Goal: Task Accomplishment & Management: Use online tool/utility

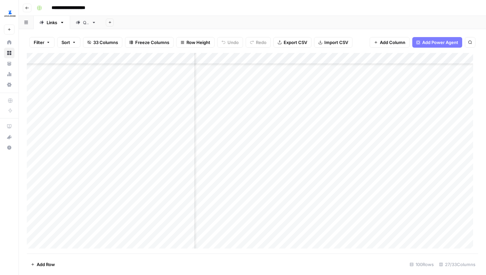
scroll to position [186, 1473]
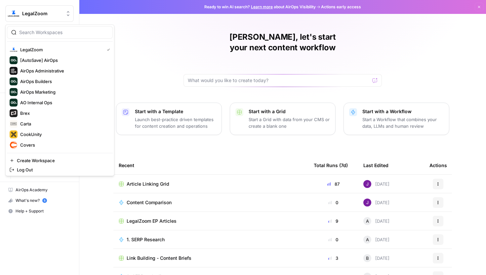
click at [63, 12] on div "LegalZoom" at bounding box center [46, 13] width 49 height 7
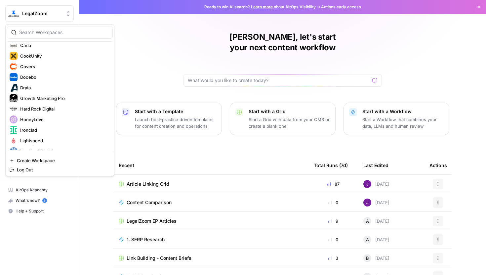
scroll to position [79, 0]
click at [49, 110] on span "Hard Rock Digital" at bounding box center [63, 108] width 87 height 7
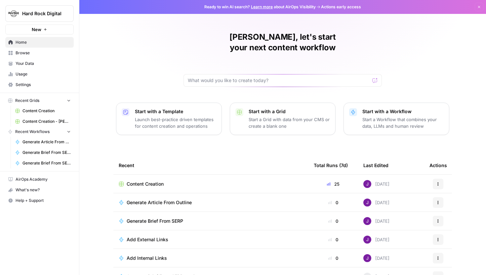
click at [28, 83] on span "Settings" at bounding box center [43, 85] width 55 height 6
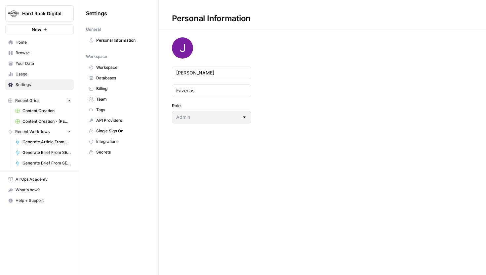
click at [110, 67] on span "Workspace" at bounding box center [122, 67] width 53 height 6
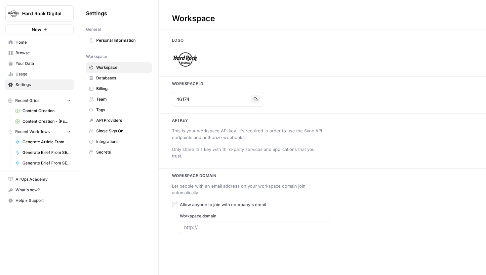
type input "https://www.hardrockdigital.com/"
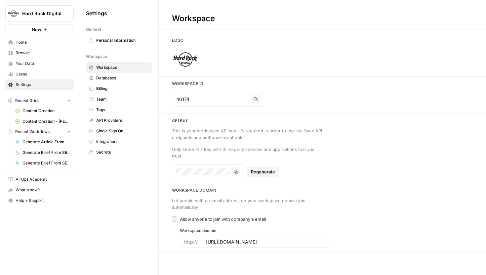
click at [112, 101] on span "Team" at bounding box center [122, 99] width 53 height 6
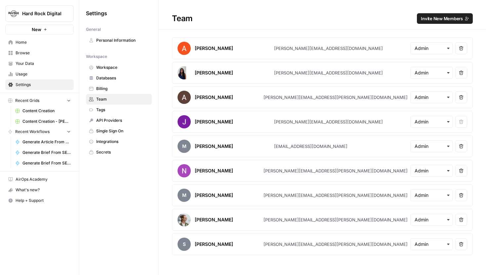
click at [432, 19] on span "Invite New Members" at bounding box center [442, 18] width 42 height 7
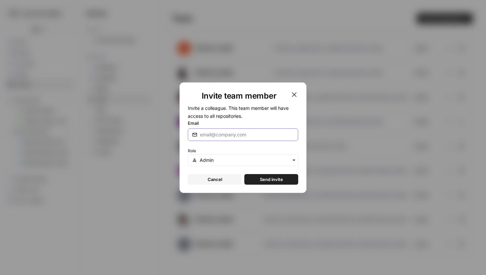
click at [236, 137] on input "Email" at bounding box center [247, 134] width 94 height 7
type input "andrea@airops.com"
click at [268, 177] on span "Send invite" at bounding box center [271, 179] width 23 height 7
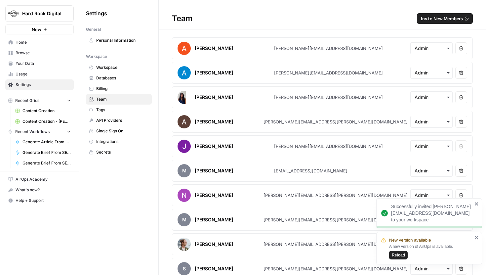
click at [399, 254] on span "Reload" at bounding box center [398, 255] width 13 height 6
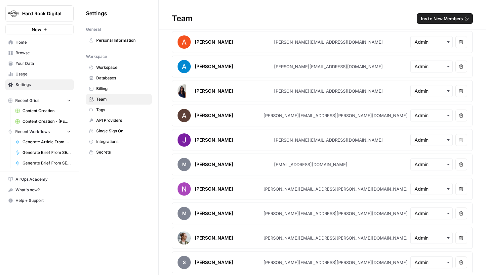
scroll to position [6, 0]
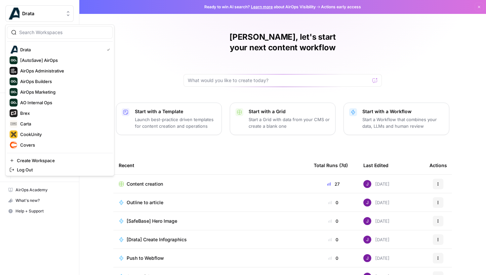
click at [42, 14] on span "Drata" at bounding box center [42, 13] width 40 height 7
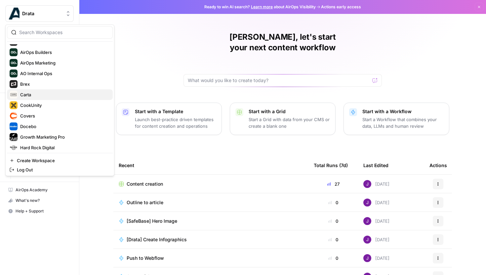
scroll to position [31, 0]
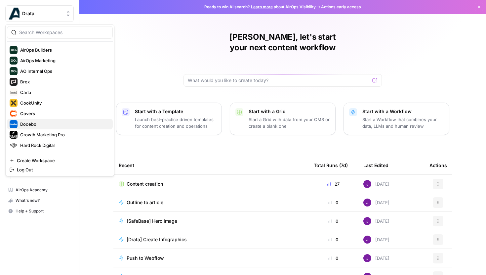
click at [35, 123] on span "Docebo" at bounding box center [63, 124] width 87 height 7
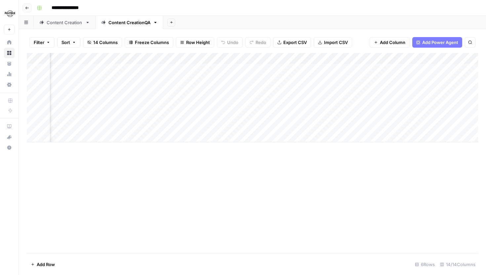
scroll to position [0, 59]
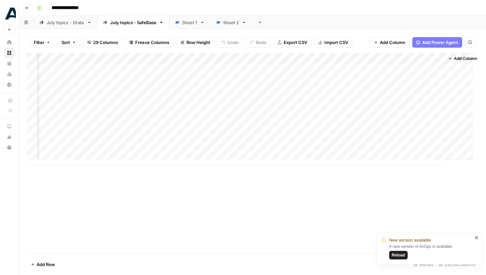
scroll to position [0, 1424]
click at [404, 43] on span "Add Column" at bounding box center [392, 42] width 25 height 7
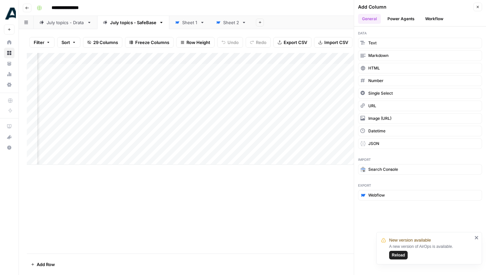
click at [428, 16] on button "Workflow" at bounding box center [434, 19] width 26 height 10
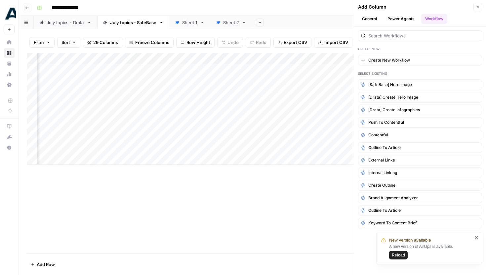
click at [10, 53] on icon at bounding box center [9, 53] width 5 height 5
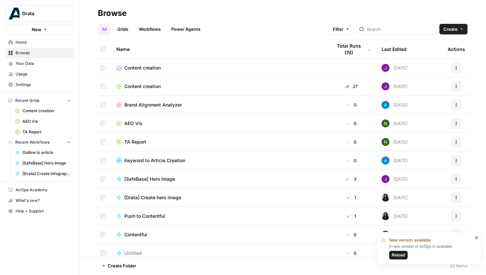
click at [126, 30] on link "Grids" at bounding box center [122, 29] width 19 height 11
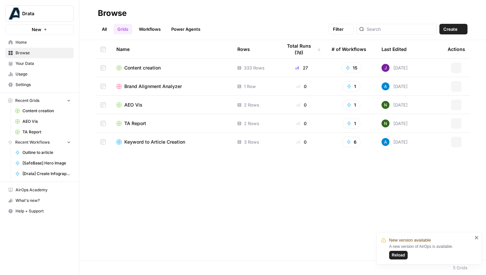
click at [146, 30] on link "Workflows" at bounding box center [150, 29] width 30 height 11
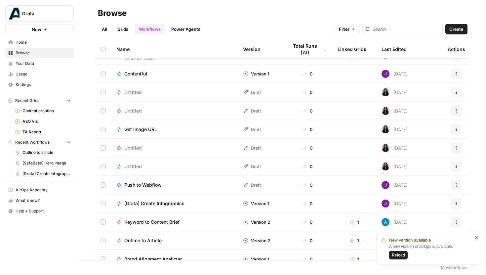
scroll to position [132, 0]
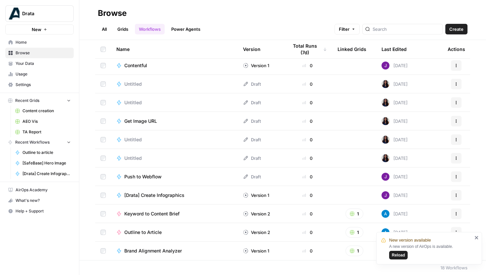
click at [168, 175] on div "Push to Webflow" at bounding box center [174, 176] width 116 height 7
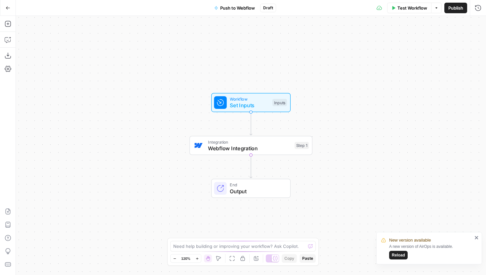
click at [476, 237] on icon "close" at bounding box center [475, 237] width 3 height 3
click at [274, 146] on span "Webflow Integration" at bounding box center [249, 148] width 83 height 8
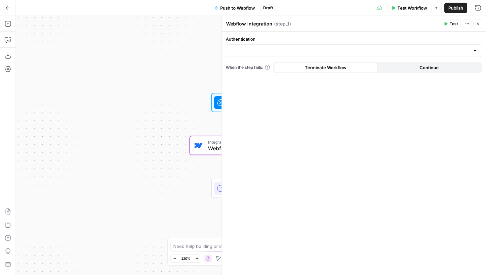
type input "Webflow 1"
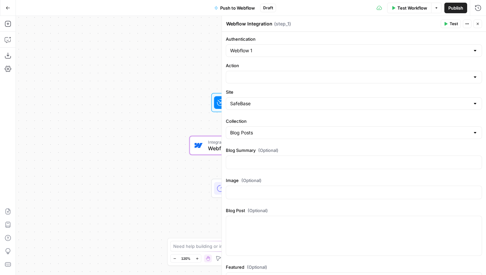
click at [374, 81] on div at bounding box center [354, 77] width 256 height 13
click at [388, 64] on label "Action" at bounding box center [354, 65] width 256 height 7
click at [388, 74] on input "Action" at bounding box center [350, 77] width 240 height 7
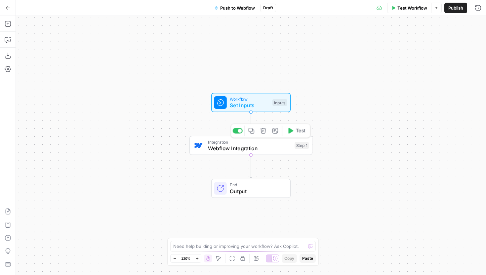
click at [276, 149] on span "Webflow Integration" at bounding box center [249, 148] width 83 height 8
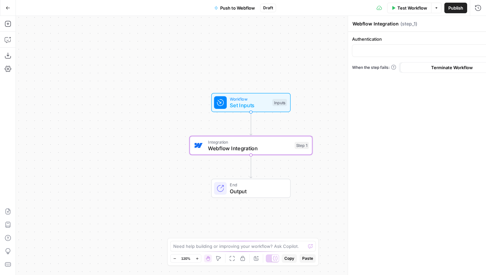
type input "Webflow 1"
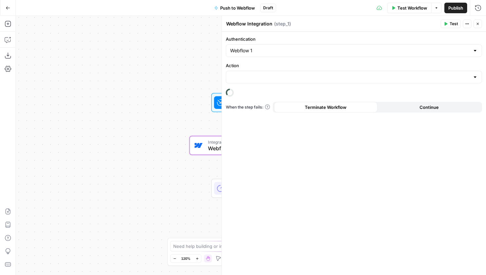
click at [472, 74] on div at bounding box center [474, 77] width 5 height 7
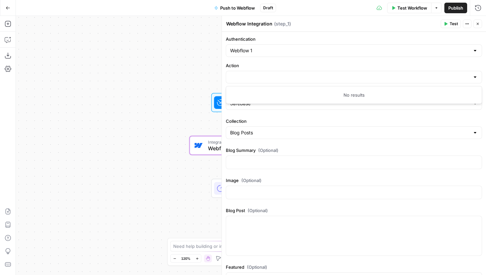
click at [474, 75] on div at bounding box center [474, 77] width 5 height 7
click at [476, 75] on div at bounding box center [474, 77] width 5 height 7
click at [470, 55] on div "Webflow 1" at bounding box center [354, 50] width 256 height 13
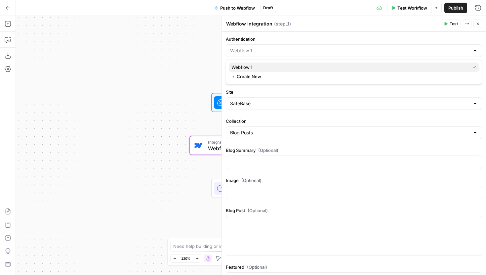
drag, startPoint x: 250, startPoint y: 72, endPoint x: 250, endPoint y: 67, distance: 5.0
click at [250, 67] on div "Webflow 1 ﹢ Create New" at bounding box center [354, 71] width 256 height 24
click at [250, 67] on span "Webflow 1" at bounding box center [349, 67] width 236 height 7
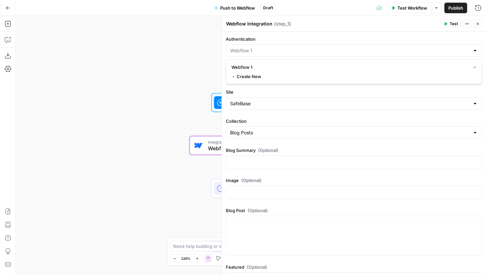
type input "Webflow 1"
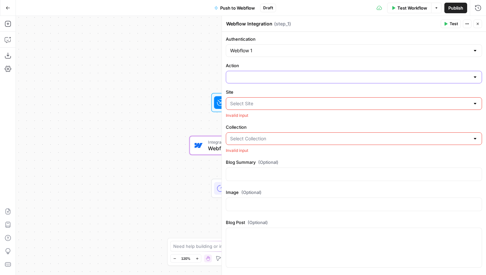
click at [266, 76] on input "Action" at bounding box center [350, 77] width 240 height 7
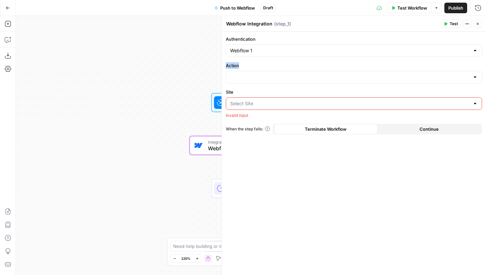
click at [299, 62] on label "Action" at bounding box center [354, 65] width 256 height 7
click at [295, 75] on input "Action" at bounding box center [350, 77] width 240 height 7
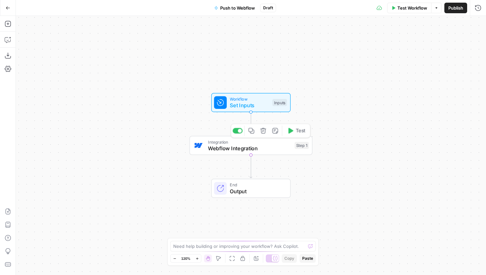
click at [295, 143] on div "Step 1" at bounding box center [301, 145] width 14 height 7
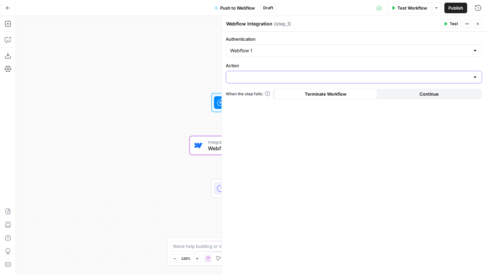
click at [320, 75] on input "Action" at bounding box center [350, 77] width 240 height 7
click at [364, 43] on div "Authentication Webflow 1" at bounding box center [354, 46] width 256 height 21
click at [377, 53] on input "Authentication" at bounding box center [350, 50] width 240 height 7
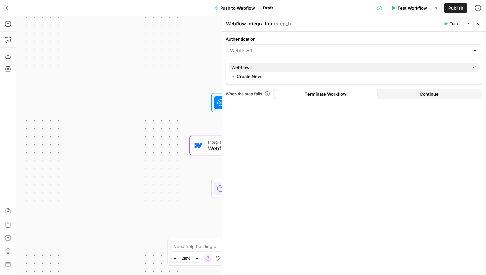
click at [297, 65] on span "Webflow 1" at bounding box center [349, 67] width 236 height 7
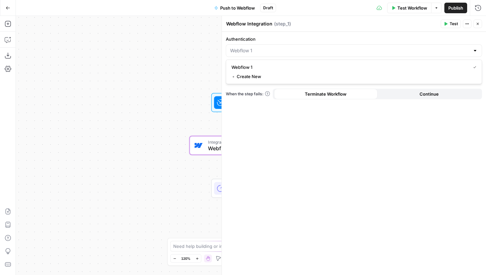
type input "Webflow 1"
click at [299, 72] on div at bounding box center [354, 77] width 256 height 13
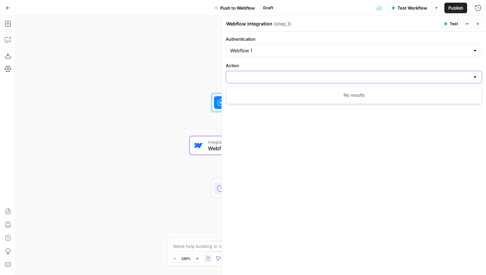
click at [337, 75] on input "Action" at bounding box center [350, 77] width 240 height 7
click at [167, 48] on div "Workflow Set Inputs Inputs Integration Webflow Integration Step 1 End Output" at bounding box center [251, 145] width 470 height 259
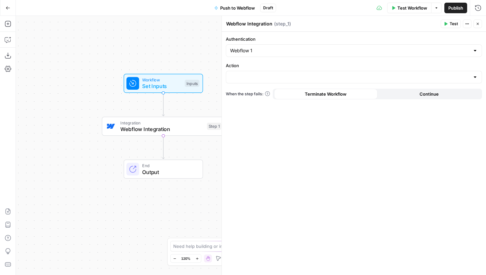
drag, startPoint x: 124, startPoint y: 57, endPoint x: 40, endPoint y: 37, distance: 86.2
click at [40, 37] on div "Workflow Set Inputs Inputs Integration Webflow Integration Step 1 End Output" at bounding box center [251, 145] width 470 height 259
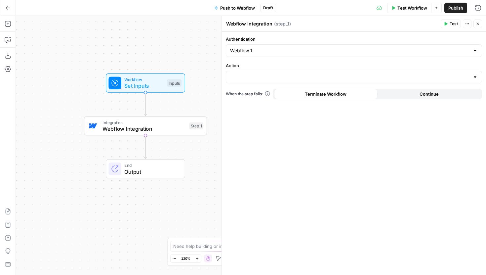
drag, startPoint x: 198, startPoint y: 47, endPoint x: 180, endPoint y: 47, distance: 17.8
click at [180, 47] on div "Workflow Set Inputs Inputs Integration Webflow Integration Step 1 End Output" at bounding box center [251, 145] width 470 height 259
click at [10, 7] on icon "button" at bounding box center [8, 8] width 5 height 5
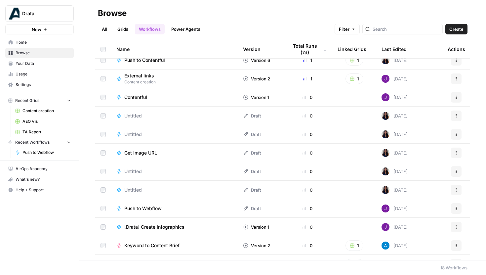
scroll to position [132, 0]
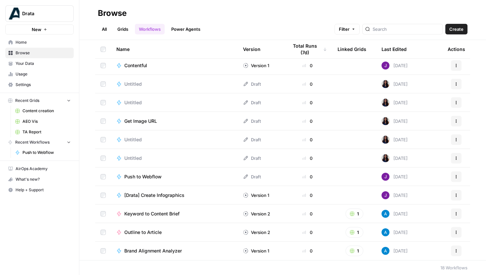
click at [158, 180] on td "Push to Webflow" at bounding box center [174, 176] width 127 height 18
click at [155, 177] on span "Push to Webflow" at bounding box center [142, 176] width 37 height 7
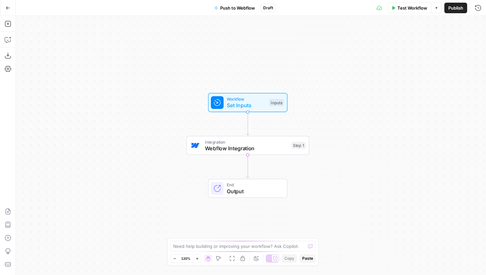
click at [248, 144] on span "Webflow Integration" at bounding box center [246, 148] width 83 height 8
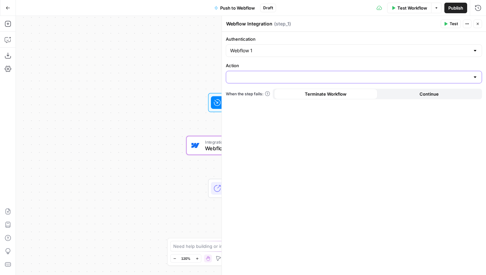
click at [344, 77] on input "Action" at bounding box center [350, 77] width 240 height 7
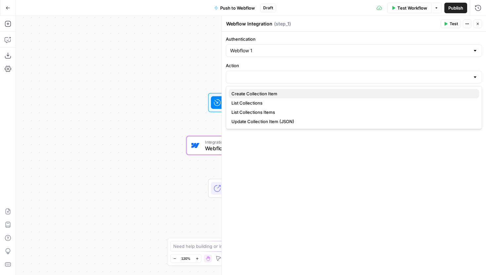
click at [282, 93] on span "Create Collection Item" at bounding box center [352, 93] width 242 height 7
type input "Create Collection Item"
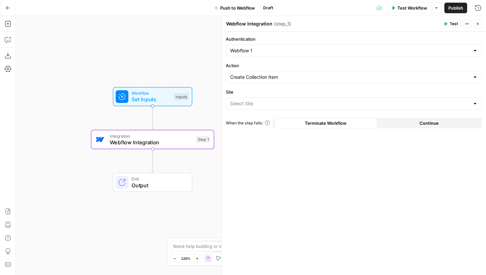
drag, startPoint x: 177, startPoint y: 83, endPoint x: 82, endPoint y: 77, distance: 95.7
click at [82, 77] on div "Workflow Set Inputs Inputs Integration Webflow Integration Step 1 End Output" at bounding box center [251, 145] width 470 height 259
click at [452, 8] on span "Publish" at bounding box center [455, 8] width 15 height 7
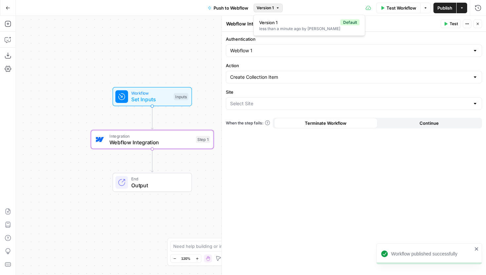
click at [270, 9] on span "Version 1" at bounding box center [264, 8] width 17 height 6
click at [270, 8] on span "Version 1" at bounding box center [264, 8] width 17 height 6
click at [264, 99] on div at bounding box center [354, 103] width 256 height 13
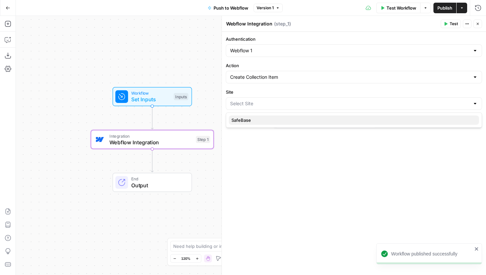
click at [257, 120] on span "SafeBase" at bounding box center [352, 120] width 242 height 7
type input "SafeBase"
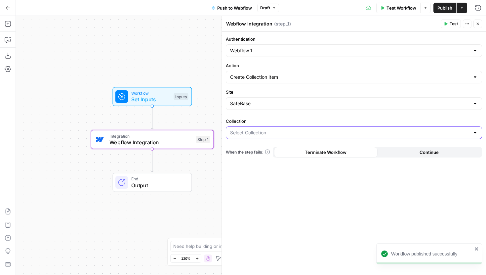
click at [295, 133] on input "Collection" at bounding box center [350, 132] width 240 height 7
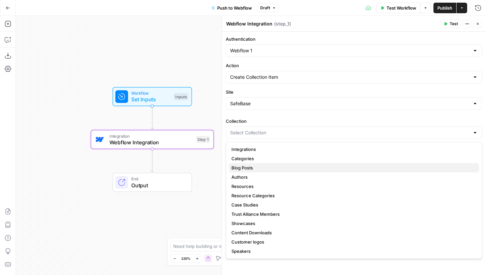
click at [255, 169] on span "Blog Posts" at bounding box center [352, 167] width 242 height 7
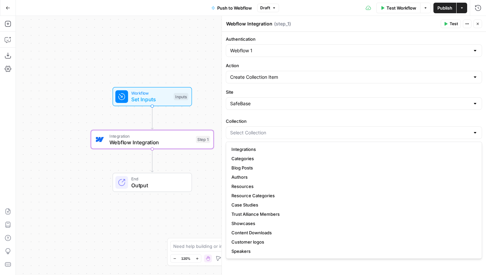
type input "Blog Posts"
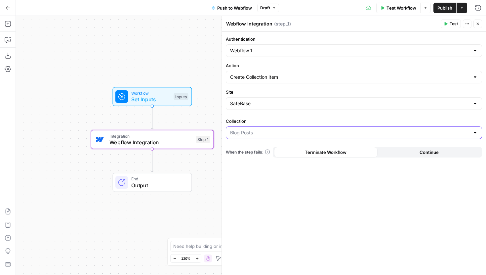
click at [309, 129] on input "Collection" at bounding box center [350, 132] width 240 height 7
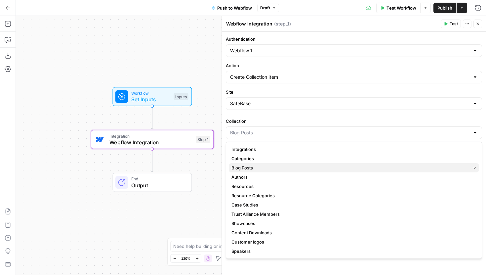
click at [253, 169] on span "Blog Posts" at bounding box center [349, 167] width 236 height 7
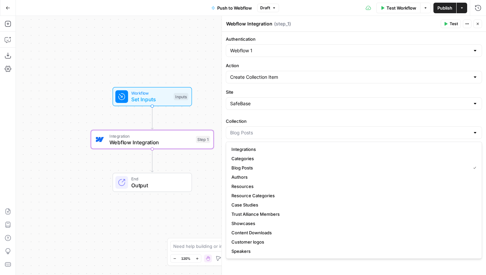
type input "Blog Posts"
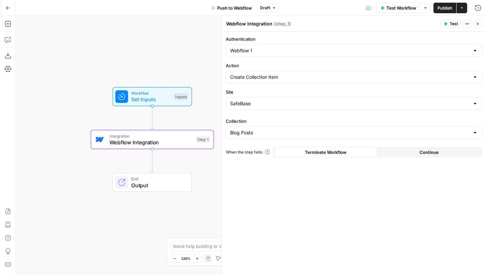
click at [183, 160] on div "Workflow Set Inputs Inputs Integration Webflow Integration Step 1 End Output" at bounding box center [251, 145] width 470 height 259
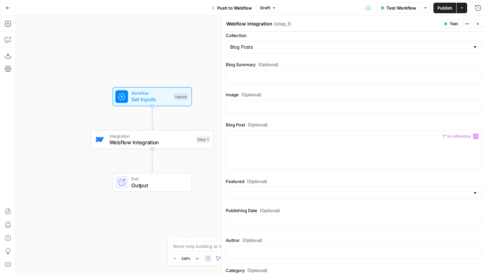
scroll to position [133, 0]
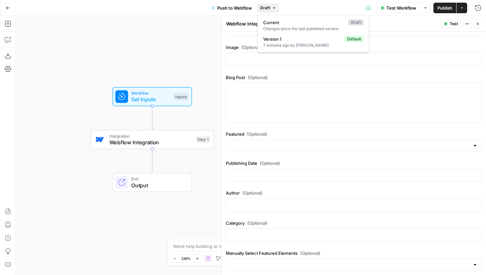
click at [270, 10] on button "Draft" at bounding box center [268, 8] width 22 height 9
click at [270, 9] on button "Draft" at bounding box center [268, 8] width 22 height 9
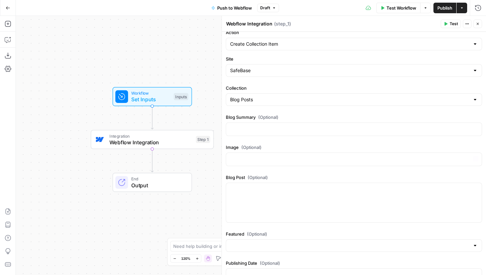
scroll to position [34, 0]
click at [7, 26] on icon "button" at bounding box center [8, 24] width 6 height 6
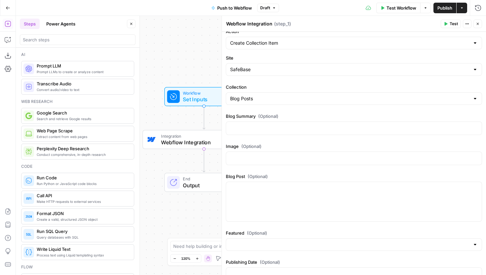
click at [475, 23] on icon "button" at bounding box center [477, 24] width 4 height 4
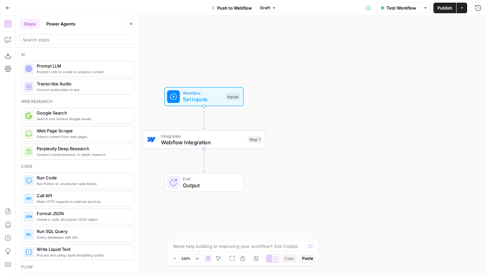
drag, startPoint x: 82, startPoint y: 167, endPoint x: 78, endPoint y: 125, distance: 41.8
click at [78, 125] on div "Ai Prompt LLMs to create or analyze content Prompt LLM Convert audio/video to t…" at bounding box center [78, 161] width 124 height 227
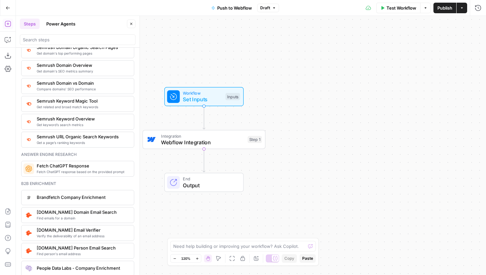
scroll to position [0, 0]
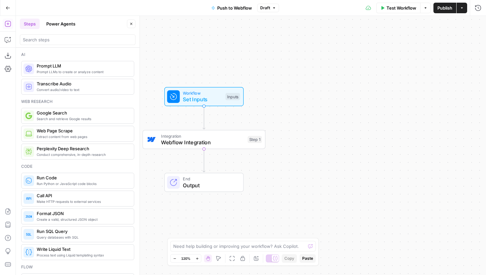
click at [59, 63] on span "Prompt LLM" at bounding box center [83, 65] width 92 height 7
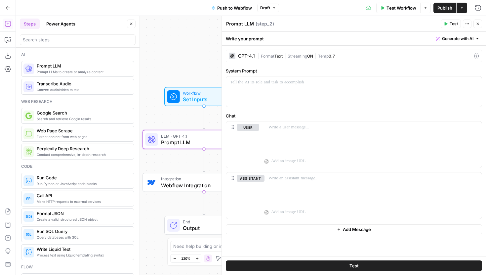
click at [131, 25] on icon "button" at bounding box center [131, 24] width 4 height 4
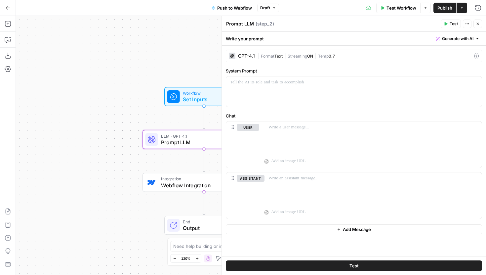
click at [475, 22] on button "Close" at bounding box center [477, 23] width 9 height 9
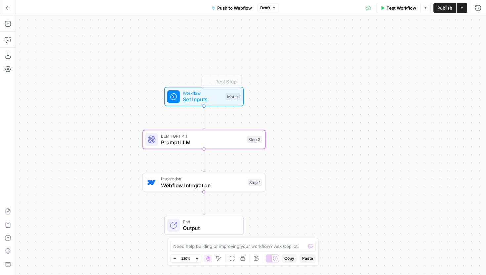
click at [170, 103] on div "Workflow Set Inputs Inputs Test Step" at bounding box center [203, 96] width 79 height 19
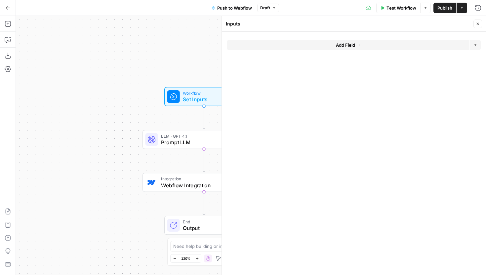
click at [287, 43] on button "Add Field" at bounding box center [348, 45] width 242 height 11
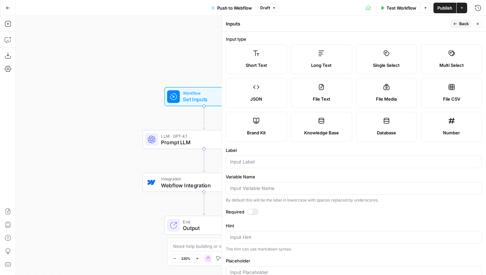
click at [311, 56] on label "Long Text" at bounding box center [321, 59] width 61 height 30
click at [266, 157] on div at bounding box center [354, 161] width 256 height 13
type input "Article"
click at [453, 19] on span "P" at bounding box center [451, 22] width 5 height 6
click at [466, 28] on header "Inputs Back Close" at bounding box center [354, 24] width 264 height 16
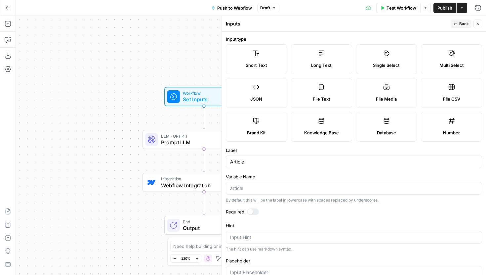
click at [466, 25] on span "Back" at bounding box center [464, 24] width 10 height 6
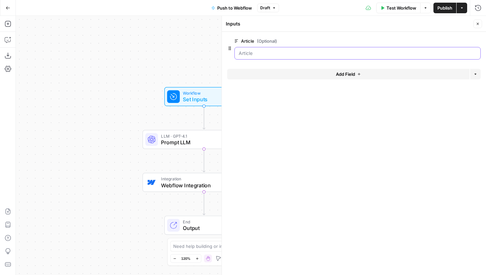
click at [256, 54] on input "Article (Optional)" at bounding box center [358, 53] width 238 height 7
click at [302, 55] on input "Article (Optional)" at bounding box center [358, 53] width 238 height 7
click at [476, 21] on button "Close" at bounding box center [477, 23] width 9 height 9
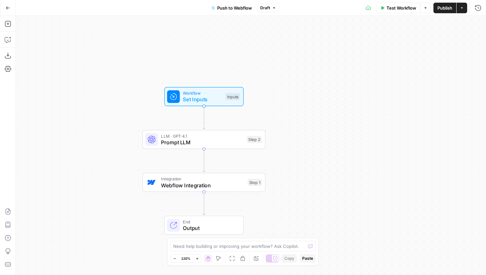
click at [398, 15] on div "Test Workflow Options Publish Actions Run History" at bounding box center [382, 8] width 207 height 16
click at [398, 10] on span "Test Workflow" at bounding box center [401, 8] width 30 height 7
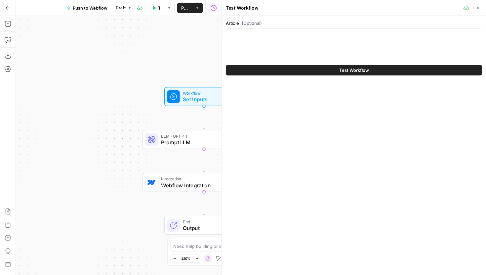
click at [385, 48] on div at bounding box center [354, 41] width 256 height 26
paste textarea "# Trust Management: How B2B Companies Build Customer Confidence [Security quest…"
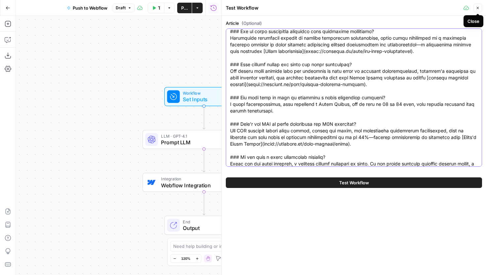
type textarea "# Trust Management: How B2B Companies Build Customer Confidence [Security quest…"
click at [476, 8] on icon "button" at bounding box center [477, 8] width 4 height 4
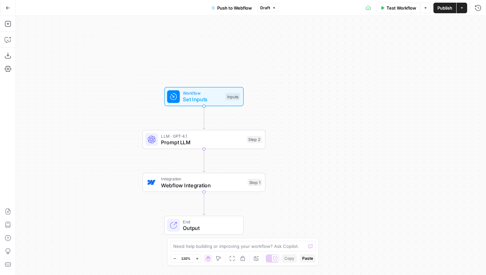
click at [404, 8] on span "Test Workflow" at bounding box center [401, 8] width 30 height 7
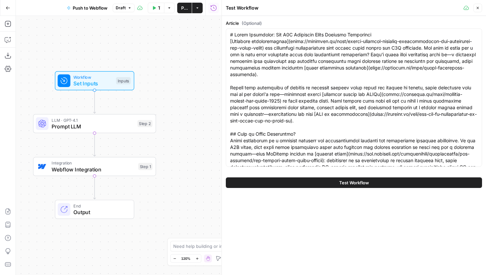
drag, startPoint x: 133, startPoint y: 98, endPoint x: 24, endPoint y: 83, distance: 110.5
click at [24, 83] on div "Workflow Set Inputs Inputs LLM · GPT-4.1 Prompt LLM Step 2 Integration Webflow …" at bounding box center [119, 145] width 206 height 259
click at [78, 134] on div "Workflow Set Inputs Inputs LLM · GPT-4.1 Prompt LLM Step 2 Copy step Delete ste…" at bounding box center [119, 145] width 206 height 259
click at [86, 125] on span "Prompt LLM" at bounding box center [93, 126] width 83 height 8
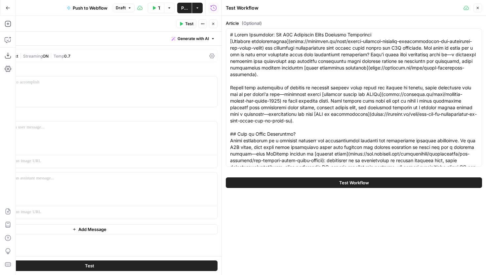
click at [204, 39] on span "Generate with AI" at bounding box center [192, 39] width 31 height 6
click at [478, 7] on icon "button" at bounding box center [477, 8] width 4 height 4
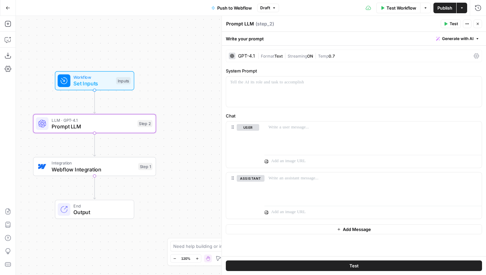
click at [455, 43] on div "Write your prompt Generate with AI" at bounding box center [354, 39] width 264 height 14
click at [455, 38] on span "Generate with AI" at bounding box center [457, 39] width 31 height 6
click at [448, 56] on span "Generate" at bounding box center [449, 53] width 48 height 7
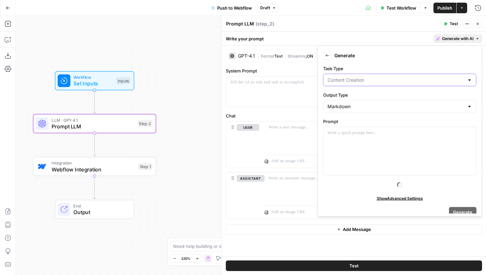
click at [377, 82] on input "Task Type" at bounding box center [395, 80] width 137 height 7
click at [349, 125] on span "Text Extraction" at bounding box center [397, 124] width 139 height 7
type input "Text Extraction"
click at [351, 135] on p at bounding box center [399, 133] width 145 height 7
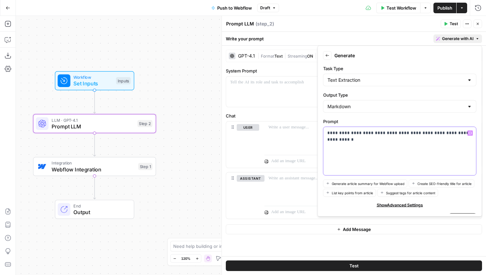
scroll to position [13, 0]
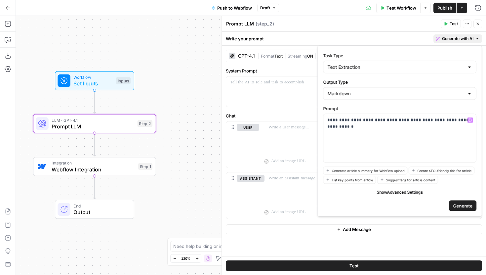
click at [466, 204] on span "Generate" at bounding box center [462, 205] width 19 height 7
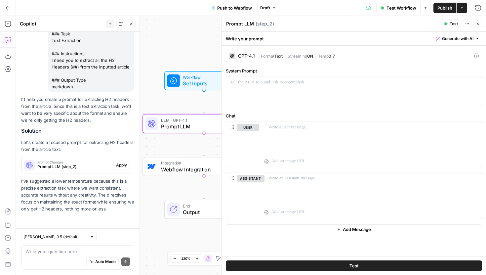
scroll to position [76, 0]
click at [118, 166] on span "Apply" at bounding box center [121, 165] width 11 height 6
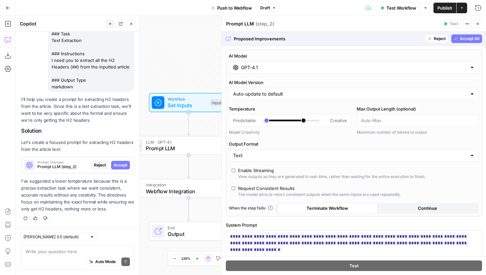
click at [458, 39] on button "Accept All" at bounding box center [466, 38] width 31 height 9
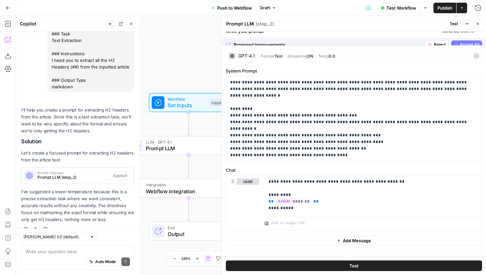
scroll to position [87, 0]
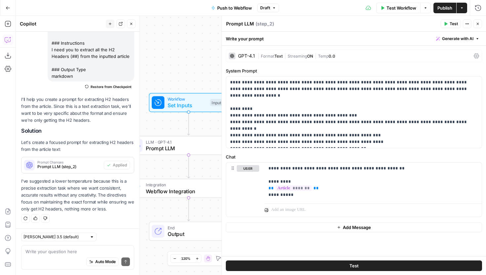
click at [131, 22] on icon "button" at bounding box center [131, 24] width 4 height 4
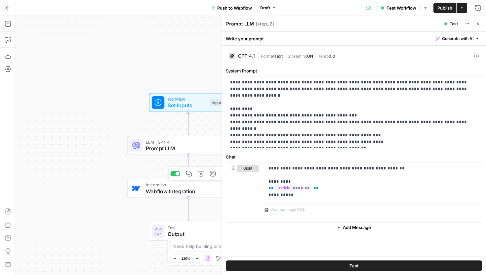
click at [174, 176] on div "Copy step Delete step Add Note Test" at bounding box center [208, 173] width 80 height 14
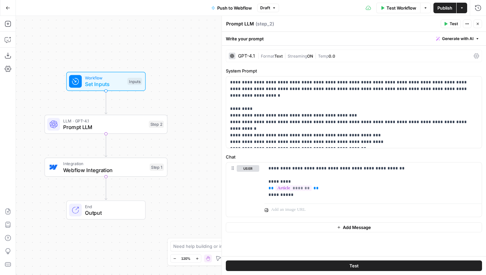
drag, startPoint x: 154, startPoint y: 73, endPoint x: 65, endPoint y: 50, distance: 91.9
click at [65, 50] on div "Workflow Set Inputs Inputs LLM · GPT-4.1 Prompt LLM Step 2 Integration Webflow …" at bounding box center [251, 145] width 470 height 259
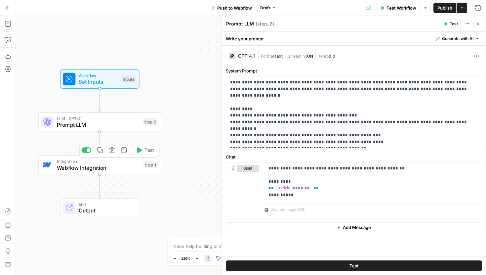
click at [87, 149] on div at bounding box center [89, 150] width 4 height 4
click at [397, 8] on span "Test Workflow" at bounding box center [401, 8] width 30 height 7
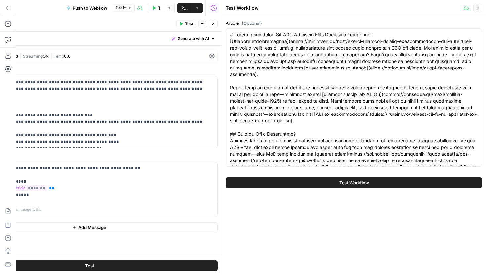
click at [343, 183] on span "Test Workflow" at bounding box center [354, 182] width 30 height 7
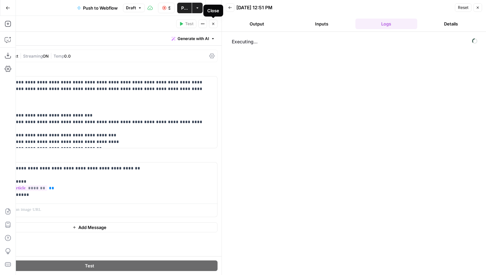
click at [212, 22] on icon "button" at bounding box center [213, 24] width 4 height 4
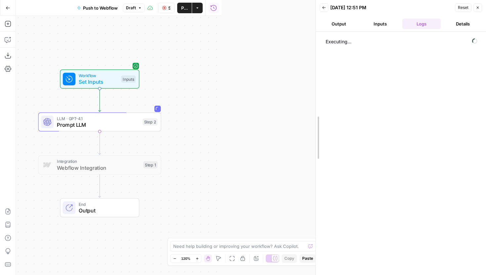
drag, startPoint x: 224, startPoint y: 52, endPoint x: 318, endPoint y: 60, distance: 94.2
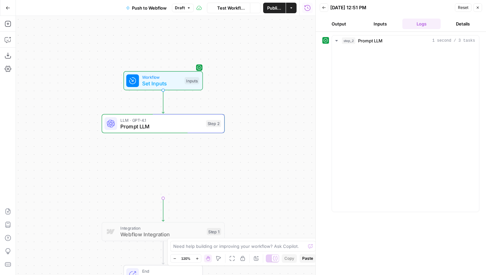
drag, startPoint x: 264, startPoint y: 78, endPoint x: 296, endPoint y: 82, distance: 33.0
click at [297, 82] on div "**********" at bounding box center [165, 145] width 299 height 259
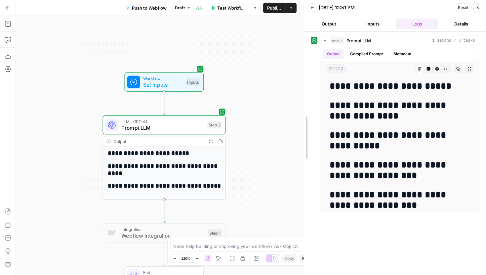
drag, startPoint x: 318, startPoint y: 96, endPoint x: 263, endPoint y: 94, distance: 54.3
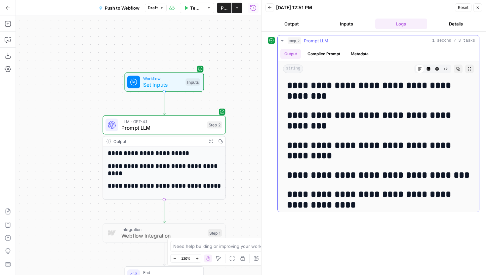
scroll to position [81, 0]
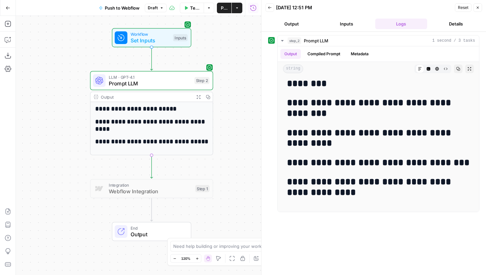
drag, startPoint x: 245, startPoint y: 141, endPoint x: 227, endPoint y: 90, distance: 55.0
click at [227, 90] on div "**********" at bounding box center [138, 145] width 245 height 259
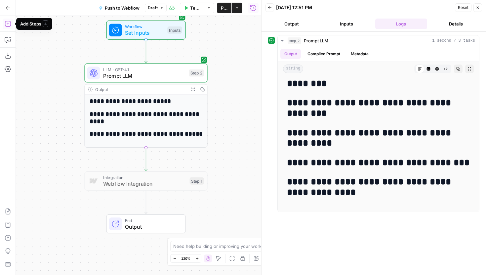
click at [6, 23] on icon "button" at bounding box center [8, 23] width 7 height 7
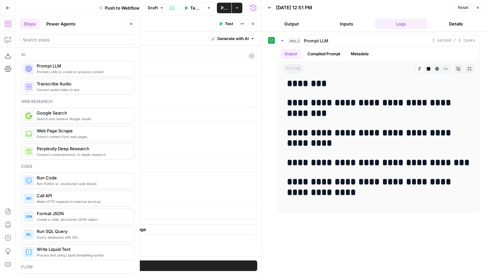
click at [479, 9] on icon "button" at bounding box center [477, 8] width 4 height 4
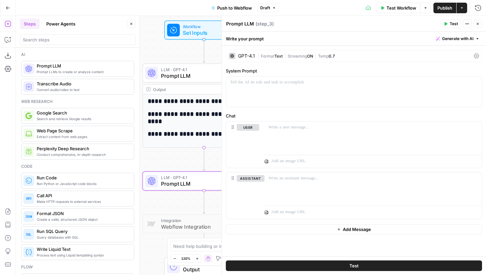
click at [455, 40] on span "Generate with AI" at bounding box center [457, 39] width 31 height 6
click at [446, 55] on span "Generate" at bounding box center [449, 53] width 48 height 7
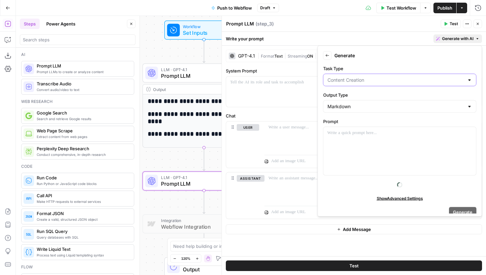
click at [387, 83] on input "Task Type" at bounding box center [395, 80] width 137 height 7
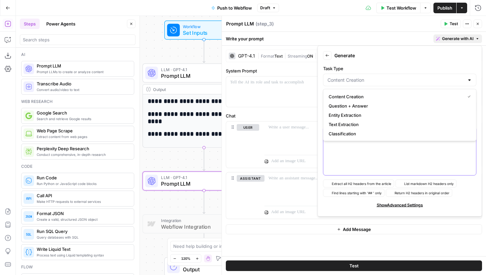
type input "Content Creation"
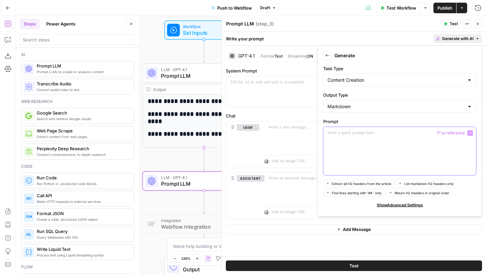
click at [357, 154] on div at bounding box center [399, 151] width 153 height 48
click at [378, 107] on input "Output Type" at bounding box center [395, 106] width 137 height 7
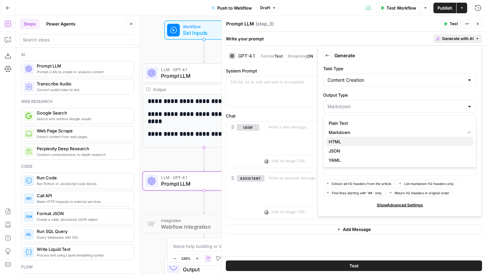
click at [338, 139] on span "HTML" at bounding box center [397, 141] width 139 height 7
type input "HTML"
click at [352, 138] on div at bounding box center [399, 151] width 153 height 48
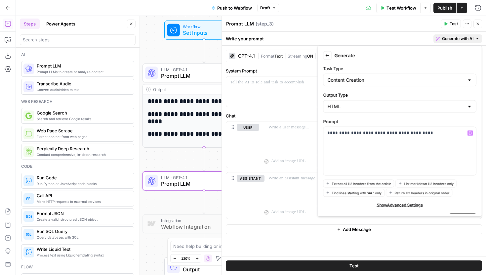
click at [133, 20] on button "Close" at bounding box center [131, 23] width 9 height 9
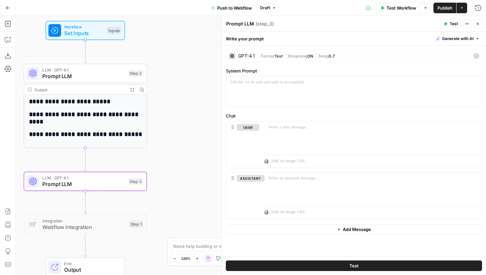
drag, startPoint x: 136, startPoint y: 35, endPoint x: 6, endPoint y: 35, distance: 130.5
click at [6, 35] on div "**********" at bounding box center [243, 145] width 486 height 259
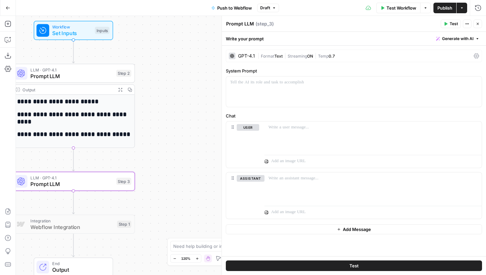
click at [472, 42] on button "Generate with AI" at bounding box center [457, 38] width 49 height 9
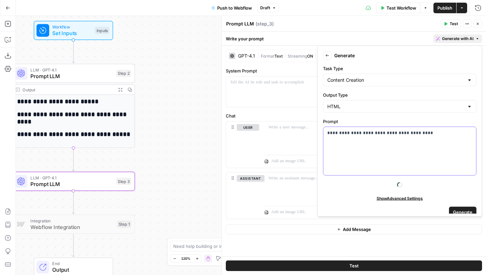
click at [426, 133] on p "**********" at bounding box center [399, 133] width 145 height 7
click at [410, 133] on p "**********" at bounding box center [399, 133] width 145 height 7
click at [438, 134] on p "**********" at bounding box center [399, 133] width 145 height 7
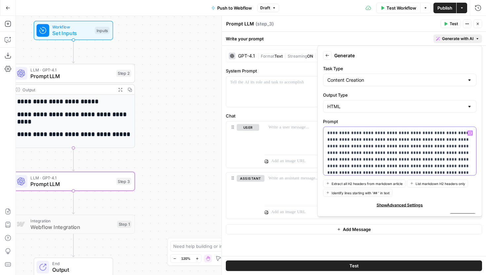
scroll to position [13, 0]
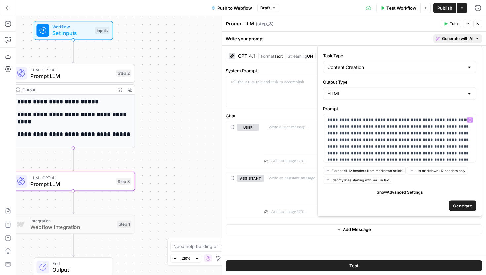
click at [465, 206] on span "Generate" at bounding box center [462, 205] width 19 height 7
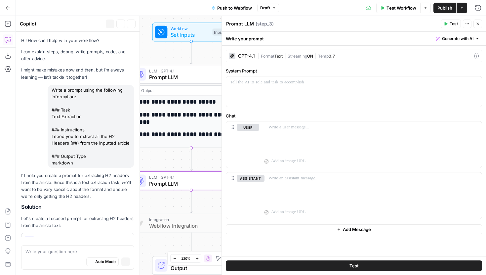
scroll to position [260, 0]
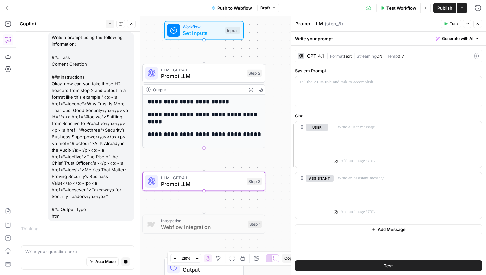
drag, startPoint x: 222, startPoint y: 61, endPoint x: 288, endPoint y: 63, distance: 66.8
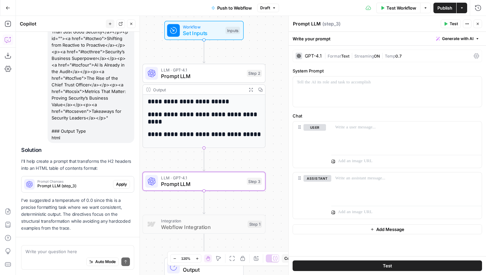
scroll to position [368, 0]
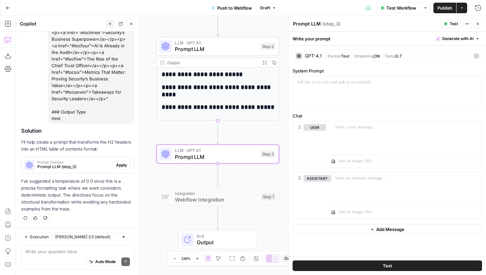
click at [120, 166] on span "Apply" at bounding box center [121, 165] width 11 height 6
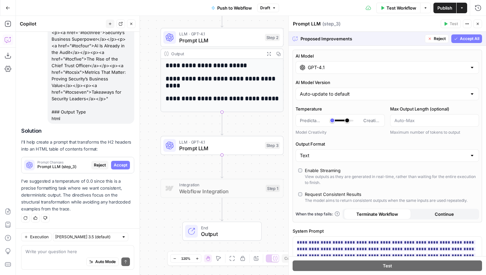
click at [464, 41] on span "Accept All" at bounding box center [469, 39] width 19 height 6
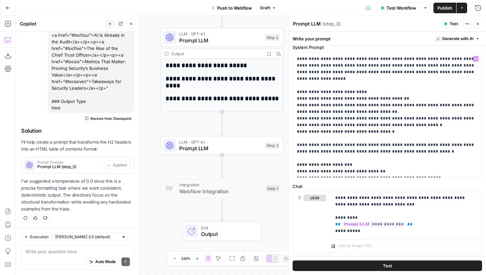
scroll to position [40, 0]
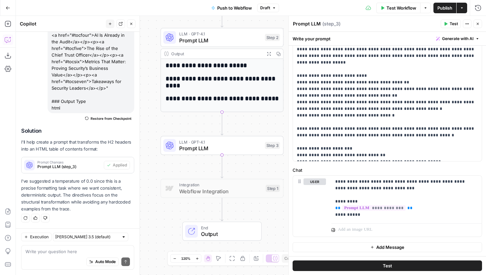
click at [476, 24] on icon "button" at bounding box center [477, 24] width 4 height 4
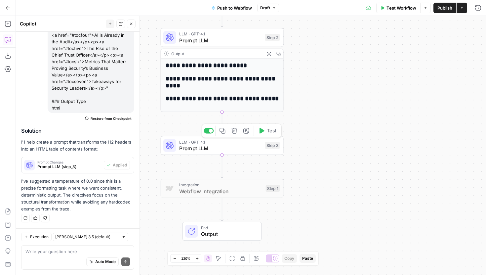
click at [267, 133] on span "Test" at bounding box center [272, 130] width 10 height 7
click at [133, 25] on icon "button" at bounding box center [131, 24] width 4 height 4
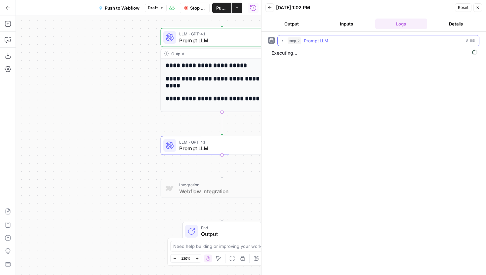
click at [282, 40] on icon "button" at bounding box center [282, 40] width 1 height 2
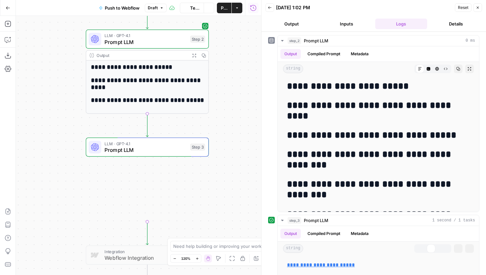
drag, startPoint x: 133, startPoint y: 105, endPoint x: 53, endPoint y: 108, distance: 80.0
click at [53, 108] on div "**********" at bounding box center [138, 145] width 245 height 259
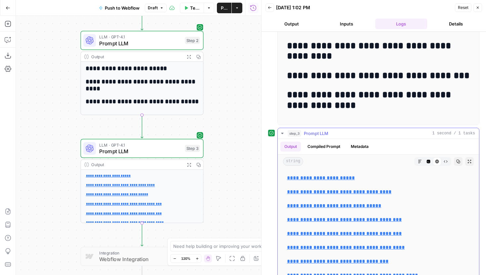
scroll to position [100, 0]
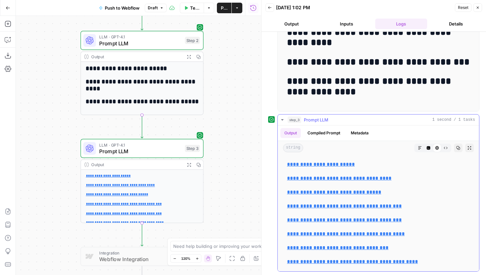
click at [448, 150] on button "Raw Output" at bounding box center [445, 147] width 9 height 9
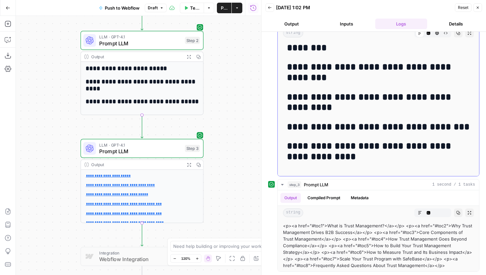
scroll to position [36, 0]
drag, startPoint x: 292, startPoint y: 226, endPoint x: 326, endPoint y: 226, distance: 34.7
click at [326, 226] on div "<p><a href="#toc1">What is Trust Management?</a></p> <p><a href="#toc2">Why Tru…" at bounding box center [378, 245] width 191 height 46
copy div "<a href="#toc1">"
click at [151, 153] on span "Prompt LLM" at bounding box center [140, 151] width 83 height 8
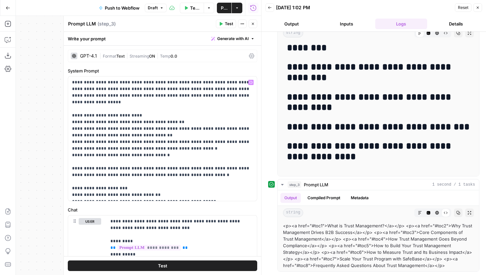
scroll to position [13, 0]
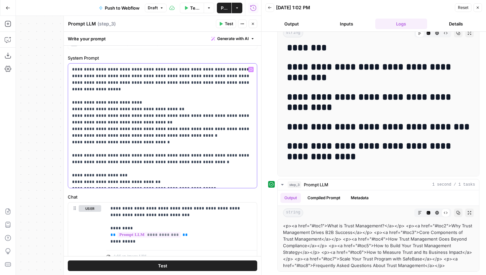
click at [109, 115] on p "**********" at bounding box center [162, 125] width 181 height 119
click at [126, 115] on p "**********" at bounding box center [162, 125] width 181 height 119
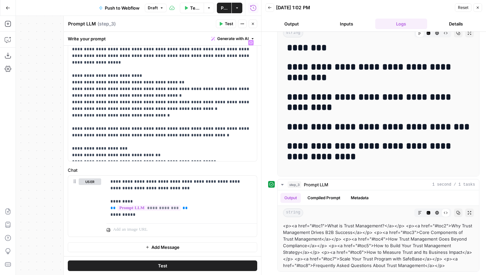
click at [229, 24] on span "Test" at bounding box center [229, 24] width 8 height 6
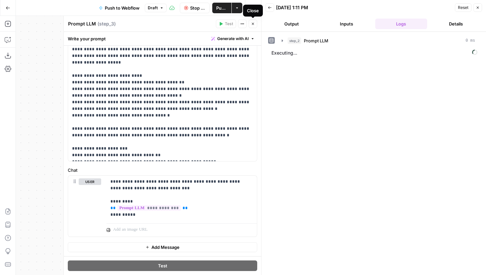
click at [256, 21] on button "Close" at bounding box center [252, 23] width 9 height 9
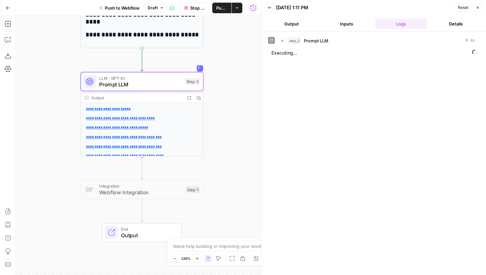
drag, startPoint x: 235, startPoint y: 120, endPoint x: 235, endPoint y: 61, distance: 59.5
click at [235, 61] on div "**********" at bounding box center [138, 145] width 245 height 259
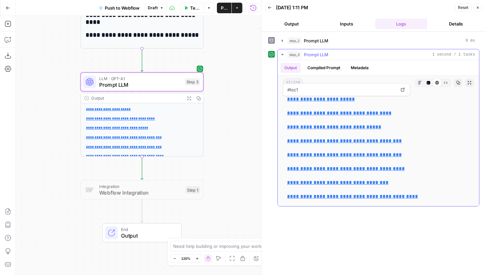
click at [419, 81] on icon "button" at bounding box center [420, 83] width 4 height 4
click at [437, 82] on icon "button" at bounding box center [437, 83] width 4 height 4
click at [428, 82] on icon "button" at bounding box center [429, 83] width 4 height 4
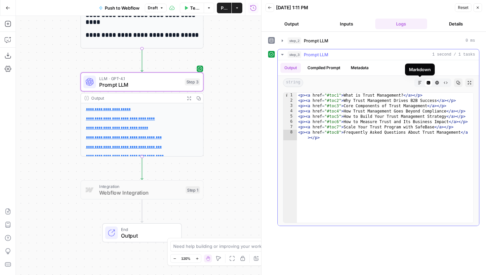
click at [421, 82] on icon "button" at bounding box center [420, 83] width 4 height 4
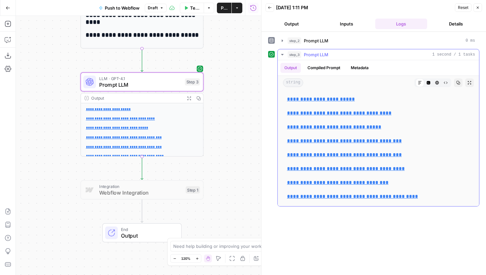
click at [445, 81] on icon "button" at bounding box center [445, 83] width 4 height 4
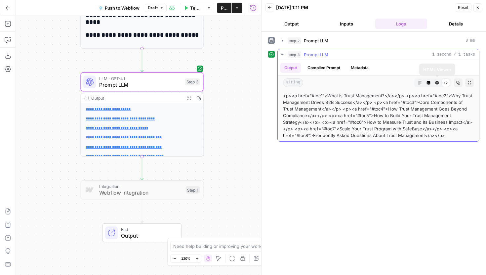
click at [430, 83] on icon "button" at bounding box center [429, 83] width 4 height 4
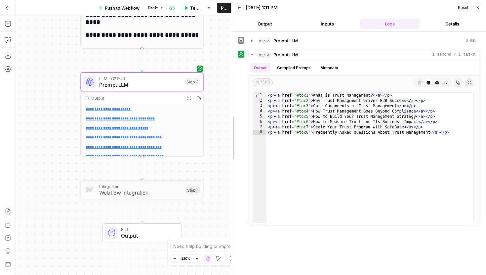
drag, startPoint x: 260, startPoint y: 136, endPoint x: 230, endPoint y: 134, distance: 30.1
click at [230, 134] on div at bounding box center [231, 137] width 7 height 275
click at [160, 78] on span "LLM · GPT-4.1" at bounding box center [140, 78] width 83 height 6
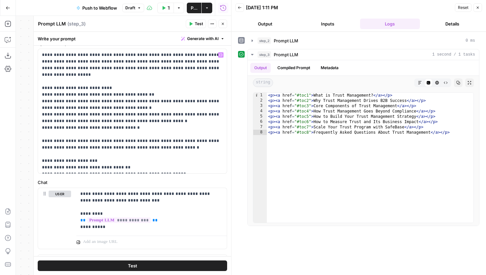
scroll to position [28, 0]
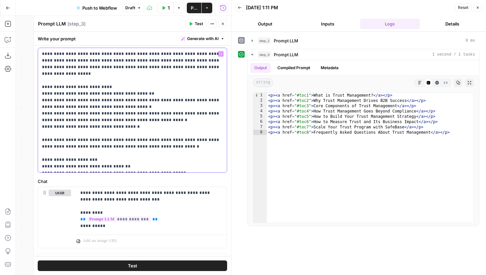
click at [97, 165] on p "**********" at bounding box center [132, 110] width 181 height 119
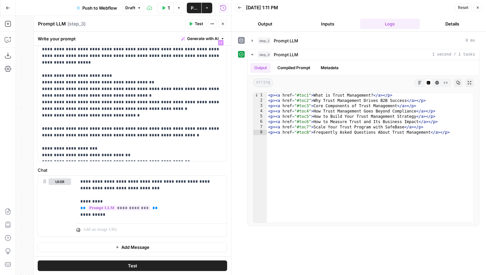
click at [197, 22] on span "Test" at bounding box center [199, 24] width 8 height 6
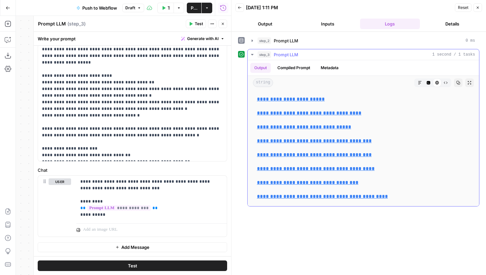
click at [430, 78] on div "string Markdown Code Editor HTML Viewer Raw Output Copy Expand Output" at bounding box center [362, 83] width 231 height 14
click at [430, 80] on button "Code Editor" at bounding box center [428, 82] width 9 height 9
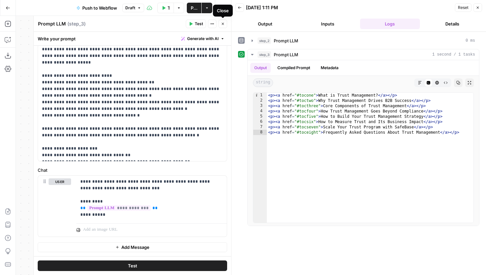
click at [222, 26] on button "Close" at bounding box center [222, 23] width 9 height 9
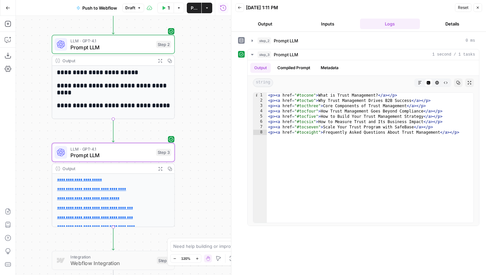
drag, startPoint x: 222, startPoint y: 99, endPoint x: 193, endPoint y: 168, distance: 74.2
click at [193, 168] on div "**********" at bounding box center [123, 145] width 215 height 259
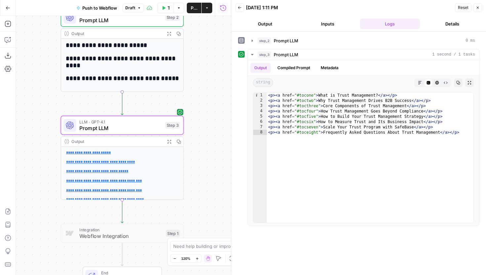
drag, startPoint x: 206, startPoint y: 112, endPoint x: 224, endPoint y: 52, distance: 62.4
click at [224, 52] on div "**********" at bounding box center [123, 145] width 215 height 259
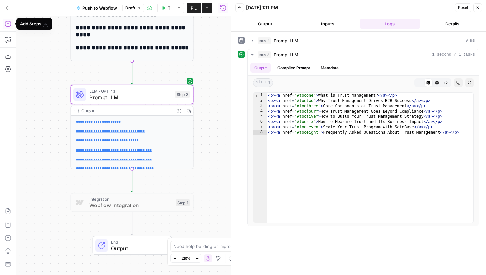
click at [8, 22] on icon "button" at bounding box center [8, 23] width 7 height 7
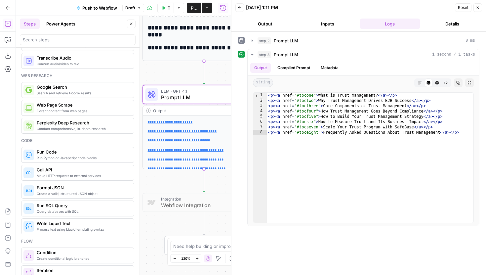
scroll to position [0, 0]
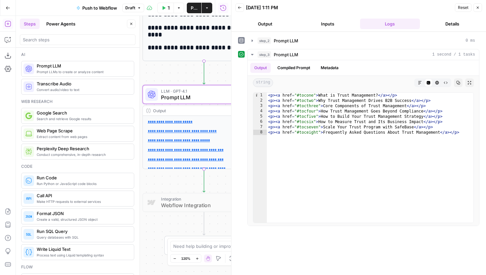
click at [74, 67] on span "Prompt LLM" at bounding box center [83, 65] width 92 height 7
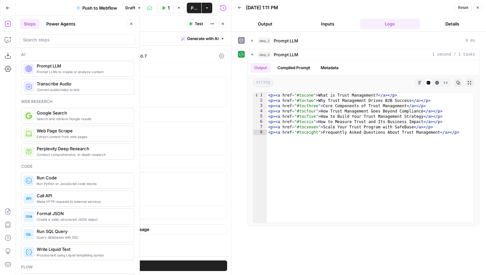
click at [476, 7] on icon "button" at bounding box center [477, 8] width 2 height 2
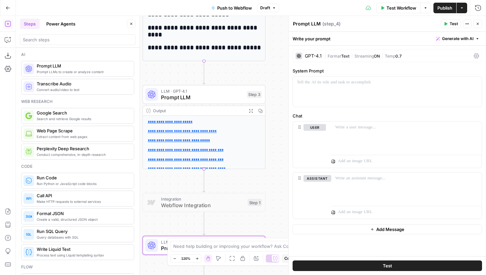
drag, startPoint x: 266, startPoint y: 174, endPoint x: 266, endPoint y: 114, distance: 59.8
click at [266, 114] on div "**********" at bounding box center [251, 145] width 470 height 259
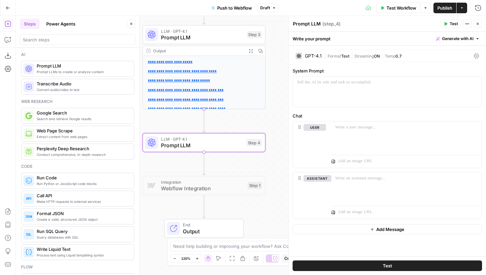
click at [478, 37] on icon "button" at bounding box center [477, 39] width 4 height 4
click at [462, 53] on span "Generate" at bounding box center [449, 53] width 48 height 7
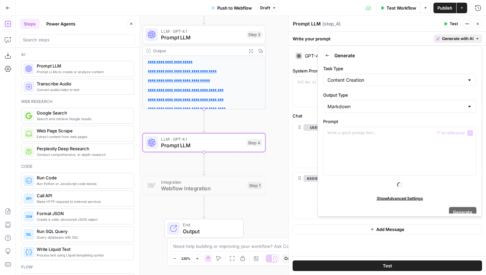
click at [375, 102] on div "Markdown" at bounding box center [399, 106] width 153 height 13
click at [352, 144] on span "HTML" at bounding box center [397, 141] width 139 height 7
type input "HTML"
click at [346, 141] on div at bounding box center [399, 151] width 153 height 48
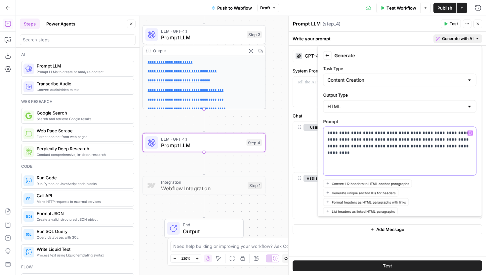
click at [386, 140] on p "**********" at bounding box center [399, 140] width 145 height 20
click at [444, 143] on p "**********" at bounding box center [399, 140] width 145 height 20
click at [388, 139] on p "**********" at bounding box center [399, 140] width 145 height 20
click at [437, 147] on p "**********" at bounding box center [399, 140] width 145 height 20
click at [444, 145] on p "**********" at bounding box center [399, 140] width 145 height 20
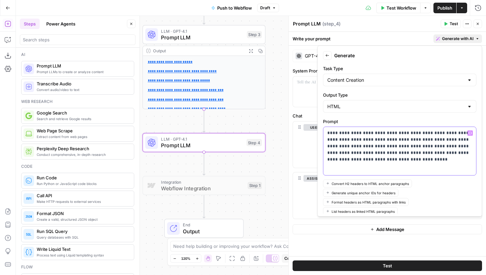
scroll to position [31, 0]
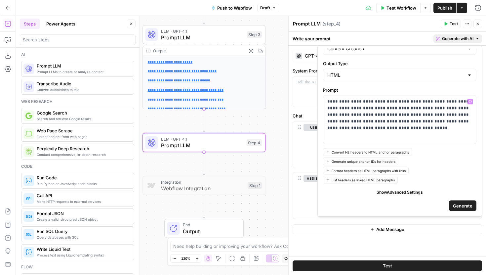
click at [456, 207] on span "Generate" at bounding box center [462, 205] width 19 height 7
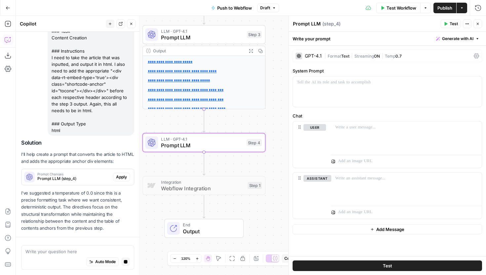
scroll to position [608, 0]
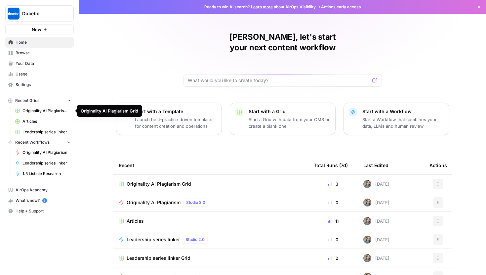
click at [42, 122] on span "Articles" at bounding box center [46, 121] width 48 height 6
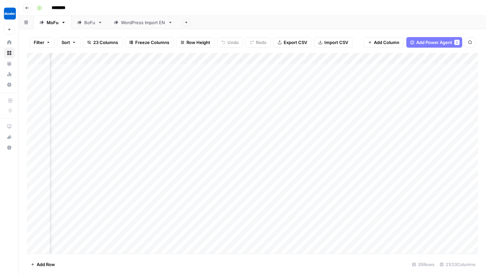
scroll to position [0, 1022]
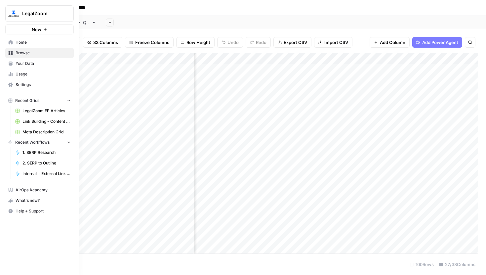
click at [14, 13] on img "Workspace: LegalZoom" at bounding box center [14, 14] width 12 height 12
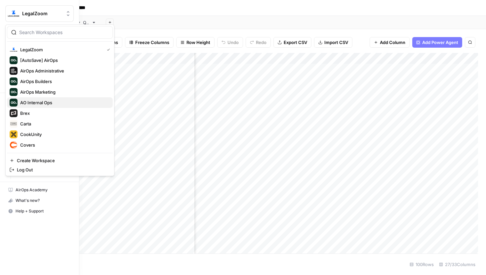
scroll to position [48, 0]
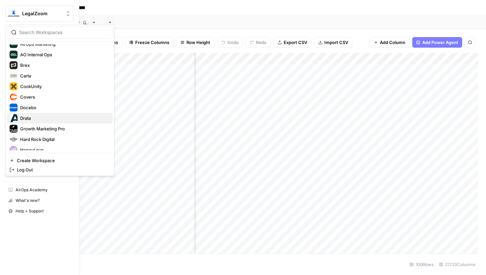
click at [33, 114] on button "Drata" at bounding box center [60, 118] width 106 height 11
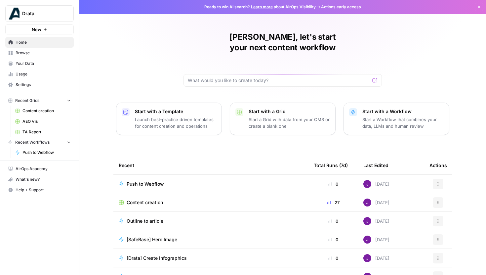
click at [54, 110] on span "Content creation" at bounding box center [46, 111] width 48 height 6
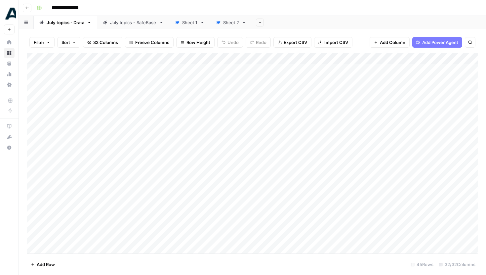
click at [194, 24] on div "Sheet 1" at bounding box center [189, 22] width 15 height 7
click at [229, 23] on div "Sheet 2" at bounding box center [231, 22] width 16 height 7
click at [188, 24] on div "Sheet 1" at bounding box center [189, 22] width 15 height 7
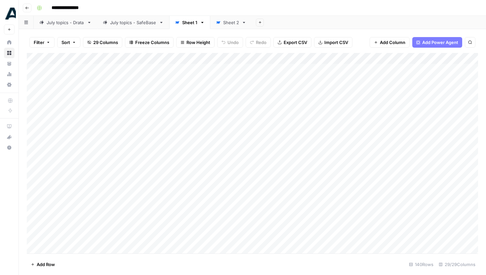
click at [228, 24] on div "Sheet 2" at bounding box center [231, 22] width 16 height 7
click at [191, 25] on div "Sheet 1" at bounding box center [189, 22] width 15 height 7
click at [225, 24] on div "Sheet 2" at bounding box center [231, 22] width 16 height 7
click at [190, 24] on div "Sheet 1" at bounding box center [189, 22] width 15 height 7
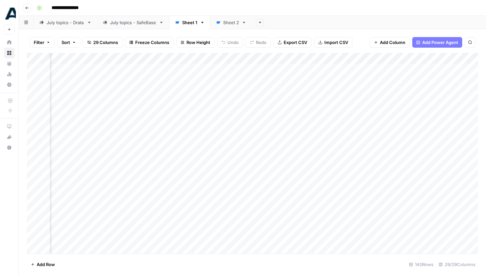
click at [234, 23] on div "Sheet 2" at bounding box center [231, 22] width 16 height 7
click at [204, 71] on div "Add Column" at bounding box center [249, 150] width 444 height 194
click at [221, 67] on div "Add Column" at bounding box center [249, 150] width 444 height 194
click at [270, 49] on div "Filter Sort 29 Columns Freeze Columns Row Height Undo Redo Export CSV Import CS…" at bounding box center [249, 42] width 444 height 21
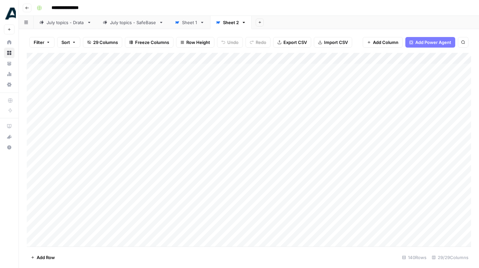
click at [260, 68] on div "Add Column" at bounding box center [249, 150] width 444 height 194
click at [298, 49] on div "Filter Sort 29 Columns Freeze Columns Row Height Undo Redo Export CSV Import CS…" at bounding box center [249, 42] width 444 height 21
click at [311, 70] on div "Add Column" at bounding box center [249, 150] width 444 height 194
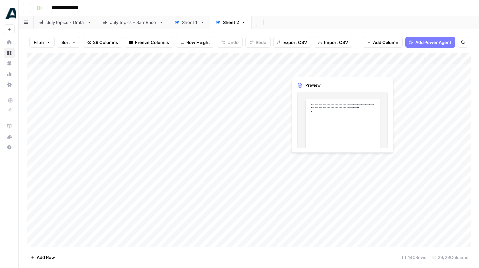
click at [311, 70] on div "Add Column" at bounding box center [249, 150] width 444 height 194
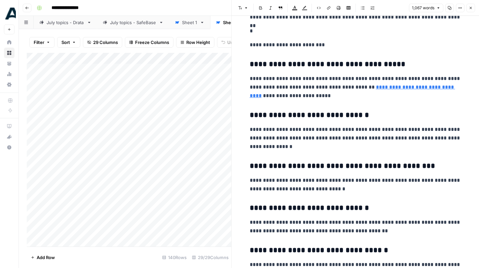
scroll to position [886, 0]
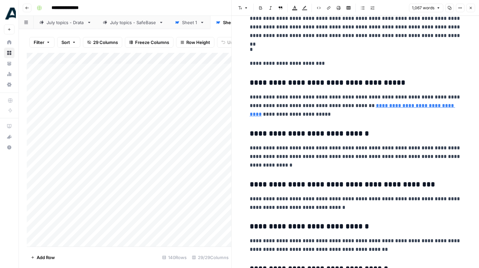
click at [473, 9] on button "Close" at bounding box center [471, 8] width 9 height 9
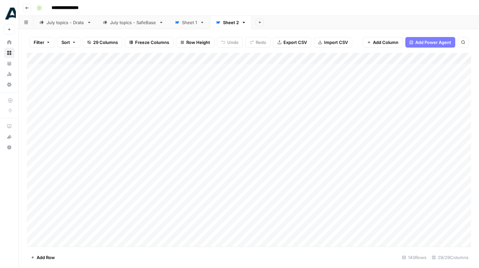
click at [314, 114] on div "Add Column" at bounding box center [249, 150] width 444 height 194
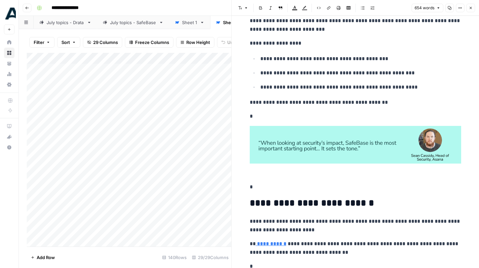
scroll to position [1550, 0]
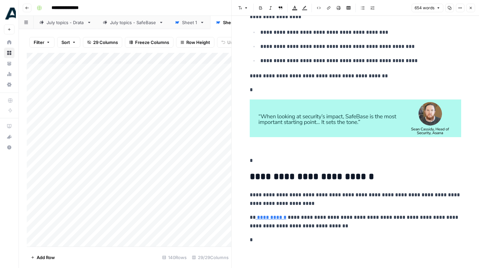
click at [472, 10] on icon "button" at bounding box center [471, 8] width 4 height 4
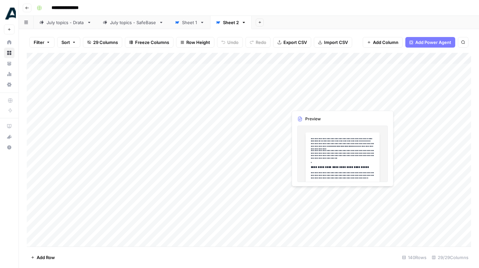
click at [319, 105] on div "Add Column" at bounding box center [249, 150] width 444 height 194
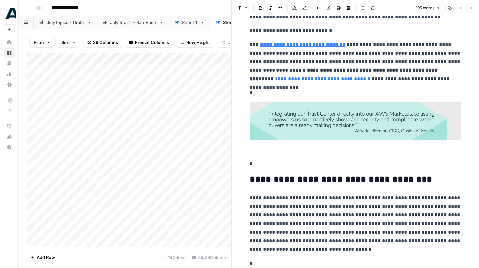
scroll to position [154, 0]
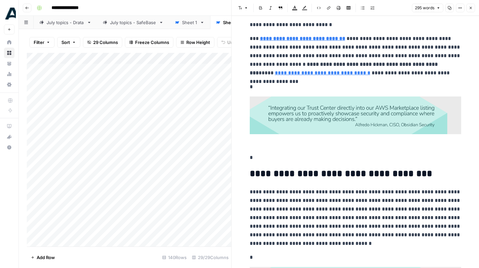
click at [390, 129] on img at bounding box center [355, 115] width 211 height 38
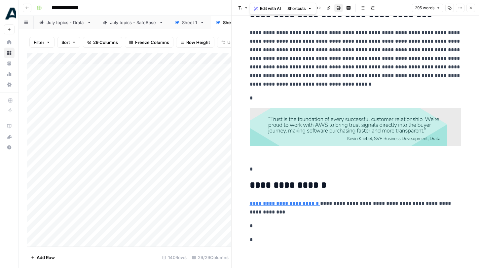
scroll to position [0, 0]
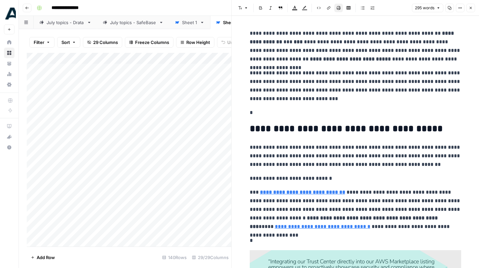
click at [476, 2] on header "Font style Bold Italic Block quote Text color Highlight color Code block Link I…" at bounding box center [355, 8] width 247 height 16
click at [471, 6] on icon "button" at bounding box center [471, 8] width 4 height 4
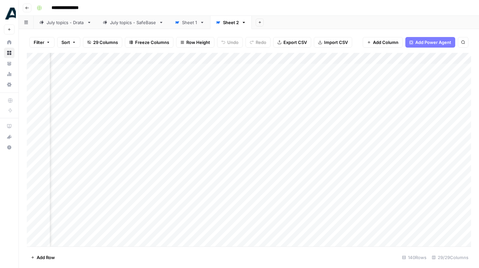
scroll to position [0, 547]
click at [143, 21] on div "July topics - SafeBase" at bounding box center [133, 22] width 46 height 7
click at [367, 80] on div "Add Column" at bounding box center [249, 109] width 444 height 112
click at [282, 68] on div "Add Column" at bounding box center [249, 109] width 444 height 112
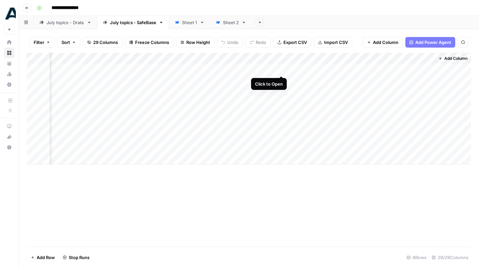
scroll to position [0, 1437]
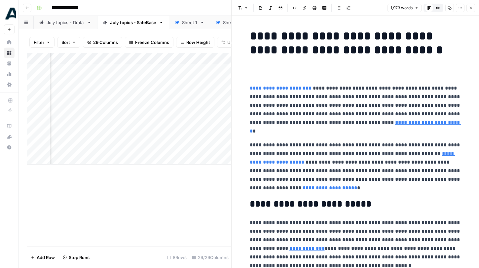
click at [460, 7] on icon "button" at bounding box center [460, 8] width 4 height 4
click at [442, 71] on span "Code" at bounding box center [441, 70] width 32 height 7
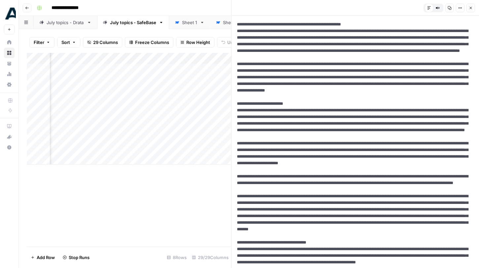
click at [469, 6] on icon "button" at bounding box center [471, 8] width 4 height 4
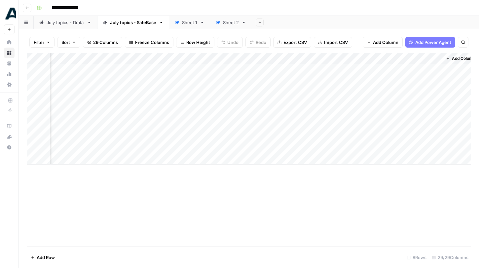
scroll to position [0, 1443]
click at [187, 21] on div "Sheet 1" at bounding box center [189, 22] width 15 height 7
click at [204, 99] on div "Add Column" at bounding box center [249, 150] width 444 height 194
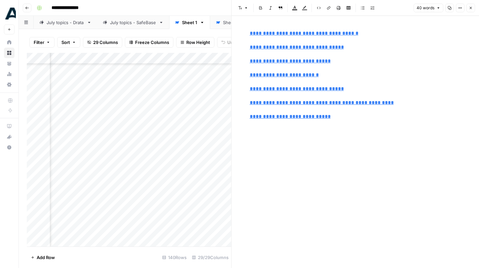
click at [459, 9] on icon "button" at bounding box center [460, 8] width 4 height 4
click at [435, 69] on span "Code" at bounding box center [441, 70] width 32 height 7
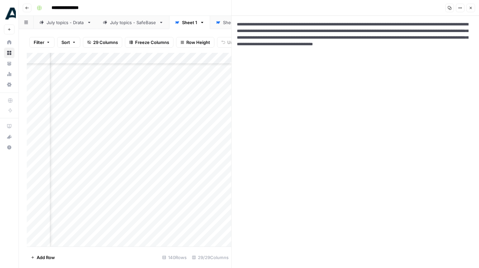
drag, startPoint x: 312, startPoint y: 60, endPoint x: 236, endPoint y: 24, distance: 84.0
click at [236, 24] on textarea "**********" at bounding box center [355, 142] width 247 height 252
click at [308, 54] on textarea "**********" at bounding box center [355, 142] width 247 height 252
drag, startPoint x: 290, startPoint y: 24, endPoint x: 308, endPoint y: 37, distance: 22.5
click at [308, 37] on textarea "**********" at bounding box center [355, 142] width 247 height 252
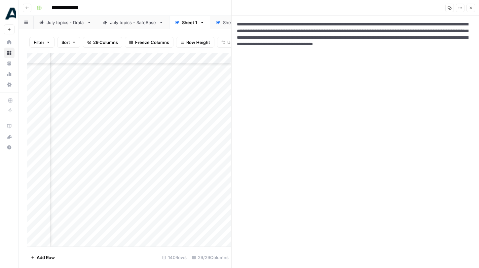
click at [268, 27] on textarea "**********" at bounding box center [355, 142] width 247 height 252
drag, startPoint x: 252, startPoint y: 25, endPoint x: 287, endPoint y: 25, distance: 34.4
click at [287, 25] on textarea "**********" at bounding box center [355, 142] width 247 height 252
type textarea "**********"
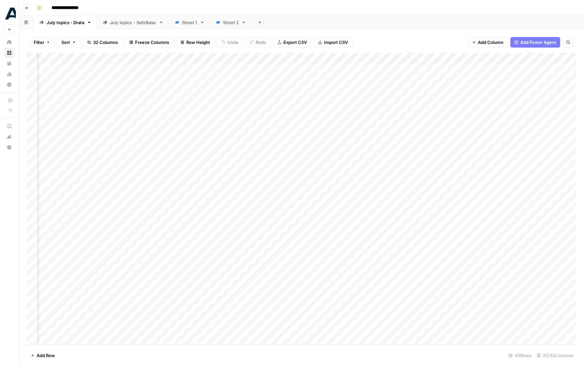
scroll to position [0, 896]
click at [187, 26] on link "Sheet 1" at bounding box center [189, 22] width 41 height 13
click at [254, 69] on div "Add Column" at bounding box center [301, 199] width 549 height 292
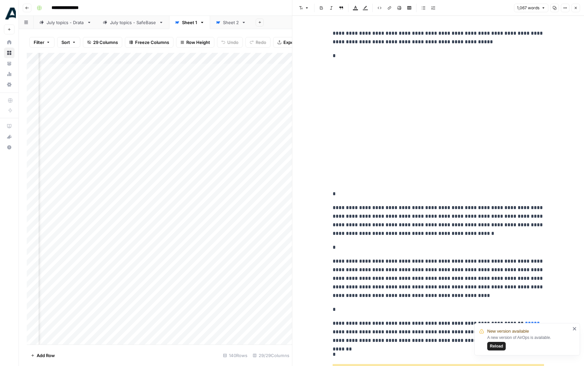
click at [561, 9] on button "Options" at bounding box center [565, 8] width 9 height 9
click at [534, 69] on span "Code" at bounding box center [546, 70] width 32 height 7
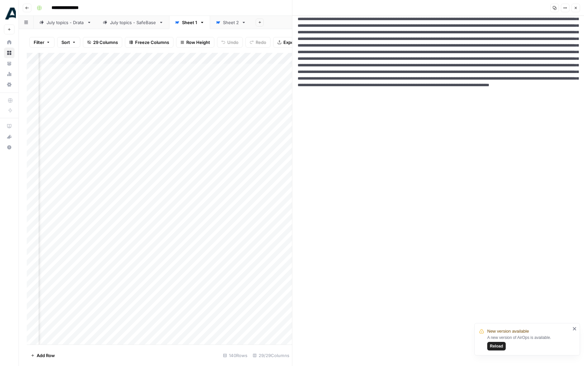
click at [366, 138] on textarea at bounding box center [438, 2] width 292 height 777
click at [71, 67] on div "Add Column" at bounding box center [159, 199] width 265 height 292
drag, startPoint x: 97, startPoint y: 76, endPoint x: 44, endPoint y: 73, distance: 52.7
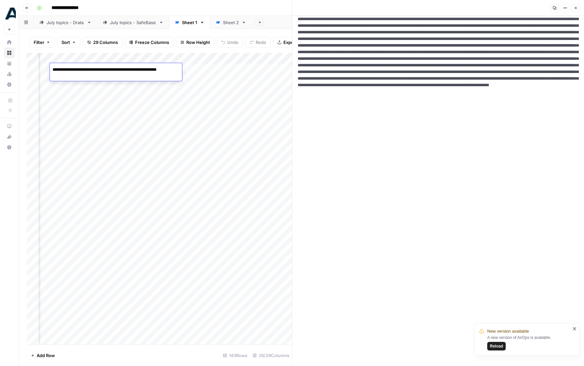
click at [44, 73] on body "**********" at bounding box center [292, 183] width 584 height 366
click at [576, 9] on icon "button" at bounding box center [576, 8] width 4 height 4
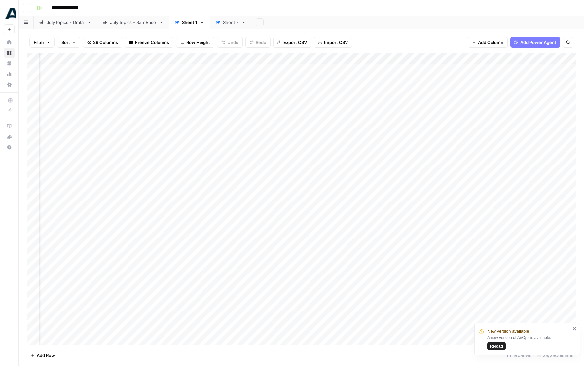
scroll to position [0, 1022]
click at [290, 132] on div "Add Column" at bounding box center [301, 199] width 549 height 292
drag, startPoint x: 361, startPoint y: 143, endPoint x: 250, endPoint y: 136, distance: 111.9
click at [250, 136] on body "**********" at bounding box center [292, 183] width 584 height 366
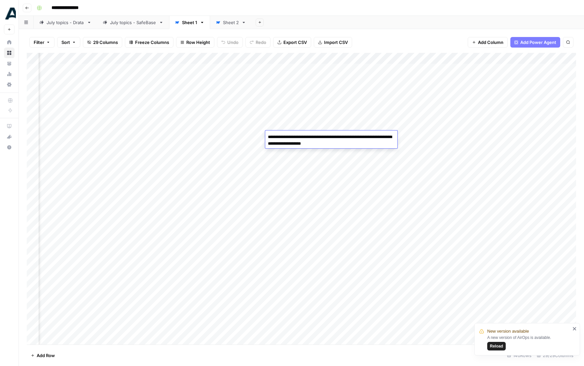
scroll to position [0, 100]
click at [220, 134] on div "Add Column" at bounding box center [301, 199] width 549 height 292
click at [229, 134] on div "Add Column" at bounding box center [301, 199] width 549 height 292
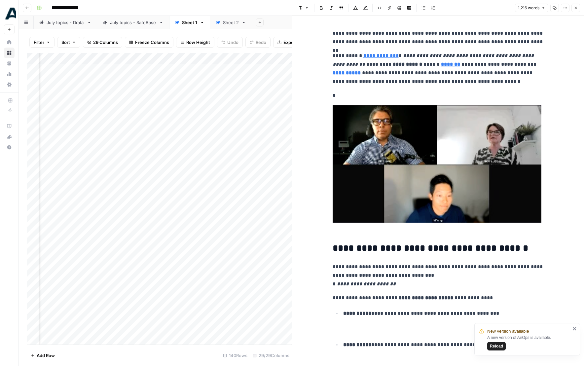
click at [567, 10] on icon "button" at bounding box center [565, 8] width 4 height 4
click at [540, 70] on span "Code" at bounding box center [546, 70] width 32 height 7
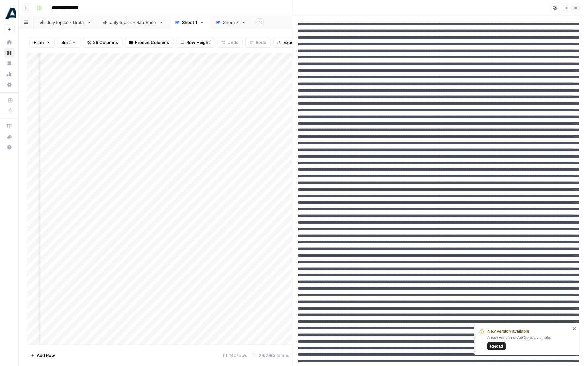
click at [577, 8] on icon "button" at bounding box center [576, 8] width 4 height 4
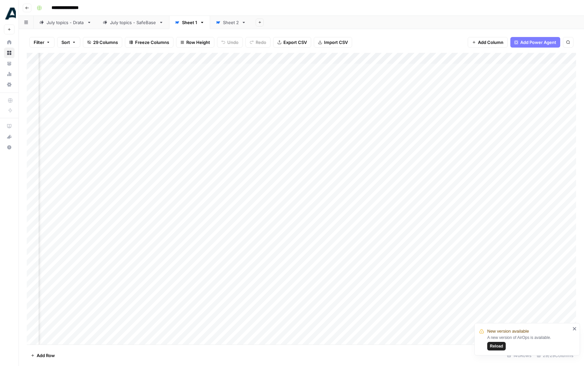
scroll to position [0, 56]
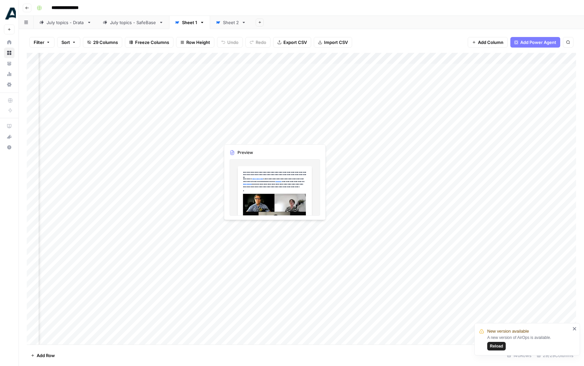
click at [274, 136] on div "Add Column" at bounding box center [301, 199] width 549 height 292
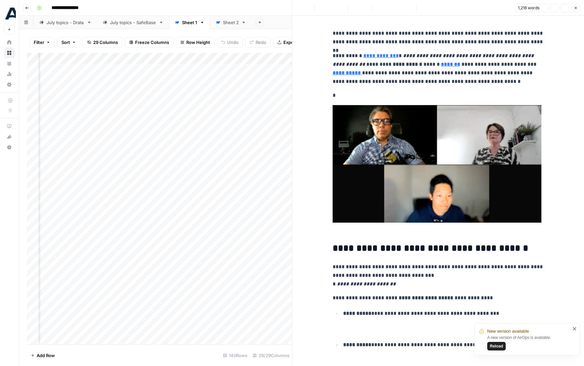
click at [567, 7] on icon "button" at bounding box center [565, 8] width 4 height 4
click at [540, 69] on span "Code" at bounding box center [546, 70] width 32 height 7
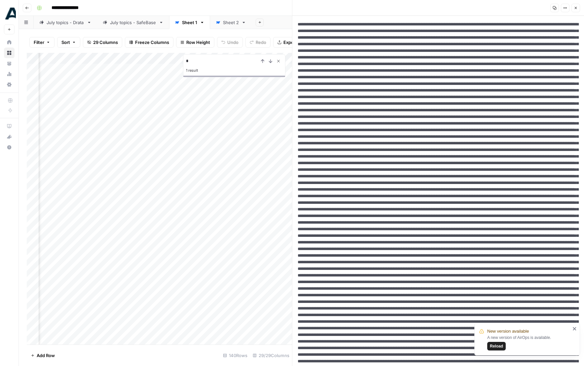
type input "*"
click at [278, 58] on button "Close Search" at bounding box center [279, 61] width 8 height 8
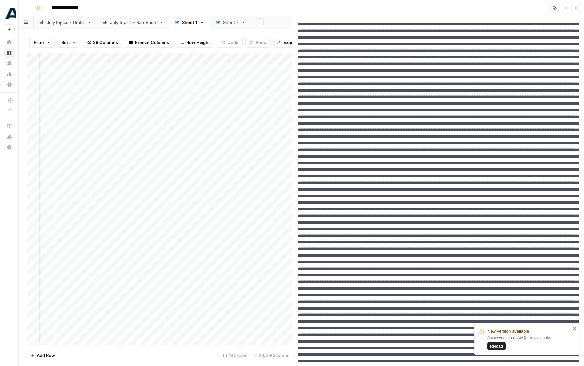
click at [495, 340] on div "A new version of AirOps is available. Reload" at bounding box center [528, 343] width 83 height 16
click at [495, 346] on span "Reload" at bounding box center [496, 346] width 13 height 6
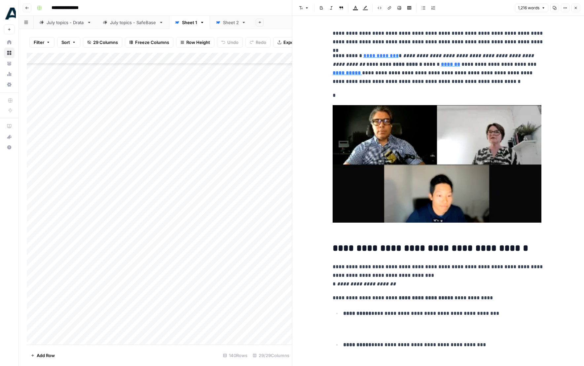
click at [576, 8] on icon "button" at bounding box center [576, 8] width 2 height 2
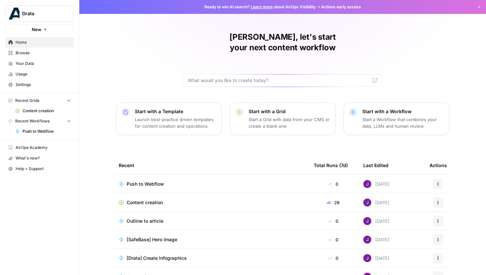
click at [39, 17] on span "Drata" at bounding box center [42, 13] width 40 height 7
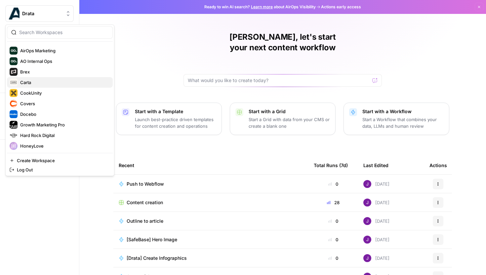
scroll to position [42, 0]
click at [31, 105] on span "Covers" at bounding box center [63, 103] width 87 height 7
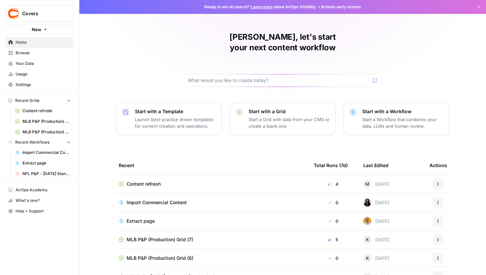
click at [29, 53] on span "Browse" at bounding box center [43, 53] width 55 height 6
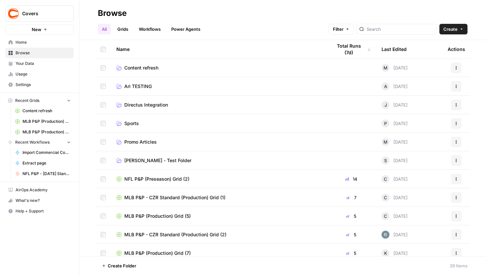
click at [122, 25] on link "Grids" at bounding box center [122, 29] width 19 height 11
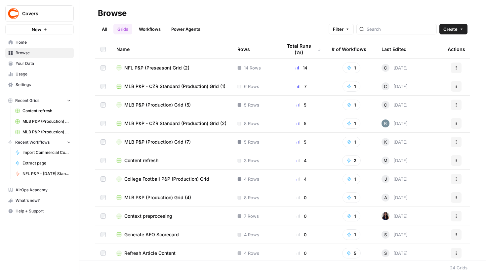
click at [146, 160] on span "Content refresh" at bounding box center [141, 160] width 34 height 7
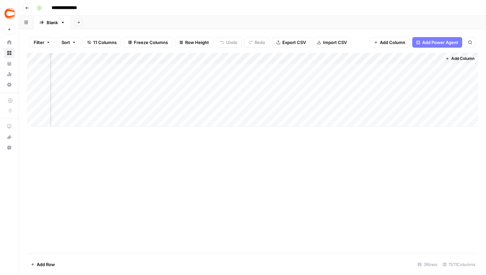
scroll to position [0, 376]
click at [240, 69] on div "Add Column" at bounding box center [252, 89] width 451 height 73
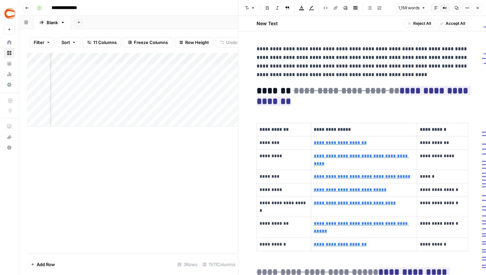
scroll to position [0, 616]
click at [359, 19] on div "New Text Reject All Accept All" at bounding box center [361, 23] width 219 height 15
click at [131, 86] on div "Add Column" at bounding box center [132, 89] width 211 height 73
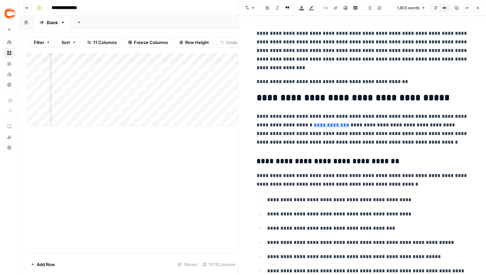
scroll to position [0, 515]
click at [101, 69] on div "Add Column" at bounding box center [132, 89] width 211 height 73
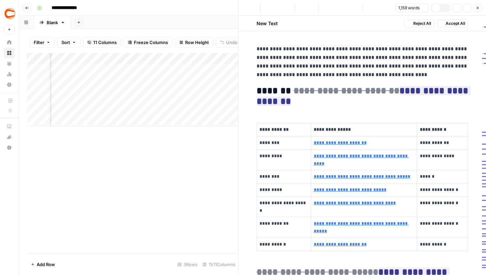
click at [109, 69] on div "Add Column" at bounding box center [132, 89] width 211 height 73
click at [98, 69] on div at bounding box center [94, 72] width 60 height 18
click at [383, 21] on div "New Text Reject All Accept All" at bounding box center [361, 23] width 219 height 15
click at [423, 9] on icon "button" at bounding box center [423, 8] width 4 height 4
click at [423, 7] on icon "button" at bounding box center [423, 8] width 4 height 4
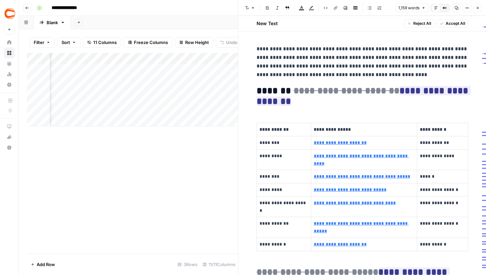
click at [446, 8] on icon "button" at bounding box center [444, 8] width 4 height 4
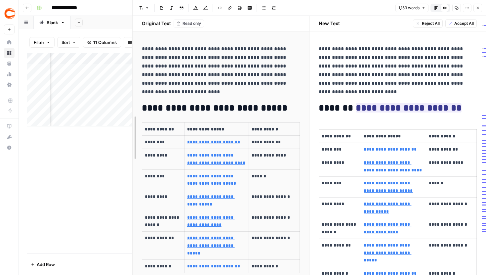
drag, startPoint x: 238, startPoint y: 30, endPoint x: 43, endPoint y: 52, distance: 196.4
click at [43, 52] on body "**********" at bounding box center [243, 137] width 486 height 275
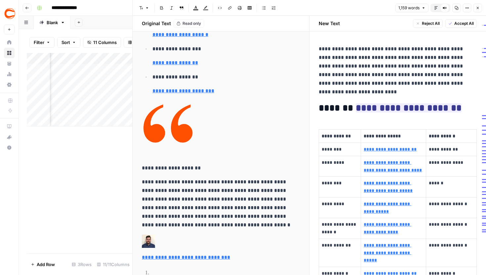
click at [190, 23] on span "Read only" at bounding box center [191, 23] width 19 height 6
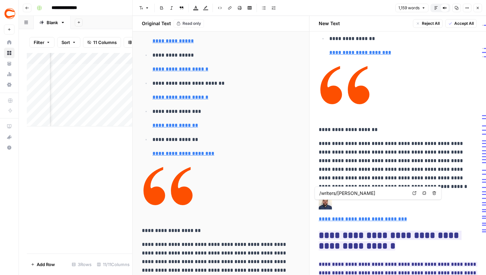
scroll to position [494, 0]
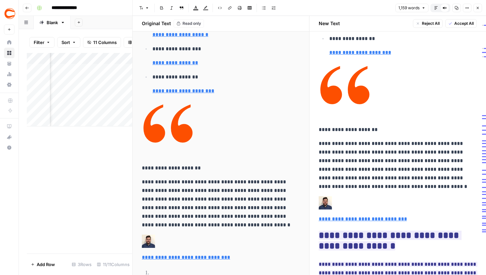
click at [480, 9] on button "Close" at bounding box center [477, 8] width 9 height 9
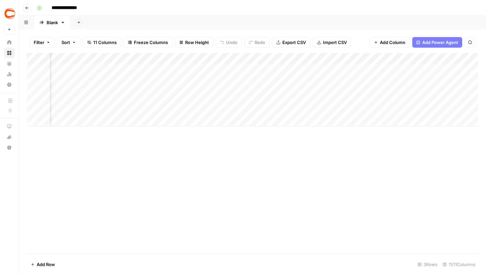
scroll to position [0, 190]
click at [368, 62] on div "Add Column" at bounding box center [252, 89] width 451 height 73
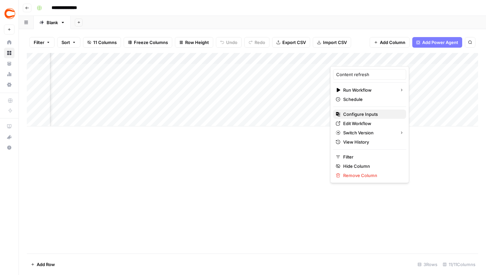
click at [358, 115] on span "Configure Inputs" at bounding box center [372, 114] width 58 height 7
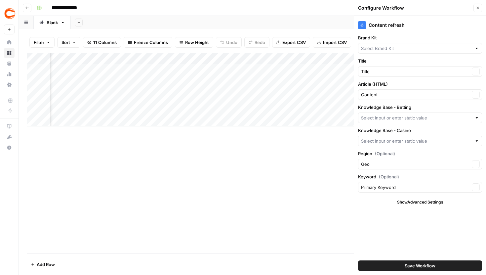
type input "Covers"
type input "Betting sitemap"
type input "Casino sitemap"
click at [472, 8] on div "Configure Workflow Close" at bounding box center [420, 8] width 124 height 9
click at [478, 9] on icon "button" at bounding box center [477, 8] width 4 height 4
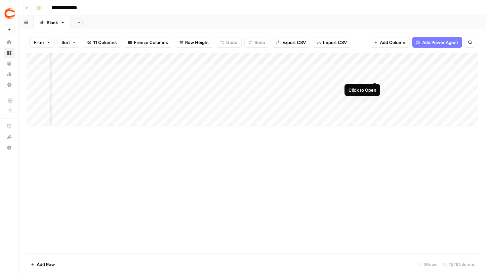
click at [373, 69] on div "Add Column" at bounding box center [252, 89] width 451 height 73
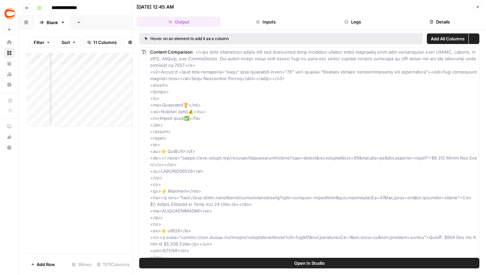
click at [264, 24] on button "Inputs" at bounding box center [265, 22] width 84 height 11
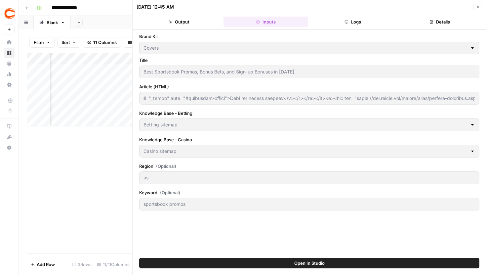
drag, startPoint x: 141, startPoint y: 97, endPoint x: 483, endPoint y: 102, distance: 341.7
click at [483, 102] on div "Brand Kit Covers Title Best Sportsbook Promos, Bonus Bets, and Sign-up Bonuses …" at bounding box center [308, 144] width 353 height 228
click at [479, 5] on button "Close" at bounding box center [477, 7] width 9 height 9
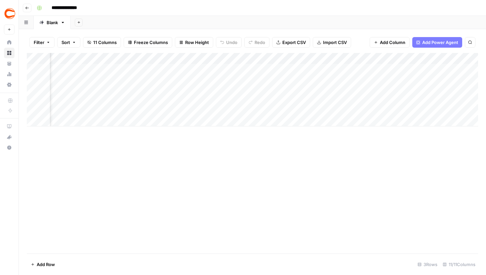
scroll to position [0, 157]
click at [209, 58] on div "Add Column" at bounding box center [252, 89] width 451 height 73
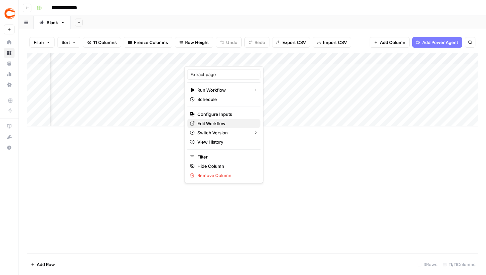
click at [218, 122] on span "Edit Workflow" at bounding box center [226, 123] width 58 height 7
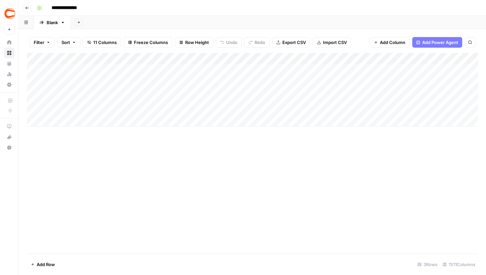
scroll to position [0, 0]
click at [216, 69] on div "Add Column" at bounding box center [252, 89] width 451 height 73
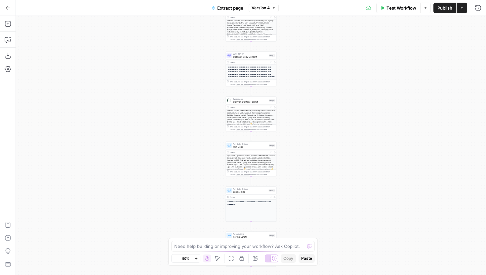
click at [270, 8] on button "Version 4" at bounding box center [263, 8] width 30 height 9
click at [270, 7] on button "Version 4" at bounding box center [263, 8] width 30 height 9
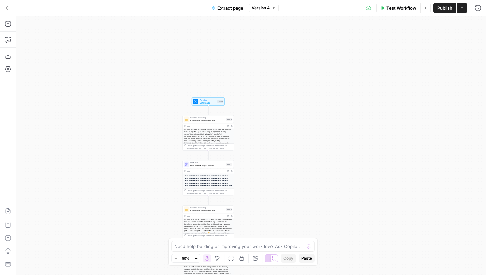
drag, startPoint x: 305, startPoint y: 50, endPoint x: 260, endPoint y: 163, distance: 121.6
click at [260, 163] on div "**********" at bounding box center [251, 145] width 470 height 259
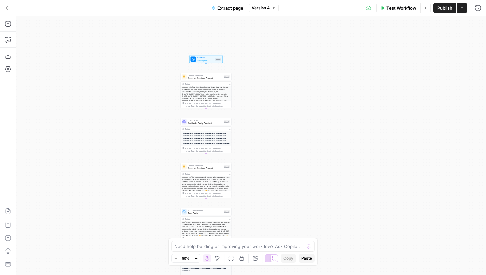
drag, startPoint x: 256, startPoint y: 143, endPoint x: 256, endPoint y: 126, distance: 17.2
click at [256, 126] on div "**********" at bounding box center [251, 145] width 470 height 259
click at [208, 77] on span "Convert Content Format" at bounding box center [205, 76] width 34 height 3
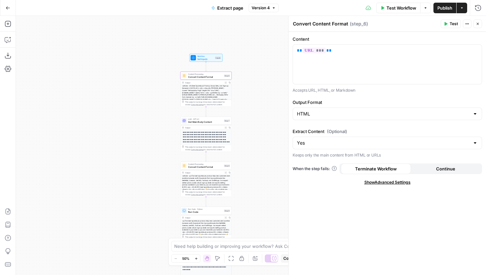
drag, startPoint x: 160, startPoint y: 103, endPoint x: 128, endPoint y: 115, distance: 34.1
click at [128, 115] on div "**********" at bounding box center [251, 145] width 470 height 259
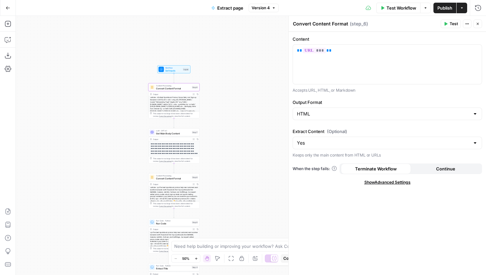
click at [195, 259] on icon "button" at bounding box center [196, 258] width 4 height 4
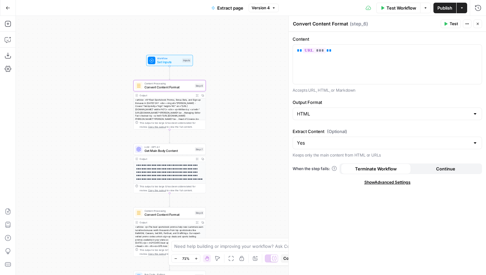
drag, startPoint x: 186, startPoint y: 119, endPoint x: 213, endPoint y: 141, distance: 35.0
click at [213, 141] on div "**********" at bounding box center [251, 145] width 470 height 259
click at [347, 142] on input "Extract Content (Optional)" at bounding box center [383, 142] width 173 height 7
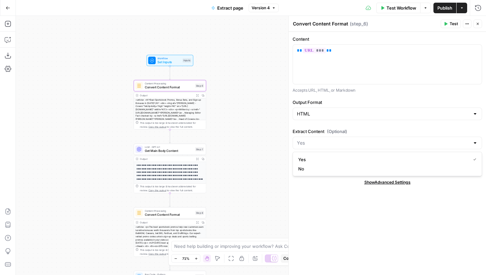
type input "Yes"
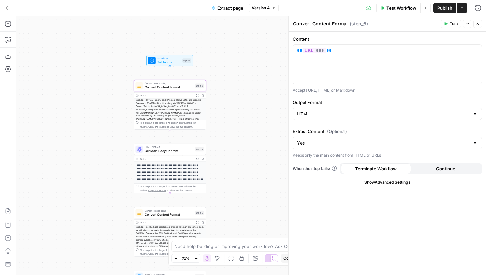
click at [357, 131] on label "Extract Content (Optional)" at bounding box center [386, 131] width 189 height 7
click at [357, 139] on input "Yes" at bounding box center [383, 142] width 173 height 7
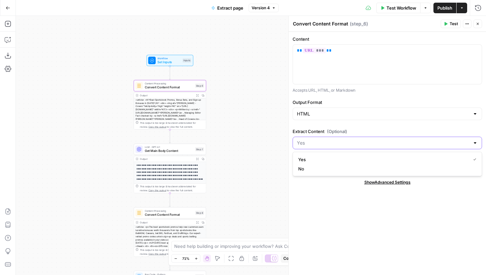
click at [353, 141] on input "Extract Content (Optional)" at bounding box center [383, 142] width 173 height 7
type input "Yes"
click at [321, 200] on div "Content ** *** ** Accepts URL, HTML, or Markdown Output Format HTML Extract Con…" at bounding box center [386, 153] width 197 height 243
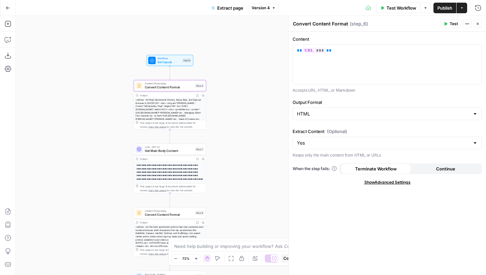
drag, startPoint x: 331, startPoint y: 154, endPoint x: 382, endPoint y: 154, distance: 50.6
click at [382, 154] on p "Keeps only the main content from HTML or URLs" at bounding box center [386, 155] width 189 height 7
click at [357, 157] on p "Keeps only the main content from HTML or URLs" at bounding box center [386, 155] width 189 height 7
click at [393, 6] on span "Test Workflow" at bounding box center [401, 8] width 30 height 7
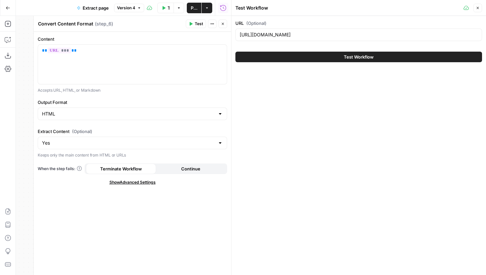
click at [201, 24] on span "Test" at bounding box center [199, 24] width 8 height 6
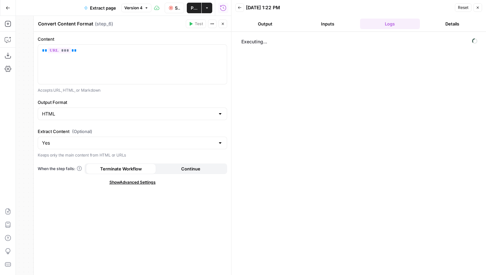
click at [476, 9] on icon "button" at bounding box center [477, 8] width 4 height 4
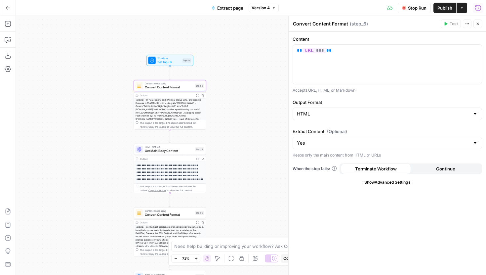
click at [479, 8] on icon "button" at bounding box center [477, 8] width 7 height 7
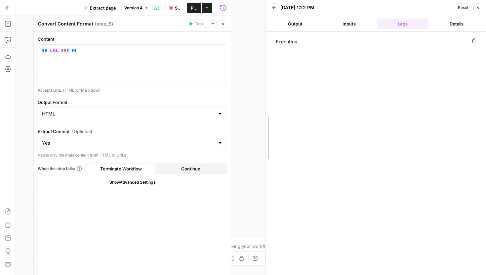
drag, startPoint x: 233, startPoint y: 54, endPoint x: 266, endPoint y: 54, distance: 33.4
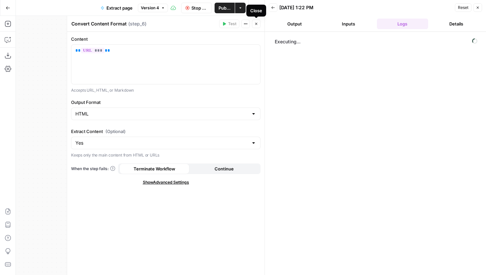
click at [256, 25] on icon "button" at bounding box center [256, 24] width 4 height 4
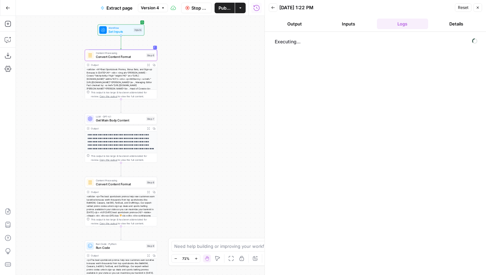
drag, startPoint x: 233, startPoint y: 104, endPoint x: 183, endPoint y: 74, distance: 57.9
click at [183, 74] on div "**********" at bounding box center [140, 145] width 248 height 259
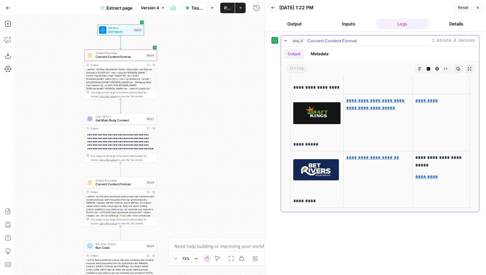
scroll to position [527, 0]
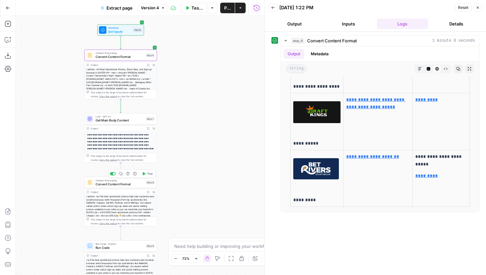
click at [140, 184] on span "Convert Content Format" at bounding box center [119, 183] width 49 height 5
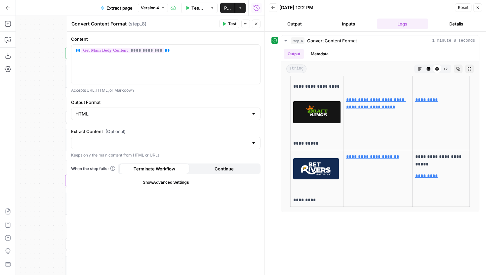
drag, startPoint x: 41, startPoint y: 112, endPoint x: 0, endPoint y: 93, distance: 45.5
click at [0, 93] on div "**********" at bounding box center [132, 145] width 264 height 259
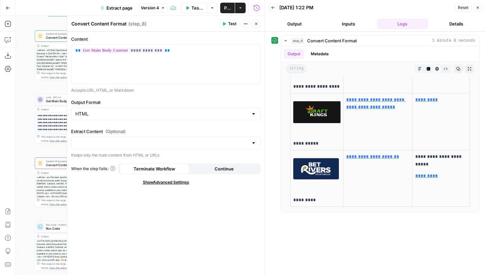
click at [256, 25] on icon "button" at bounding box center [256, 24] width 4 height 4
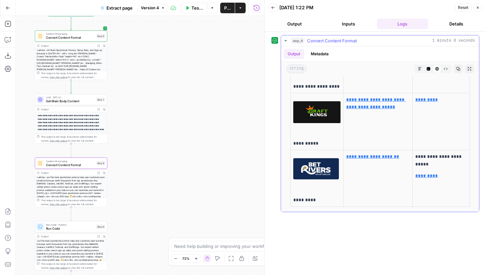
click at [288, 40] on button "step_6 Convert Content Format 1 minute 8 seconds" at bounding box center [380, 40] width 198 height 11
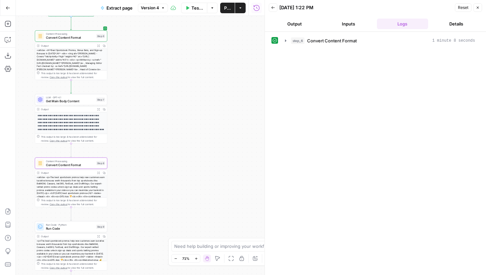
click at [273, 6] on icon "button" at bounding box center [273, 8] width 4 height 4
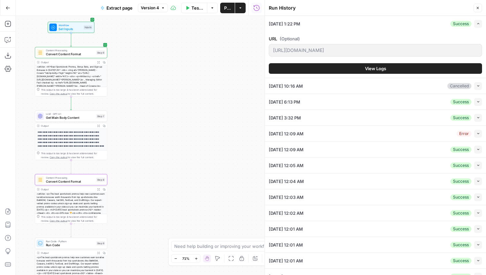
drag, startPoint x: 134, startPoint y: 85, endPoint x: 135, endPoint y: 102, distance: 17.2
click at [134, 102] on div "**********" at bounding box center [140, 145] width 248 height 259
click at [83, 118] on span "Get Main Body Content" at bounding box center [70, 118] width 49 height 5
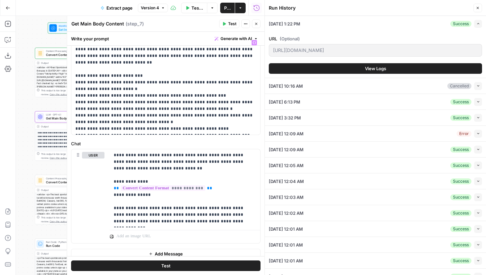
scroll to position [41, 0]
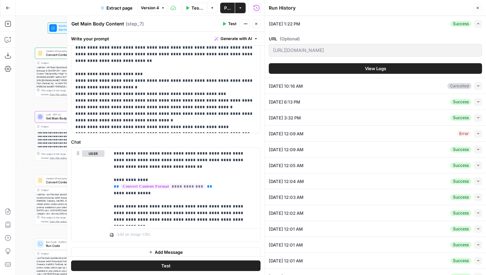
click at [257, 25] on icon "button" at bounding box center [256, 24] width 4 height 4
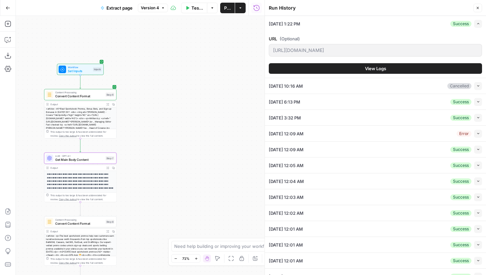
drag, startPoint x: 154, startPoint y: 53, endPoint x: 168, endPoint y: 116, distance: 64.0
click at [168, 116] on div "**********" at bounding box center [140, 145] width 248 height 259
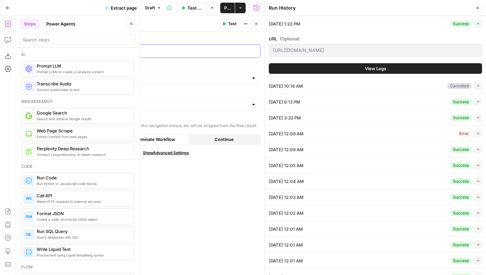
click at [109, 54] on div at bounding box center [160, 51] width 178 height 13
click at [254, 49] on icon "button" at bounding box center [253, 50] width 3 height 3
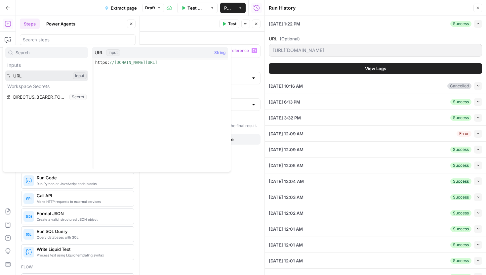
click at [50, 75] on button "Select variable URL" at bounding box center [46, 75] width 83 height 11
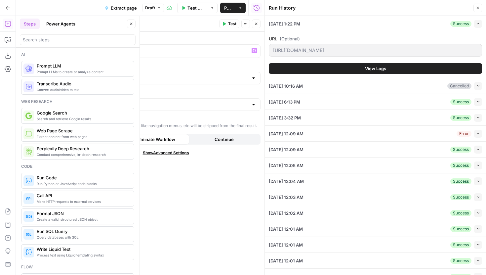
click at [258, 23] on button "Close" at bounding box center [256, 23] width 9 height 9
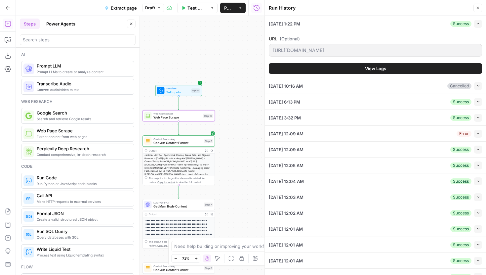
click at [475, 6] on icon "button" at bounding box center [477, 8] width 4 height 4
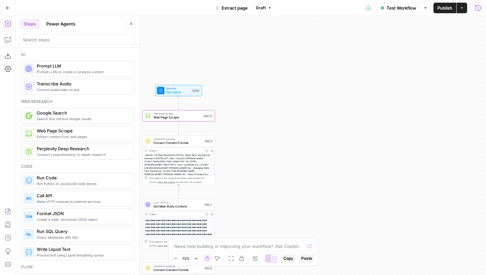
click at [131, 27] on button "Close" at bounding box center [131, 23] width 9 height 9
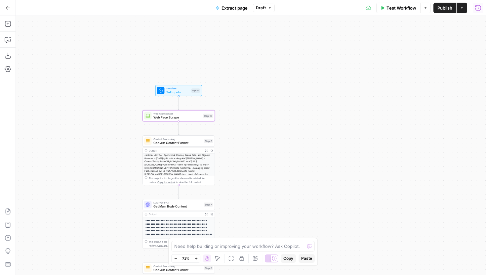
click at [170, 119] on span "Web Page Scrape" at bounding box center [177, 117] width 48 height 5
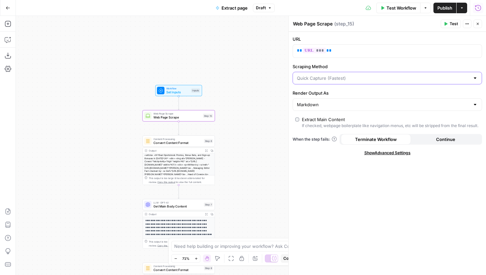
click at [371, 78] on input "Scraping Method" at bounding box center [383, 78] width 173 height 7
click at [347, 102] on span "Detailed Scrape (Slowest)" at bounding box center [385, 103] width 175 height 7
type input "Detailed Scrape (Slowest)"
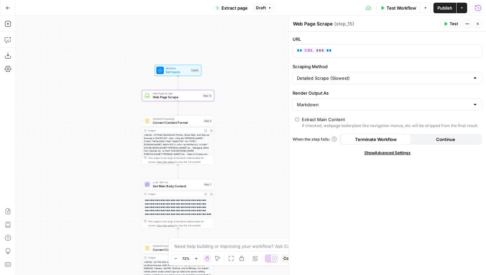
drag, startPoint x: 254, startPoint y: 146, endPoint x: 248, endPoint y: 86, distance: 61.1
click at [248, 86] on div "**********" at bounding box center [251, 145] width 470 height 259
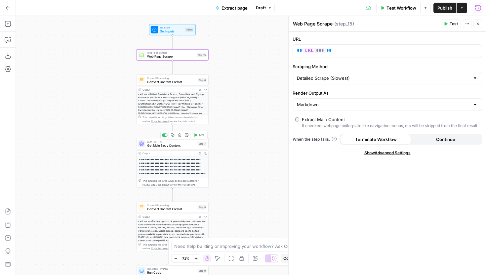
click at [200, 153] on icon "button" at bounding box center [200, 153] width 3 height 3
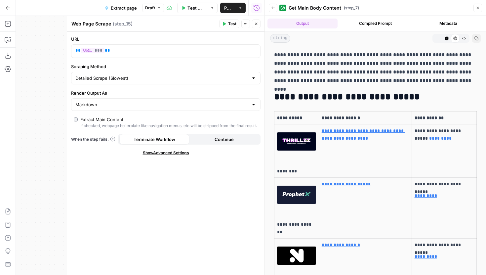
click at [464, 38] on icon "button" at bounding box center [464, 38] width 4 height 4
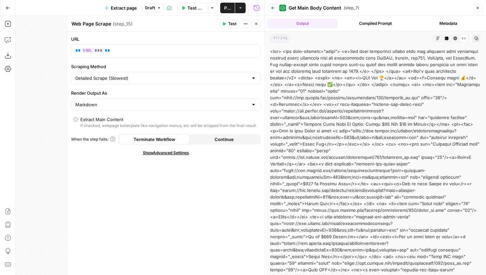
click at [480, 8] on button "Close" at bounding box center [477, 8] width 9 height 9
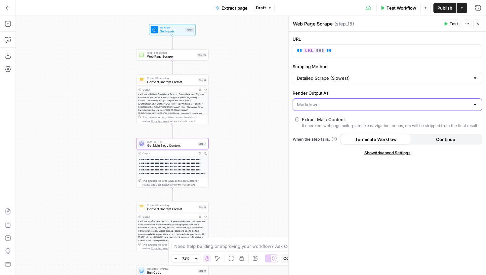
click at [362, 103] on input "Render Output As" at bounding box center [383, 104] width 173 height 7
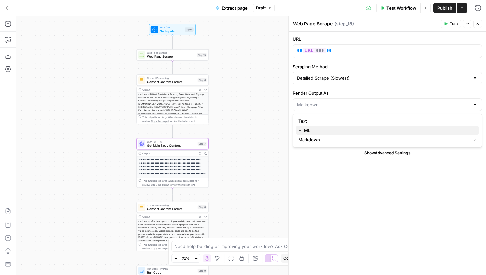
click at [327, 128] on span "HTML" at bounding box center [385, 130] width 175 height 7
type input "HTML"
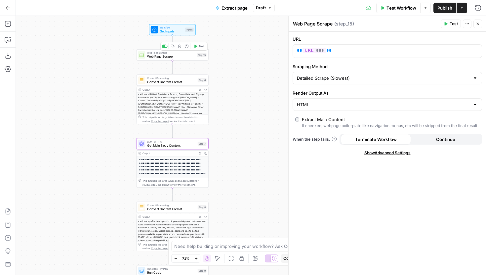
click at [199, 48] on span "Test" at bounding box center [202, 46] width 6 height 4
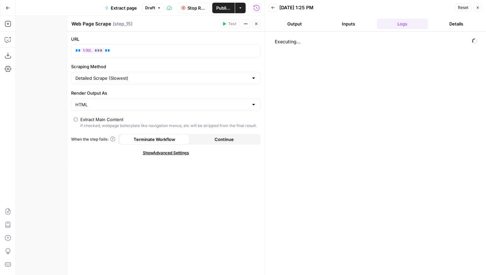
click at [254, 26] on button "Close" at bounding box center [256, 23] width 9 height 9
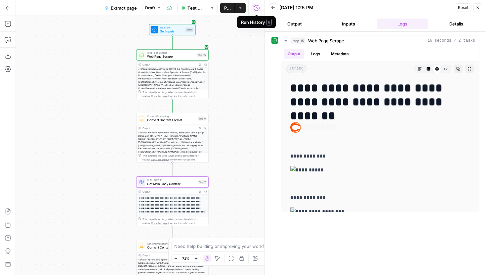
click at [182, 59] on div "Web Page Scrape Web Page Scrape Step 15 Copy step Delete step Add Note Test" at bounding box center [172, 54] width 72 height 11
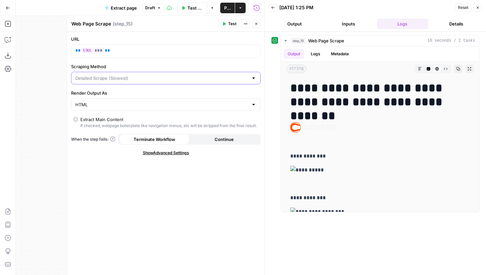
click at [142, 80] on input "Scraping Method" at bounding box center [161, 78] width 173 height 7
click at [127, 94] on span "Quick Capture (Fastest)" at bounding box center [164, 94] width 175 height 7
type input "Quick Capture (Fastest)"
click at [228, 23] on button "Test" at bounding box center [229, 23] width 20 height 9
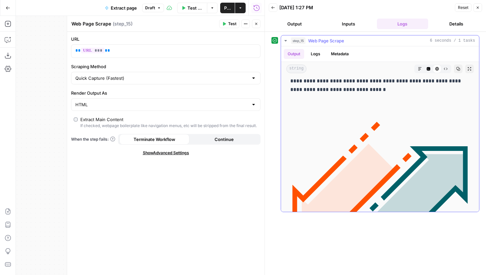
scroll to position [32918, 0]
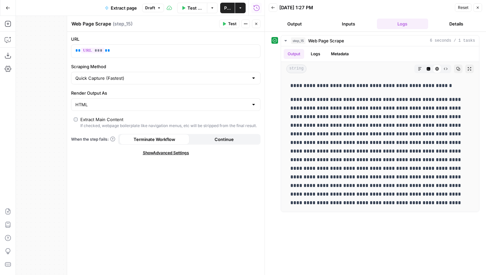
click at [257, 24] on icon "button" at bounding box center [256, 24] width 4 height 4
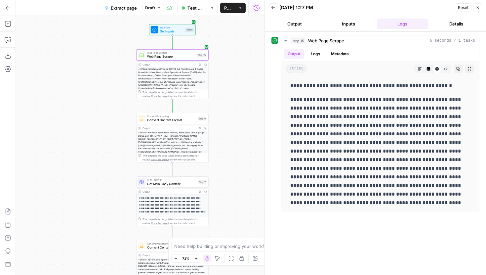
click at [165, 110] on div "**********" at bounding box center [140, 145] width 248 height 259
click at [166, 109] on div at bounding box center [166, 109] width 2 height 2
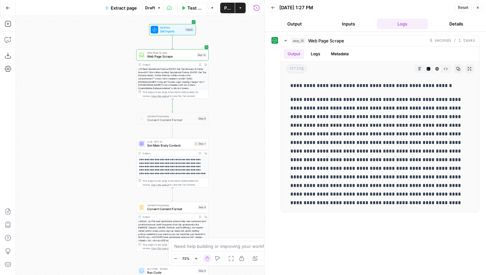
click at [172, 147] on span "Get Main Body Content" at bounding box center [169, 145] width 45 height 5
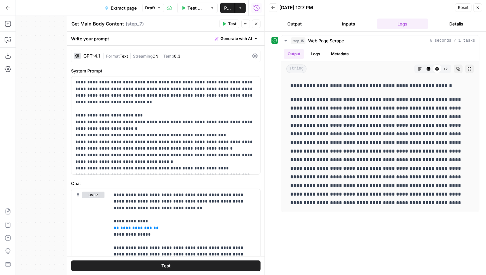
click at [476, 9] on icon "button" at bounding box center [477, 8] width 4 height 4
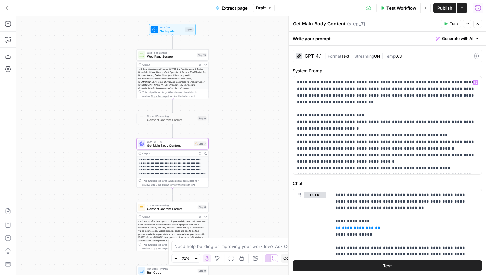
scroll to position [23, 0]
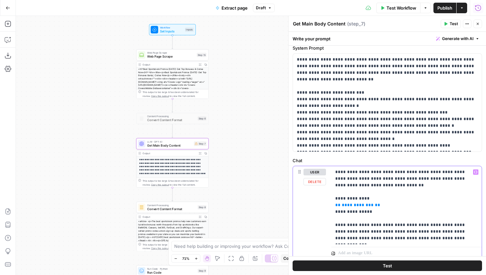
click at [353, 204] on span "**********" at bounding box center [358, 205] width 32 height 4
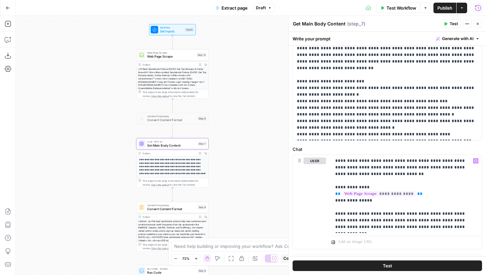
click at [387, 261] on button "Test" at bounding box center [386, 265] width 189 height 11
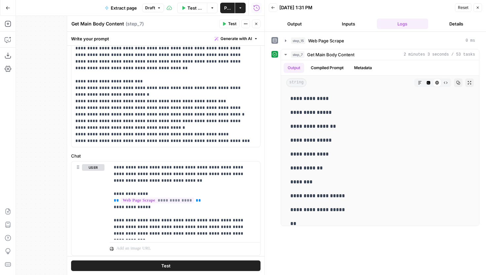
scroll to position [979, 0]
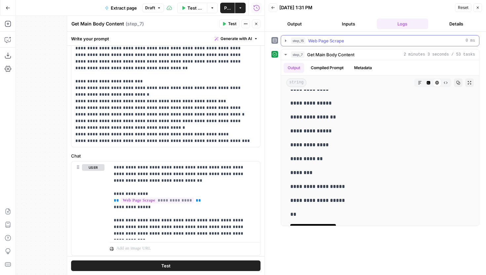
click at [285, 40] on icon "button" at bounding box center [285, 40] width 1 height 2
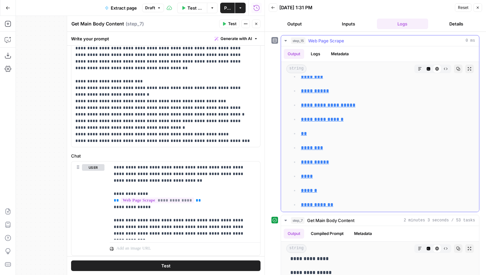
scroll to position [6128, 0]
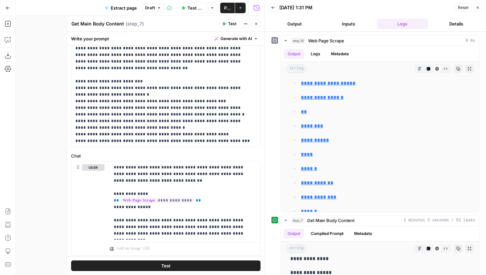
click at [252, 23] on button "Close" at bounding box center [256, 23] width 9 height 9
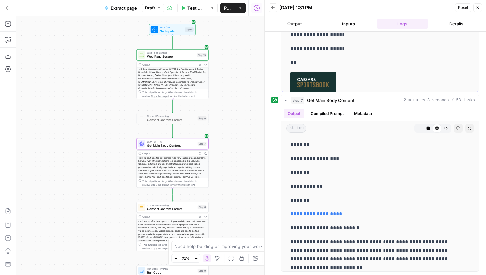
scroll to position [9745, 0]
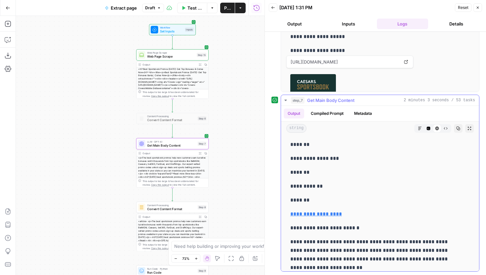
click at [283, 99] on icon "button" at bounding box center [285, 99] width 5 height 5
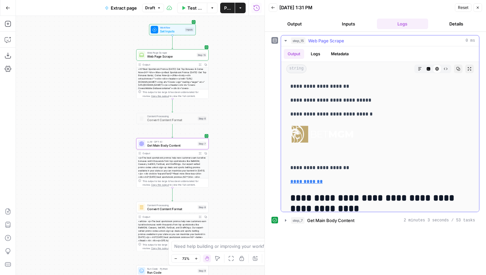
scroll to position [15041, 0]
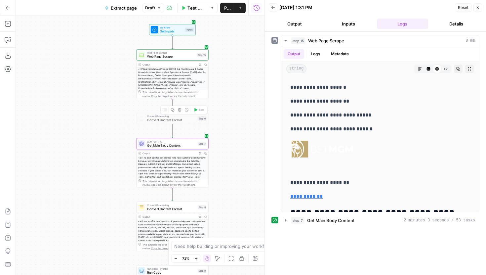
click at [164, 109] on div at bounding box center [163, 109] width 2 height 2
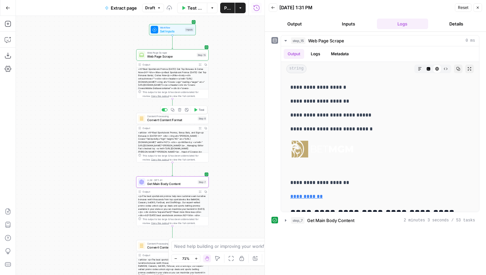
click at [164, 122] on div "Content Processing Convert Content Format Step 6 Copy step Delete step Add Note…" at bounding box center [172, 118] width 72 height 11
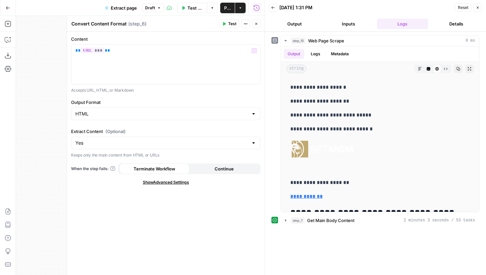
click at [258, 24] on button "Close" at bounding box center [256, 23] width 9 height 9
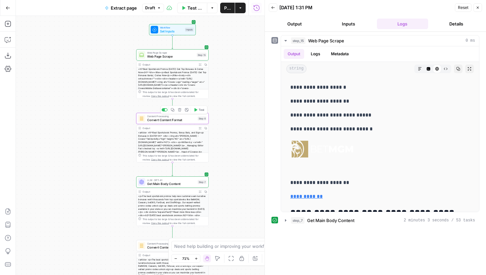
click at [172, 110] on icon "button" at bounding box center [172, 109] width 3 height 3
click at [172, 106] on icon "Edge from step_15 to step_6" at bounding box center [171, 106] width 1 height 14
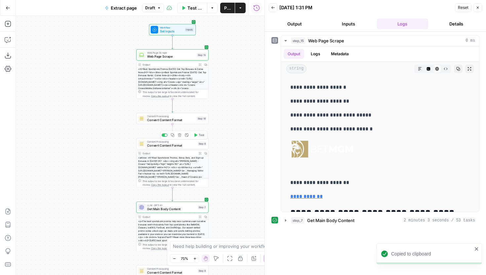
click at [164, 135] on div at bounding box center [165, 134] width 6 height 3
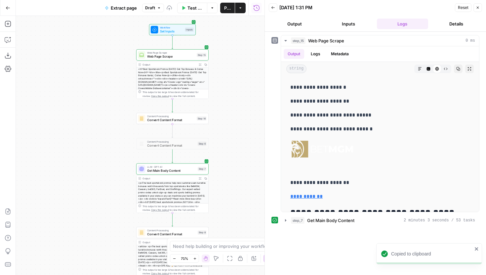
click at [172, 120] on span "Convert Content Format" at bounding box center [171, 120] width 48 height 5
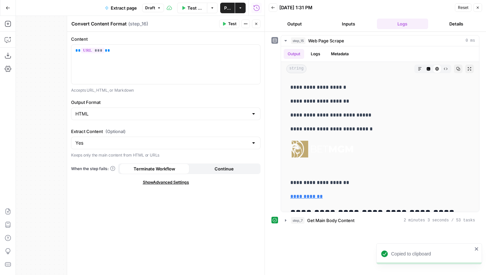
click at [163, 147] on div "Yes" at bounding box center [165, 142] width 189 height 13
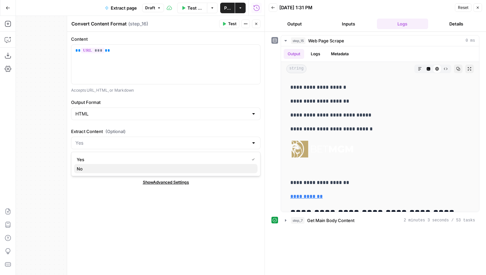
click at [101, 165] on span "No" at bounding box center [164, 168] width 175 height 7
type input "No"
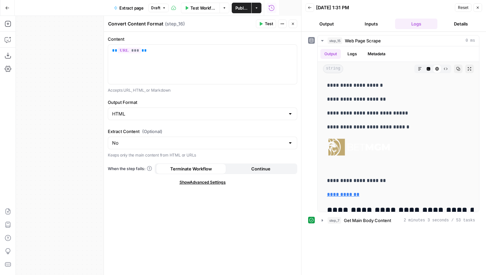
scroll to position [15350, 0]
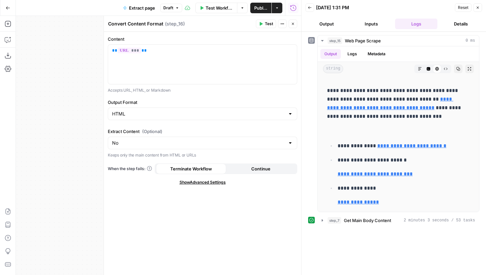
click at [479, 6] on button "Close" at bounding box center [477, 7] width 9 height 9
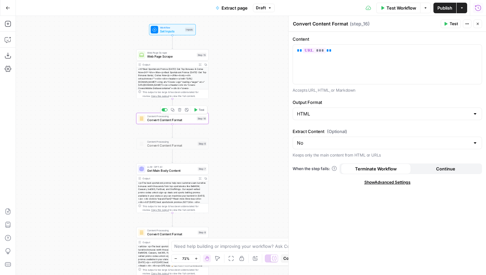
click at [192, 120] on span "Convert Content Format" at bounding box center [171, 120] width 48 height 5
drag, startPoint x: 345, startPoint y: 49, endPoint x: 282, endPoint y: 49, distance: 63.4
click at [282, 49] on body "Covers New Home Browse Your Data Usage Settings Recent Grids Content refresh Re…" at bounding box center [243, 137] width 486 height 275
drag, startPoint x: 338, startPoint y: 54, endPoint x: 289, endPoint y: 53, distance: 49.2
click at [289, 53] on div "Convert Content Format Convert Content Format ( step_16 ) Test Actions Close Co…" at bounding box center [387, 145] width 198 height 259
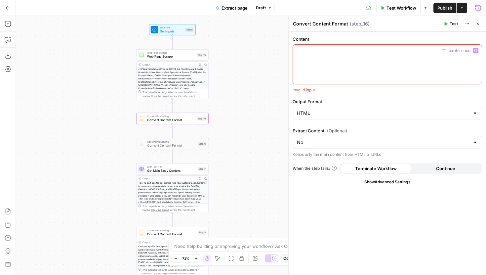
click at [475, 50] on icon "button" at bounding box center [475, 50] width 3 height 3
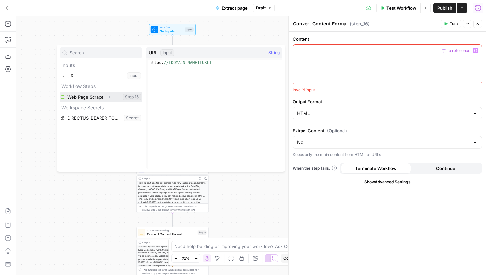
click at [109, 96] on icon "button" at bounding box center [109, 97] width 4 height 4
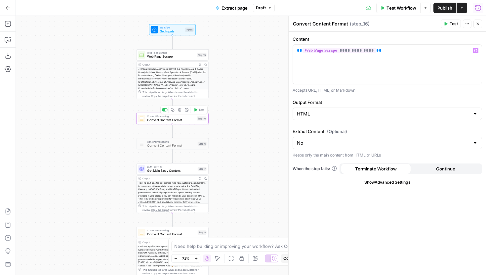
click at [200, 111] on span "Test" at bounding box center [202, 110] width 6 height 4
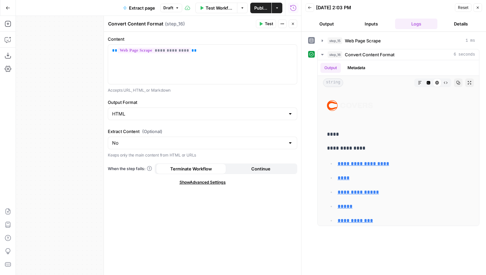
click at [294, 24] on icon "button" at bounding box center [293, 24] width 4 height 4
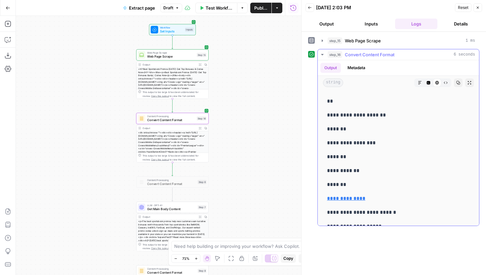
scroll to position [12386, 0]
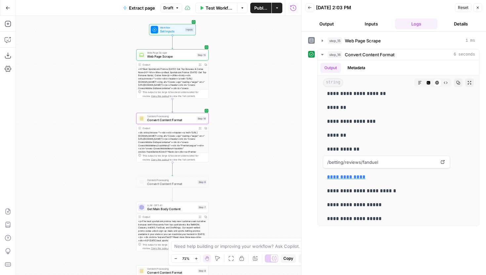
click at [177, 54] on span "Web Page Scrape" at bounding box center [171, 53] width 48 height 4
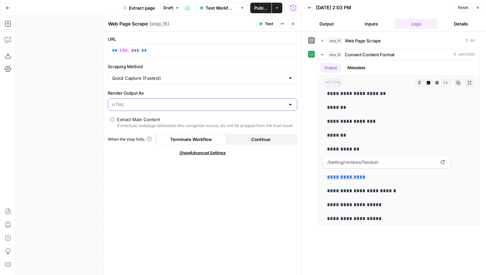
click at [175, 102] on input "Render Output As" at bounding box center [198, 104] width 173 height 7
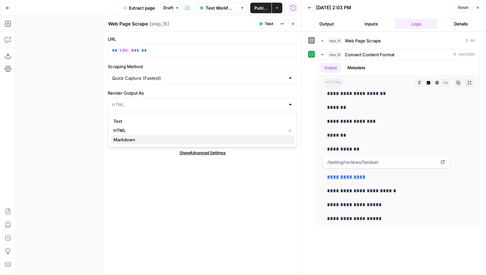
click at [139, 137] on span "Markdown" at bounding box center [200, 139] width 175 height 7
type input "Markdown"
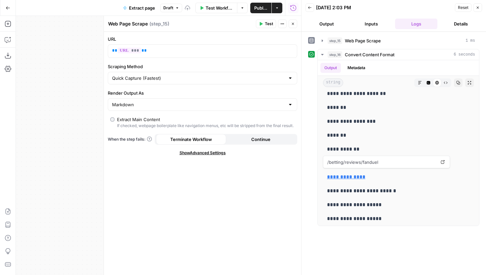
click at [268, 22] on span "Test" at bounding box center [269, 24] width 8 height 6
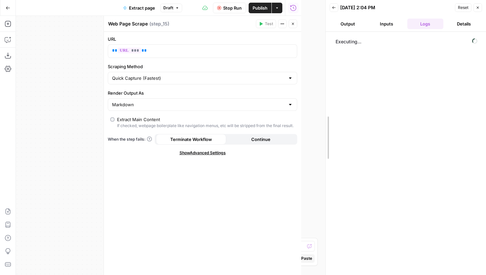
drag, startPoint x: 302, startPoint y: 57, endPoint x: 326, endPoint y: 57, distance: 24.1
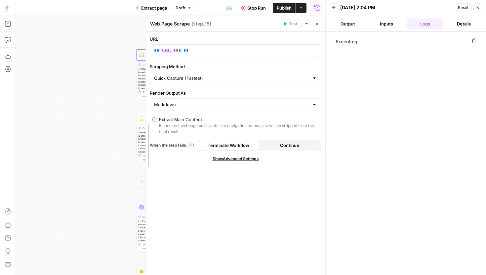
drag, startPoint x: 128, startPoint y: 79, endPoint x: 177, endPoint y: 78, distance: 49.9
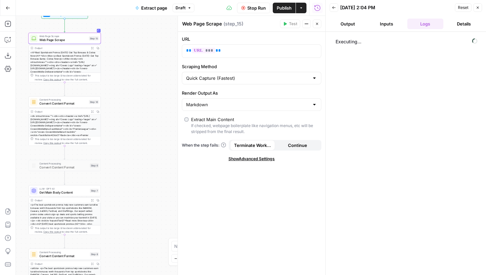
drag, startPoint x: 124, startPoint y: 108, endPoint x: 14, endPoint y: 90, distance: 110.9
click at [14, 90] on div "Add Steps Copilot Download as JSON Settings Import JSON AirOps Academy Help Giv…" at bounding box center [162, 145] width 325 height 259
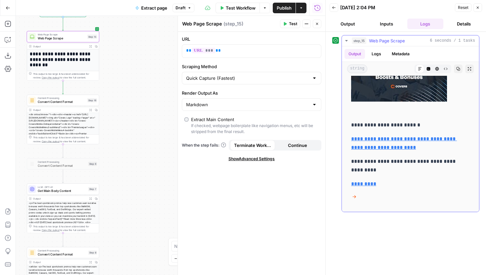
scroll to position [28820, 0]
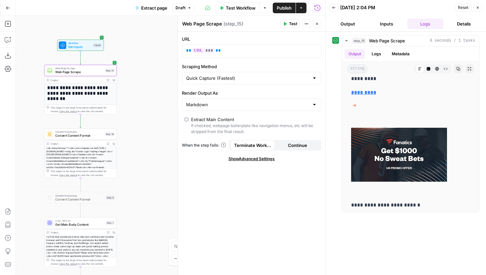
drag, startPoint x: 129, startPoint y: 109, endPoint x: 146, endPoint y: 143, distance: 38.0
click at [146, 143] on div "**********" at bounding box center [170, 145] width 309 height 259
click at [444, 68] on icon "button" at bounding box center [446, 69] width 4 height 2
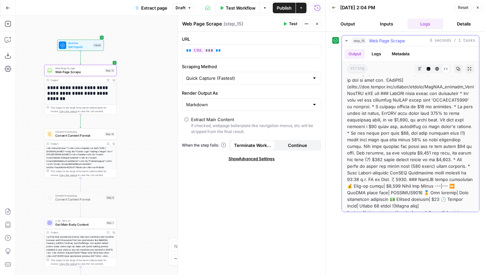
scroll to position [7316, 0]
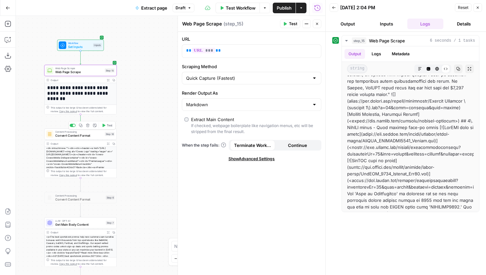
click at [75, 134] on span "Convert Content Format" at bounding box center [79, 135] width 48 height 5
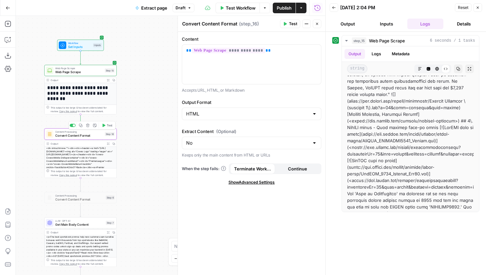
click at [104, 123] on button "Test" at bounding box center [107, 125] width 15 height 6
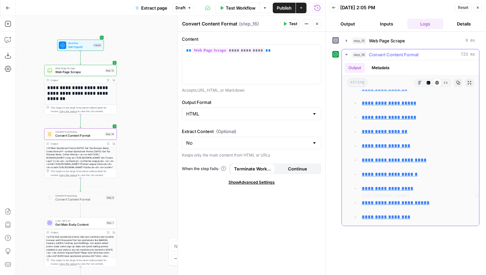
scroll to position [807, 0]
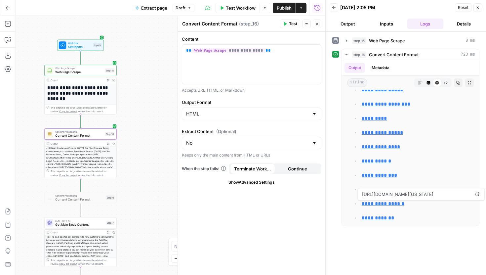
click at [71, 222] on span "Get Main Body Content" at bounding box center [79, 224] width 49 height 5
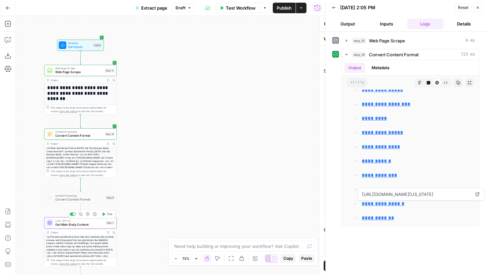
type textarea "Get Main Body Content"
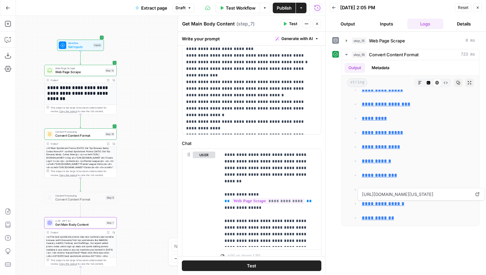
scroll to position [106, 0]
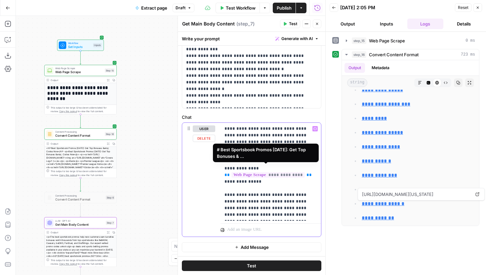
click at [285, 172] on span "**********" at bounding box center [267, 175] width 73 height 6
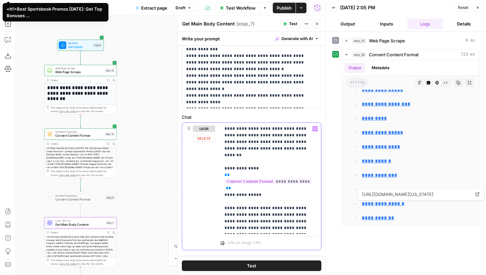
click at [275, 190] on p "**********" at bounding box center [268, 178] width 88 height 106
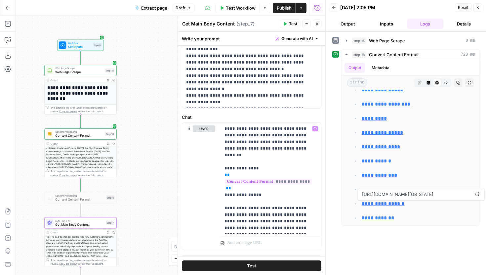
click at [290, 23] on span "Test" at bounding box center [293, 24] width 8 height 6
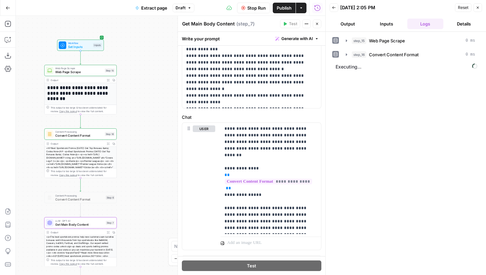
click at [318, 25] on icon "button" at bounding box center [317, 24] width 4 height 4
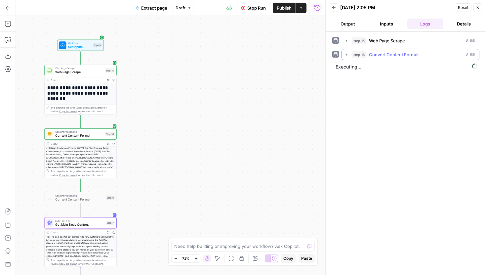
click at [347, 55] on icon "button" at bounding box center [346, 54] width 5 height 5
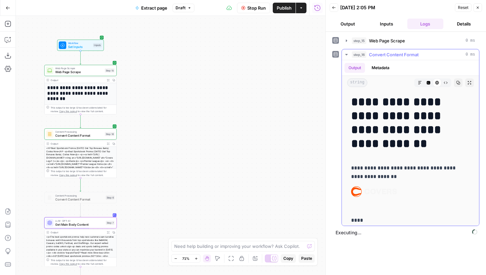
click at [443, 81] on icon "button" at bounding box center [445, 83] width 4 height 4
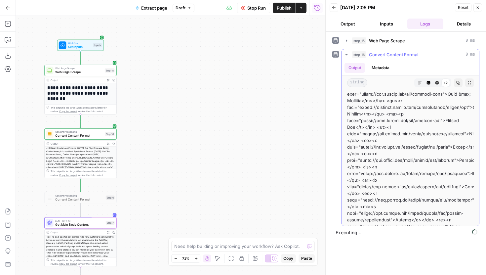
scroll to position [1504, 0]
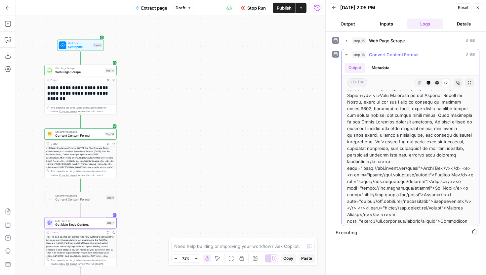
scroll to position [18212, 0]
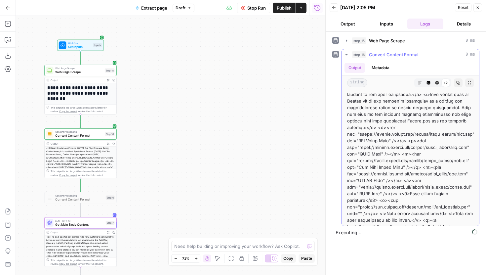
scroll to position [17597, 0]
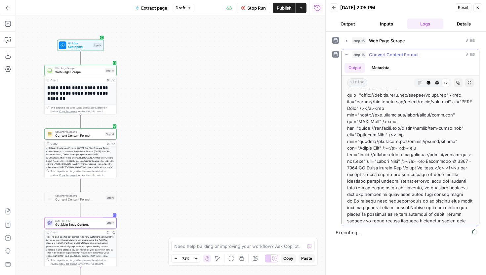
scroll to position [18767, 0]
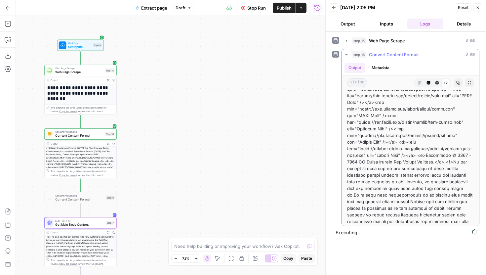
click at [345, 55] on icon "button" at bounding box center [346, 54] width 5 height 5
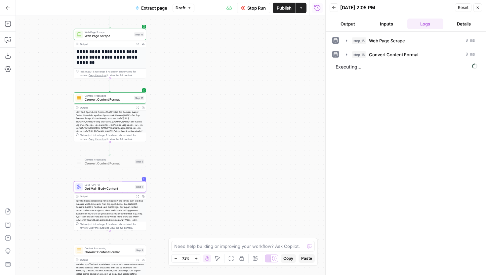
drag, startPoint x: 153, startPoint y: 170, endPoint x: 186, endPoint y: 131, distance: 51.2
click at [186, 131] on div "**********" at bounding box center [170, 145] width 309 height 259
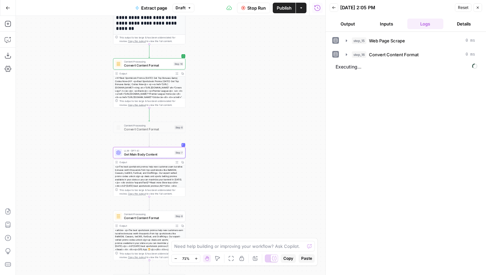
drag, startPoint x: 244, startPoint y: 93, endPoint x: 280, endPoint y: 62, distance: 47.6
click at [280, 62] on div "**********" at bounding box center [170, 145] width 309 height 259
click at [347, 55] on icon "button" at bounding box center [346, 54] width 1 height 2
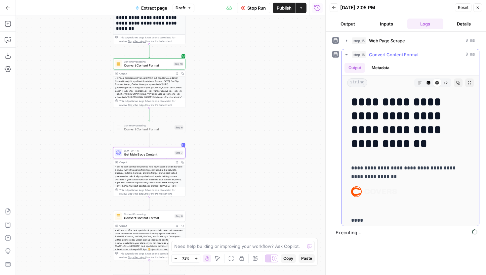
click at [418, 81] on icon "button" at bounding box center [420, 83] width 4 height 4
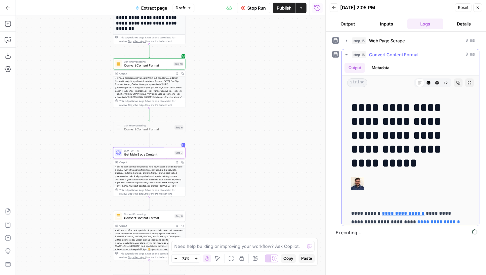
scroll to position [7693, 0]
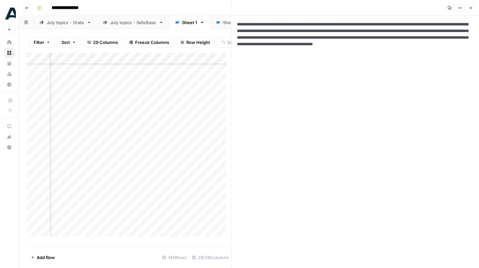
scroll to position [38, 674]
click at [12, 15] on img "Workspace: Drata" at bounding box center [10, 14] width 12 height 12
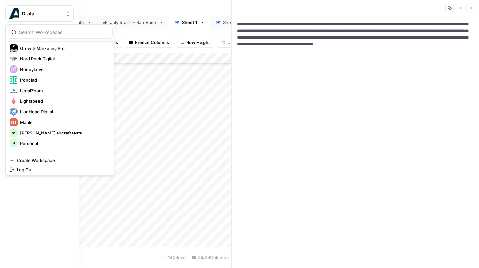
scroll to position [126, 0]
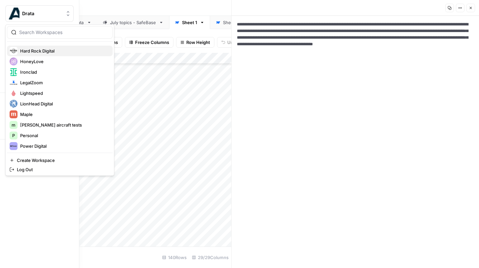
click at [49, 49] on span "Hard Rock Digital" at bounding box center [63, 51] width 87 height 7
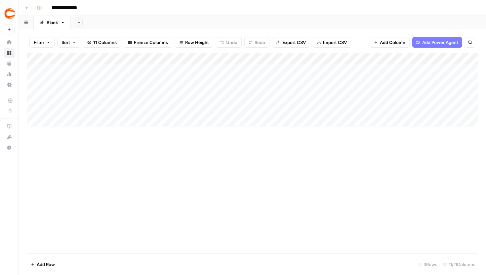
click at [215, 69] on div "Add Column" at bounding box center [252, 89] width 451 height 73
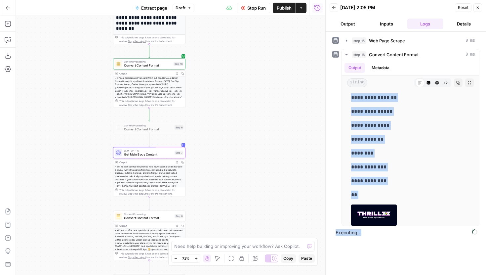
scroll to position [9365, 0]
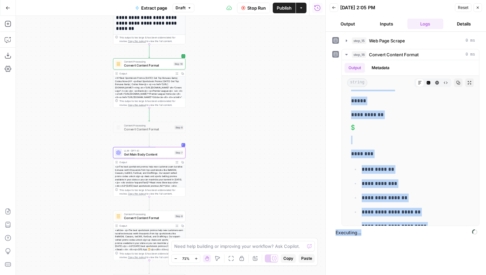
click at [450, 258] on div "**********" at bounding box center [405, 153] width 147 height 236
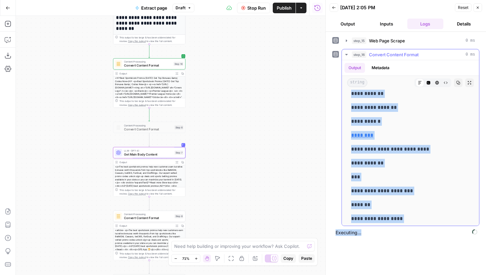
scroll to position [12164, 0]
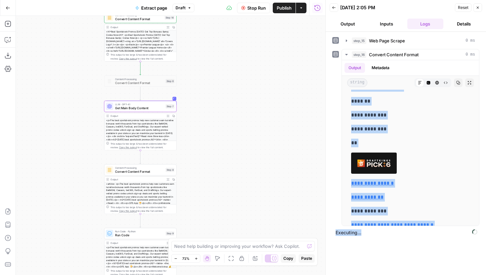
drag, startPoint x: 262, startPoint y: 147, endPoint x: 253, endPoint y: 102, distance: 46.1
click at [253, 102] on div "**********" at bounding box center [170, 145] width 309 height 259
click at [154, 105] on span "LLM · GPT-4.1" at bounding box center [139, 105] width 49 height 4
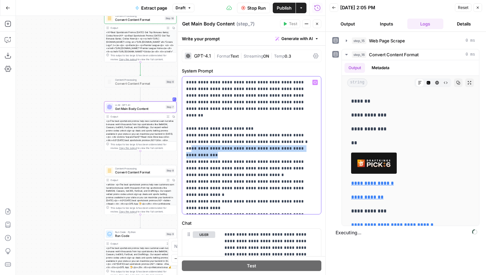
drag, startPoint x: 190, startPoint y: 142, endPoint x: 213, endPoint y: 148, distance: 23.7
click at [213, 148] on p "**********" at bounding box center [249, 145] width 126 height 132
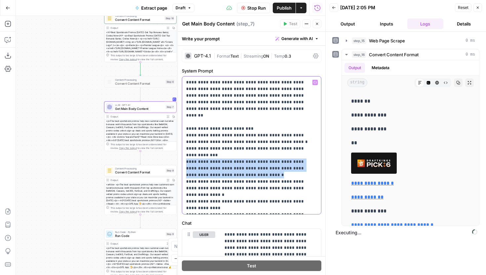
drag, startPoint x: 245, startPoint y: 167, endPoint x: 185, endPoint y: 156, distance: 60.7
click at [185, 156] on div "**********" at bounding box center [251, 144] width 139 height 137
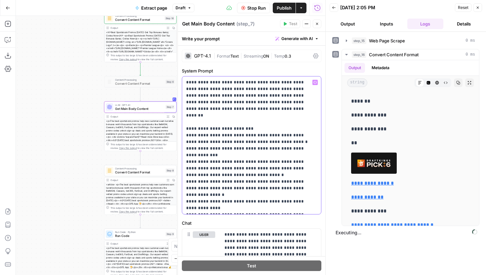
click at [244, 179] on p "**********" at bounding box center [249, 145] width 126 height 132
click at [317, 22] on icon "button" at bounding box center [317, 24] width 4 height 4
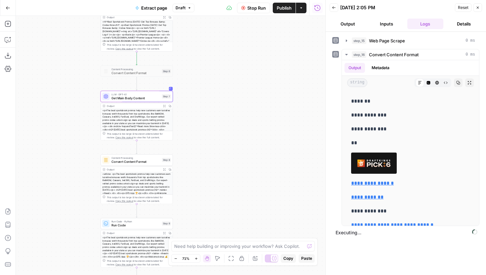
drag, startPoint x: 263, startPoint y: 128, endPoint x: 245, endPoint y: 101, distance: 32.5
click at [245, 101] on div "**********" at bounding box center [170, 145] width 309 height 259
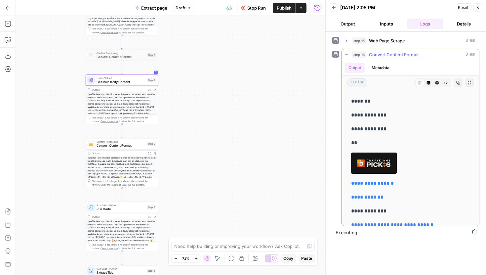
click at [346, 52] on icon "button" at bounding box center [346, 54] width 5 height 5
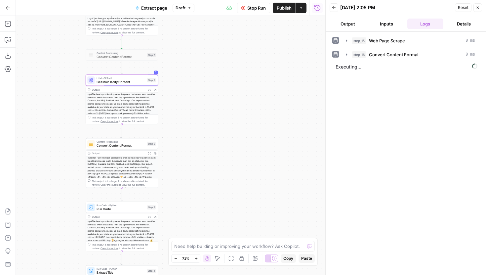
click at [256, 13] on div "Stop Run Publish Actions Run History" at bounding box center [259, 8] width 131 height 16
click at [255, 12] on button "Stop Run" at bounding box center [253, 8] width 33 height 11
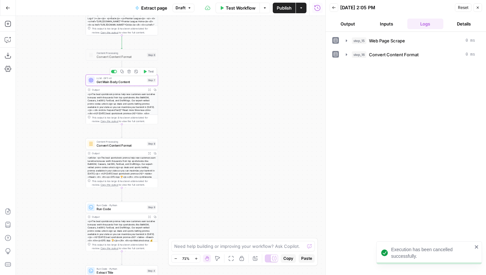
click at [142, 82] on span "Get Main Body Content" at bounding box center [120, 81] width 49 height 5
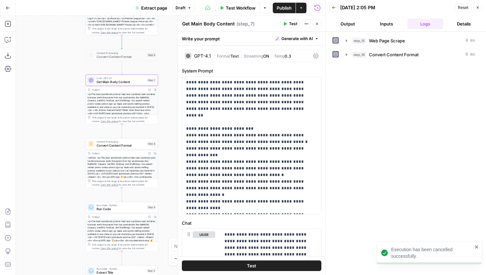
click at [208, 57] on div "GPT-4.1" at bounding box center [202, 56] width 17 height 5
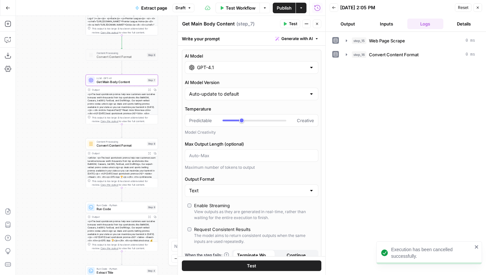
click at [232, 69] on input "GPT-4.1" at bounding box center [251, 67] width 109 height 7
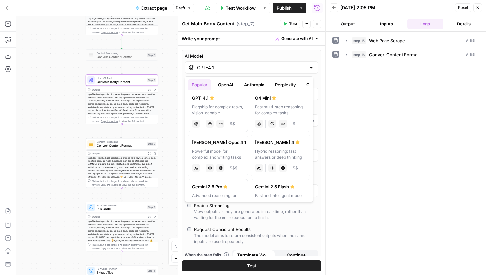
scroll to position [59, 0]
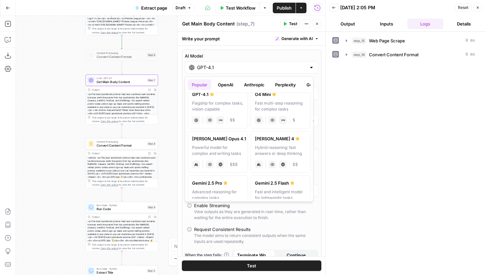
click at [264, 138] on div "[PERSON_NAME] 4" at bounding box center [281, 138] width 52 height 7
type input "[PERSON_NAME] 4"
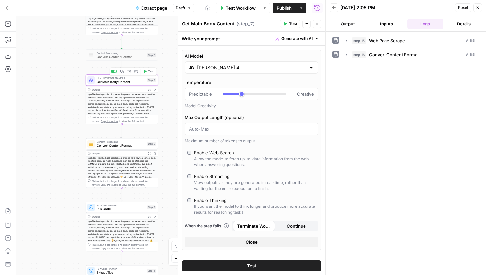
click at [151, 71] on span "Test" at bounding box center [151, 71] width 6 height 4
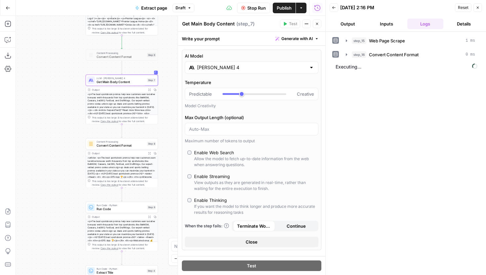
click at [318, 23] on icon "button" at bounding box center [317, 24] width 2 height 2
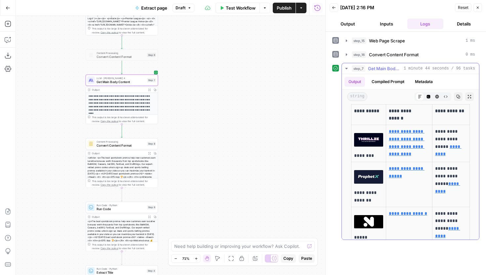
scroll to position [0, 0]
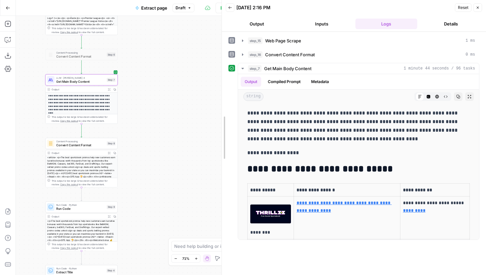
drag, startPoint x: 163, startPoint y: 115, endPoint x: 159, endPoint y: 115, distance: 3.6
click at [159, 115] on body "**********" at bounding box center [243, 137] width 486 height 275
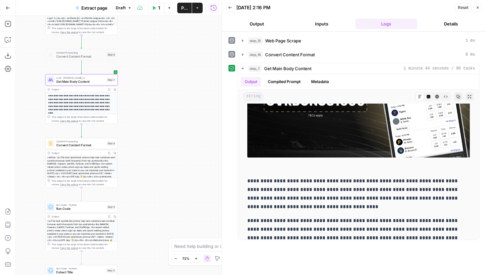
scroll to position [7983, 0]
click at [88, 81] on span "Get Main Body Content" at bounding box center [80, 81] width 49 height 5
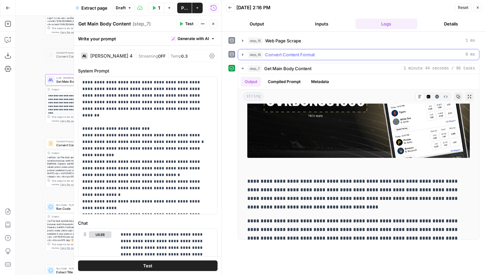
click at [244, 54] on icon "button" at bounding box center [242, 54] width 5 height 5
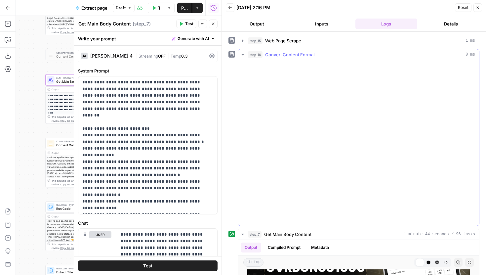
scroll to position [7975, 0]
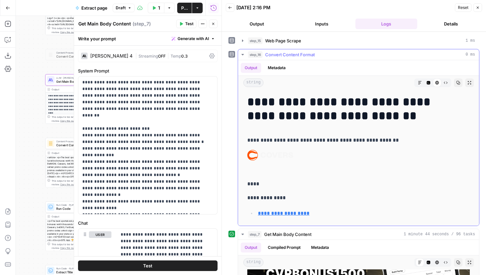
click at [441, 85] on button "Raw Output" at bounding box center [445, 82] width 9 height 9
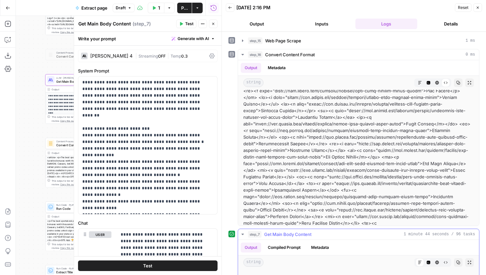
scroll to position [8088, 0]
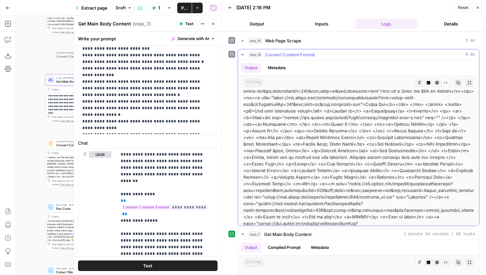
scroll to position [3433, 0]
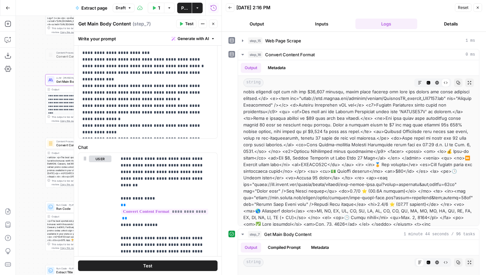
scroll to position [63, 0]
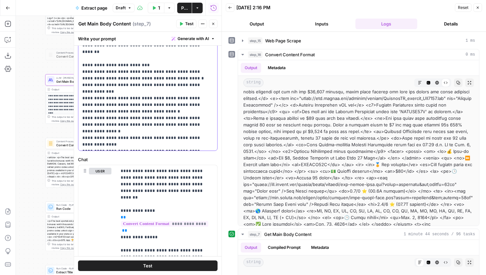
click at [112, 132] on p "**********" at bounding box center [145, 82] width 126 height 132
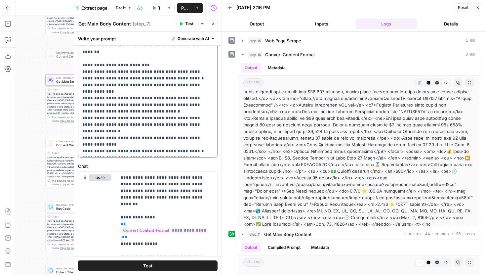
drag, startPoint x: 194, startPoint y: 138, endPoint x: 86, endPoint y: 139, distance: 107.4
click at [86, 139] on p "**********" at bounding box center [145, 85] width 126 height 139
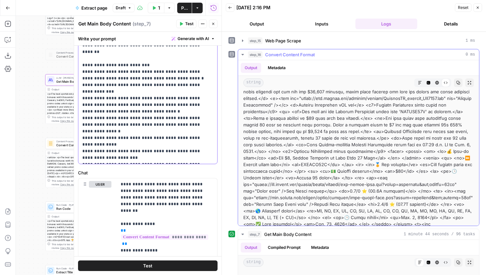
scroll to position [5206, 0]
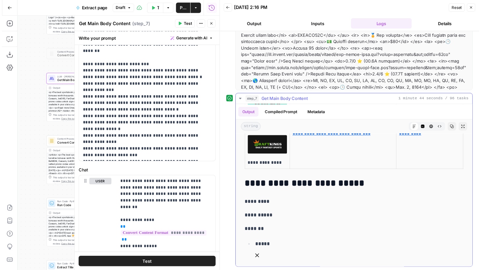
scroll to position [388, 0]
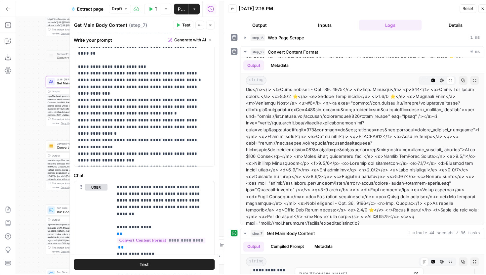
scroll to position [3942, 0]
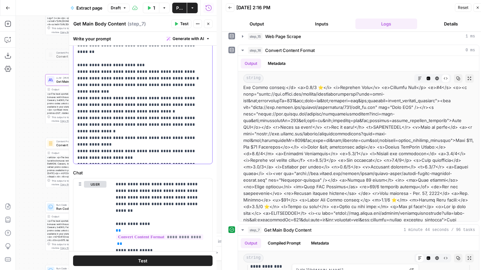
click at [139, 103] on p "**********" at bounding box center [140, 88] width 126 height 145
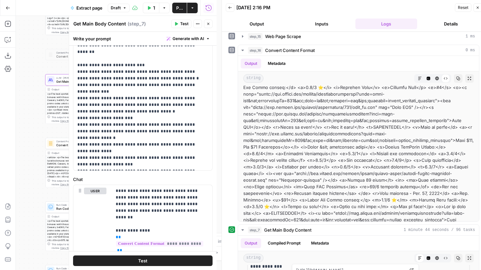
click at [207, 23] on icon "button" at bounding box center [208, 24] width 4 height 4
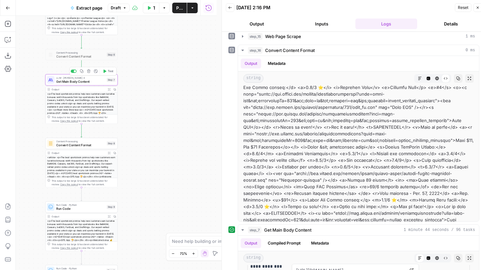
click at [110, 71] on span "Test" at bounding box center [111, 71] width 6 height 4
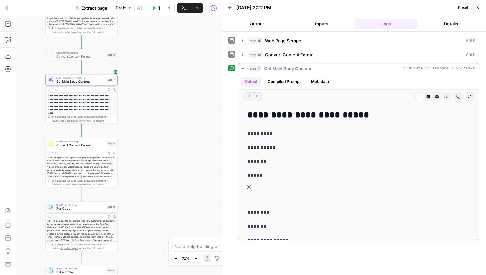
scroll to position [434, 0]
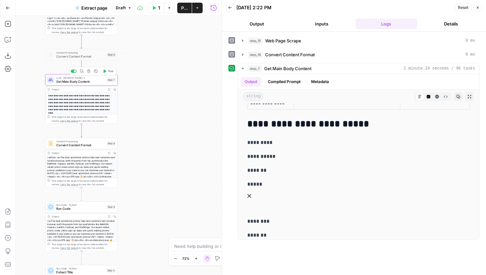
click at [94, 78] on span "LLM · Claude Sonnet 4" at bounding box center [80, 78] width 49 height 4
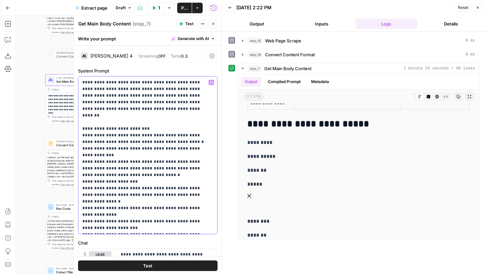
drag, startPoint x: 136, startPoint y: 174, endPoint x: 80, endPoint y: 176, distance: 55.6
click at [80, 176] on div "**********" at bounding box center [147, 154] width 139 height 157
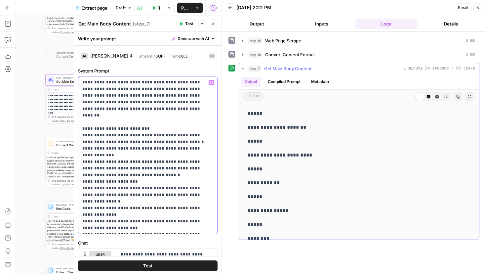
scroll to position [5807, 0]
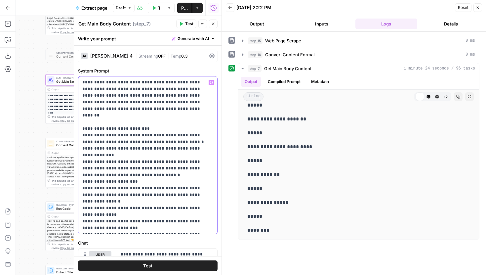
click at [140, 177] on p "**********" at bounding box center [145, 155] width 126 height 152
drag, startPoint x: 148, startPoint y: 173, endPoint x: 82, endPoint y: 176, distance: 66.5
click at [82, 176] on div "**********" at bounding box center [147, 154] width 139 height 157
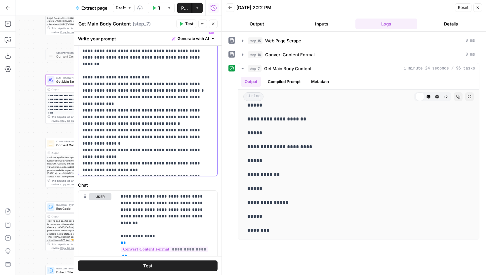
scroll to position [53, 0]
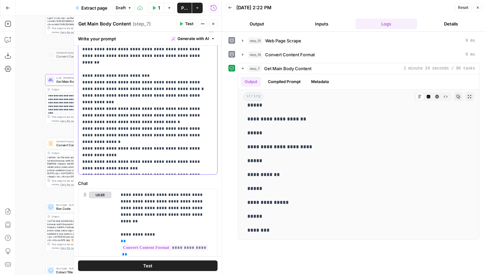
click at [115, 149] on p "**********" at bounding box center [145, 98] width 126 height 145
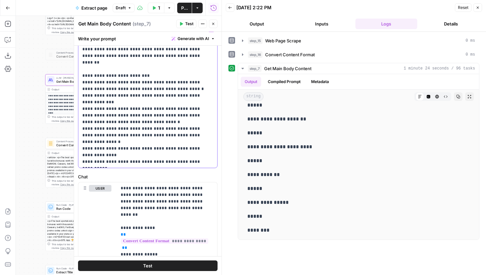
scroll to position [0, 0]
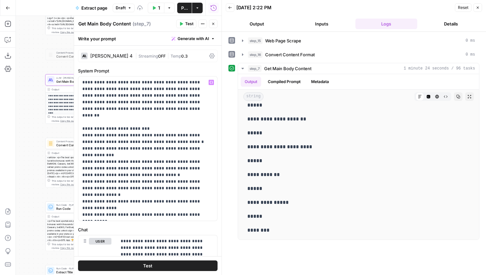
click at [190, 53] on div "| Streaming OFF | Temp 0.3" at bounding box center [170, 56] width 71 height 6
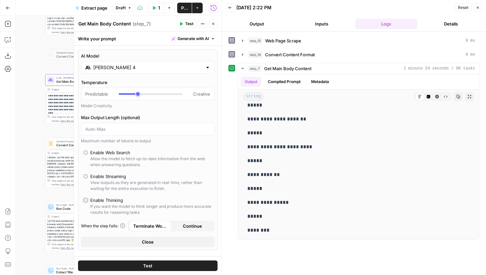
type input "*"
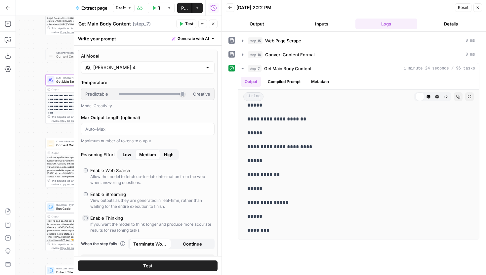
click at [157, 58] on label "AI Model" at bounding box center [147, 56] width 133 height 7
click at [157, 64] on input "Claude Sonnet 4" at bounding box center [147, 67] width 109 height 7
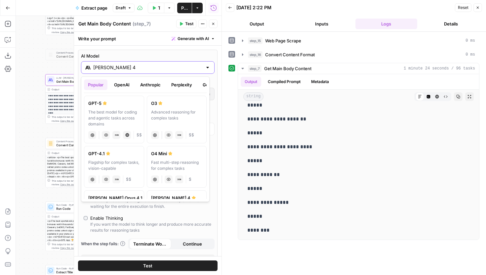
click at [166, 54] on label "AI Model" at bounding box center [147, 56] width 133 height 7
click at [166, 64] on input "Claude Sonnet 4" at bounding box center [147, 67] width 109 height 7
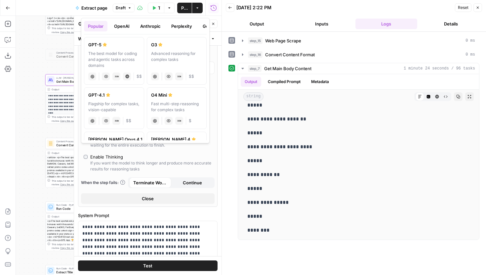
scroll to position [62, 0]
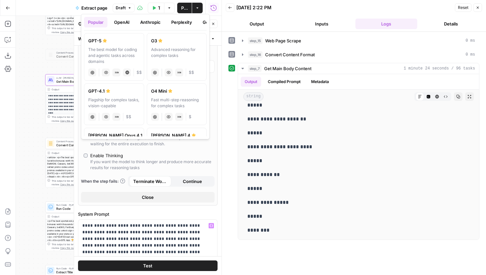
click at [150, 198] on span "Close" at bounding box center [148, 197] width 12 height 7
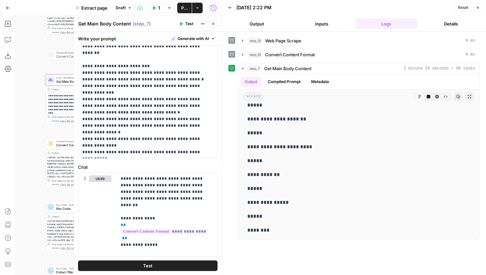
scroll to position [0, 0]
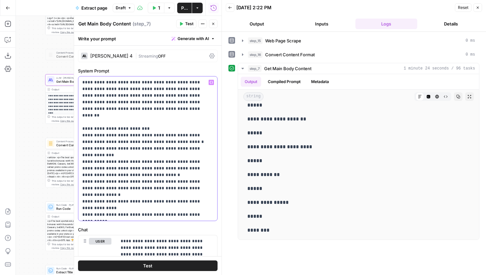
click at [135, 215] on p "**********" at bounding box center [145, 148] width 126 height 139
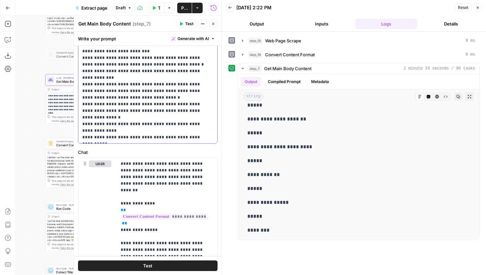
scroll to position [126, 0]
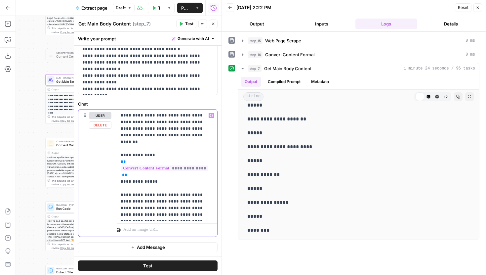
click at [162, 213] on p "**********" at bounding box center [165, 165] width 88 height 106
drag, startPoint x: 172, startPoint y: 226, endPoint x: 122, endPoint y: 226, distance: 49.9
click at [122, 226] on p "**********" at bounding box center [165, 171] width 88 height 119
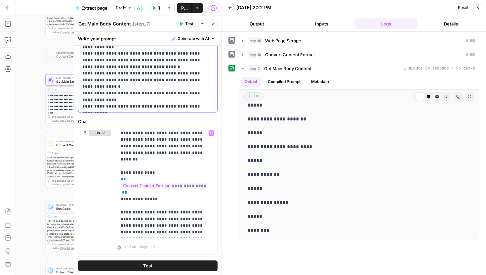
click at [117, 74] on p "**********" at bounding box center [145, 40] width 126 height 139
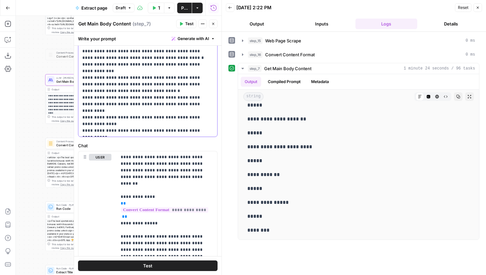
scroll to position [83, 0]
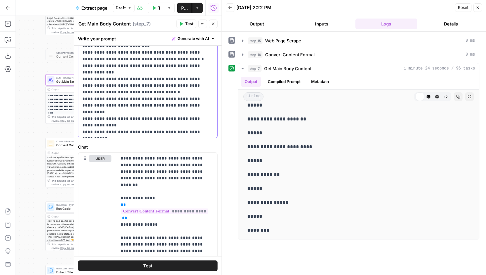
click at [122, 135] on div "**********" at bounding box center [147, 66] width 139 height 144
click at [206, 121] on p "**********" at bounding box center [145, 65] width 126 height 139
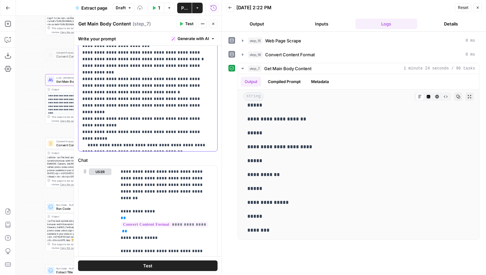
scroll to position [139, 0]
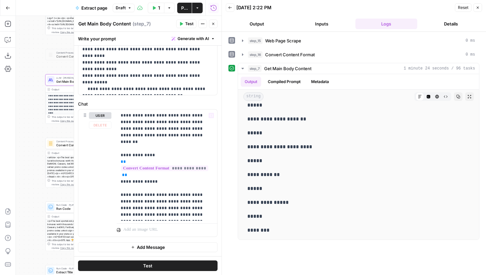
click at [191, 23] on span "Test" at bounding box center [189, 24] width 8 height 6
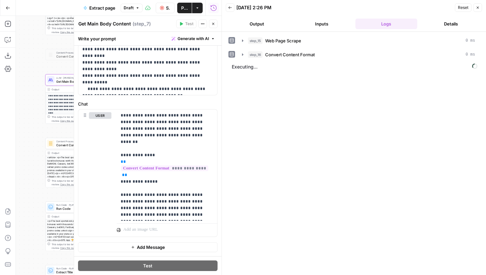
click at [214, 23] on icon "button" at bounding box center [213, 24] width 4 height 4
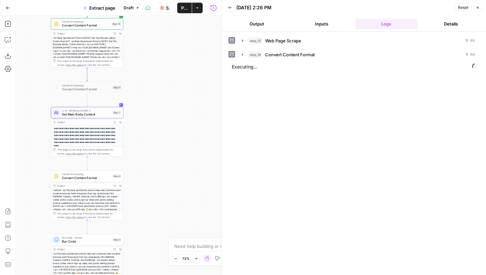
drag, startPoint x: 154, startPoint y: 101, endPoint x: 160, endPoint y: 130, distance: 29.6
click at [160, 130] on div "**********" at bounding box center [119, 145] width 206 height 259
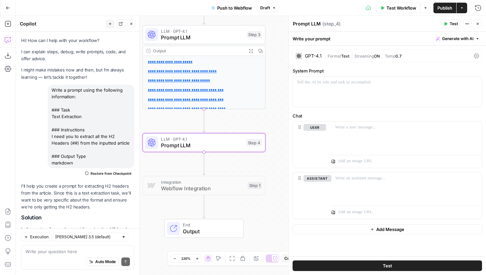
scroll to position [621, 0]
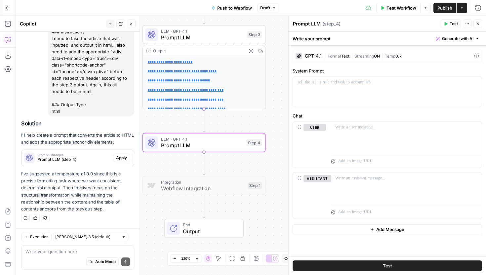
click at [132, 23] on icon "button" at bounding box center [131, 24] width 2 height 2
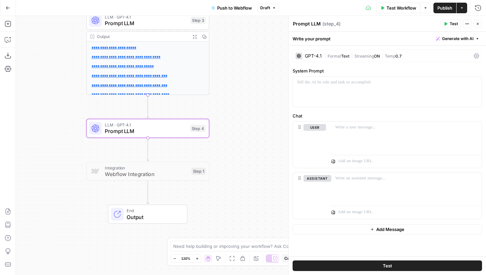
drag, startPoint x: 101, startPoint y: 101, endPoint x: 45, endPoint y: 89, distance: 57.5
click at [45, 89] on div "**********" at bounding box center [251, 145] width 470 height 259
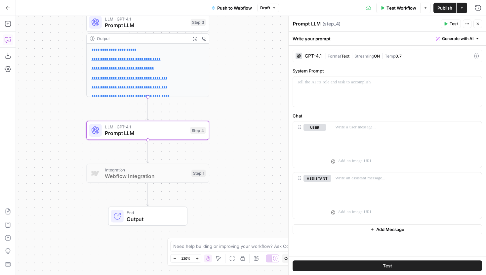
click at [9, 40] on icon "button" at bounding box center [8, 39] width 7 height 7
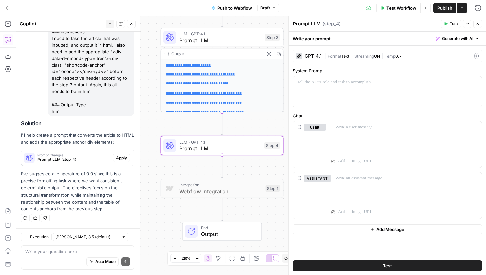
click at [116, 160] on span "Apply" at bounding box center [121, 158] width 11 height 6
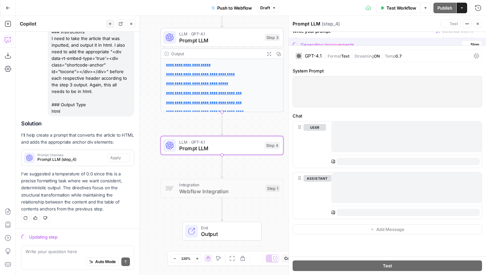
scroll to position [600, 0]
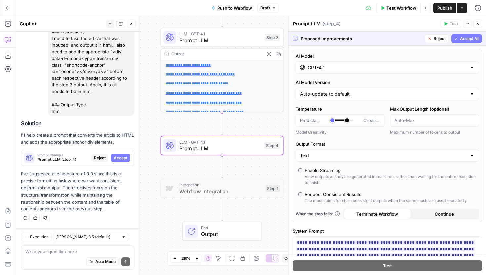
click at [114, 160] on span "Accept" at bounding box center [121, 158] width 14 height 6
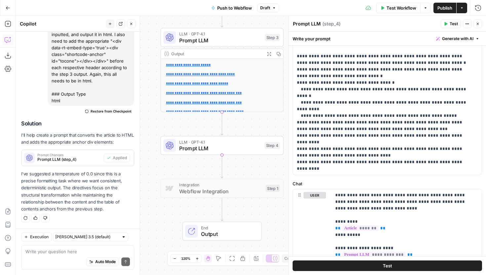
scroll to position [139, 0]
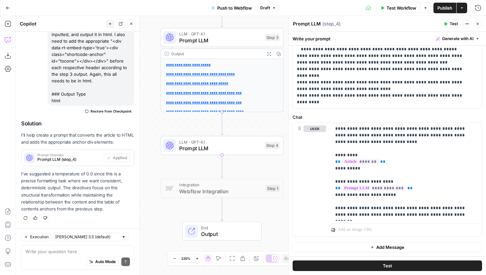
click at [132, 23] on icon "button" at bounding box center [131, 24] width 4 height 4
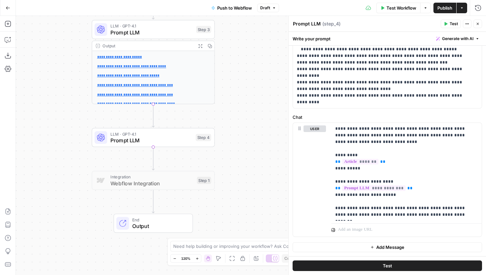
drag, startPoint x: 116, startPoint y: 131, endPoint x: 47, endPoint y: 122, distance: 69.5
click at [47, 122] on div "**********" at bounding box center [251, 145] width 470 height 259
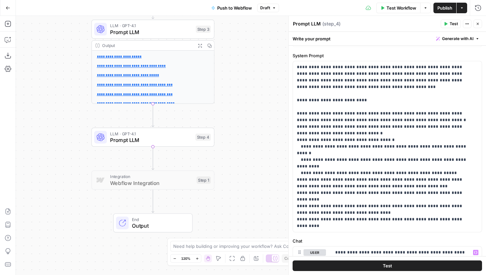
scroll to position [0, 0]
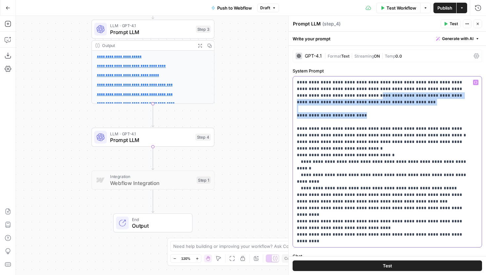
drag, startPoint x: 310, startPoint y: 96, endPoint x: 364, endPoint y: 117, distance: 57.9
click at [364, 117] on p "**********" at bounding box center [385, 161] width 176 height 165
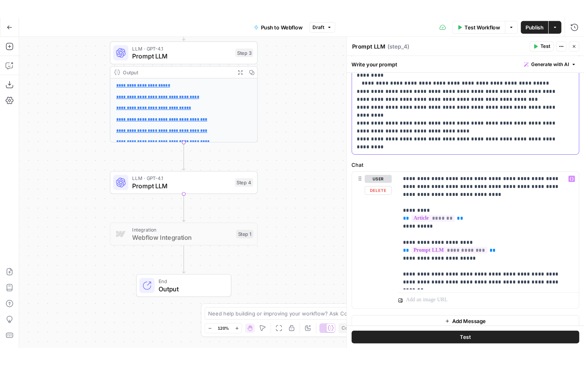
scroll to position [139, 0]
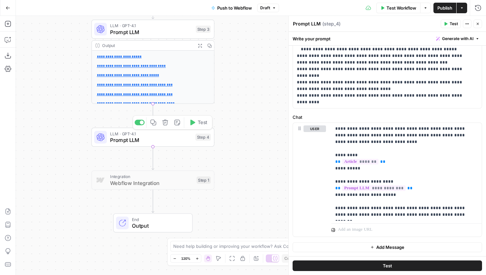
click at [201, 122] on span "Test" at bounding box center [203, 122] width 10 height 7
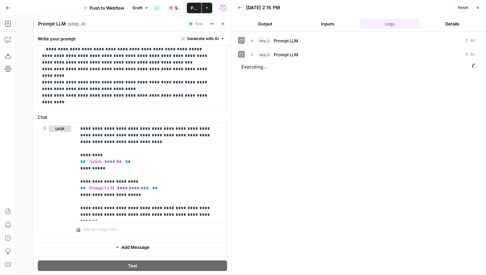
click at [222, 23] on icon "button" at bounding box center [223, 24] width 4 height 4
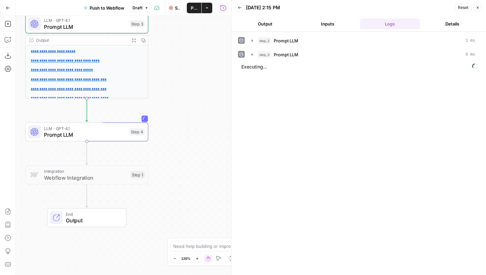
drag, startPoint x: 218, startPoint y: 112, endPoint x: 151, endPoint y: 107, distance: 66.6
click at [151, 107] on div "**********" at bounding box center [123, 145] width 215 height 259
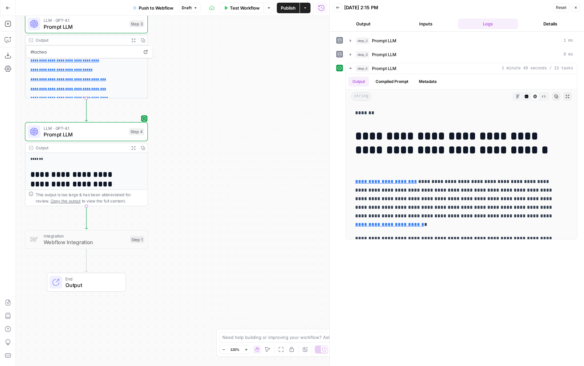
click at [485, 94] on icon "button" at bounding box center [544, 96] width 4 height 4
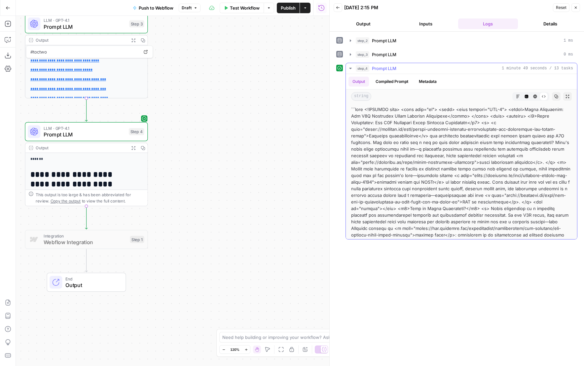
click at [485, 95] on icon "button" at bounding box center [535, 96] width 4 height 4
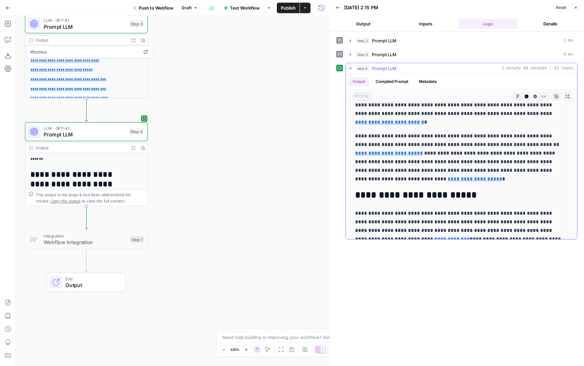
scroll to position [103, 0]
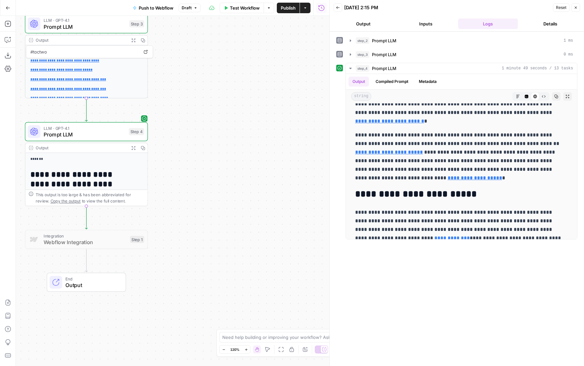
click at [117, 133] on span "Prompt LLM" at bounding box center [85, 135] width 82 height 8
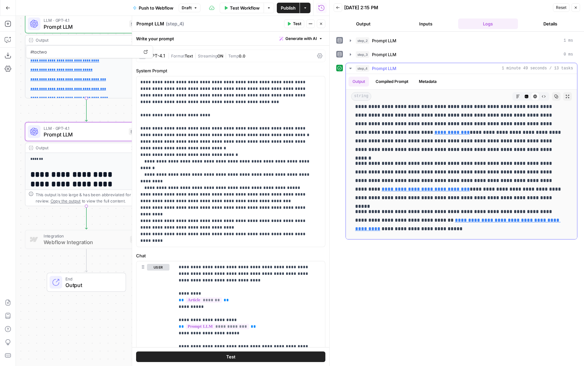
scroll to position [206, 0]
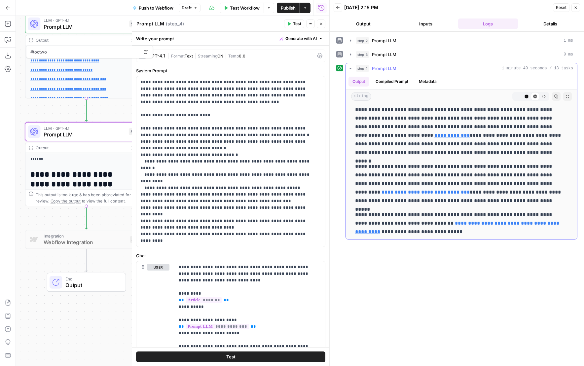
click at [485, 94] on button "Raw Output" at bounding box center [544, 96] width 9 height 9
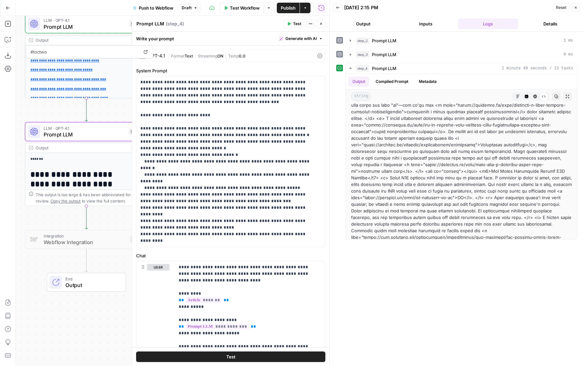
scroll to position [328, 0]
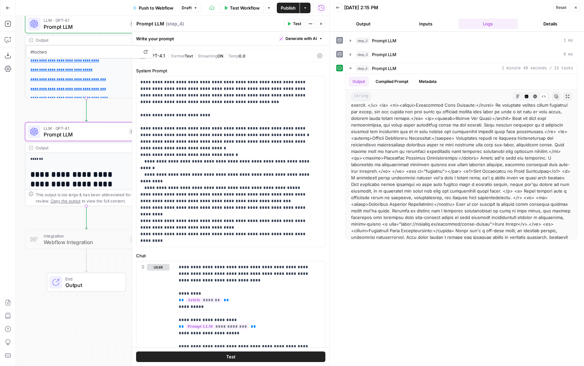
click at [90, 131] on span "Prompt LLM" at bounding box center [85, 135] width 82 height 8
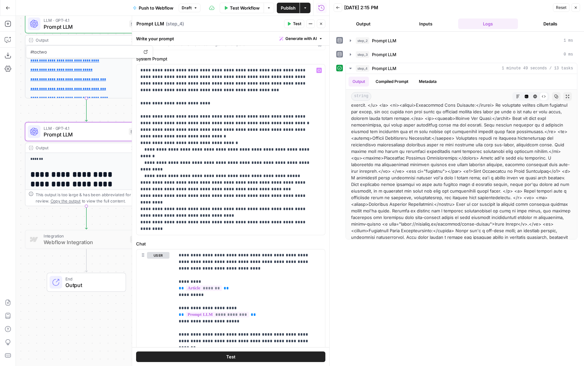
scroll to position [47, 0]
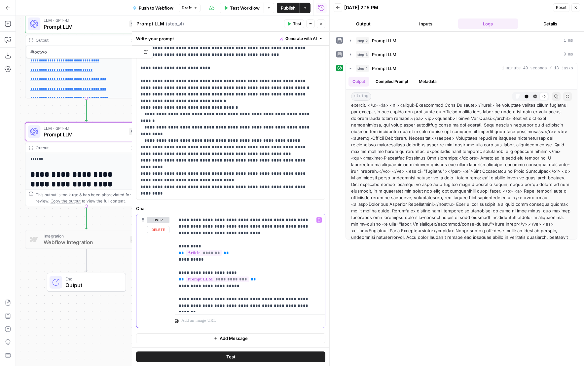
click at [296, 274] on p "**********" at bounding box center [247, 263] width 137 height 93
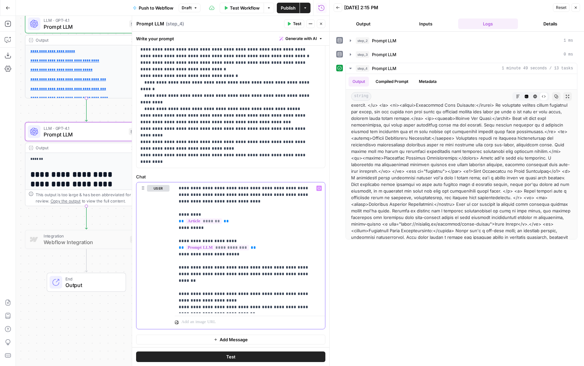
scroll to position [0, 0]
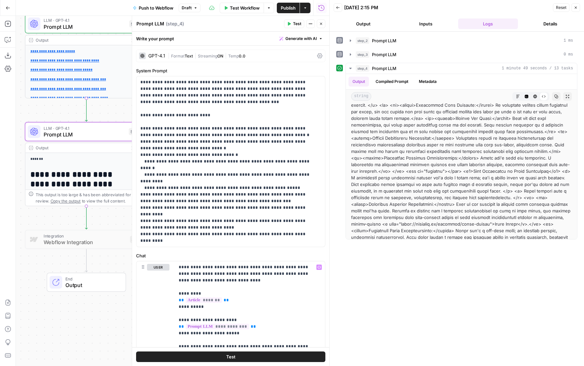
click at [162, 55] on div "GPT-4.1" at bounding box center [156, 56] width 17 height 5
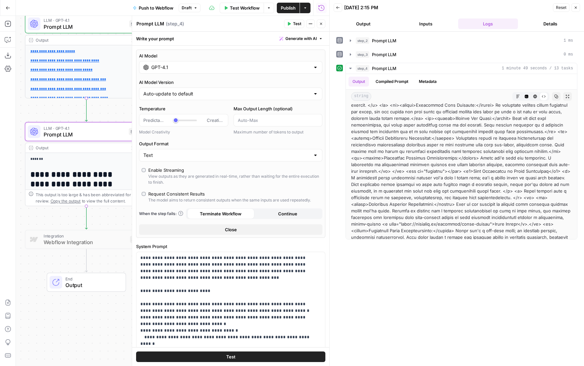
click at [177, 66] on input "GPT-4.1" at bounding box center [230, 67] width 159 height 7
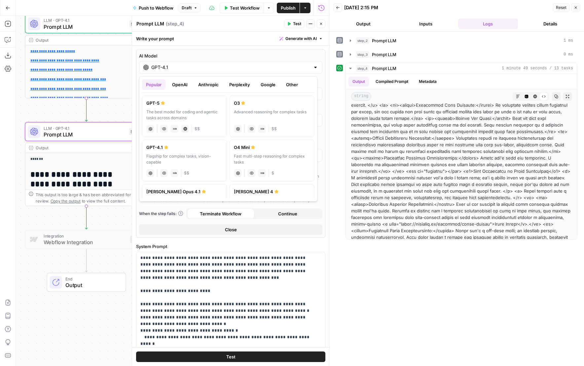
click at [172, 119] on div "The best model for coding and agentic tasks across domains" at bounding box center [184, 115] width 76 height 12
type input "GPT-5"
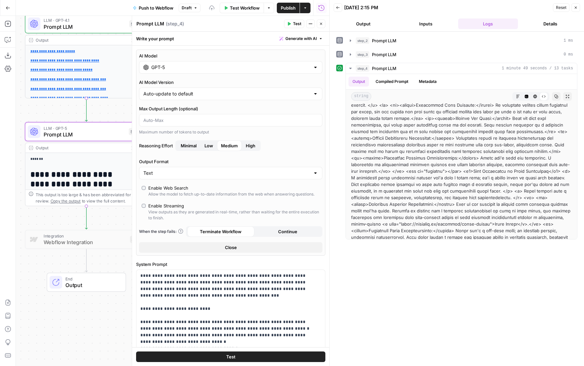
click at [296, 24] on span "Test" at bounding box center [297, 24] width 8 height 6
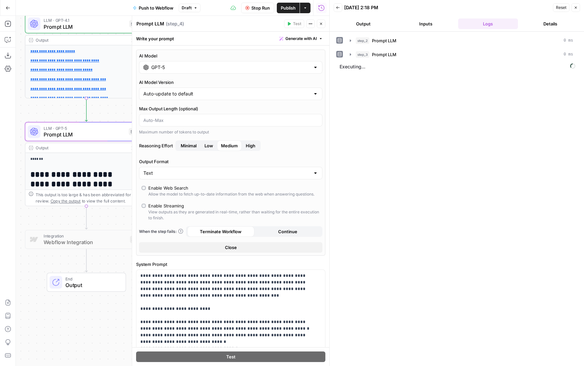
click at [324, 25] on button "Close" at bounding box center [321, 23] width 9 height 9
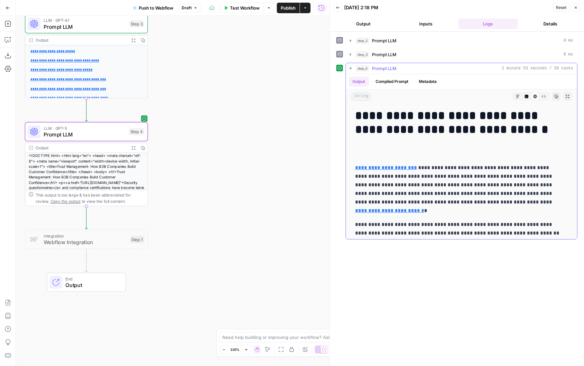
click at [485, 97] on icon "button" at bounding box center [544, 96] width 4 height 2
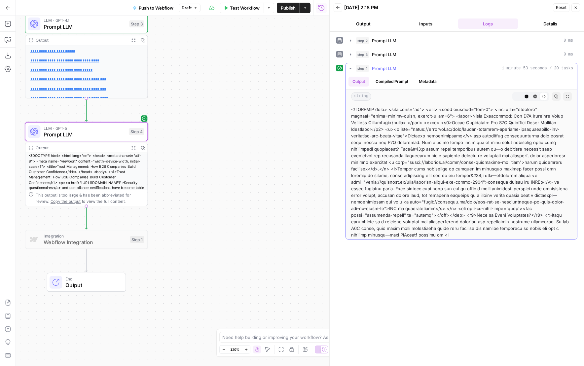
drag, startPoint x: 447, startPoint y: 216, endPoint x: 465, endPoint y: 210, distance: 19.4
drag, startPoint x: 460, startPoint y: 214, endPoint x: 466, endPoint y: 209, distance: 8.0
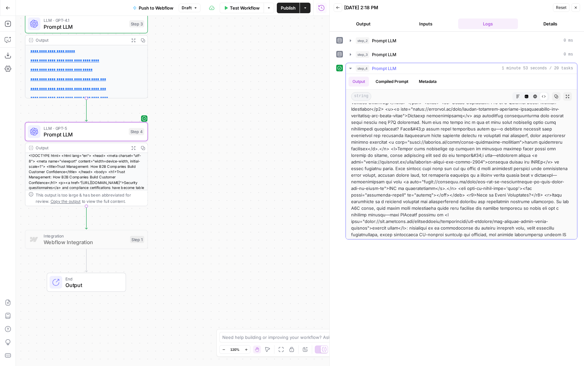
scroll to position [23, 0]
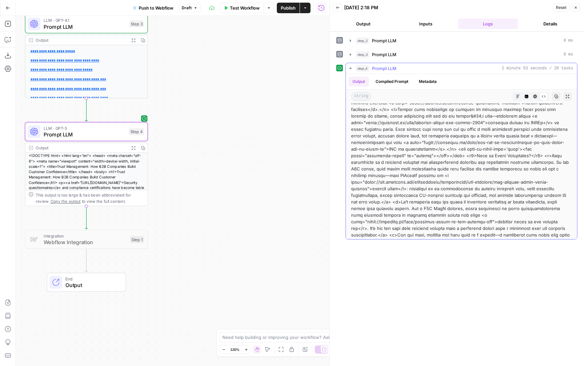
scroll to position [45, 0]
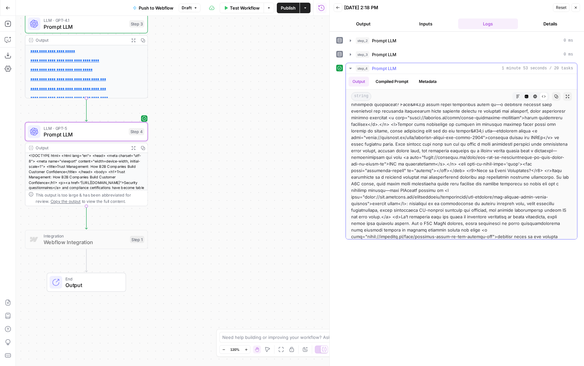
click at [485, 98] on icon "button" at bounding box center [535, 96] width 4 height 4
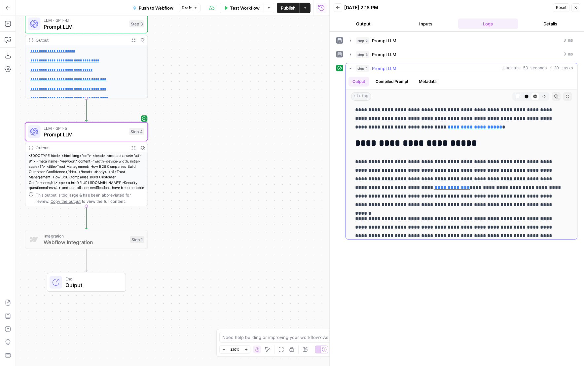
scroll to position [112, 0]
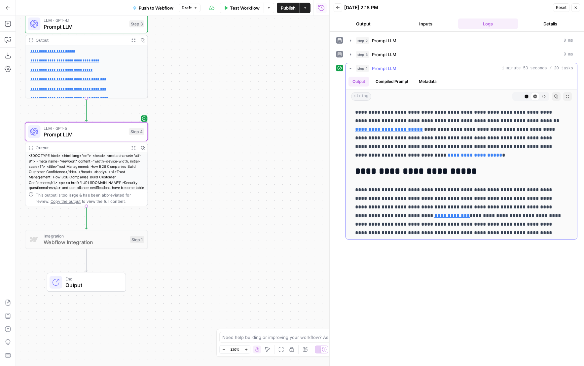
click at [447, 173] on h2 "**********" at bounding box center [459, 171] width 208 height 11
click at [485, 96] on button "Raw Output" at bounding box center [544, 96] width 9 height 9
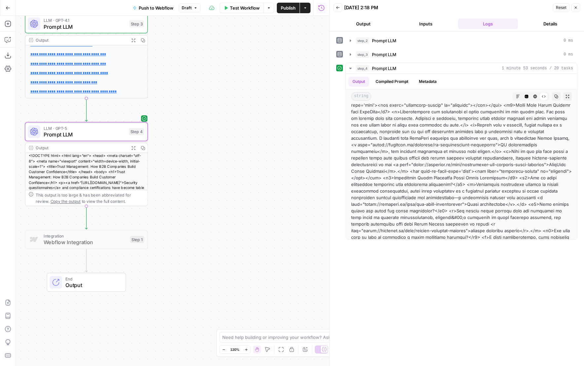
scroll to position [44, 0]
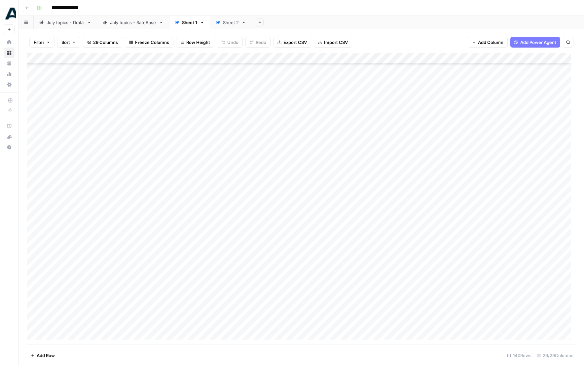
scroll to position [56, 0]
click at [340, 78] on div "Add Column" at bounding box center [301, 199] width 549 height 292
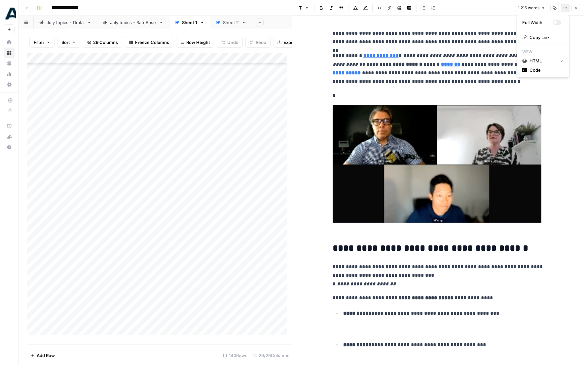
click at [563, 10] on button "Options" at bounding box center [565, 8] width 9 height 9
click at [545, 70] on span "Code" at bounding box center [546, 70] width 32 height 7
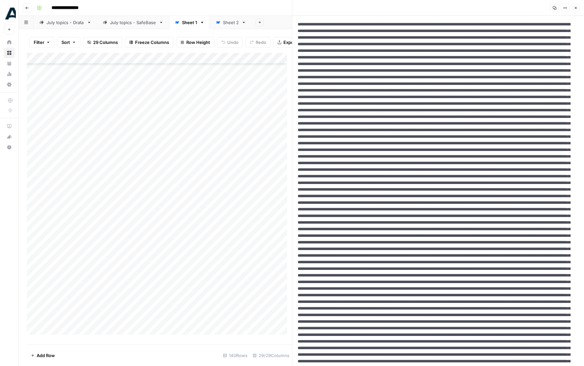
drag, startPoint x: 443, startPoint y: 105, endPoint x: 551, endPoint y: 103, distance: 108.0
drag, startPoint x: 362, startPoint y: 103, endPoint x: 314, endPoint y: 111, distance: 48.9
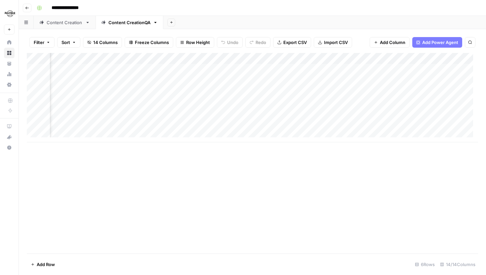
scroll to position [0, 59]
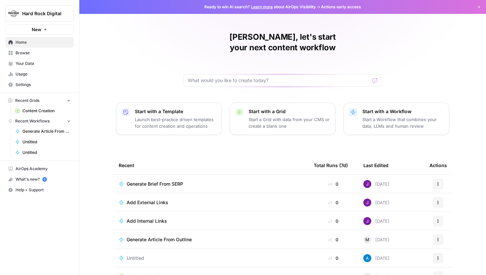
click at [38, 110] on span "Content Creation" at bounding box center [46, 111] width 48 height 6
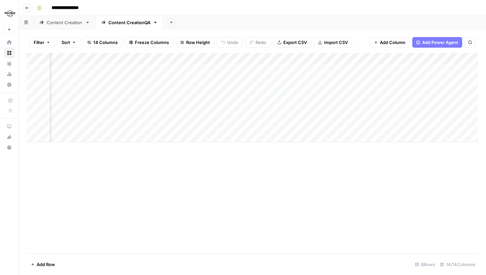
scroll to position [0, 578]
click at [246, 79] on div "Add Column" at bounding box center [252, 97] width 451 height 89
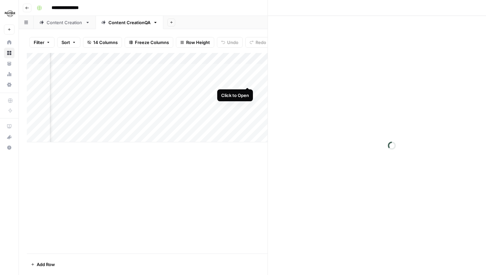
scroll to position [0, 573]
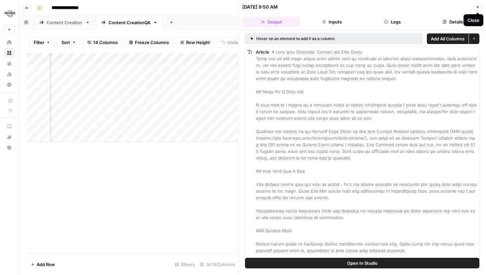
click at [477, 5] on icon "button" at bounding box center [477, 7] width 4 height 4
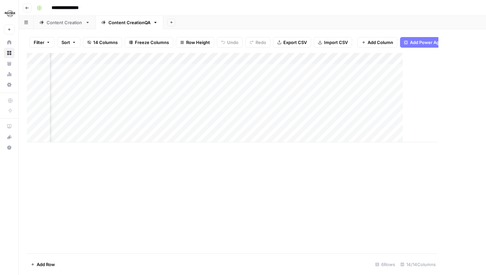
scroll to position [0, 570]
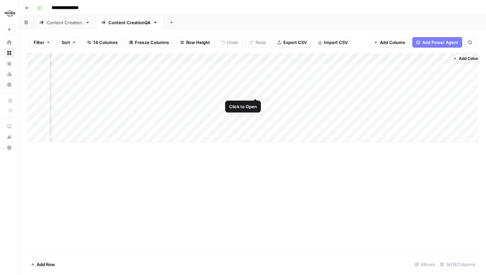
click at [254, 92] on div "Add Column" at bounding box center [252, 97] width 451 height 89
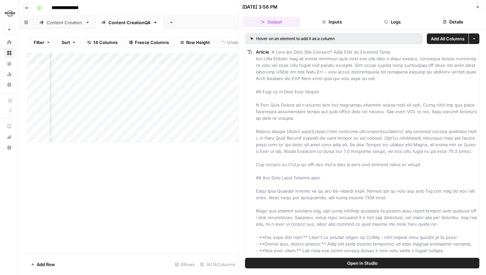
click at [476, 9] on button "Close" at bounding box center [477, 7] width 9 height 9
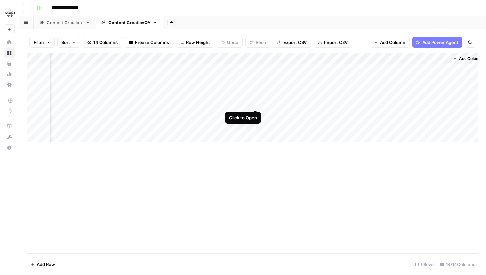
click at [255, 103] on div "Add Column" at bounding box center [252, 97] width 451 height 89
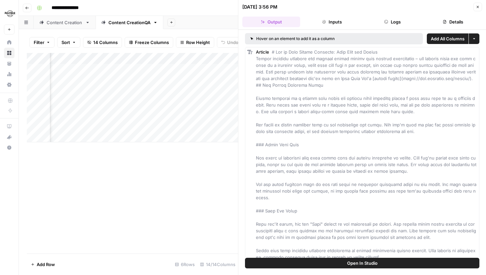
click at [479, 8] on button "Close" at bounding box center [477, 7] width 9 height 9
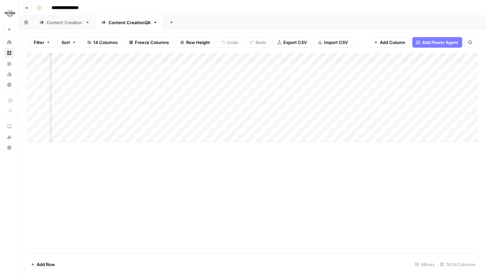
scroll to position [0, 521]
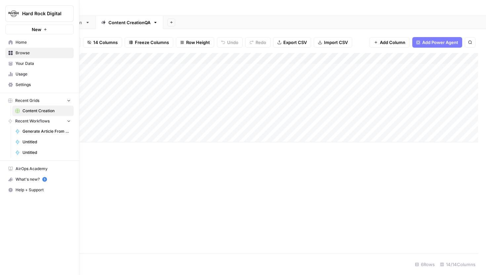
click at [23, 63] on span "Your Data" at bounding box center [43, 63] width 55 height 6
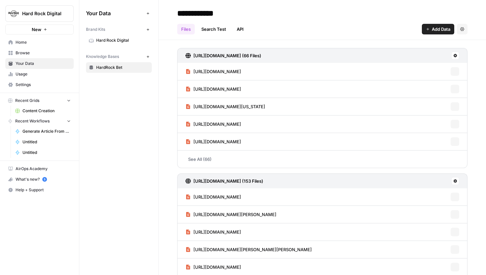
click at [114, 38] on span "Hard Rock Digital" at bounding box center [122, 40] width 53 height 6
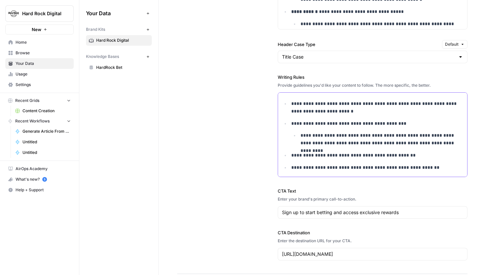
click at [450, 152] on p "**********" at bounding box center [377, 155] width 172 height 8
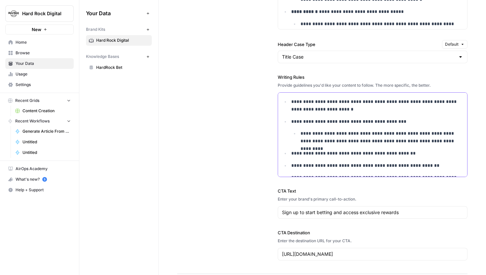
drag, startPoint x: 428, startPoint y: 164, endPoint x: 285, endPoint y: 103, distance: 156.0
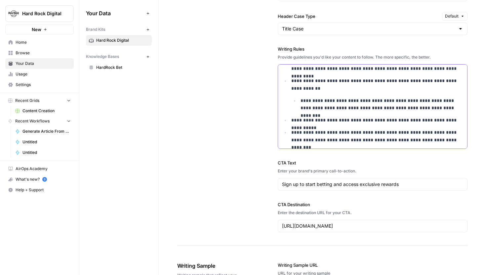
scroll to position [734, 0]
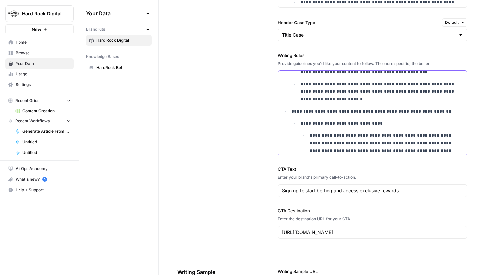
click at [376, 121] on p "**********" at bounding box center [381, 124] width 163 height 8
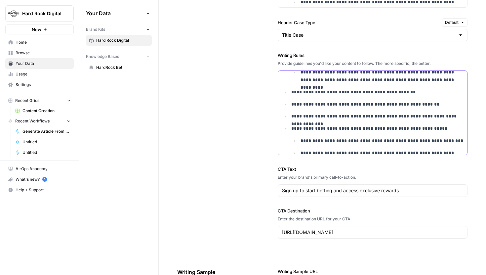
scroll to position [42, 0]
drag, startPoint x: 292, startPoint y: 112, endPoint x: 353, endPoint y: 111, distance: 61.5
click at [353, 114] on p "**********" at bounding box center [377, 116] width 172 height 8
drag, startPoint x: 339, startPoint y: 114, endPoint x: 401, endPoint y: 115, distance: 61.5
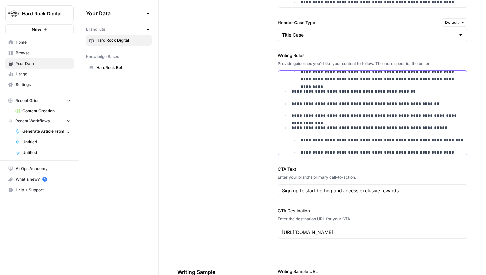
click at [401, 115] on p "**********" at bounding box center [377, 116] width 172 height 8
click at [351, 118] on p "**********" at bounding box center [377, 116] width 172 height 8
drag, startPoint x: 339, startPoint y: 116, endPoint x: 416, endPoint y: 119, distance: 76.7
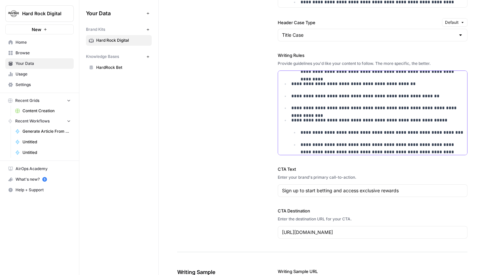
scroll to position [52, 0]
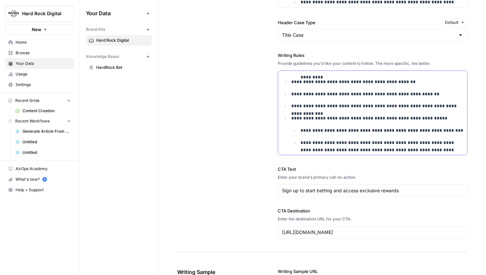
drag, startPoint x: 311, startPoint y: 118, endPoint x: 360, endPoint y: 118, distance: 49.2
click at [360, 118] on p "**********" at bounding box center [377, 118] width 172 height 8
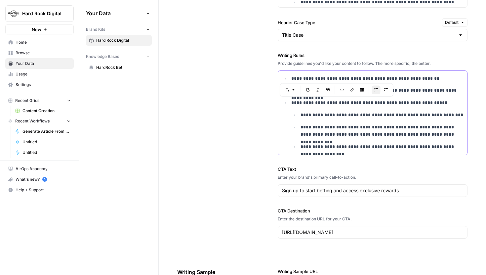
scroll to position [68, 0]
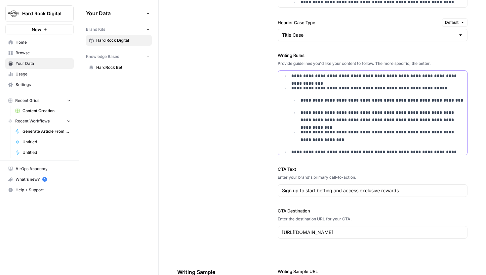
drag, startPoint x: 302, startPoint y: 112, endPoint x: 401, endPoint y: 114, distance: 99.5
click at [401, 114] on p "**********" at bounding box center [381, 116] width 163 height 15
click at [409, 113] on p "**********" at bounding box center [381, 116] width 163 height 15
drag, startPoint x: 418, startPoint y: 113, endPoint x: 424, endPoint y: 113, distance: 6.3
click at [424, 113] on p "**********" at bounding box center [381, 116] width 163 height 15
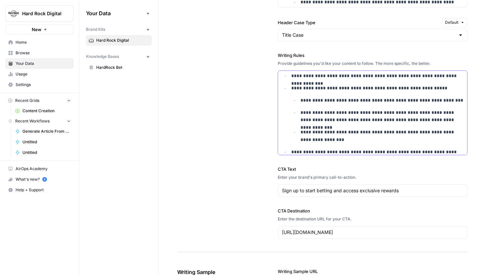
drag, startPoint x: 319, startPoint y: 118, endPoint x: 325, endPoint y: 119, distance: 6.0
click at [325, 119] on p "**********" at bounding box center [381, 116] width 163 height 15
click at [373, 125] on ul "**********" at bounding box center [377, 119] width 172 height 47
drag, startPoint x: 333, startPoint y: 142, endPoint x: 300, endPoint y: 132, distance: 34.7
click at [300, 132] on p "**********" at bounding box center [381, 135] width 163 height 15
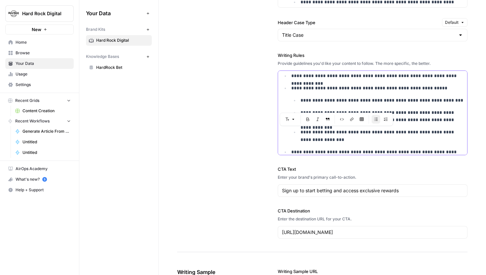
click at [337, 140] on p "**********" at bounding box center [381, 135] width 163 height 15
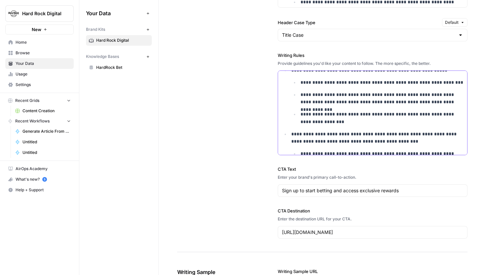
scroll to position [119, 0]
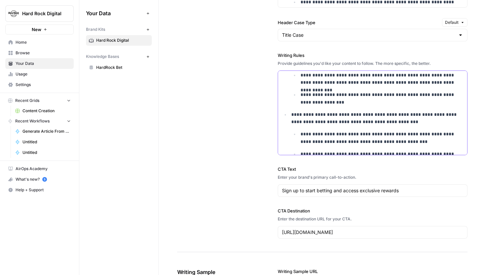
drag, startPoint x: 318, startPoint y: 100, endPoint x: 300, endPoint y: 94, distance: 18.6
click at [300, 94] on p "**********" at bounding box center [381, 98] width 163 height 15
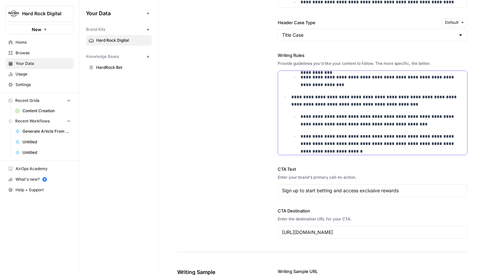
click at [407, 101] on p "**********" at bounding box center [377, 100] width 172 height 15
drag, startPoint x: 305, startPoint y: 96, endPoint x: 356, endPoint y: 99, distance: 51.0
click at [356, 99] on p "**********" at bounding box center [377, 100] width 172 height 15
click at [385, 104] on p "**********" at bounding box center [377, 100] width 172 height 15
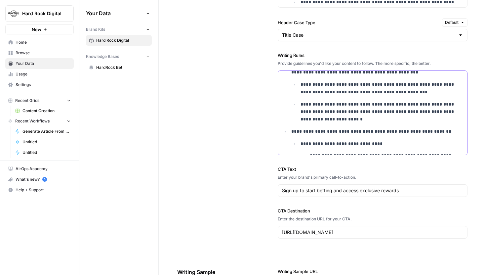
scroll to position [169, 0]
drag, startPoint x: 322, startPoint y: 83, endPoint x: 363, endPoint y: 83, distance: 41.3
click at [364, 84] on p "**********" at bounding box center [381, 87] width 163 height 15
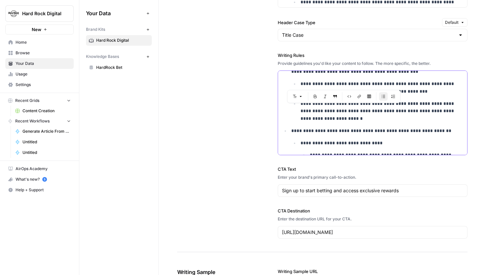
click at [363, 83] on p "**********" at bounding box center [381, 87] width 163 height 15
drag, startPoint x: 320, startPoint y: 83, endPoint x: 350, endPoint y: 82, distance: 29.7
click at [350, 82] on p "**********" at bounding box center [381, 87] width 163 height 15
click at [394, 84] on p "**********" at bounding box center [381, 87] width 163 height 15
drag, startPoint x: 301, startPoint y: 91, endPoint x: 351, endPoint y: 91, distance: 49.2
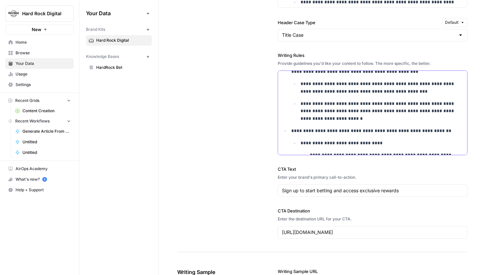
click at [351, 91] on p "**********" at bounding box center [381, 87] width 163 height 15
click at [357, 91] on p "**********" at bounding box center [381, 87] width 163 height 15
drag, startPoint x: 333, startPoint y: 91, endPoint x: 389, endPoint y: 91, distance: 56.5
click at [389, 91] on p "**********" at bounding box center [381, 87] width 163 height 15
click at [351, 119] on p "**********" at bounding box center [381, 111] width 163 height 22
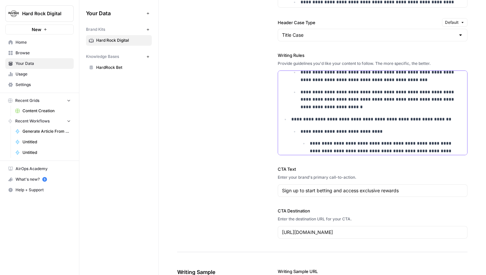
scroll to position [168, 0]
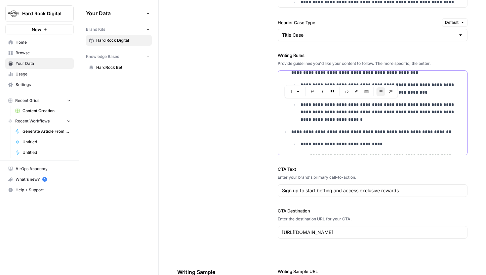
drag, startPoint x: 321, startPoint y: 103, endPoint x: 360, endPoint y: 104, distance: 39.3
click at [360, 104] on p "**********" at bounding box center [381, 112] width 163 height 22
click at [324, 105] on p "**********" at bounding box center [381, 112] width 163 height 22
drag, startPoint x: 323, startPoint y: 104, endPoint x: 359, endPoint y: 104, distance: 36.0
click at [359, 104] on p "**********" at bounding box center [381, 112] width 163 height 22
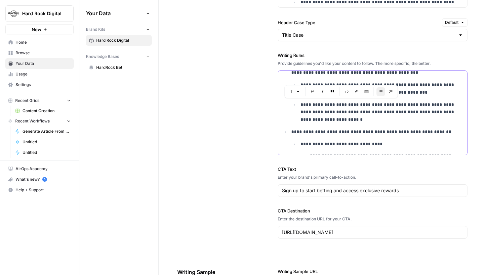
click at [363, 114] on p "**********" at bounding box center [381, 112] width 163 height 22
drag, startPoint x: 417, startPoint y: 105, endPoint x: 443, endPoint y: 104, distance: 26.8
click at [443, 105] on p "**********" at bounding box center [381, 112] width 163 height 22
click at [331, 111] on p "**********" at bounding box center [381, 112] width 163 height 22
drag, startPoint x: 323, startPoint y: 112, endPoint x: 376, endPoint y: 112, distance: 52.5
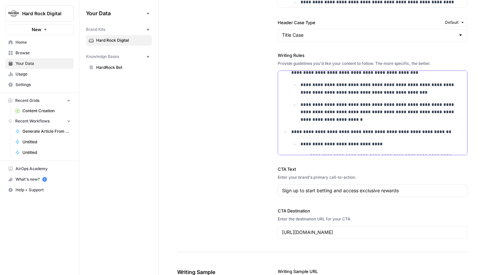
click at [376, 112] on p "**********" at bounding box center [381, 112] width 163 height 22
click at [394, 112] on p "**********" at bounding box center [381, 112] width 163 height 22
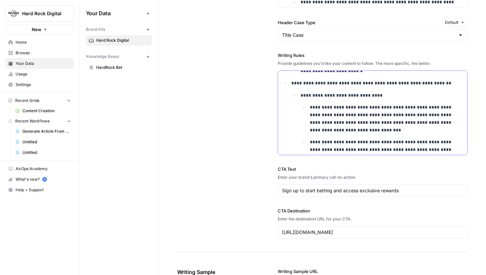
scroll to position [221, 0]
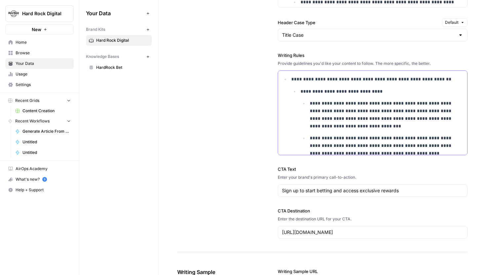
drag, startPoint x: 329, startPoint y: 79, endPoint x: 372, endPoint y: 79, distance: 43.3
click at [372, 79] on p "**********" at bounding box center [377, 79] width 172 height 8
click at [367, 80] on p "**********" at bounding box center [377, 79] width 172 height 8
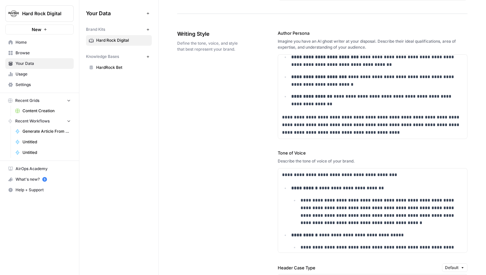
scroll to position [494, 0]
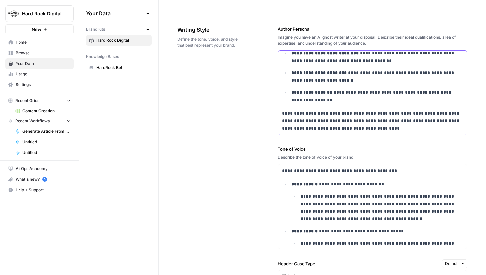
drag, startPoint x: 299, startPoint y: 113, endPoint x: 358, endPoint y: 112, distance: 59.8
click at [358, 112] on p "**********" at bounding box center [372, 120] width 181 height 22
click at [355, 114] on p "**********" at bounding box center [372, 120] width 181 height 22
drag, startPoint x: 381, startPoint y: 121, endPoint x: 434, endPoint y: 121, distance: 53.5
click at [434, 121] on p "**********" at bounding box center [372, 120] width 181 height 22
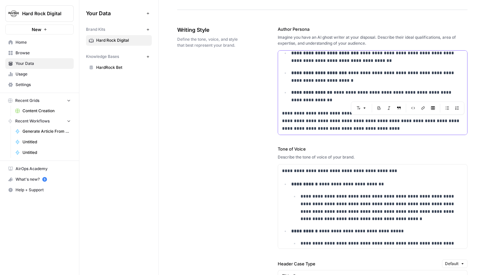
click at [422, 127] on p "**********" at bounding box center [372, 120] width 181 height 22
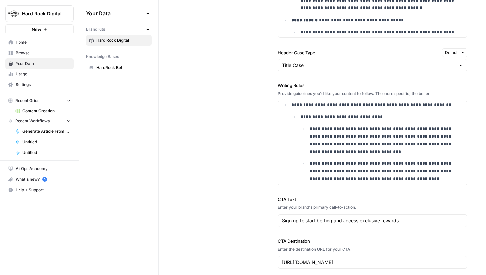
scroll to position [226, 0]
drag, startPoint x: 309, startPoint y: 128, endPoint x: 368, endPoint y: 150, distance: 63.3
click at [368, 151] on li "**********" at bounding box center [385, 140] width 155 height 30
click at [368, 150] on p "**********" at bounding box center [387, 140] width 154 height 30
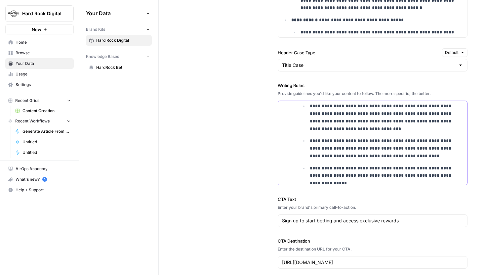
scroll to position [248, 0]
drag, startPoint x: 391, startPoint y: 156, endPoint x: 309, endPoint y: 141, distance: 83.2
click at [309, 141] on li "**********" at bounding box center [385, 147] width 155 height 22
click at [354, 147] on p "**********" at bounding box center [387, 147] width 154 height 22
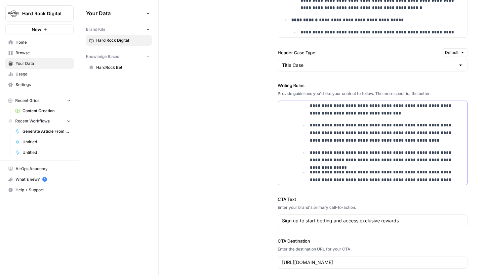
drag, startPoint x: 455, startPoint y: 160, endPoint x: 417, endPoint y: 160, distance: 37.7
click at [419, 160] on p "**********" at bounding box center [387, 156] width 154 height 15
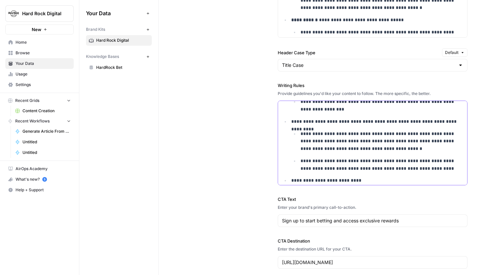
scroll to position [358, 0]
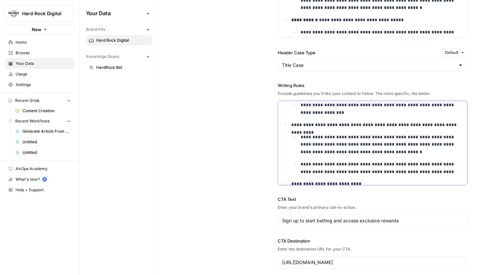
click at [368, 103] on p "**********" at bounding box center [381, 108] width 163 height 15
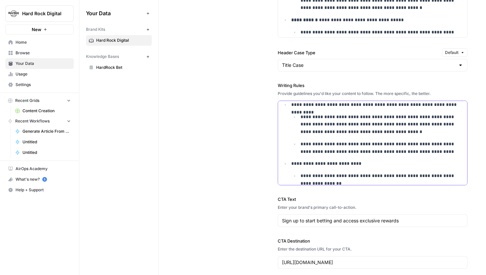
scroll to position [376, 0]
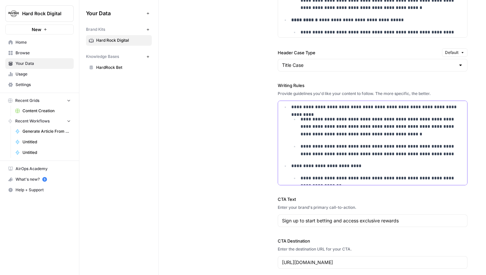
drag, startPoint x: 290, startPoint y: 108, endPoint x: 374, endPoint y: 109, distance: 83.9
click at [374, 109] on li "**********" at bounding box center [376, 130] width 174 height 55
click at [355, 107] on p "**********" at bounding box center [377, 107] width 172 height 8
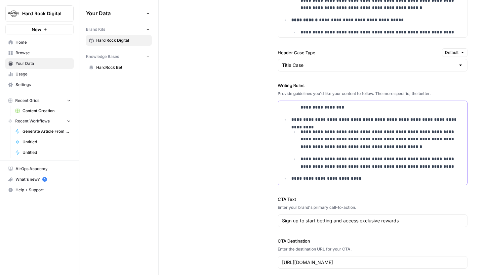
scroll to position [362, 0]
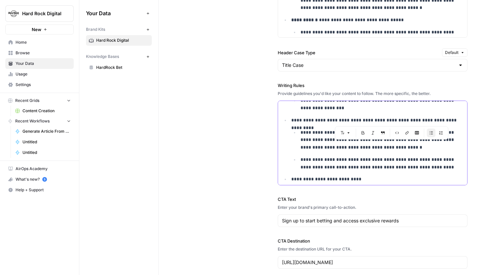
drag, startPoint x: 350, startPoint y: 120, endPoint x: 447, endPoint y: 118, distance: 97.5
click at [447, 118] on p "**********" at bounding box center [377, 120] width 172 height 8
click at [448, 118] on p "**********" at bounding box center [377, 120] width 172 height 8
drag, startPoint x: 449, startPoint y: 120, endPoint x: 351, endPoint y: 120, distance: 98.1
click at [351, 120] on p "**********" at bounding box center [377, 120] width 172 height 8
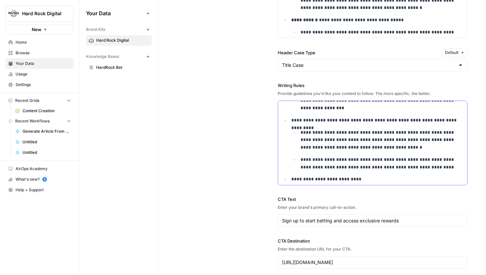
click at [345, 120] on p "**********" at bounding box center [377, 120] width 172 height 8
drag, startPoint x: 291, startPoint y: 119, endPoint x: 349, endPoint y: 120, distance: 57.8
click at [349, 120] on p "**********" at bounding box center [377, 120] width 172 height 8
click at [369, 154] on ul "**********" at bounding box center [377, 150] width 172 height 42
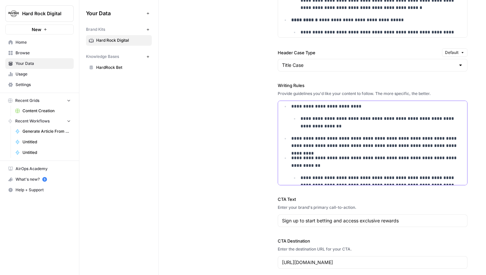
scroll to position [435, 0]
drag, startPoint x: 293, startPoint y: 106, endPoint x: 366, endPoint y: 106, distance: 73.3
click at [366, 106] on p "**********" at bounding box center [377, 106] width 172 height 8
click at [353, 113] on div "Font style Bold Italic Block quote Code block Link Insert Table Bulleted list N…" at bounding box center [336, 118] width 113 height 13
click at [362, 105] on p "**********" at bounding box center [377, 106] width 172 height 8
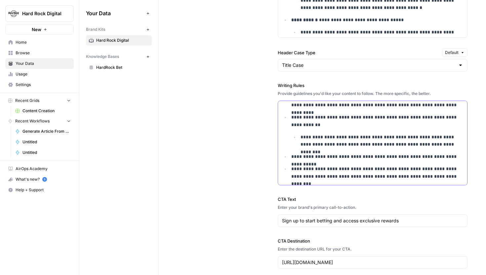
scroll to position [460, 0]
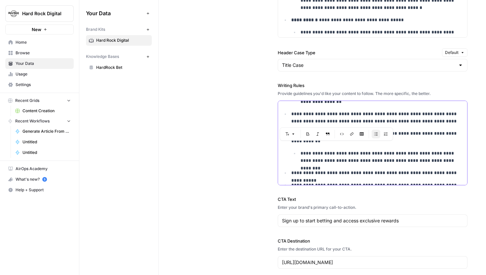
drag, startPoint x: 291, startPoint y: 113, endPoint x: 372, endPoint y: 123, distance: 82.0
click at [372, 123] on p "**********" at bounding box center [377, 117] width 172 height 15
drag, startPoint x: 291, startPoint y: 113, endPoint x: 450, endPoint y: 129, distance: 159.6
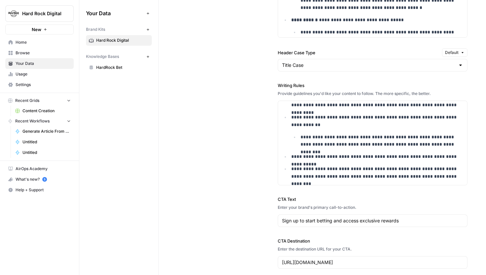
click at [33, 55] on span "Browse" at bounding box center [43, 53] width 55 height 6
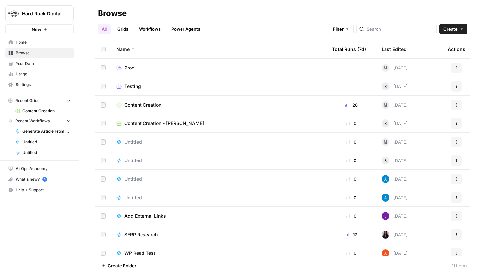
click at [124, 25] on link "Grids" at bounding box center [122, 29] width 19 height 11
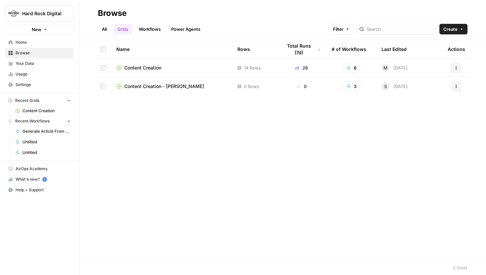
click at [149, 65] on span "Content Creation" at bounding box center [142, 67] width 37 height 7
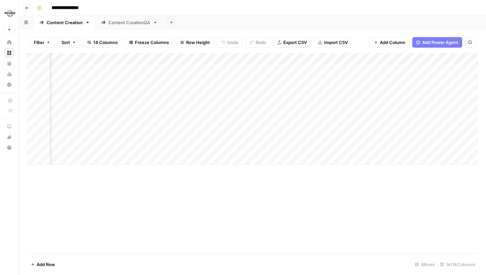
scroll to position [0, 578]
click at [247, 103] on div "Add Column" at bounding box center [252, 109] width 451 height 112
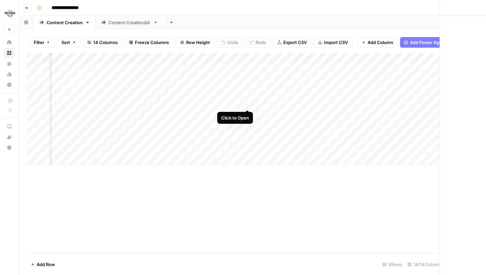
scroll to position [0, 575]
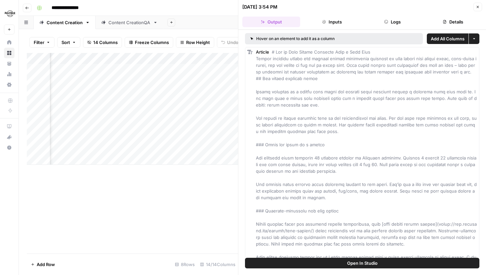
click at [478, 8] on icon "button" at bounding box center [477, 7] width 4 height 4
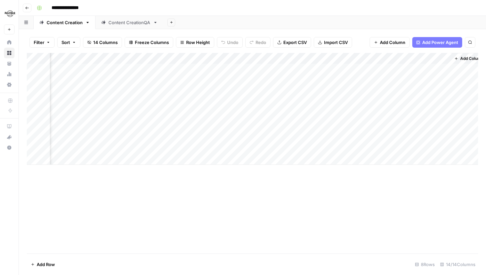
scroll to position [0, 578]
click at [116, 23] on div "Content CreationQA" at bounding box center [129, 22] width 42 height 7
click at [299, 101] on div "Add Column" at bounding box center [252, 97] width 451 height 89
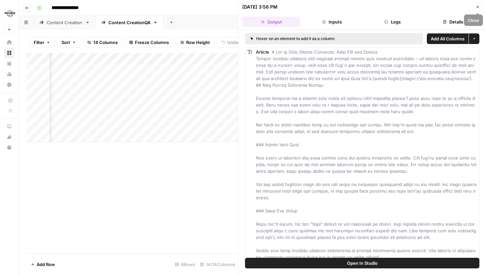
click at [478, 6] on icon "button" at bounding box center [477, 7] width 2 height 2
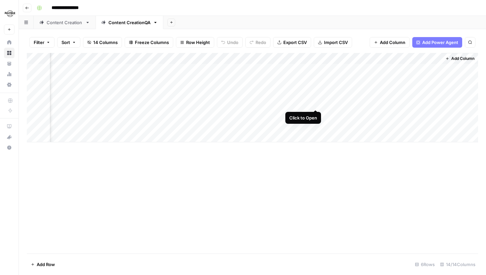
click at [316, 102] on div "Add Column" at bounding box center [252, 97] width 451 height 89
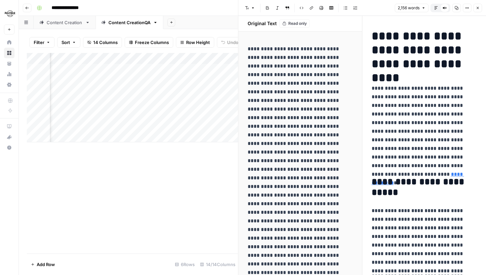
click at [437, 6] on icon "button" at bounding box center [436, 8] width 4 height 4
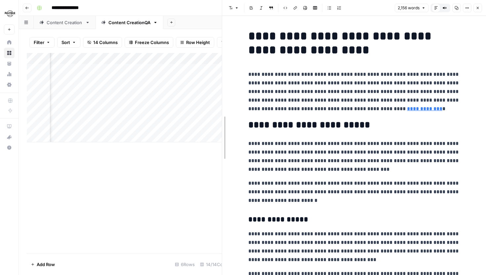
drag, startPoint x: 240, startPoint y: 52, endPoint x: 194, endPoint y: 52, distance: 45.9
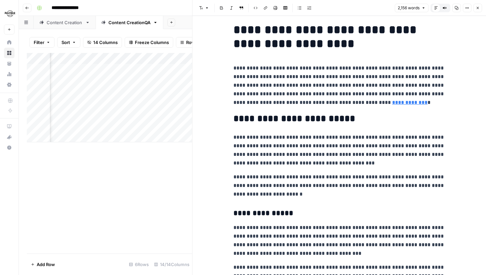
scroll to position [7, 0]
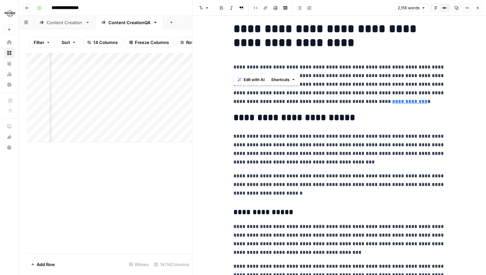
drag, startPoint x: 233, startPoint y: 29, endPoint x: 340, endPoint y: 63, distance: 112.3
click at [339, 63] on p "**********" at bounding box center [338, 84] width 211 height 43
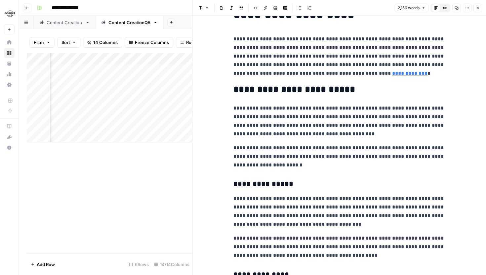
scroll to position [37, 0]
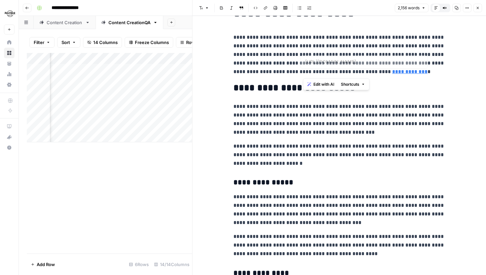
drag, startPoint x: 301, startPoint y: 74, endPoint x: 350, endPoint y: 73, distance: 48.9
click at [351, 73] on p "**********" at bounding box center [338, 54] width 211 height 43
click at [344, 72] on p "**********" at bounding box center [338, 54] width 211 height 43
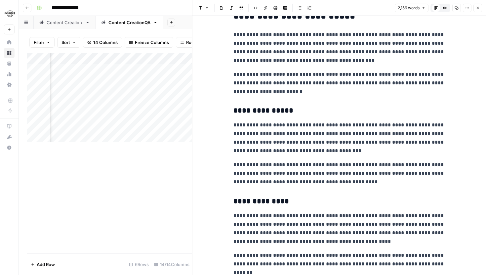
scroll to position [99, 0]
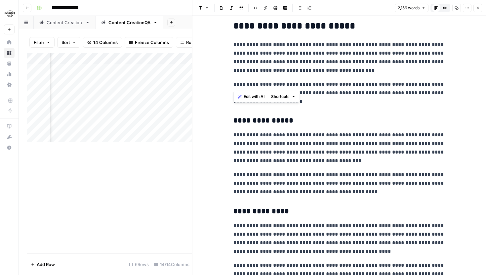
drag, startPoint x: 231, startPoint y: 43, endPoint x: 305, endPoint y: 81, distance: 83.5
click at [334, 87] on p "**********" at bounding box center [338, 93] width 211 height 26
drag, startPoint x: 233, startPoint y: 45, endPoint x: 332, endPoint y: 69, distance: 102.2
click at [332, 69] on p "**********" at bounding box center [338, 57] width 211 height 34
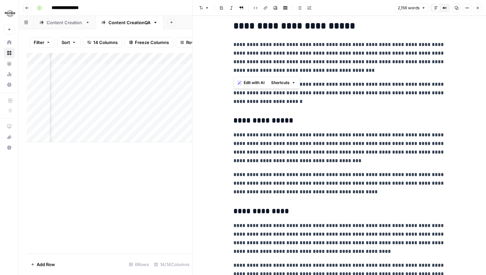
click at [332, 69] on p "**********" at bounding box center [338, 57] width 211 height 34
drag, startPoint x: 235, startPoint y: 44, endPoint x: 362, endPoint y: 86, distance: 133.8
click at [346, 72] on p "**********" at bounding box center [338, 57] width 211 height 34
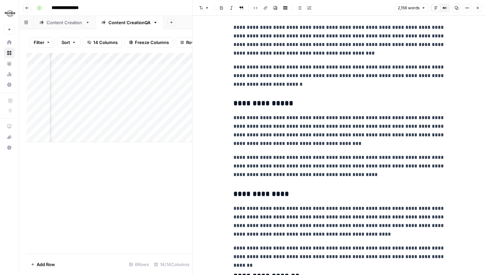
scroll to position [117, 0]
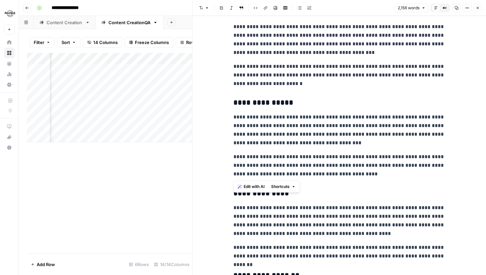
drag, startPoint x: 356, startPoint y: 178, endPoint x: 232, endPoint y: 116, distance: 138.5
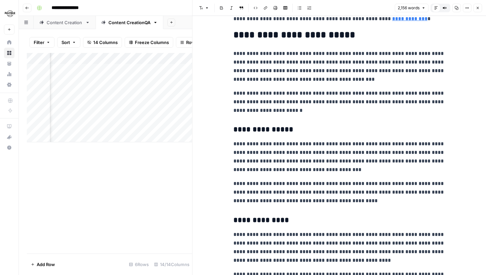
scroll to position [85, 0]
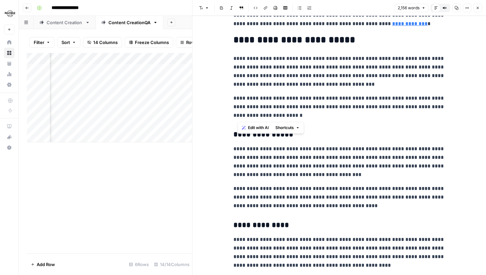
drag, startPoint x: 262, startPoint y: 113, endPoint x: 236, endPoint y: 62, distance: 57.3
click at [236, 62] on p "**********" at bounding box center [338, 71] width 211 height 34
drag, startPoint x: 338, startPoint y: 84, endPoint x: 247, endPoint y: 69, distance: 91.7
click at [244, 69] on p "**********" at bounding box center [338, 71] width 211 height 34
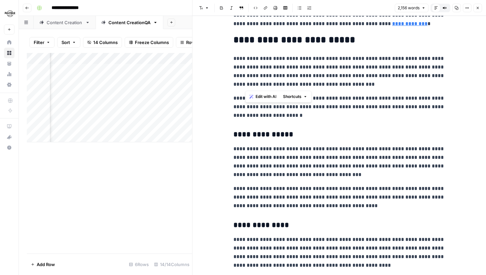
click at [292, 86] on p "**********" at bounding box center [338, 71] width 211 height 34
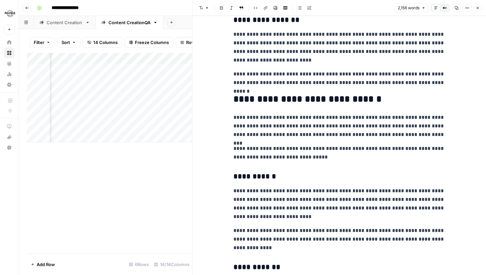
scroll to position [373, 0]
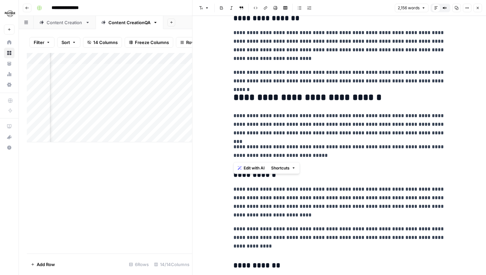
drag, startPoint x: 244, startPoint y: 119, endPoint x: 409, endPoint y: 153, distance: 167.6
click at [409, 153] on p "**********" at bounding box center [338, 150] width 211 height 17
drag, startPoint x: 233, startPoint y: 32, endPoint x: 351, endPoint y: 152, distance: 168.5
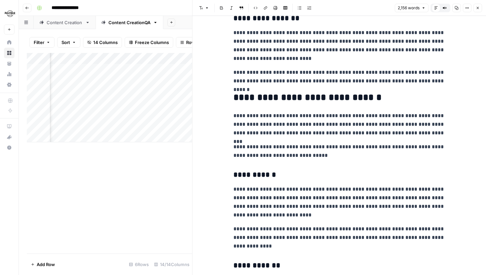
click at [341, 156] on p "**********" at bounding box center [338, 150] width 211 height 17
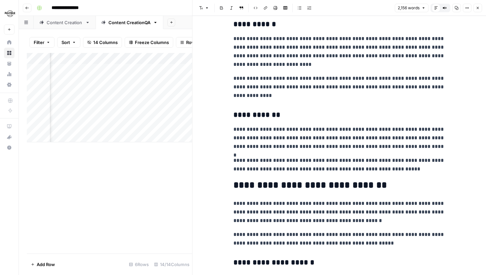
scroll to position [522, 0]
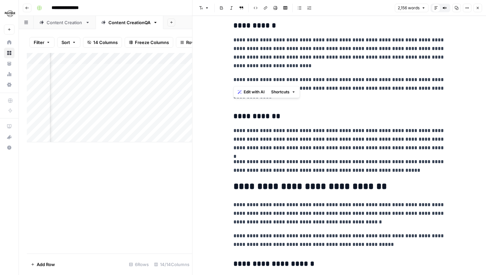
drag, startPoint x: 232, startPoint y: 25, endPoint x: 306, endPoint y: 72, distance: 87.5
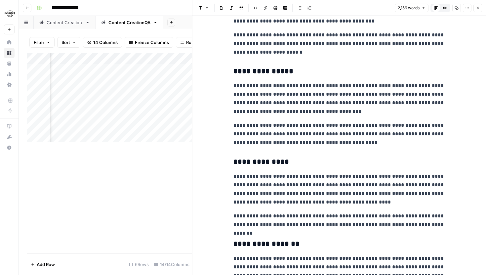
scroll to position [0, 0]
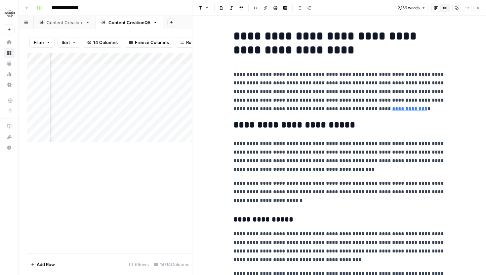
click at [478, 8] on icon "button" at bounding box center [477, 8] width 2 height 2
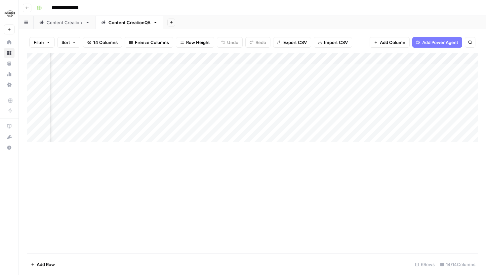
scroll to position [0, 427]
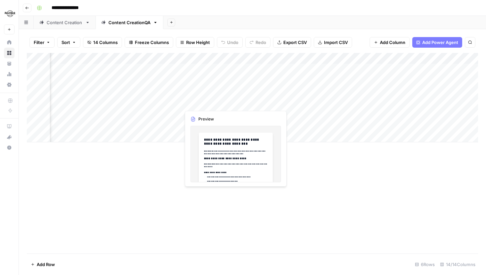
click at [234, 103] on div "Add Column" at bounding box center [252, 97] width 451 height 89
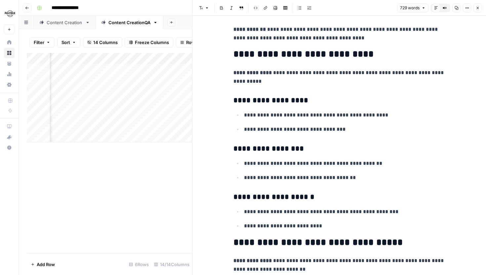
scroll to position [49, 0]
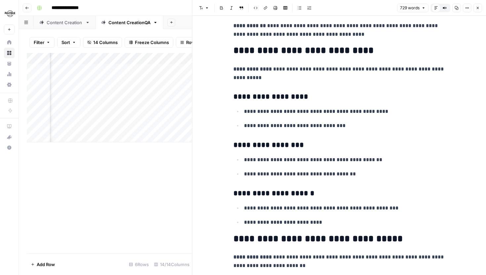
click at [365, 146] on h3 "**********" at bounding box center [338, 144] width 211 height 9
type input "rng"
click at [441, 11] on icon "button" at bounding box center [440, 10] width 3 height 3
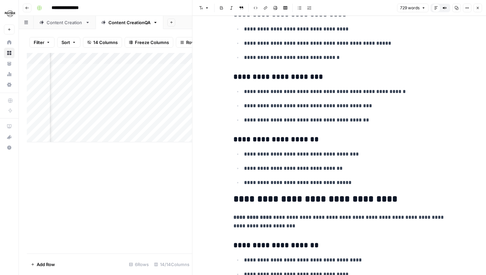
scroll to position [924, 0]
click at [479, 6] on icon "button" at bounding box center [477, 8] width 4 height 4
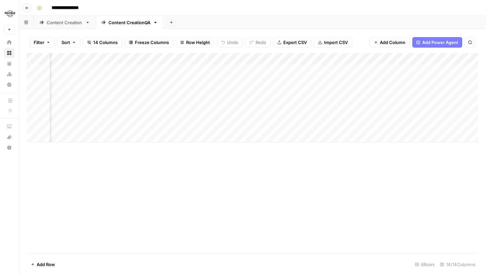
scroll to position [0, 240]
click at [423, 102] on div "Add Column" at bounding box center [252, 97] width 451 height 89
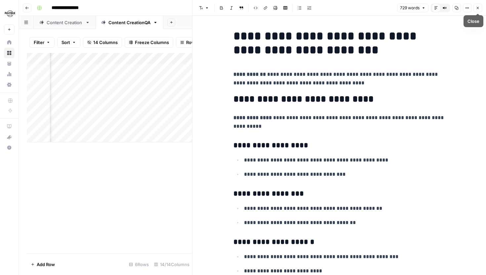
scroll to position [9, 0]
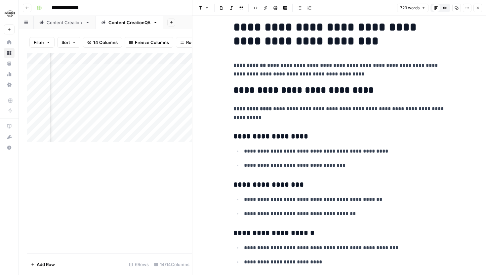
click at [479, 5] on button "Close" at bounding box center [477, 8] width 9 height 9
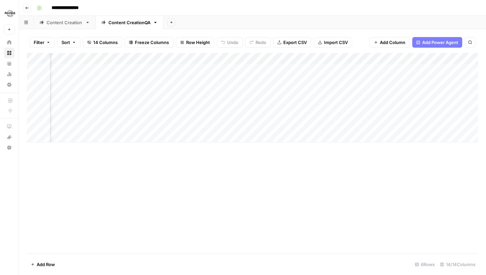
click at [55, 21] on div "Content Creation" at bounding box center [65, 22] width 36 height 7
click at [365, 101] on div "Add Column" at bounding box center [252, 109] width 451 height 112
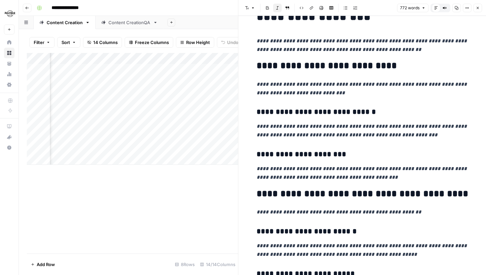
scroll to position [31, 0]
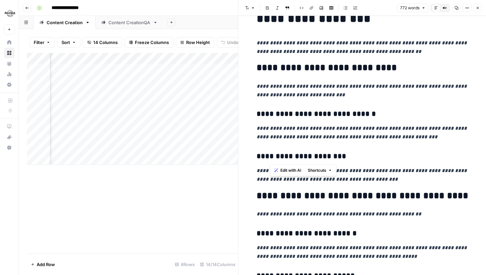
drag, startPoint x: 269, startPoint y: 157, endPoint x: 350, endPoint y: 157, distance: 80.3
click at [349, 157] on h3 "**********" at bounding box center [361, 156] width 211 height 9
click at [353, 159] on h3 "**********" at bounding box center [361, 156] width 211 height 9
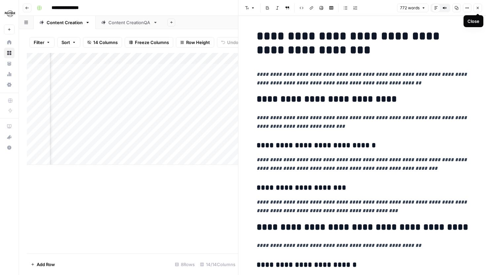
click at [476, 10] on icon "button" at bounding box center [477, 8] width 4 height 4
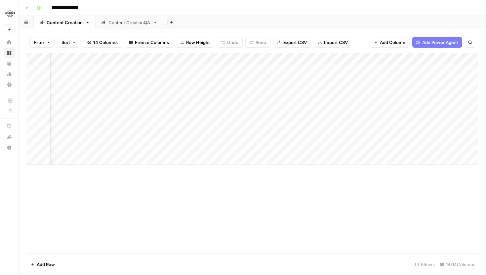
click at [373, 102] on div "Add Column" at bounding box center [252, 109] width 451 height 112
click at [371, 102] on div "Add Column" at bounding box center [252, 109] width 451 height 112
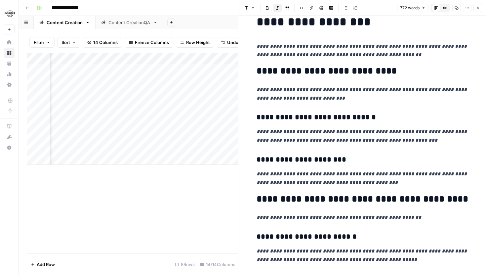
scroll to position [29, 0]
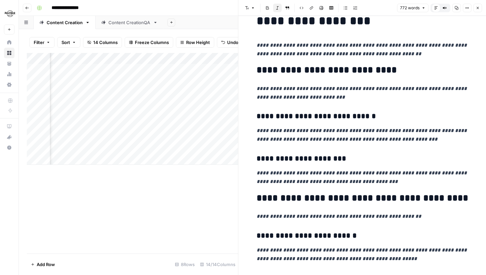
click at [478, 8] on icon "button" at bounding box center [477, 8] width 4 height 4
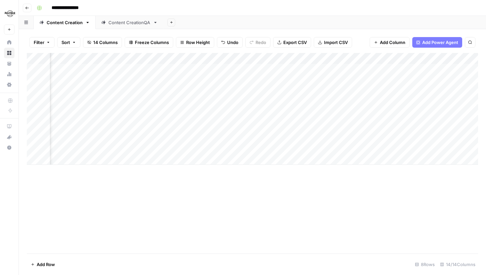
click at [113, 24] on div "Content CreationQA" at bounding box center [129, 22] width 42 height 7
click at [415, 102] on div "Add Column" at bounding box center [252, 97] width 451 height 89
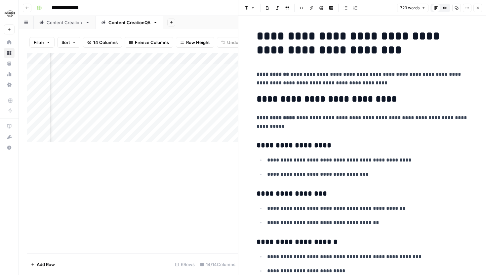
click at [478, 8] on icon "button" at bounding box center [477, 8] width 4 height 4
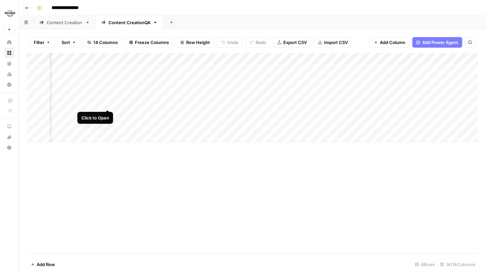
click at [108, 101] on div "Add Column" at bounding box center [252, 97] width 451 height 89
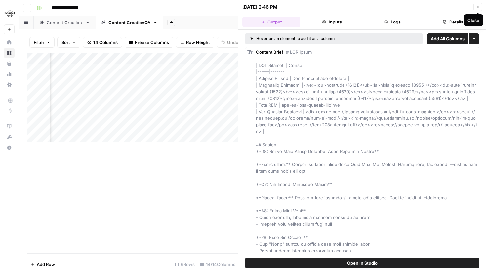
click at [478, 9] on icon "button" at bounding box center [477, 7] width 4 height 4
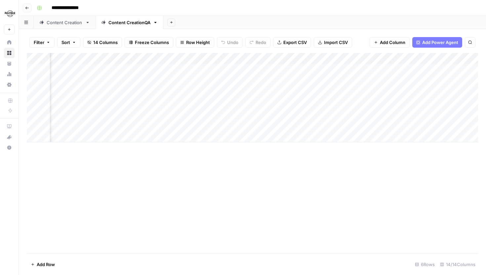
click at [52, 18] on link "Content Creation" at bounding box center [65, 22] width 62 height 13
click at [288, 101] on div "Add Column" at bounding box center [252, 109] width 451 height 112
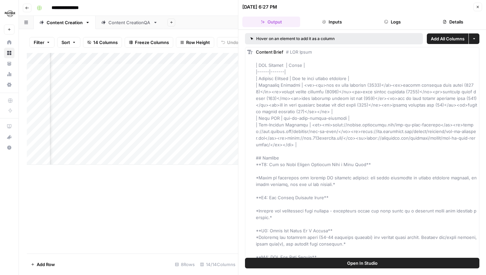
drag, startPoint x: 244, startPoint y: 6, endPoint x: 268, endPoint y: 8, distance: 24.2
click at [268, 8] on div "08/11/25 at 6:27 PM" at bounding box center [259, 7] width 35 height 7
click at [261, 7] on div "08/11/25 at 6:27 PM" at bounding box center [259, 7] width 35 height 7
click at [474, 8] on button "Close" at bounding box center [477, 7] width 9 height 9
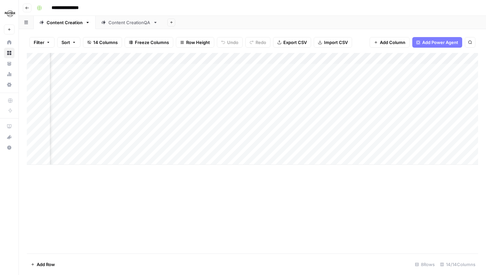
scroll to position [0, 273]
click at [129, 23] on div "Content CreationQA" at bounding box center [129, 22] width 42 height 7
click at [283, 104] on div "Add Column" at bounding box center [252, 97] width 451 height 89
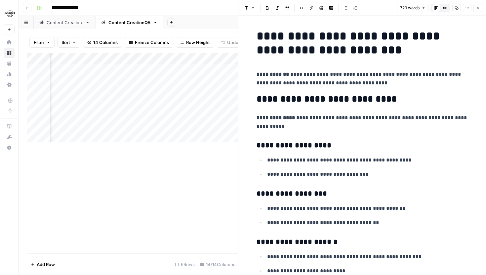
click at [479, 10] on button "Close" at bounding box center [477, 8] width 9 height 9
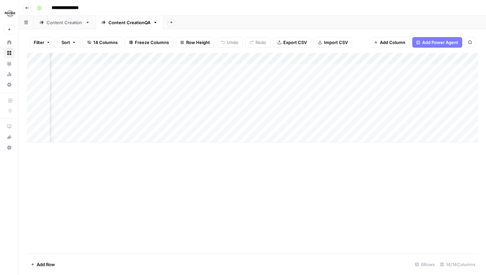
scroll to position [0, 242]
click at [79, 58] on div "Add Column" at bounding box center [252, 97] width 451 height 89
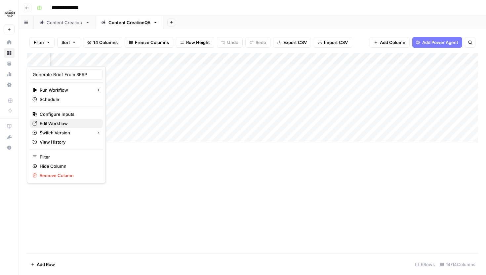
click at [59, 123] on span "Edit Workflow" at bounding box center [69, 123] width 58 height 7
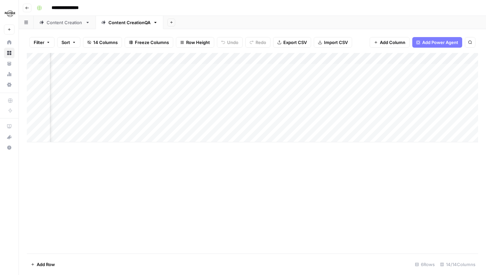
scroll to position [0, 466]
click at [427, 103] on div "Add Column" at bounding box center [252, 97] width 451 height 89
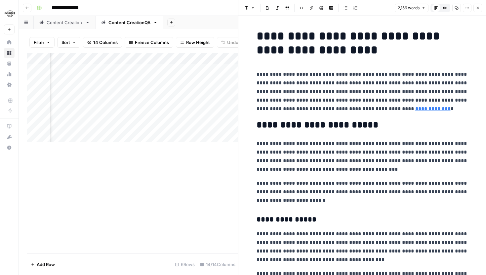
click at [387, 110] on p "**********" at bounding box center [361, 91] width 211 height 43
type input "rng"
click at [465, 17] on icon "button" at bounding box center [463, 17] width 3 height 3
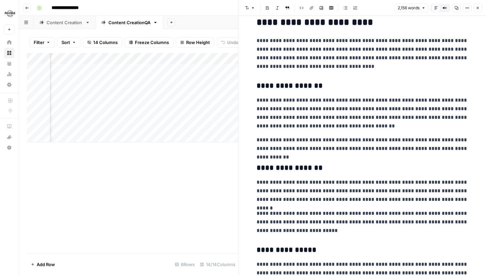
scroll to position [1045, 0]
click at [479, 7] on icon "button" at bounding box center [477, 8] width 4 height 4
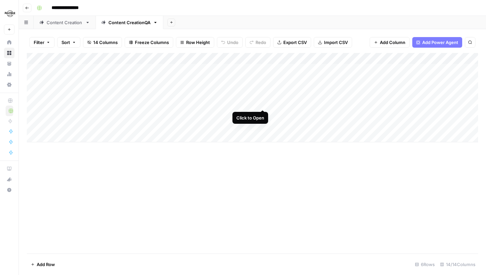
click at [263, 101] on div "Add Column" at bounding box center [252, 97] width 451 height 89
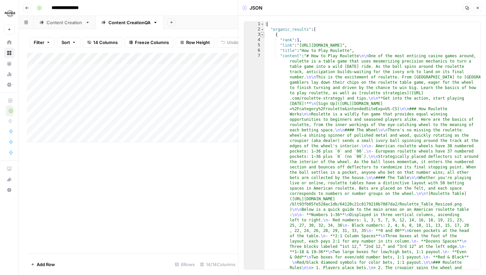
type textarea "*"
click at [261, 33] on span "Toggle code folding, rows 3 through 1015" at bounding box center [262, 34] width 4 height 5
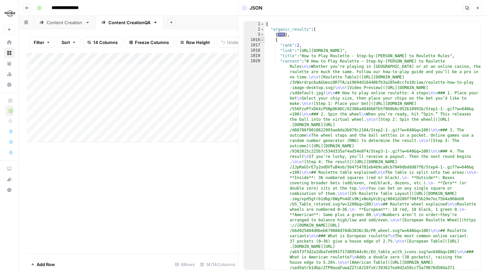
click at [262, 42] on span "Toggle code folding, rows 1016 through 2042" at bounding box center [262, 39] width 4 height 5
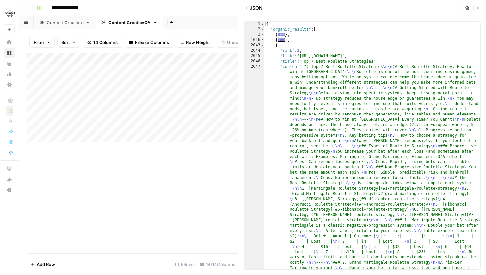
click at [262, 45] on span "Toggle code folding, rows 2043 through 3066" at bounding box center [262, 45] width 4 height 5
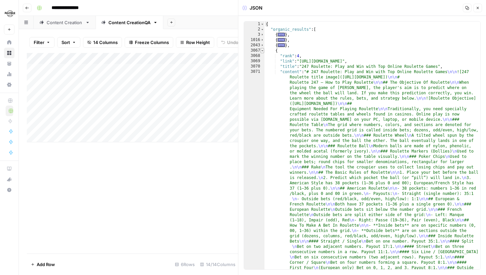
click at [263, 50] on span "Toggle code folding, rows 3067 through 4102" at bounding box center [262, 50] width 4 height 5
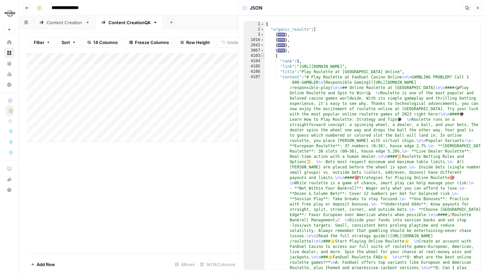
click at [263, 55] on span "Toggle code folding, rows 4103 through 5114" at bounding box center [262, 55] width 4 height 5
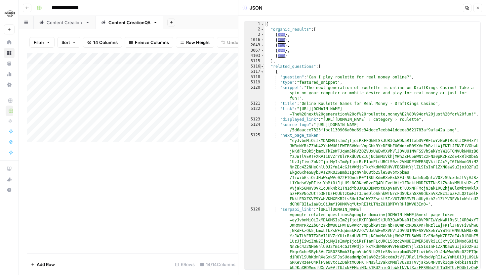
click at [263, 64] on span "Toggle code folding, rows 5116 through 5166" at bounding box center [262, 66] width 4 height 5
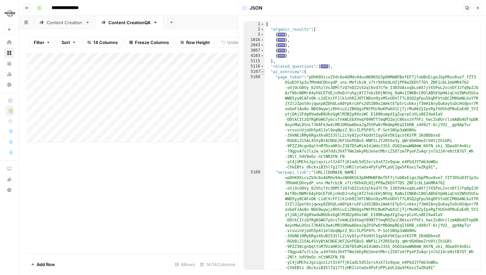
click at [263, 70] on span "Toggle code folding, rows 5167 through 5170" at bounding box center [262, 71] width 4 height 5
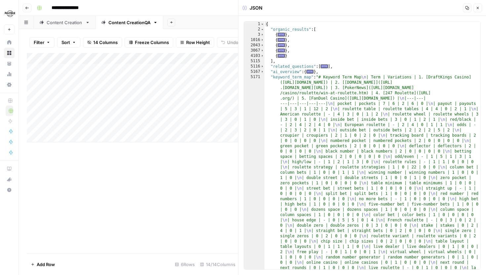
click at [263, 75] on div "5171" at bounding box center [254, 232] width 20 height 317
click at [476, 10] on button "Close" at bounding box center [477, 8] width 9 height 9
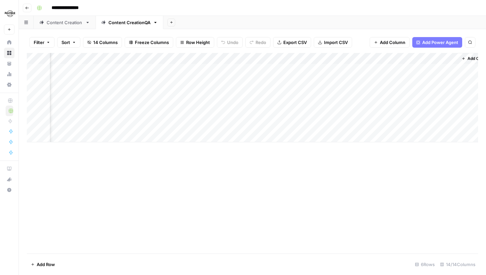
scroll to position [0, 578]
click at [317, 101] on div "Add Column" at bounding box center [252, 97] width 451 height 89
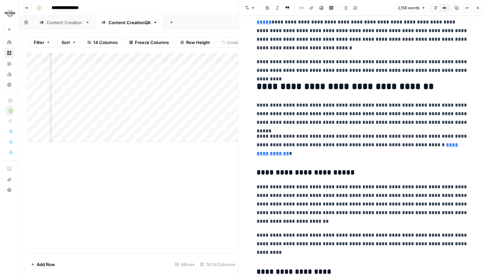
scroll to position [1375, 0]
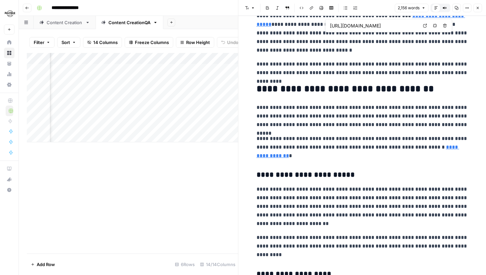
click at [478, 9] on icon "button" at bounding box center [477, 8] width 4 height 4
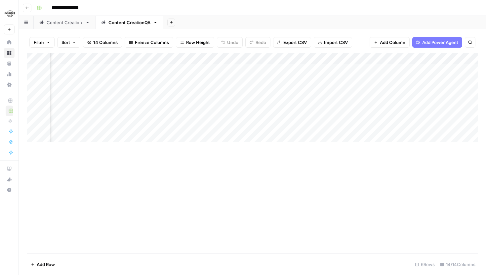
scroll to position [0, 161]
click at [203, 69] on div "Add Column" at bounding box center [252, 97] width 451 height 89
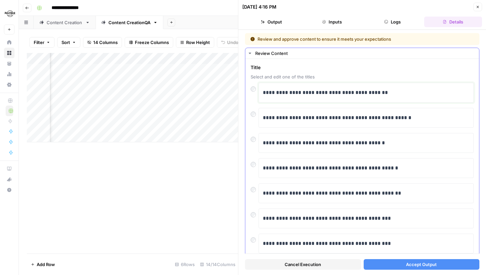
drag, startPoint x: 341, startPoint y: 93, endPoint x: 386, endPoint y: 92, distance: 44.9
click at [386, 92] on p "**********" at bounding box center [366, 92] width 207 height 9
click at [479, 10] on button "Close" at bounding box center [477, 7] width 9 height 9
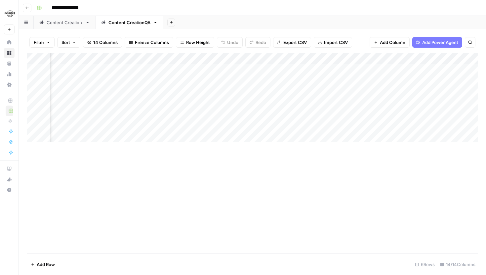
click at [181, 60] on div "Add Column" at bounding box center [252, 97] width 451 height 89
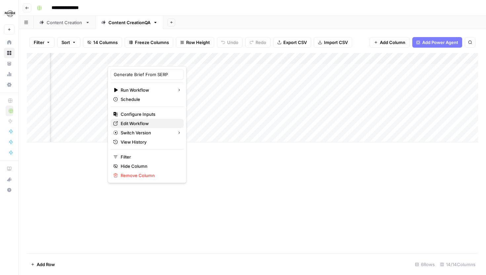
click at [137, 123] on span "Edit Workflow" at bounding box center [150, 123] width 58 height 7
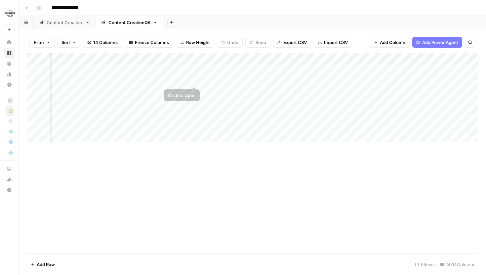
click at [202, 70] on div "Add Column" at bounding box center [252, 97] width 451 height 89
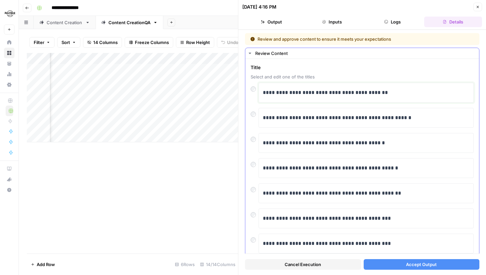
drag, startPoint x: 360, startPoint y: 94, endPoint x: 398, endPoint y: 95, distance: 37.7
click at [398, 95] on p "**********" at bounding box center [366, 92] width 207 height 9
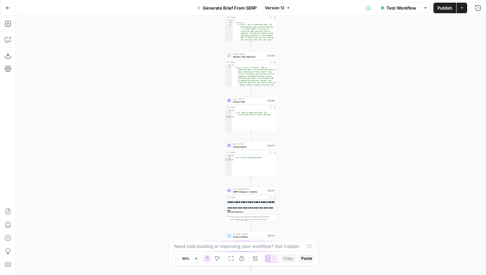
drag, startPoint x: 219, startPoint y: 139, endPoint x: 193, endPoint y: 81, distance: 63.5
click at [218, 14] on div "**********" at bounding box center [243, 137] width 486 height 275
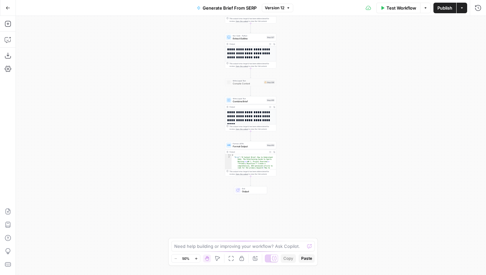
click at [193, 81] on div "Workflow Set Inputs Inputs Run Code · JavaScript Structure Competitor Keywords …" at bounding box center [251, 145] width 470 height 259
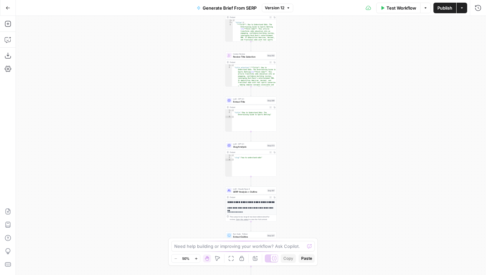
drag, startPoint x: 195, startPoint y: 162, endPoint x: 202, endPoint y: 87, distance: 75.4
click at [195, 161] on div "Workflow Set Inputs Inputs Run Code · JavaScript Structure Competitor Keywords …" at bounding box center [251, 145] width 470 height 259
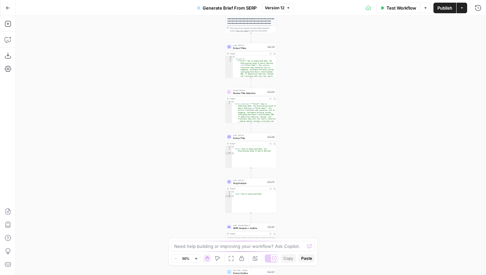
drag, startPoint x: 201, startPoint y: 123, endPoint x: 207, endPoint y: 138, distance: 16.0
click at [194, 165] on div "Workflow Set Inputs Inputs Run Code · JavaScript Structure Competitor Keywords …" at bounding box center [251, 145] width 470 height 259
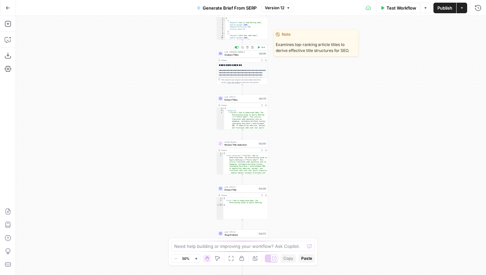
drag, startPoint x: 186, startPoint y: 69, endPoint x: 172, endPoint y: 114, distance: 46.6
click at [172, 114] on div "Workflow Set Inputs Inputs Run Code · JavaScript Structure Competitor Keywords …" at bounding box center [251, 145] width 470 height 259
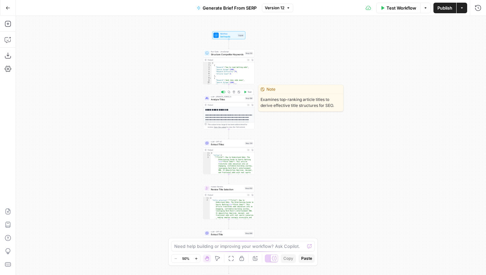
click at [230, 98] on span "Analyze Titles" at bounding box center [227, 98] width 33 height 3
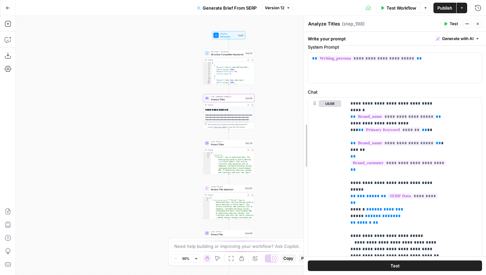
scroll to position [35, 0]
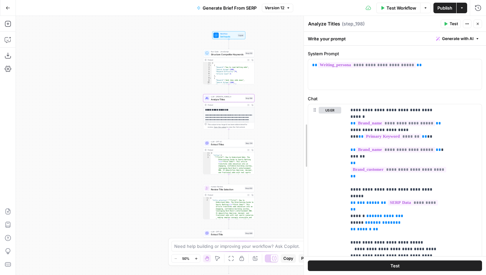
drag, startPoint x: 335, startPoint y: 132, endPoint x: 365, endPoint y: 147, distance: 33.4
click at [300, 132] on div at bounding box center [303, 145] width 7 height 259
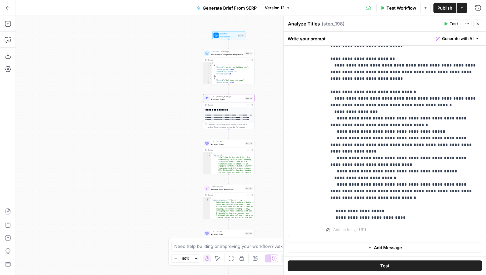
scroll to position [56, 0]
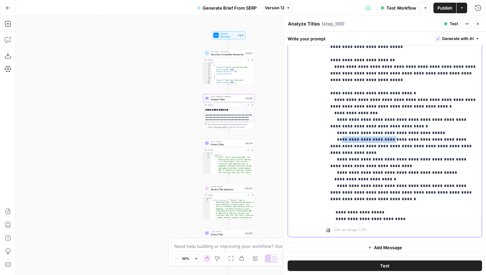
drag, startPoint x: 339, startPoint y: 132, endPoint x: 391, endPoint y: 131, distance: 52.2
click at [391, 131] on p "**********" at bounding box center [403, 116] width 147 height 436
click at [400, 131] on p "**********" at bounding box center [403, 116] width 147 height 436
drag, startPoint x: 431, startPoint y: 132, endPoint x: 449, endPoint y: 132, distance: 18.5
click at [449, 132] on p "**********" at bounding box center [403, 116] width 147 height 436
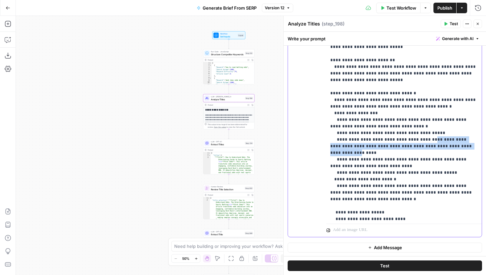
drag, startPoint x: 462, startPoint y: 139, endPoint x: 426, endPoint y: 131, distance: 37.3
click at [426, 131] on p "**********" at bounding box center [403, 116] width 147 height 436
click at [428, 138] on p "**********" at bounding box center [403, 116] width 147 height 436
drag, startPoint x: 419, startPoint y: 140, endPoint x: 432, endPoint y: 140, distance: 12.9
click at [432, 140] on p "**********" at bounding box center [403, 116] width 147 height 436
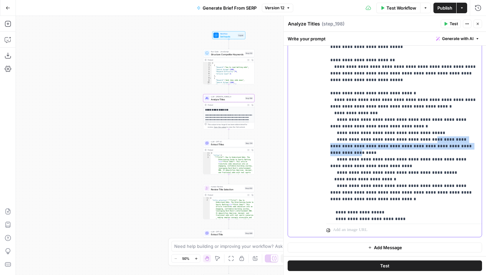
click at [434, 140] on p "**********" at bounding box center [403, 116] width 147 height 436
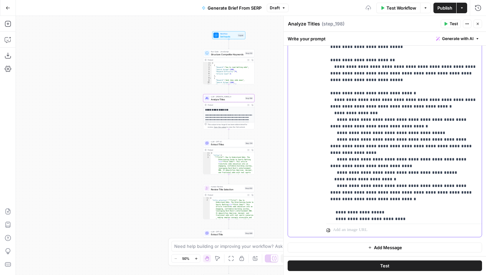
drag, startPoint x: 437, startPoint y: 139, endPoint x: 453, endPoint y: 139, distance: 15.5
click at [452, 139] on p "**********" at bounding box center [403, 116] width 147 height 436
click at [457, 139] on p "**********" at bounding box center [403, 116] width 147 height 436
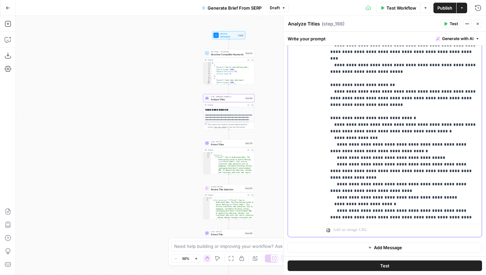
scroll to position [28, 0]
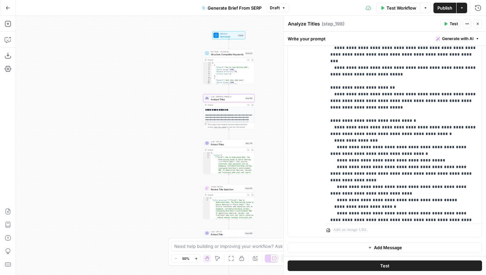
click at [8, 8] on icon "button" at bounding box center [8, 8] width 5 height 5
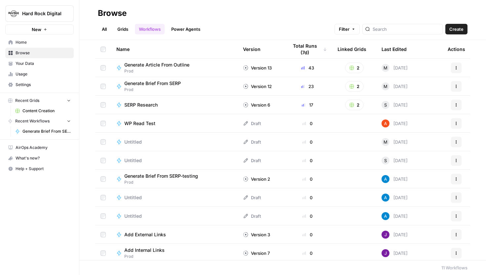
click at [30, 64] on span "Your Data" at bounding box center [43, 63] width 55 height 6
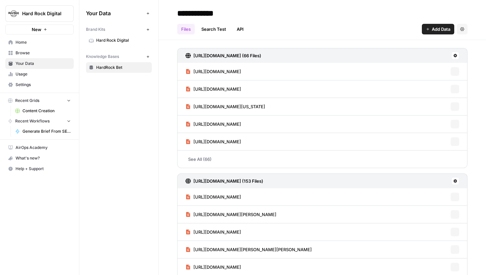
click at [124, 38] on span "Hard Rock Digital" at bounding box center [122, 40] width 53 height 6
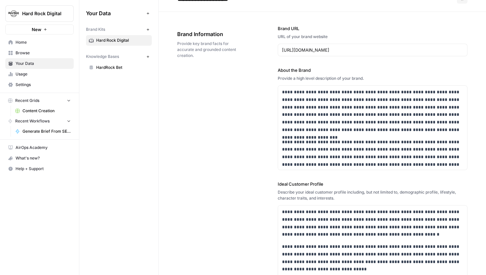
scroll to position [16, 0]
click at [233, 184] on div "**********" at bounding box center [322, 249] width 290 height 477
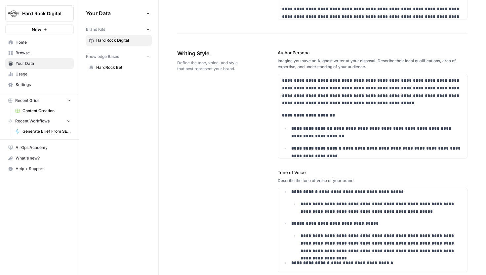
scroll to position [464, 0]
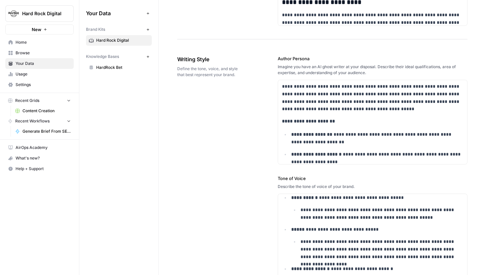
click at [48, 55] on span "Browse" at bounding box center [43, 53] width 55 height 6
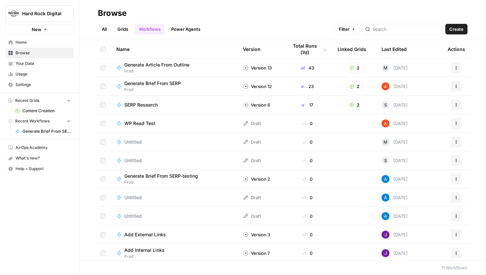
click at [126, 28] on link "Grids" at bounding box center [122, 29] width 19 height 11
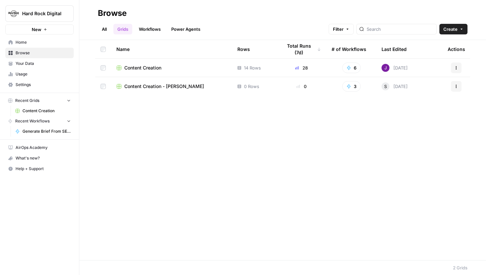
click at [137, 67] on span "Content Creation" at bounding box center [142, 67] width 37 height 7
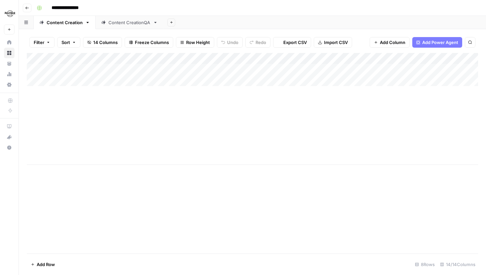
click at [123, 21] on div "Content CreationQA" at bounding box center [129, 22] width 42 height 7
click at [141, 61] on div "Add Column" at bounding box center [252, 97] width 451 height 89
click at [218, 59] on div "Add Column" at bounding box center [252, 97] width 451 height 89
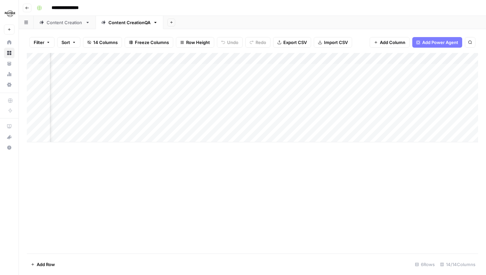
scroll to position [0, 474]
click at [306, 58] on div "Add Column" at bounding box center [252, 97] width 451 height 89
click at [124, 59] on div "Add Column" at bounding box center [252, 97] width 451 height 89
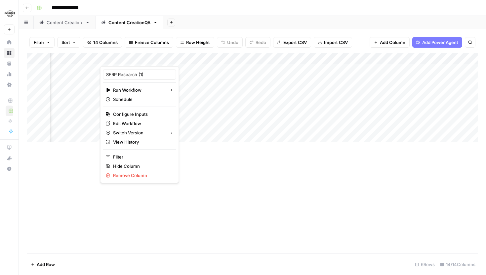
click at [170, 73] on div "Add Column" at bounding box center [252, 97] width 451 height 89
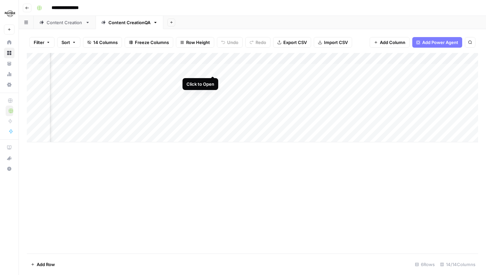
click at [211, 68] on div "Add Column" at bounding box center [252, 97] width 451 height 89
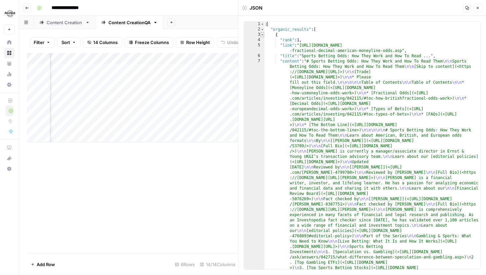
type textarea "*"
click at [261, 33] on span "Toggle code folding, rows 3 through 1020" at bounding box center [262, 34] width 4 height 5
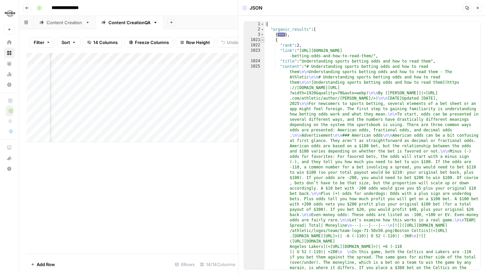
click at [261, 39] on span "Toggle code folding, rows 1021 through 2030" at bounding box center [262, 39] width 4 height 5
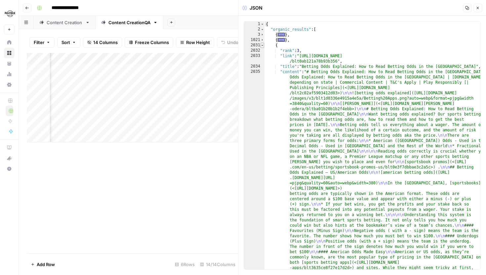
click at [262, 44] on span "Toggle code folding, rows 2031 through 3058" at bounding box center [262, 45] width 4 height 5
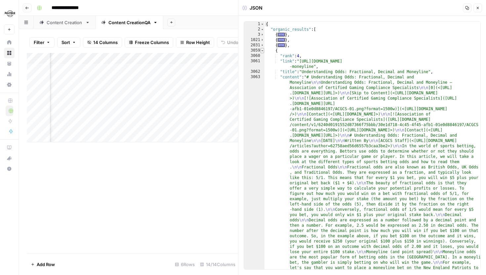
click at [262, 50] on span "Toggle code folding, rows 3059 through 4064" at bounding box center [262, 50] width 4 height 5
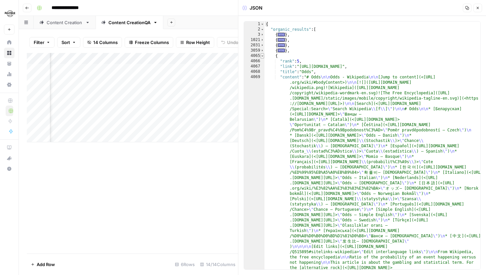
click at [262, 55] on span "Toggle code folding, rows 4065 through 5081" at bounding box center [262, 55] width 4 height 5
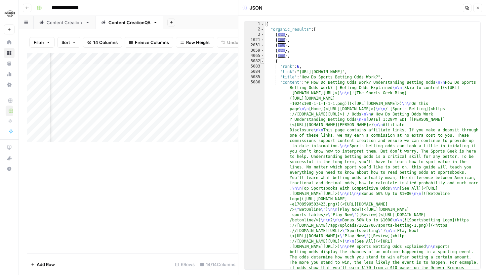
click at [263, 61] on span "Toggle code folding, rows 5082 through 6111" at bounding box center [262, 60] width 4 height 5
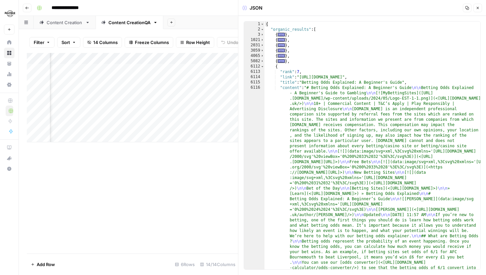
click at [477, 8] on icon "button" at bounding box center [477, 8] width 4 height 4
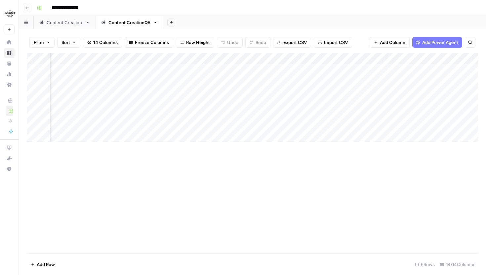
click at [67, 22] on div "Content Creation" at bounding box center [65, 22] width 36 height 7
click at [181, 58] on div "Add Column" at bounding box center [252, 109] width 451 height 112
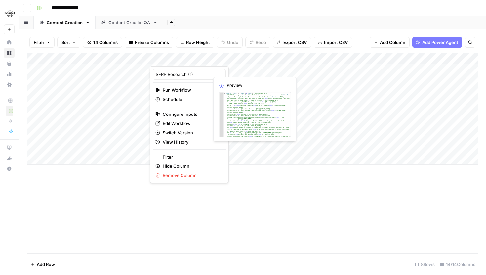
click at [221, 69] on div "Add Column" at bounding box center [252, 109] width 451 height 112
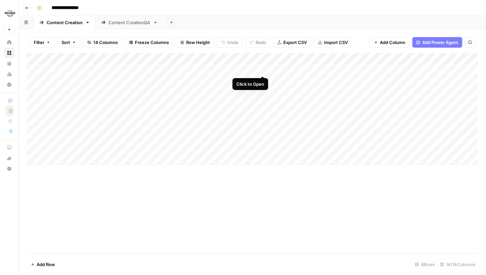
click at [262, 69] on div "Add Column" at bounding box center [252, 109] width 451 height 112
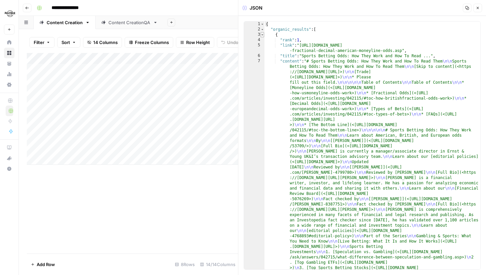
type textarea "*"
click at [263, 34] on span "Toggle code folding, rows 3 through 1020" at bounding box center [262, 34] width 4 height 5
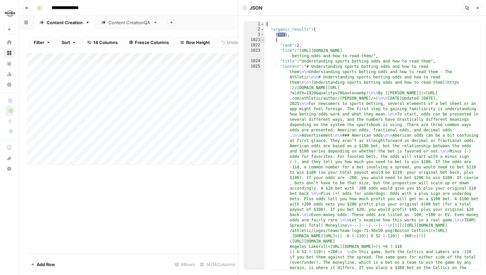
click at [263, 39] on span "Toggle code folding, rows 1021 through 2030" at bounding box center [262, 39] width 4 height 5
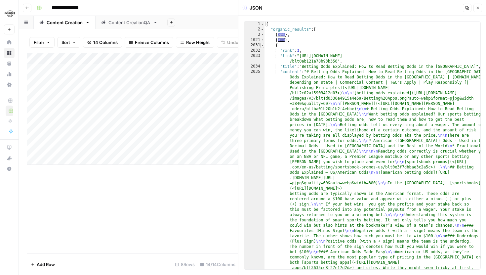
click at [263, 44] on span "Toggle code folding, rows 2031 through 3058" at bounding box center [262, 45] width 4 height 5
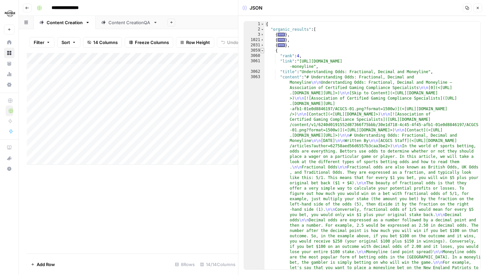
click at [263, 50] on span "Toggle code folding, rows 3059 through 4064" at bounding box center [262, 50] width 4 height 5
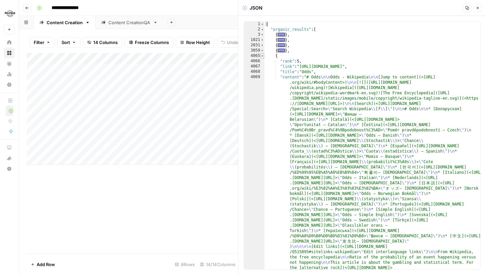
click at [263, 56] on span "Toggle code folding, rows 4065 through 5081" at bounding box center [262, 55] width 4 height 5
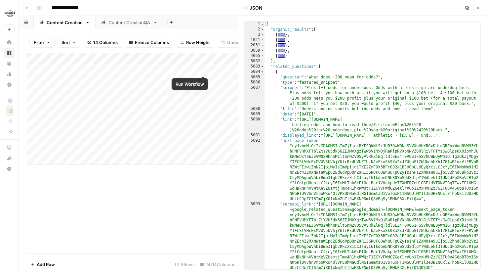
click at [196, 69] on div "Add Column" at bounding box center [132, 109] width 211 height 112
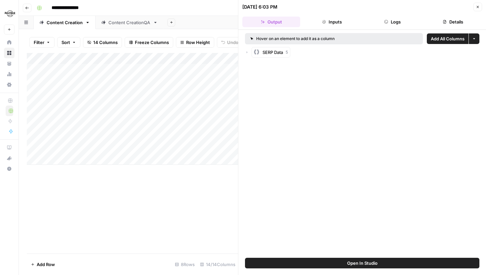
click at [475, 7] on button "Close" at bounding box center [477, 7] width 9 height 9
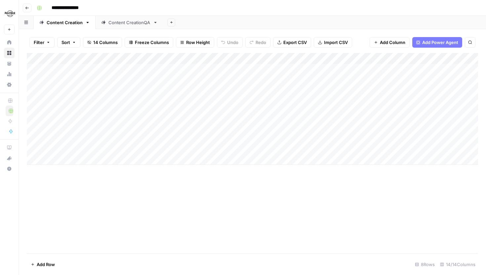
click at [181, 59] on div "Add Column" at bounding box center [252, 109] width 451 height 112
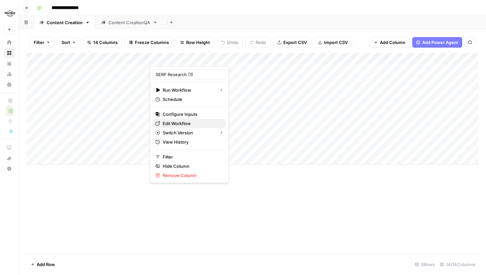
click at [182, 124] on span "Edit Workflow" at bounding box center [192, 123] width 58 height 7
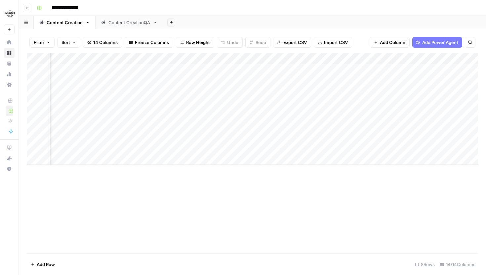
scroll to position [0, 88]
click at [210, 57] on div "Add Column" at bounding box center [252, 109] width 451 height 112
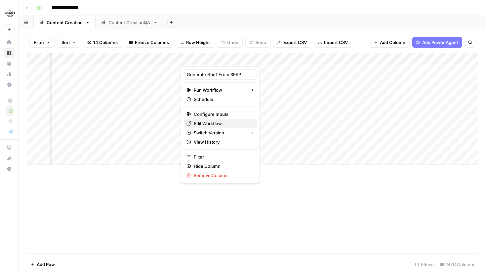
click at [218, 121] on span "Edit Workflow" at bounding box center [223, 123] width 58 height 7
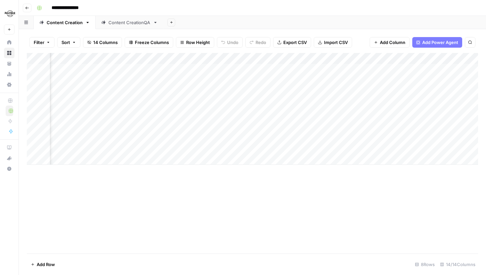
click at [269, 147] on div "Add Column" at bounding box center [252, 109] width 451 height 112
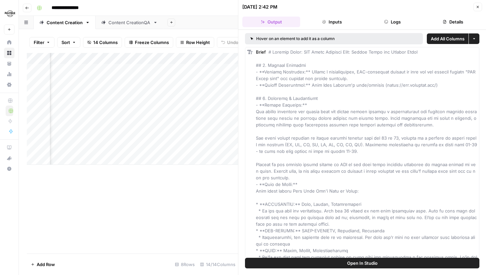
scroll to position [0, 282]
click at [387, 21] on icon "button" at bounding box center [386, 22] width 4 height 4
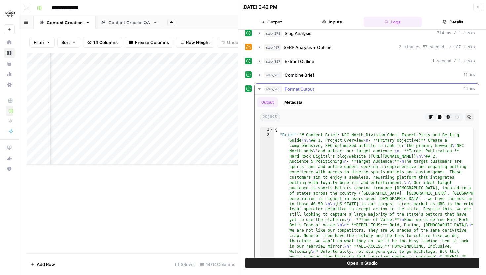
scroll to position [81, 0]
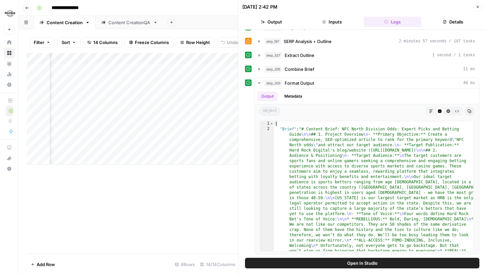
click at [114, 58] on div "Add Column" at bounding box center [132, 109] width 211 height 112
click at [143, 185] on div "Add Column" at bounding box center [132, 153] width 211 height 200
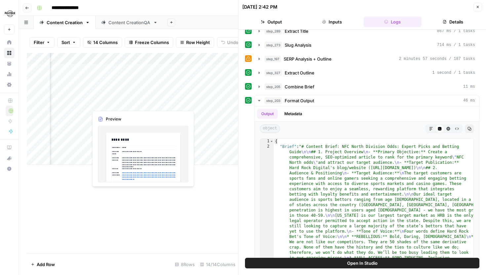
scroll to position [0, 224]
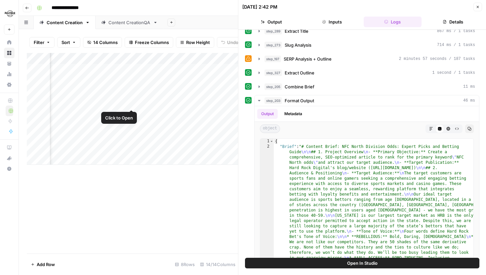
click at [131, 101] on div "Add Column" at bounding box center [132, 109] width 211 height 112
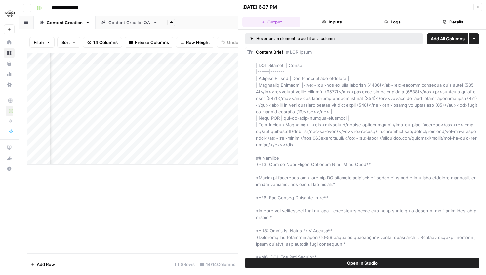
click at [378, 22] on button "Logs" at bounding box center [392, 22] width 58 height 11
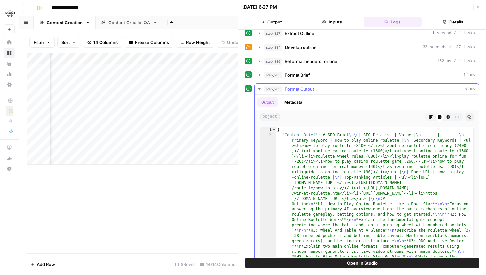
scroll to position [104, 0]
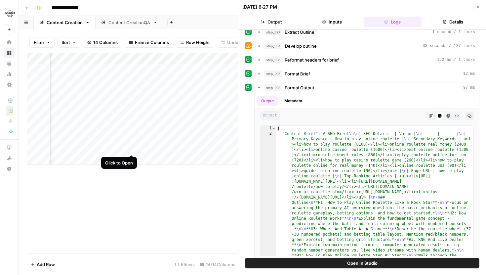
click at [131, 147] on div "Add Column" at bounding box center [132, 109] width 211 height 112
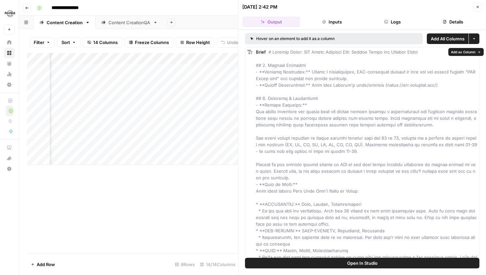
click at [464, 51] on span "Add as Column" at bounding box center [463, 51] width 24 height 5
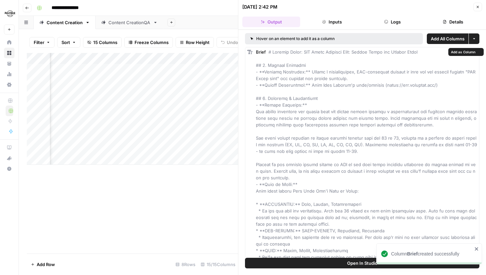
scroll to position [0, 242]
click at [477, 6] on icon "button" at bounding box center [477, 7] width 4 height 4
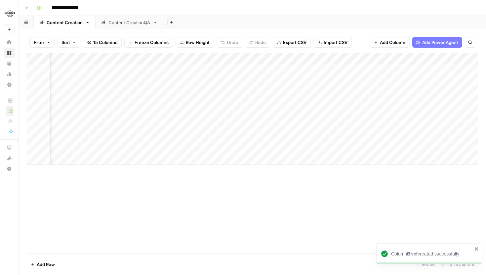
scroll to position [0, 175]
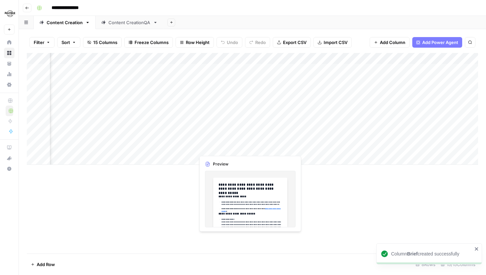
click at [248, 148] on div "Add Column" at bounding box center [252, 109] width 451 height 112
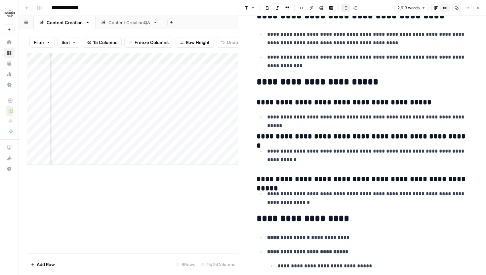
scroll to position [4006, 0]
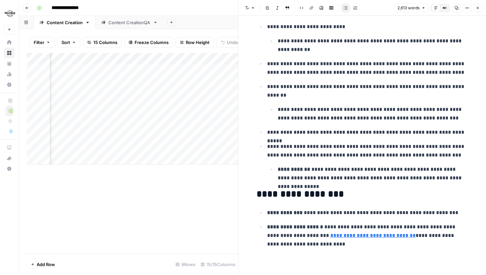
click at [477, 7] on icon "button" at bounding box center [477, 8] width 4 height 4
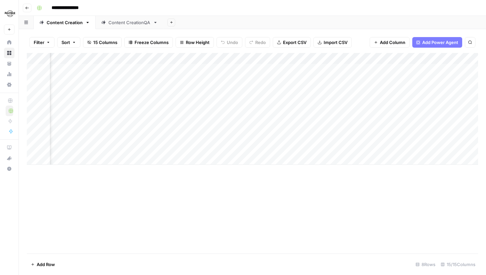
click at [310, 57] on div "Add Column" at bounding box center [252, 109] width 451 height 112
click at [343, 53] on div "Add Column" at bounding box center [252, 109] width 451 height 112
drag, startPoint x: 289, startPoint y: 61, endPoint x: 234, endPoint y: 61, distance: 55.2
click at [234, 61] on div "Add Column" at bounding box center [252, 109] width 451 height 112
click at [131, 56] on div "Add Column" at bounding box center [252, 109] width 451 height 112
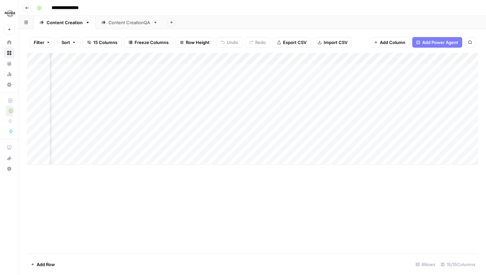
click at [286, 200] on div "Add Column" at bounding box center [252, 153] width 451 height 200
click at [145, 57] on div "Add Column" at bounding box center [252, 109] width 451 height 112
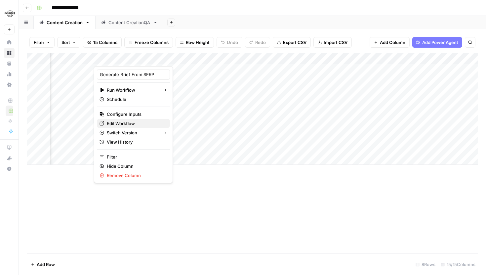
click at [133, 125] on span "Edit Workflow" at bounding box center [136, 123] width 58 height 7
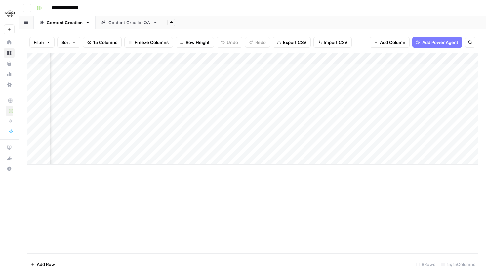
click at [248, 58] on div "Add Column" at bounding box center [252, 109] width 451 height 112
click at [231, 112] on span "Hide Column" at bounding box center [237, 114] width 58 height 7
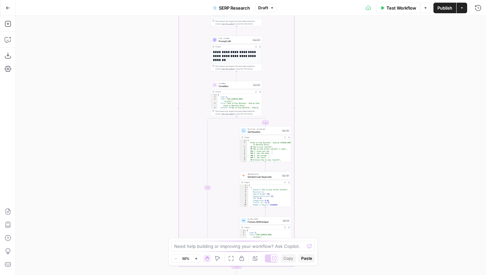
click at [145, 164] on div "true false Workflow Set Inputs Inputs Run Code · Python Get SERP Parameters Ste…" at bounding box center [251, 145] width 470 height 259
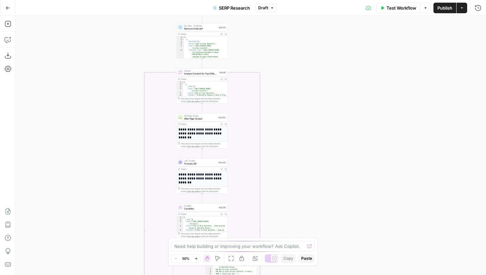
drag, startPoint x: 145, startPoint y: 90, endPoint x: 132, endPoint y: 171, distance: 82.2
click at [132, 170] on div "true false Workflow Set Inputs Inputs Run Code · Python Get SERP Parameters Ste…" at bounding box center [251, 145] width 470 height 259
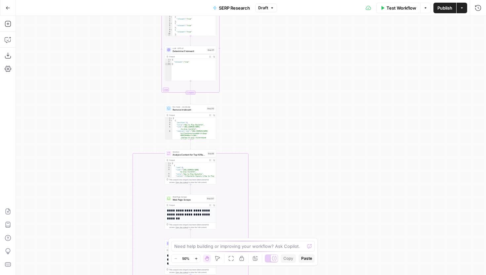
drag, startPoint x: 139, startPoint y: 51, endPoint x: 139, endPoint y: 136, distance: 85.6
click at [139, 136] on div "true false Workflow Set Inputs Inputs Run Code · Python Get SERP Parameters Ste…" at bounding box center [251, 145] width 470 height 259
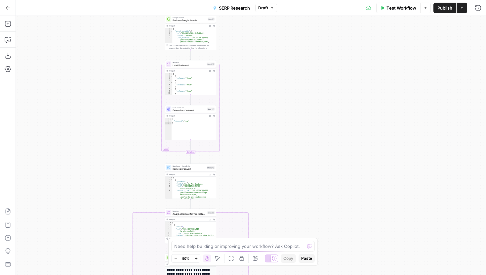
drag, startPoint x: 142, startPoint y: 67, endPoint x: 134, endPoint y: 172, distance: 106.0
click at [134, 172] on div "true false Workflow Set Inputs Inputs Run Code · Python Get SERP Parameters Ste…" at bounding box center [251, 145] width 470 height 259
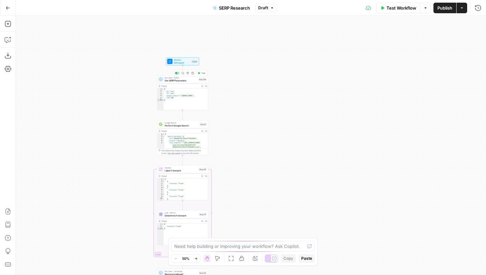
click at [190, 81] on span "Get SERP Parameters" at bounding box center [181, 80] width 32 height 3
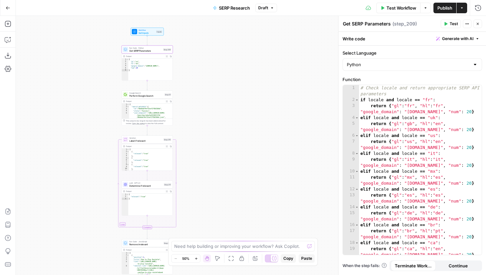
drag, startPoint x: 120, startPoint y: 127, endPoint x: 79, endPoint y: 93, distance: 53.2
click at [79, 92] on div "false true Workflow Set Inputs Inputs Run Code · Python Get SERP Parameters Ste…" at bounding box center [251, 145] width 470 height 259
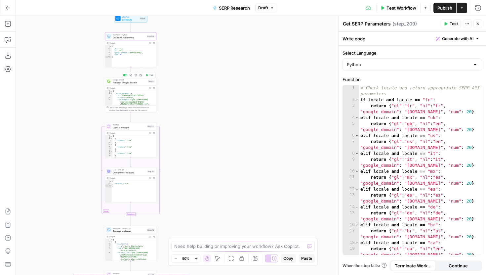
click at [136, 83] on span "Perform Google Search" at bounding box center [130, 82] width 34 height 3
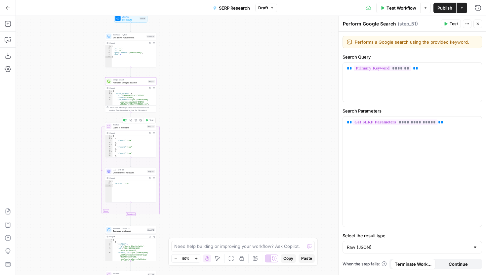
click at [139, 127] on span "Label if relevant" at bounding box center [129, 127] width 33 height 3
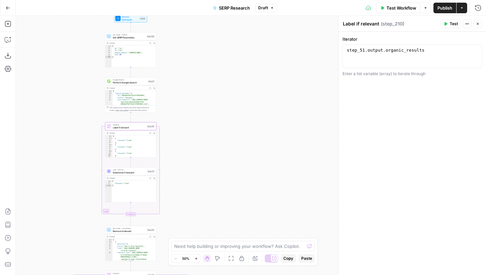
click at [474, 23] on button "Close" at bounding box center [477, 23] width 9 height 9
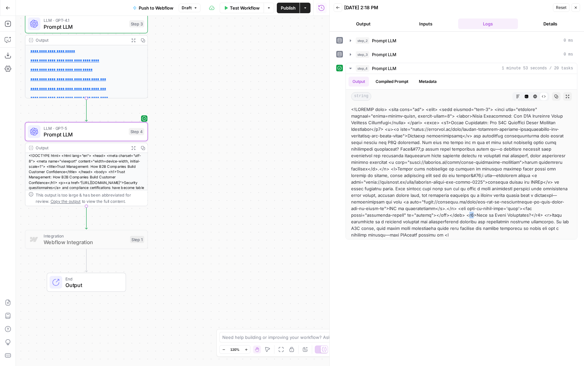
scroll to position [44, 0]
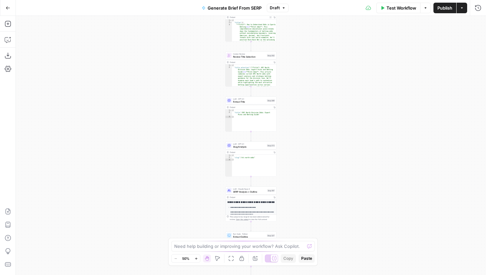
click at [274, 9] on span "Draft" at bounding box center [275, 8] width 10 height 6
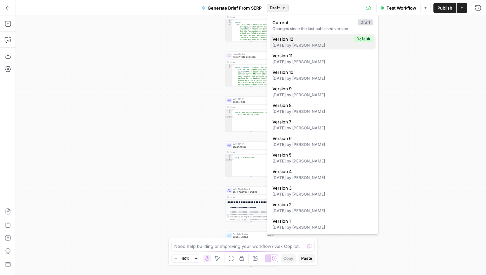
click at [302, 39] on span "Version 12" at bounding box center [311, 39] width 79 height 7
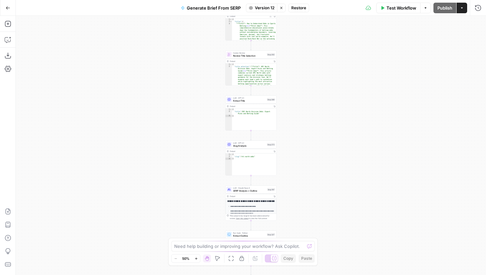
drag, startPoint x: 325, startPoint y: 184, endPoint x: 303, endPoint y: 148, distance: 42.3
click at [317, 166] on div "Workflow Set Inputs Inputs Run Code · JavaScript Structure Competitor Keywords …" at bounding box center [251, 145] width 470 height 259
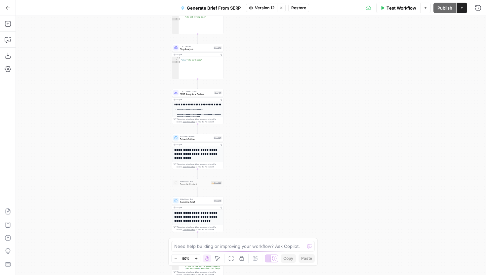
drag, startPoint x: 327, startPoint y: 167, endPoint x: 240, endPoint y: 47, distance: 149.0
click at [240, 47] on div "Workflow Set Inputs Inputs Run Code · JavaScript Structure Competitor Keywords …" at bounding box center [251, 145] width 470 height 259
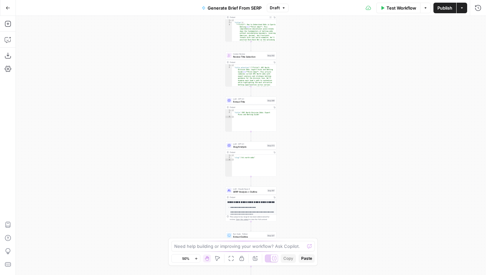
click at [279, 6] on span "Draft" at bounding box center [275, 8] width 10 height 6
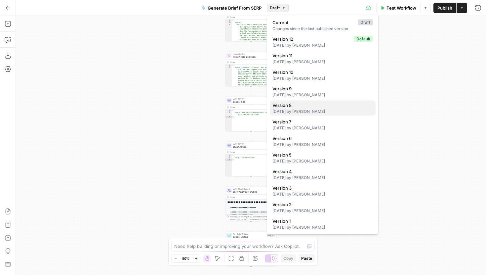
click at [323, 109] on div "[DATE] by [PERSON_NAME]" at bounding box center [322, 111] width 100 height 6
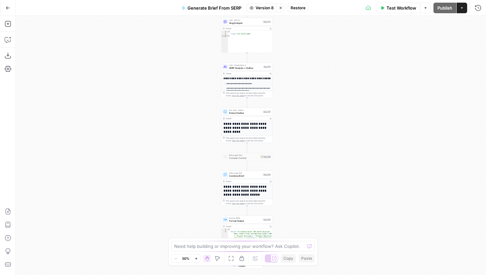
drag, startPoint x: 316, startPoint y: 187, endPoint x: 308, endPoint y: 55, distance: 132.0
click at [308, 55] on div "Workflow Set Inputs Inputs Run Code · JavaScript Structure Competitor Keywords …" at bounding box center [251, 145] width 470 height 259
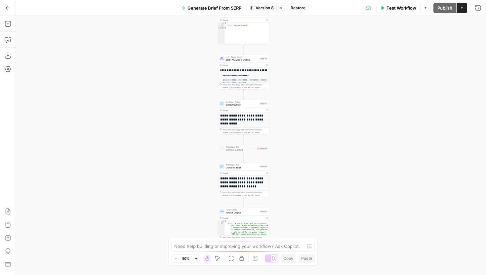
drag, startPoint x: 310, startPoint y: 177, endPoint x: 310, endPoint y: 63, distance: 114.0
click at [310, 63] on div "Workflow Set Inputs Inputs Run Code · JavaScript Structure Competitor Keywords …" at bounding box center [251, 145] width 470 height 259
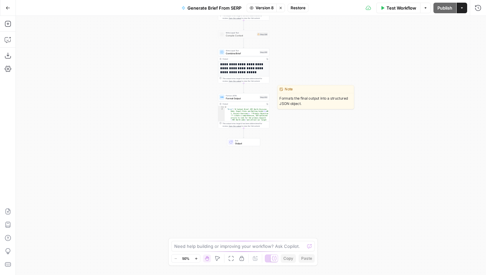
click at [258, 100] on div "Format JSON Format Output Step 203" at bounding box center [243, 97] width 51 height 8
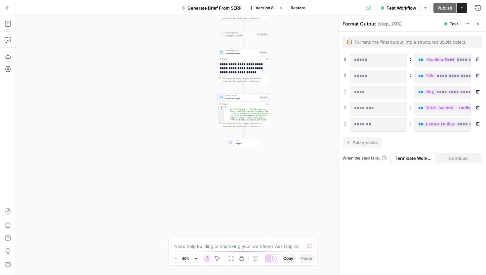
drag, startPoint x: 197, startPoint y: 103, endPoint x: 152, endPoint y: 103, distance: 44.9
click at [152, 103] on div "Workflow Set Inputs Inputs Run Code · JavaScript Structure Competitor Keywords …" at bounding box center [251, 145] width 470 height 259
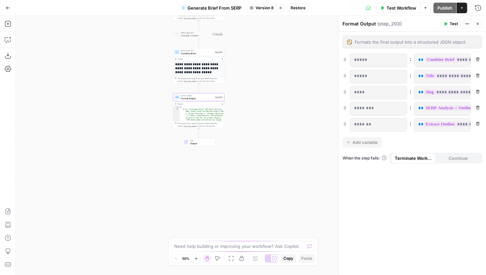
click at [267, 6] on span "Version 8" at bounding box center [264, 8] width 18 height 6
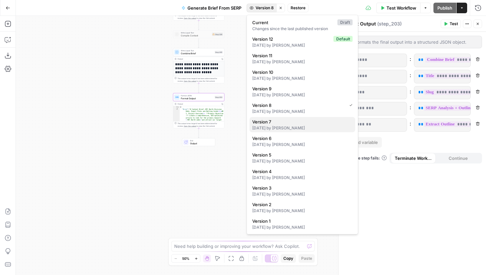
click at [302, 122] on span "Version 7" at bounding box center [301, 121] width 98 height 7
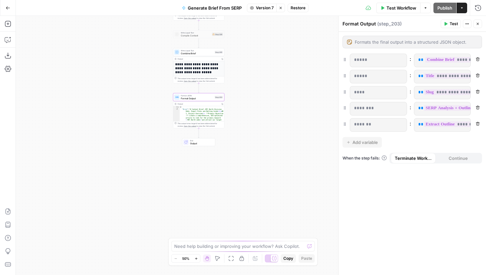
click at [266, 9] on span "Version 7" at bounding box center [265, 8] width 18 height 6
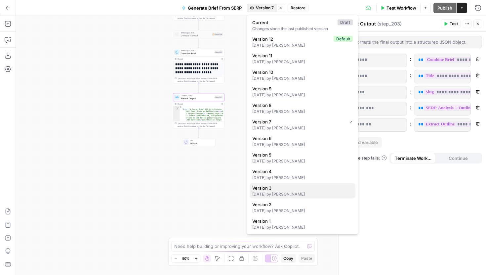
click at [296, 191] on div "8 days ago by Joel Fazecas" at bounding box center [302, 194] width 100 height 6
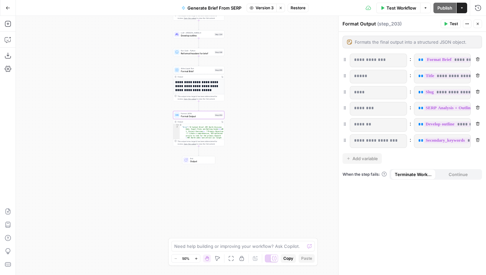
click at [263, 9] on span "Version 3" at bounding box center [264, 8] width 18 height 6
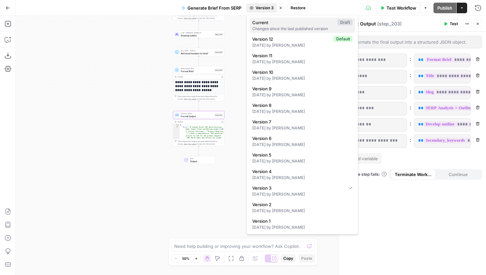
click at [270, 28] on div "Changes since the last published version" at bounding box center [302, 29] width 100 height 6
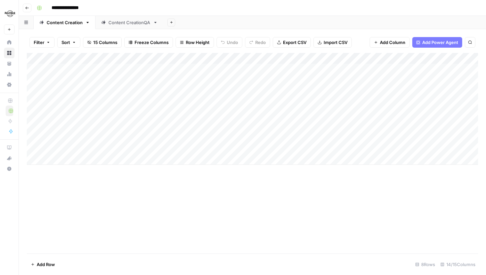
click at [312, 58] on div "Add Column" at bounding box center [252, 109] width 451 height 112
click at [167, 52] on div "Filter Sort 15 Columns Freeze Columns Row Height Undo Redo Export CSV Import CS…" at bounding box center [252, 42] width 451 height 21
click at [168, 58] on div "Add Column" at bounding box center [252, 109] width 451 height 112
click at [313, 56] on div "Add Column" at bounding box center [252, 109] width 451 height 112
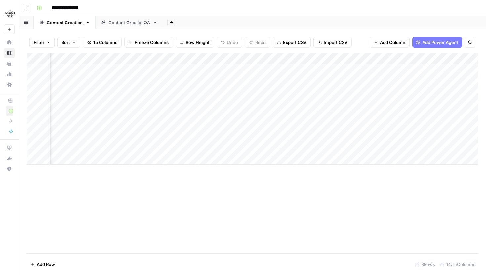
scroll to position [0, 97]
click at [267, 68] on div "Add Column" at bounding box center [252, 109] width 451 height 112
click at [267, 81] on div "Add Column" at bounding box center [252, 109] width 451 height 112
click at [267, 90] on div "Add Column" at bounding box center [252, 109] width 451 height 112
click at [267, 102] on div "Add Column" at bounding box center [252, 109] width 451 height 112
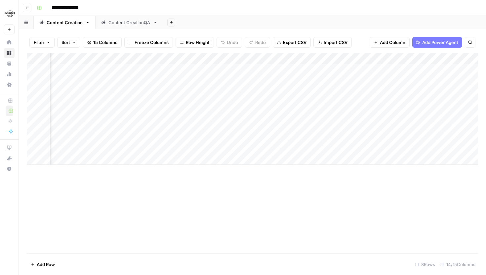
scroll to position [0, 326]
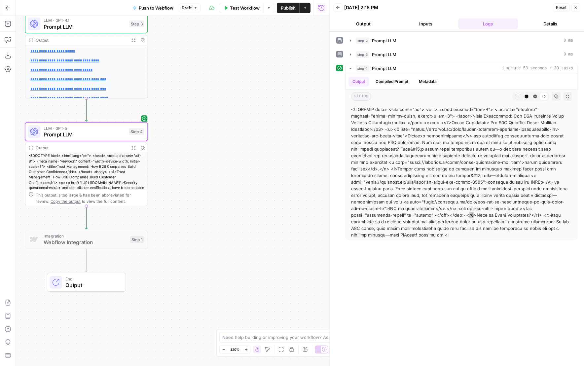
scroll to position [44, 0]
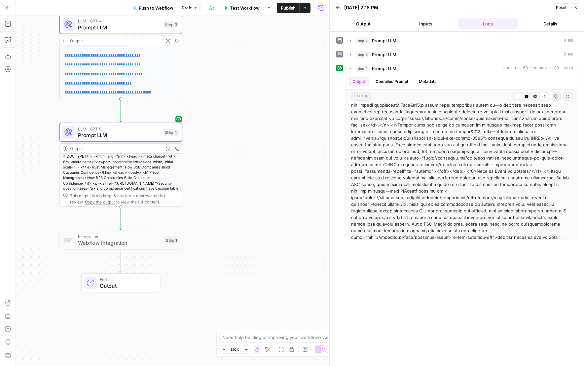
drag, startPoint x: 230, startPoint y: 103, endPoint x: 271, endPoint y: 116, distance: 43.4
click at [271, 116] on div "**********" at bounding box center [173, 191] width 314 height 350
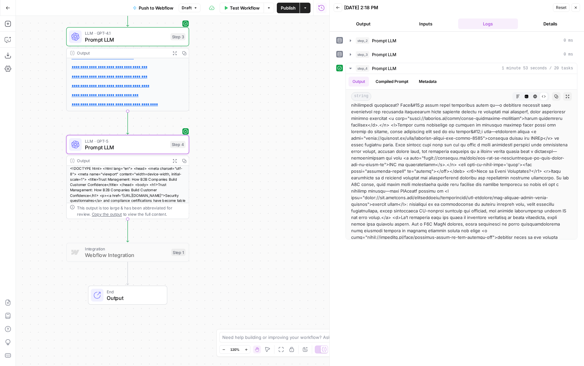
drag, startPoint x: 230, startPoint y: 75, endPoint x: 232, endPoint y: 103, distance: 27.8
click at [232, 103] on div "**********" at bounding box center [173, 191] width 314 height 350
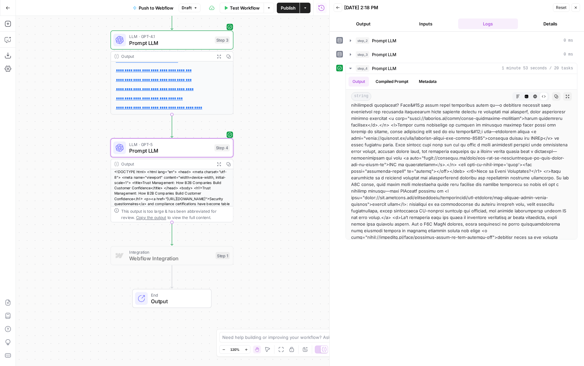
drag, startPoint x: 232, startPoint y: 225, endPoint x: 275, endPoint y: 201, distance: 48.9
click at [275, 201] on div "**********" at bounding box center [173, 191] width 314 height 350
click at [159, 241] on div "**********" at bounding box center [173, 191] width 314 height 350
click at [157, 242] on div at bounding box center [156, 241] width 4 height 4
drag, startPoint x: 295, startPoint y: 169, endPoint x: 298, endPoint y: 268, distance: 99.2
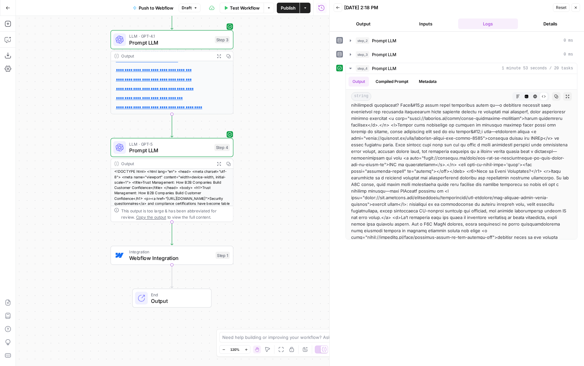
click at [298, 268] on div "**********" at bounding box center [173, 191] width 314 height 350
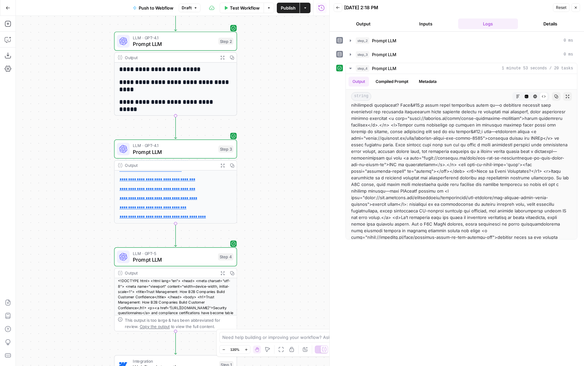
drag, startPoint x: 255, startPoint y: 62, endPoint x: 255, endPoint y: 233, distance: 170.5
click at [255, 233] on div "**********" at bounding box center [173, 191] width 314 height 350
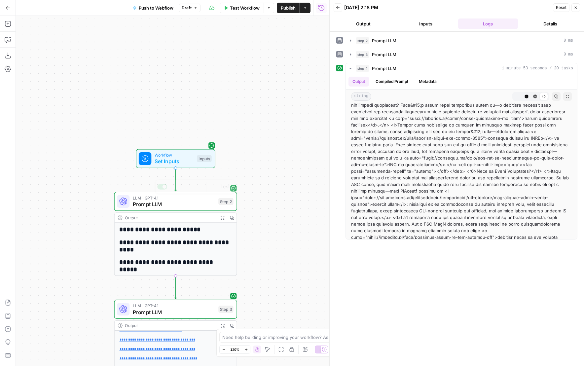
click at [186, 158] on span "Set Inputs" at bounding box center [174, 162] width 39 height 8
click at [574, 7] on icon "button" at bounding box center [576, 8] width 4 height 4
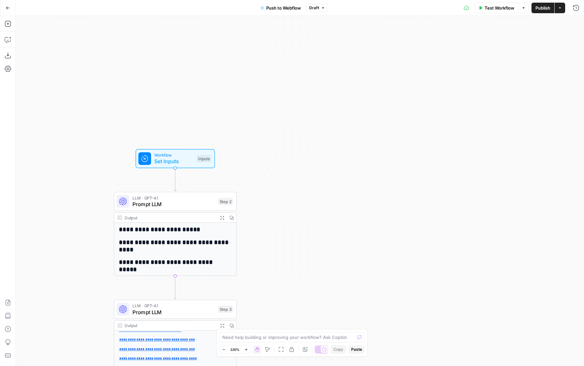
click at [192, 162] on span "Set Inputs" at bounding box center [173, 162] width 39 height 8
click at [438, 79] on button "Add Field" at bounding box center [479, 74] width 175 height 11
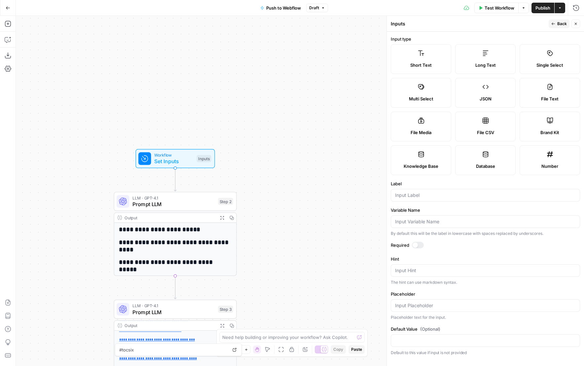
click at [430, 122] on label "File Media" at bounding box center [421, 127] width 60 height 30
type textarea "Supports .mp4, .mp3, .wav, .jpg, .png, .webp, .wma, .m4a file types"
click at [416, 195] on input "Label" at bounding box center [485, 195] width 181 height 7
drag, startPoint x: 422, startPoint y: 197, endPoint x: 382, endPoint y: 197, distance: 39.6
click at [382, 197] on body "**********" at bounding box center [292, 183] width 584 height 366
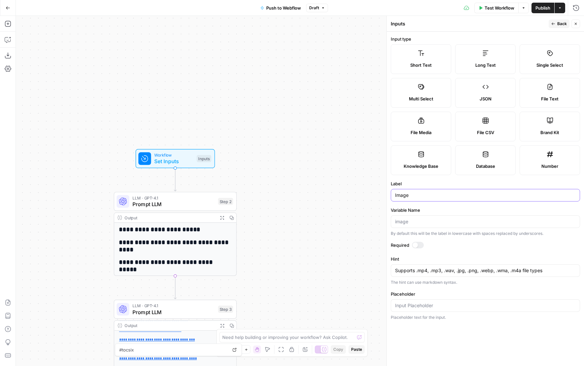
drag, startPoint x: 445, startPoint y: 194, endPoint x: 391, endPoint y: 194, distance: 54.5
click at [391, 194] on div "Image" at bounding box center [485, 195] width 189 height 13
type input "Hero Image"
click at [566, 29] on header "Inputs Back Close" at bounding box center [485, 24] width 197 height 16
click at [566, 24] on span "Back" at bounding box center [562, 24] width 10 height 6
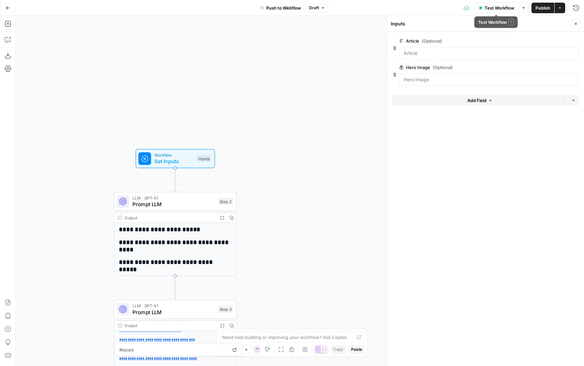
click at [506, 9] on span "Test Workflow" at bounding box center [500, 8] width 30 height 7
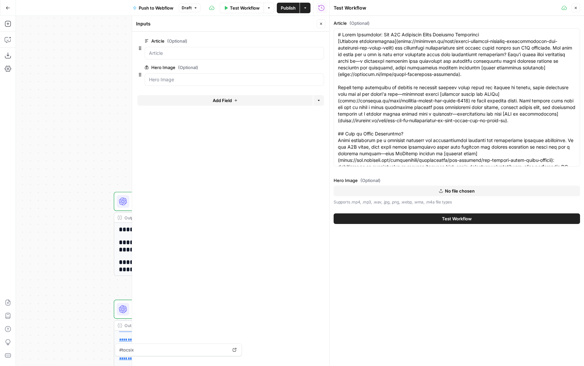
click at [449, 193] on span "No file chosen" at bounding box center [460, 191] width 30 height 7
click at [320, 68] on icon "button" at bounding box center [321, 68] width 4 height 4
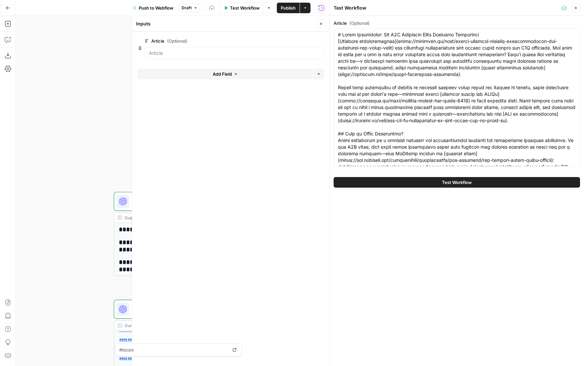
click at [255, 68] on form "Article (Optional) edit field Delete group Add Field Options" at bounding box center [230, 199] width 197 height 334
click at [253, 73] on button "Add Field" at bounding box center [224, 74] width 175 height 11
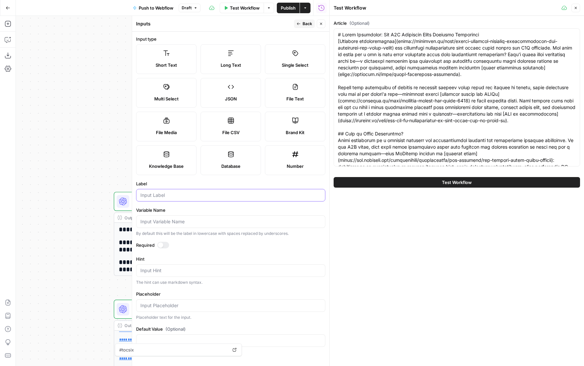
click at [176, 198] on input "Label" at bounding box center [230, 195] width 181 height 7
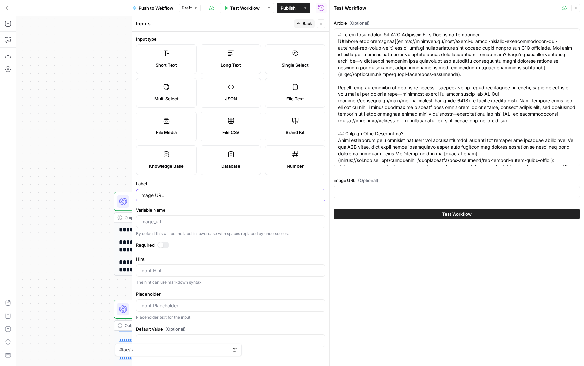
click at [142, 194] on input "image URL" at bounding box center [230, 195] width 181 height 7
type input "Image URL"
click at [306, 27] on button "Back" at bounding box center [304, 23] width 21 height 9
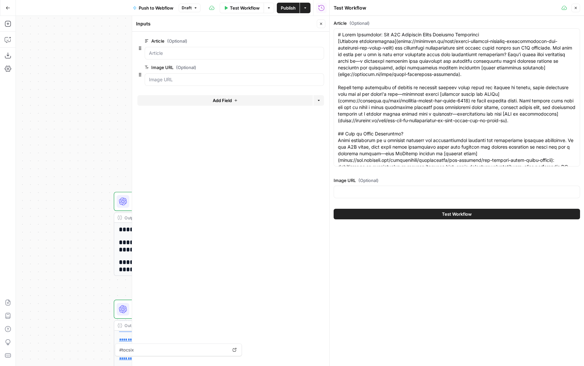
click at [319, 23] on icon "button" at bounding box center [321, 24] width 4 height 4
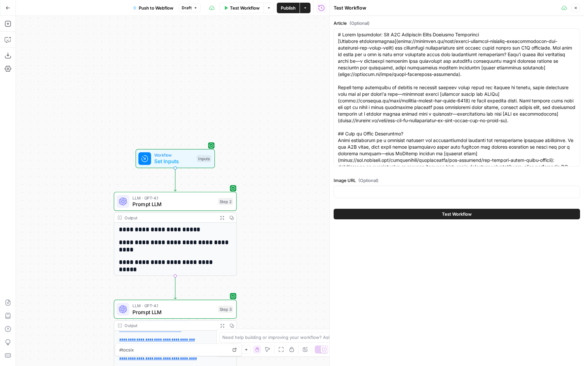
click at [576, 11] on button "Close" at bounding box center [576, 8] width 9 height 9
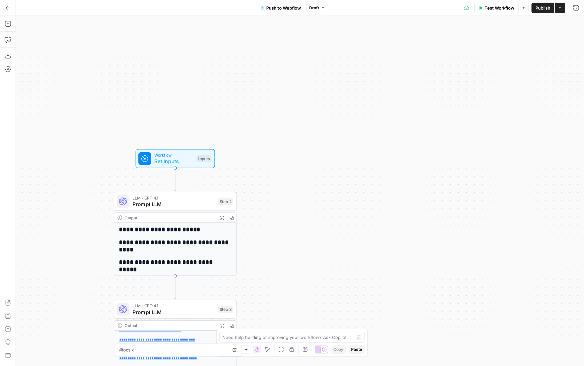
click at [494, 9] on span "Test Workflow" at bounding box center [500, 8] width 30 height 7
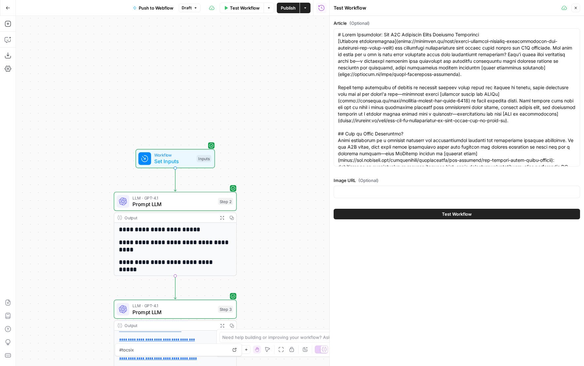
click at [438, 197] on div at bounding box center [457, 192] width 246 height 13
paste input "https://cdn.airops.com/rails/active_storage/blobs/proxy/eyJfcmFpbHMiOnsiZGF0YSI…"
type input "https://cdn.airops.com/rails/active_storage/blobs/proxy/eyJfcmFpbHMiOnsiZGF0YSI…"
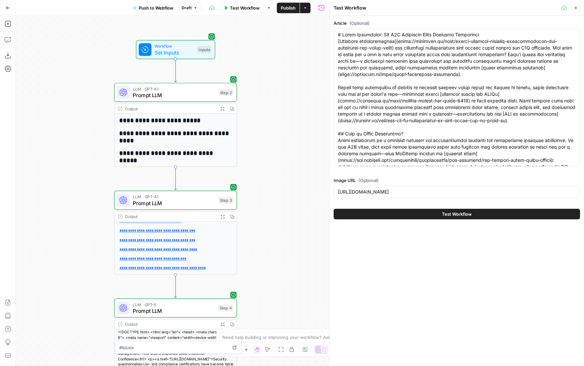
drag, startPoint x: 269, startPoint y: 226, endPoint x: 269, endPoint y: 117, distance: 109.0
click at [269, 117] on div "**********" at bounding box center [173, 191] width 314 height 350
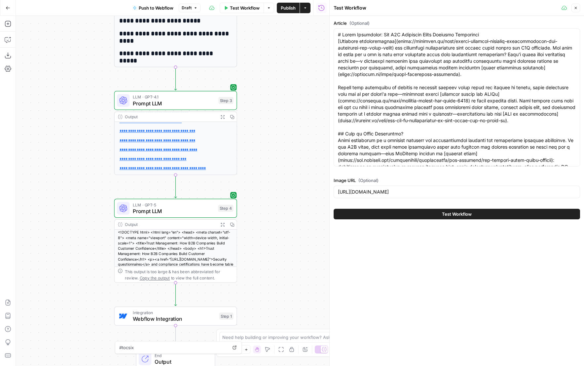
drag, startPoint x: 272, startPoint y: 248, endPoint x: 272, endPoint y: 133, distance: 115.0
click at [272, 133] on div "**********" at bounding box center [173, 191] width 314 height 350
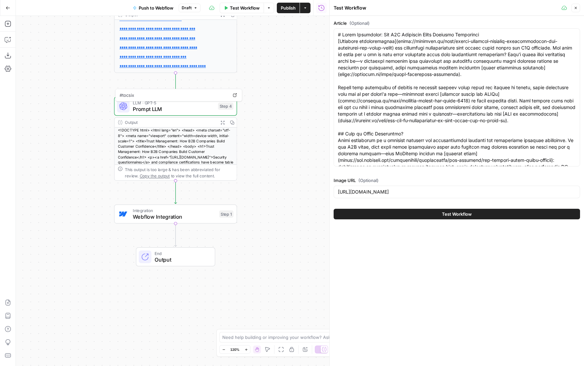
drag, startPoint x: 275, startPoint y: 199, endPoint x: 275, endPoint y: 160, distance: 38.3
click at [275, 160] on div "**********" at bounding box center [173, 191] width 314 height 350
click at [163, 212] on span "Integration" at bounding box center [174, 210] width 83 height 6
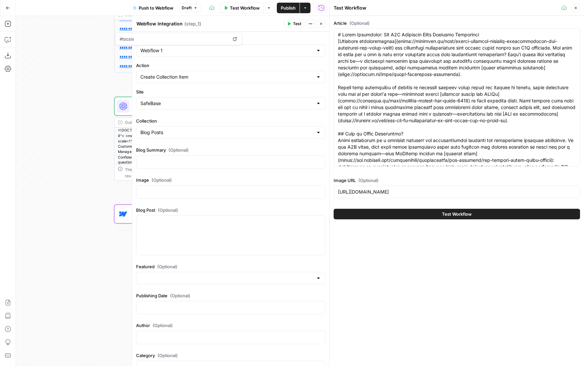
click at [321, 23] on icon "button" at bounding box center [321, 24] width 2 height 2
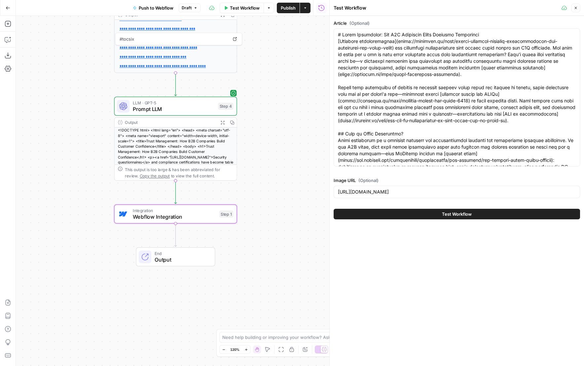
drag, startPoint x: 276, startPoint y: 65, endPoint x: 245, endPoint y: 228, distance: 165.4
click at [246, 226] on div "**********" at bounding box center [173, 191] width 314 height 350
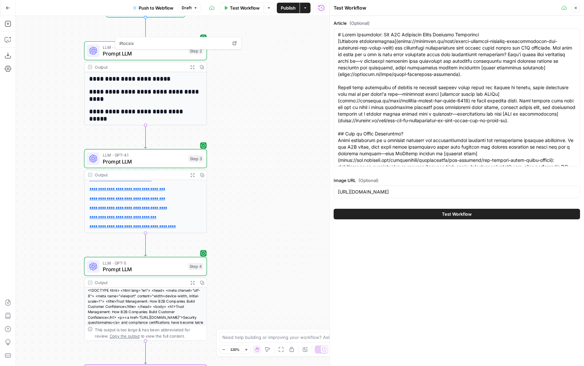
drag, startPoint x: 255, startPoint y: 209, endPoint x: 255, endPoint y: 217, distance: 7.9
click at [255, 217] on div "**********" at bounding box center [173, 191] width 314 height 350
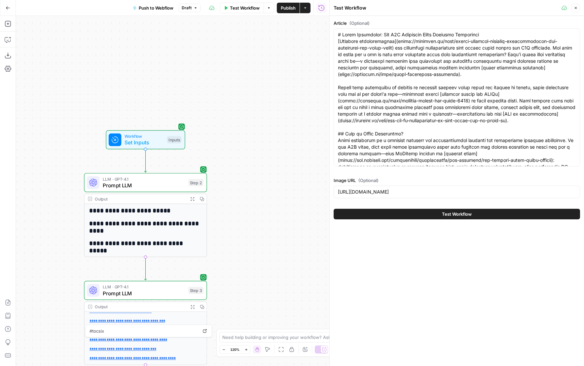
click at [241, 76] on div "**********" at bounding box center [173, 191] width 314 height 350
click at [158, 140] on span "Set Inputs" at bounding box center [143, 143] width 39 height 8
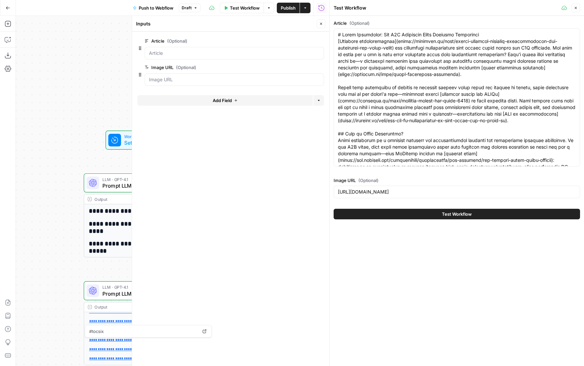
click at [245, 100] on button "Add Field" at bounding box center [224, 100] width 175 height 11
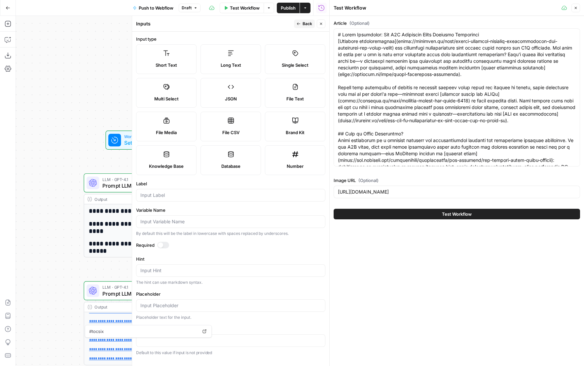
click at [233, 51] on icon at bounding box center [231, 53] width 7 height 7
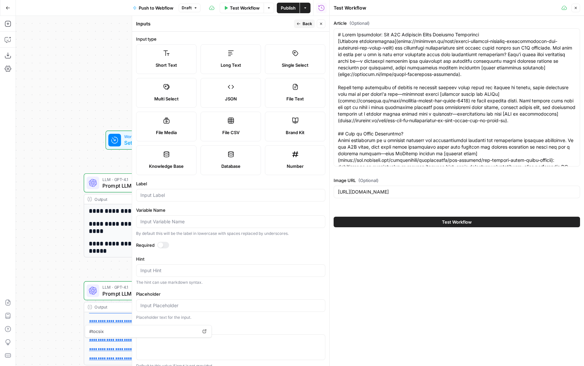
click at [185, 203] on form "Input type Short Text Long Text Single Select Multi Select JSON File Text File …" at bounding box center [230, 199] width 197 height 334
click at [185, 196] on input "Label" at bounding box center [230, 195] width 181 height 7
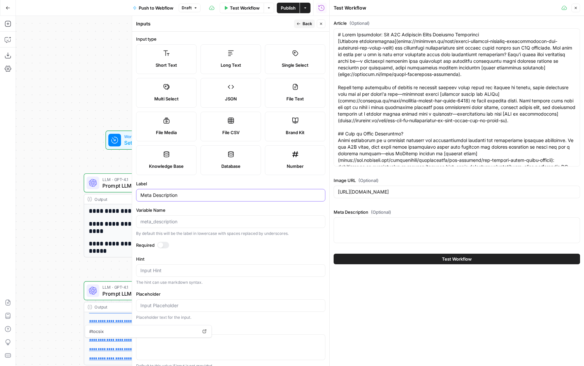
type input "Meta Description"
click at [162, 236] on div "By default this will be the label in lowercase with spaces replaced by undersco…" at bounding box center [230, 234] width 189 height 6
click at [162, 248] on div at bounding box center [163, 245] width 12 height 7
click at [305, 21] on span "Back" at bounding box center [308, 24] width 10 height 6
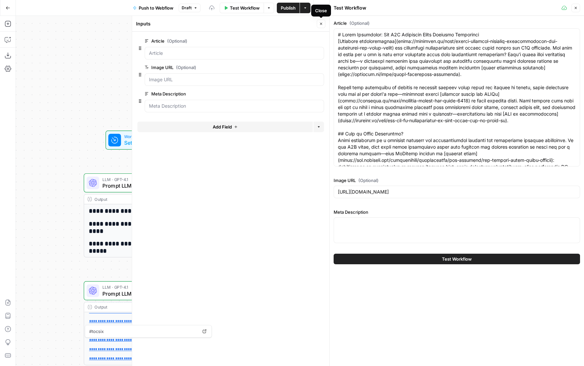
click at [320, 24] on icon "button" at bounding box center [321, 24] width 4 height 4
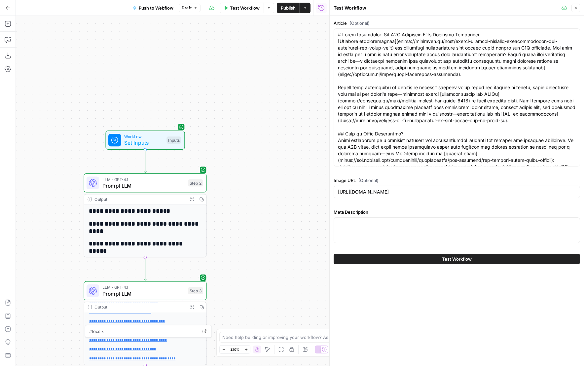
drag, startPoint x: 241, startPoint y: 298, endPoint x: 226, endPoint y: 60, distance: 238.4
click at [226, 60] on div "**********" at bounding box center [173, 191] width 314 height 350
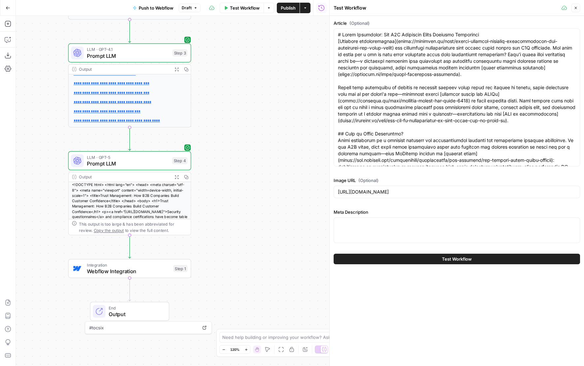
click at [226, 225] on div "**********" at bounding box center [173, 191] width 314 height 350
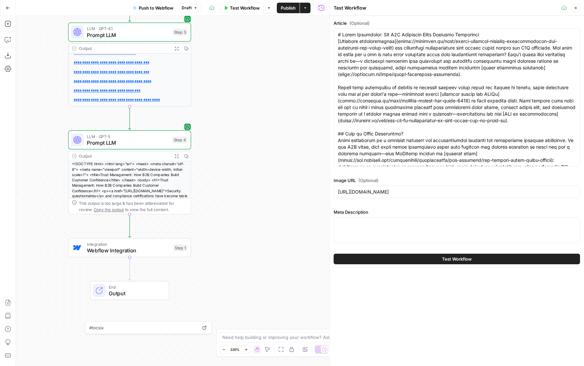
click at [158, 253] on span "Webflow Integration" at bounding box center [128, 250] width 83 height 8
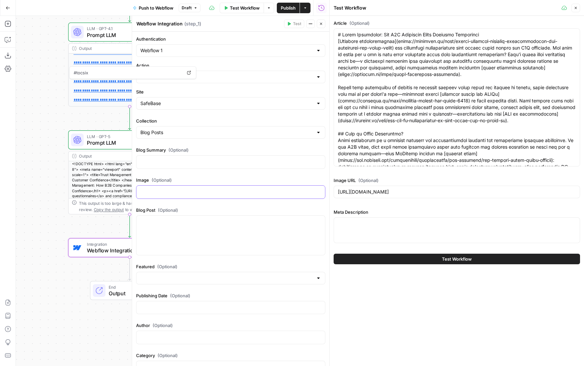
click at [186, 198] on div at bounding box center [230, 192] width 189 height 13
click at [188, 166] on div at bounding box center [230, 162] width 189 height 13
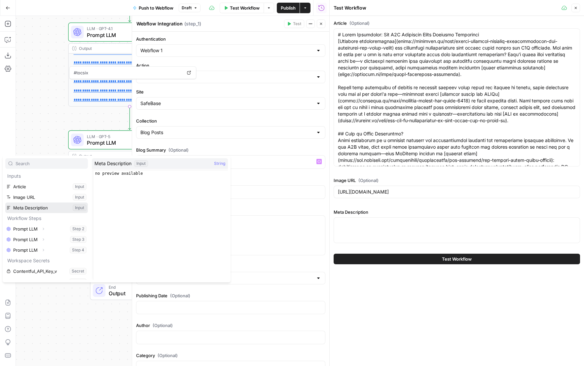
click at [42, 207] on button "Select variable Meta Description" at bounding box center [46, 208] width 83 height 11
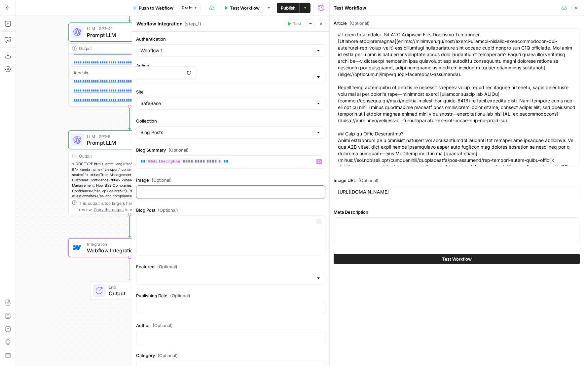
click at [183, 195] on div at bounding box center [230, 192] width 189 height 13
click at [320, 191] on icon "button" at bounding box center [319, 191] width 3 height 3
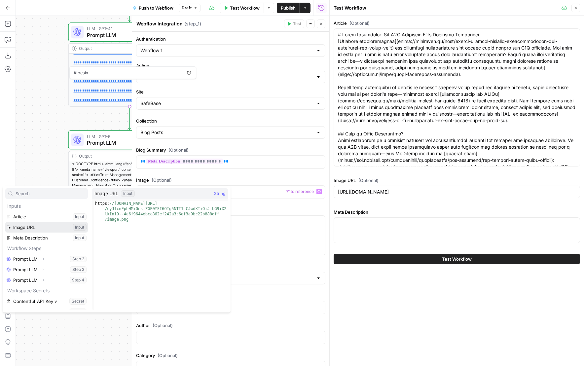
click at [37, 229] on button "Select variable Image URL" at bounding box center [46, 227] width 83 height 11
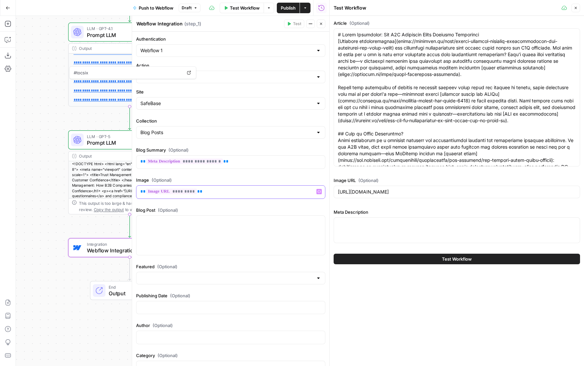
click at [319, 192] on icon "button" at bounding box center [319, 191] width 3 height 3
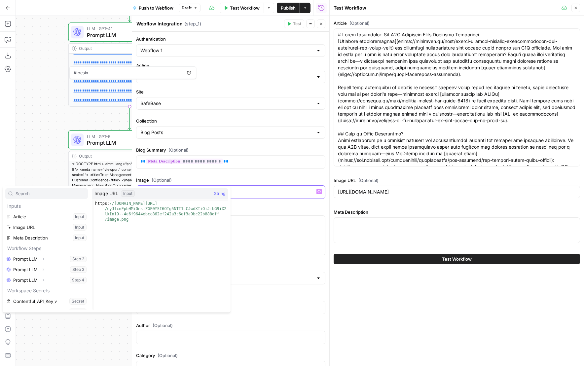
click at [275, 191] on p "** ********* **" at bounding box center [230, 191] width 181 height 7
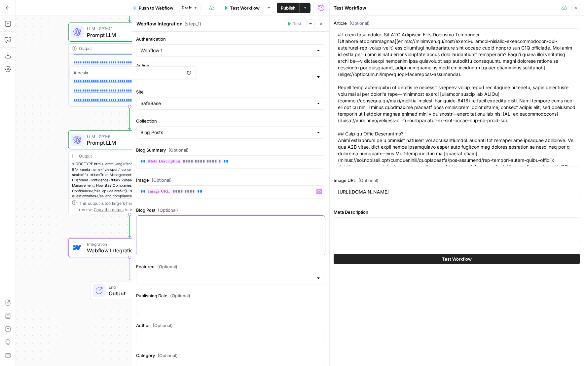
click at [234, 218] on p at bounding box center [230, 221] width 181 height 7
click at [153, 220] on p at bounding box center [230, 221] width 181 height 7
click at [320, 220] on icon "button" at bounding box center [319, 221] width 3 height 3
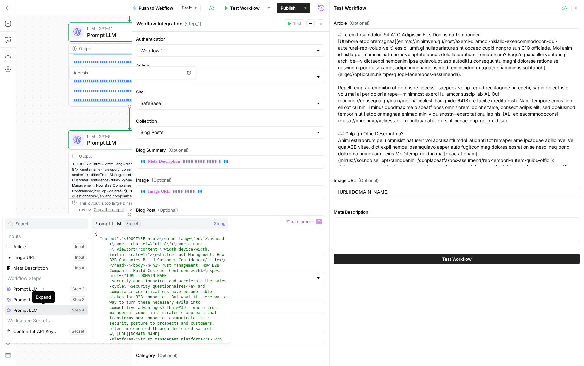
click at [42, 310] on icon "button" at bounding box center [43, 310] width 4 height 4
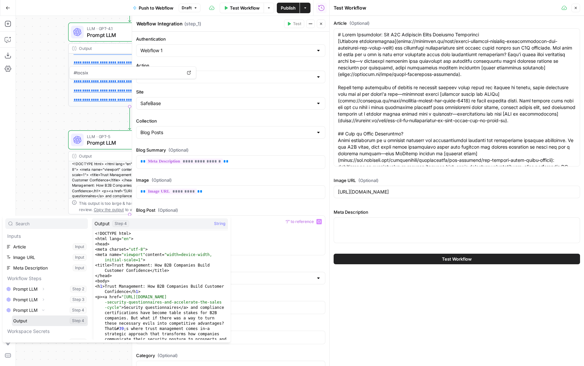
click at [55, 321] on button "Select variable Output" at bounding box center [50, 321] width 76 height 11
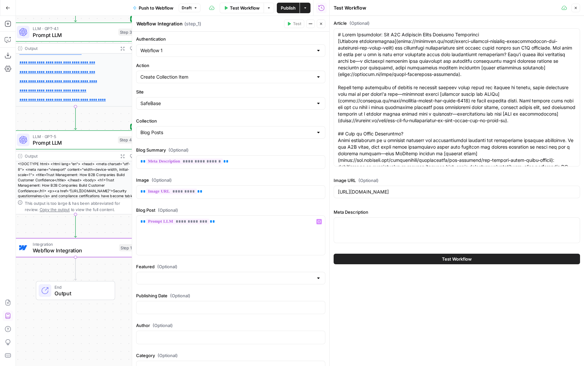
drag, startPoint x: 87, startPoint y: 119, endPoint x: 13, endPoint y: 119, distance: 73.7
click at [13, 119] on div "**********" at bounding box center [164, 191] width 329 height 350
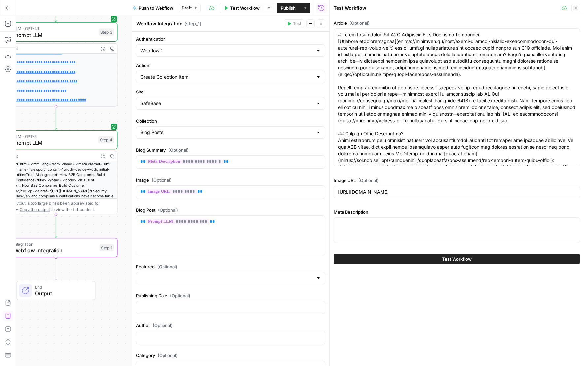
click at [101, 156] on icon "button" at bounding box center [103, 156] width 4 height 4
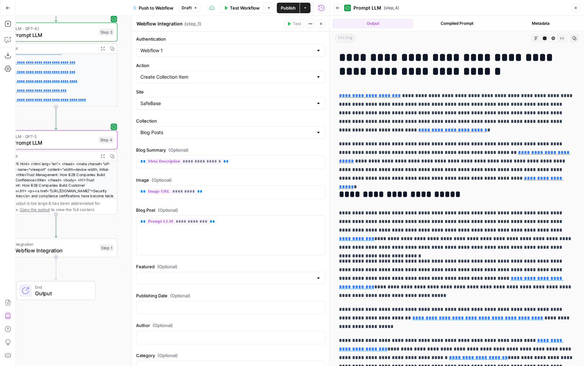
click at [565, 41] on button "Raw Output" at bounding box center [562, 38] width 9 height 9
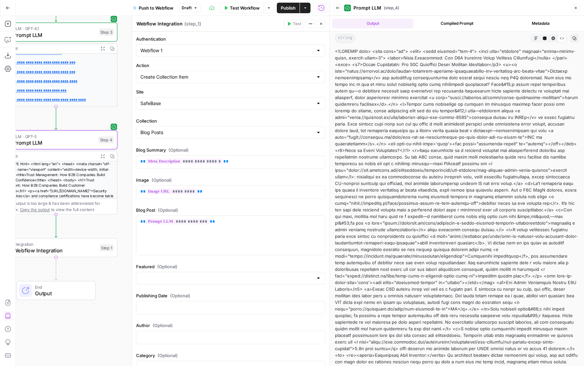
click at [555, 39] on icon "button" at bounding box center [553, 38] width 4 height 4
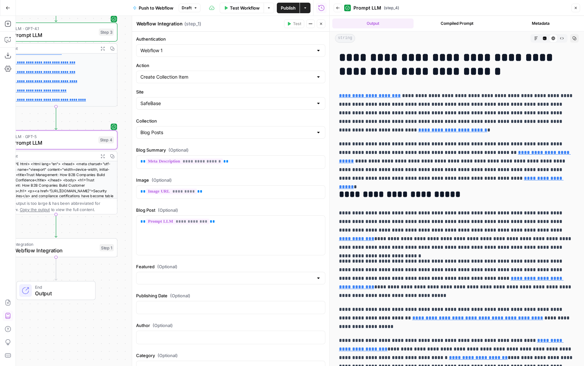
click at [576, 8] on icon "button" at bounding box center [576, 8] width 2 height 2
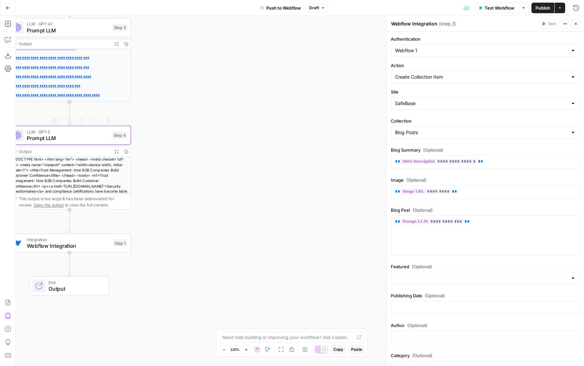
drag, startPoint x: 177, startPoint y: 162, endPoint x: 223, endPoint y: 154, distance: 46.0
click at [223, 154] on div "**********" at bounding box center [300, 191] width 568 height 350
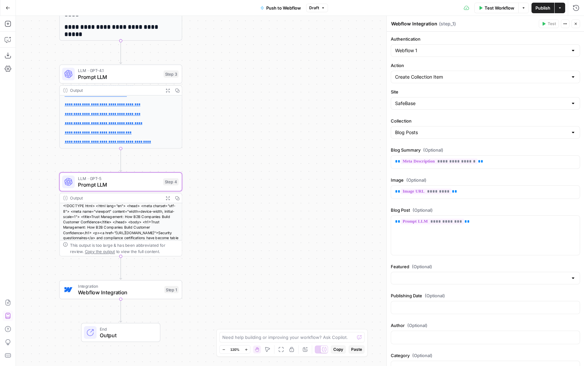
drag, startPoint x: 215, startPoint y: 136, endPoint x: 233, endPoint y: 185, distance: 52.3
click at [234, 185] on div "**********" at bounding box center [300, 191] width 568 height 350
click at [474, 285] on div "Featured (Optional)" at bounding box center [485, 275] width 189 height 24
click at [483, 278] on input "Featured (Optional)" at bounding box center [481, 278] width 173 height 7
click at [439, 306] on span "False" at bounding box center [481, 304] width 170 height 7
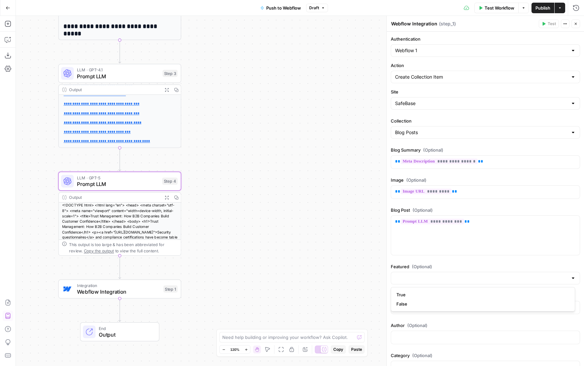
type input "False"
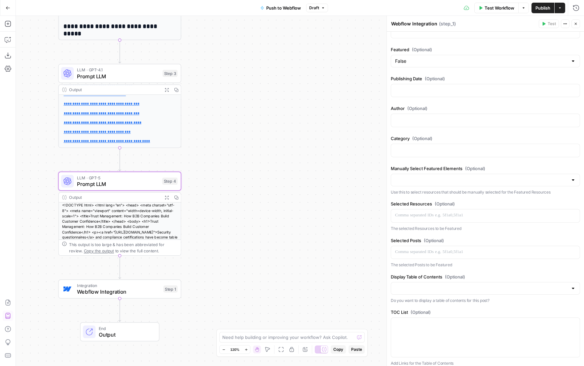
scroll to position [218, 0]
click at [459, 90] on p at bounding box center [485, 89] width 181 height 7
click at [433, 91] on p at bounding box center [485, 89] width 181 height 7
click at [572, 88] on icon "button" at bounding box center [573, 88] width 3 height 3
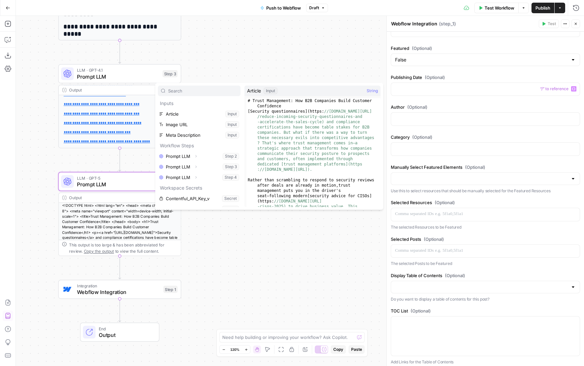
click at [265, 60] on div "**********" at bounding box center [300, 191] width 568 height 350
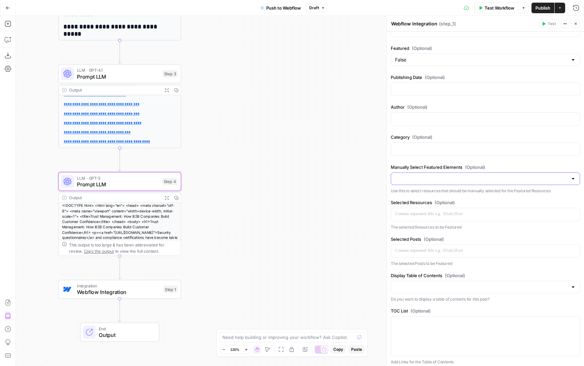
click at [458, 178] on input "Manually Select Featured Elements (Optional)" at bounding box center [481, 178] width 173 height 7
click at [469, 165] on span "(Optional)" at bounding box center [475, 167] width 20 height 7
click at [469, 175] on input "Manually Select Featured Elements (Optional)" at bounding box center [481, 178] width 173 height 7
click at [493, 167] on label "Manually Select Featured Elements (Optional)" at bounding box center [485, 167] width 189 height 7
click at [493, 175] on input "Manually Select Featured Elements (Optional)" at bounding box center [481, 178] width 173 height 7
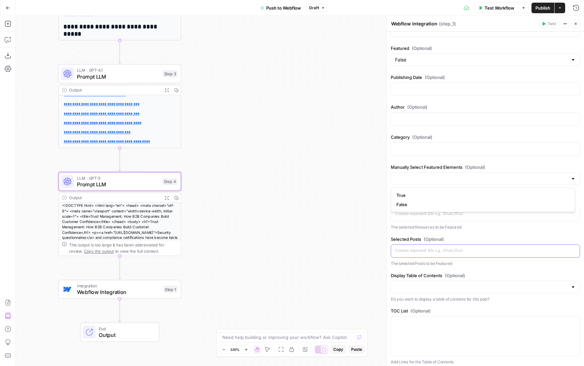
click at [478, 245] on div at bounding box center [485, 251] width 189 height 13
click at [481, 217] on p at bounding box center [485, 214] width 181 height 7
click at [477, 180] on input "Manually Select Featured Elements (Optional)" at bounding box center [481, 178] width 173 height 7
click at [485, 166] on span "(Optional)" at bounding box center [475, 167] width 20 height 7
click at [485, 175] on input "Manually Select Featured Elements (Optional)" at bounding box center [481, 178] width 173 height 7
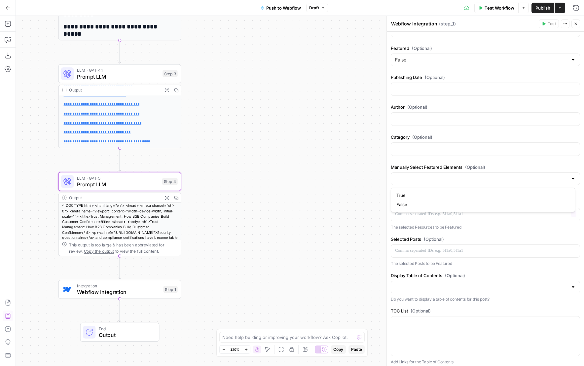
click at [455, 226] on p "The selected Resources to be Featured" at bounding box center [485, 227] width 189 height 7
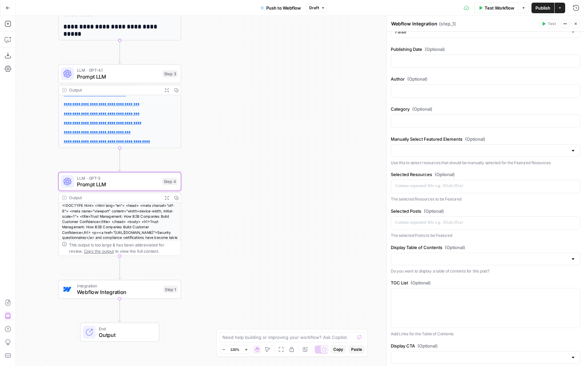
scroll to position [249, 0]
click at [444, 234] on p "The selected Posts to be Featured" at bounding box center [485, 233] width 189 height 7
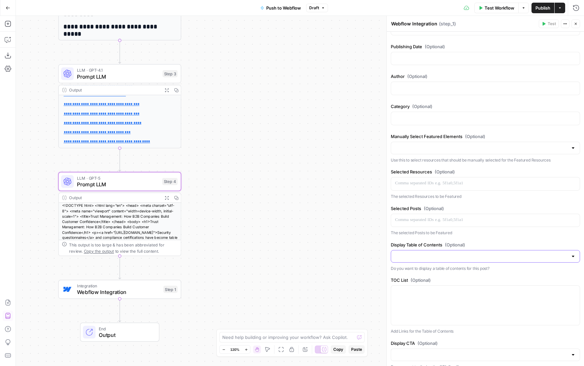
click at [453, 254] on input "Display Table of Contents (Optional)" at bounding box center [481, 256] width 173 height 7
click at [425, 267] on div "True False" at bounding box center [483, 277] width 184 height 24
click at [425, 269] on button "True" at bounding box center [483, 272] width 178 height 9
type input "True"
click at [420, 294] on p at bounding box center [485, 291] width 181 height 7
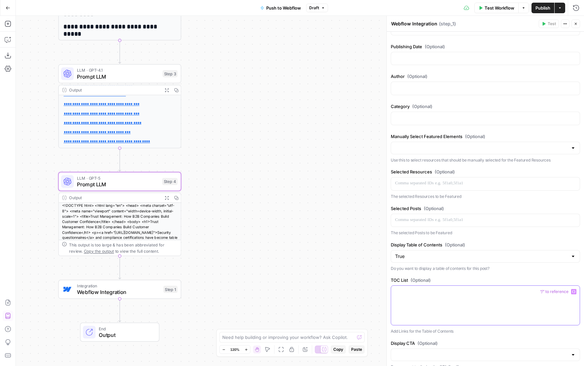
click at [571, 292] on button "Variables Menu" at bounding box center [573, 291] width 5 height 5
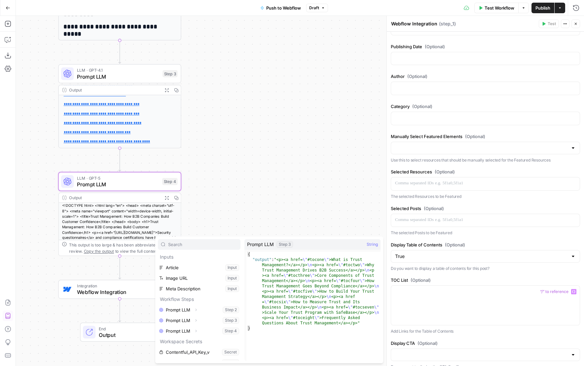
scroll to position [7, 0]
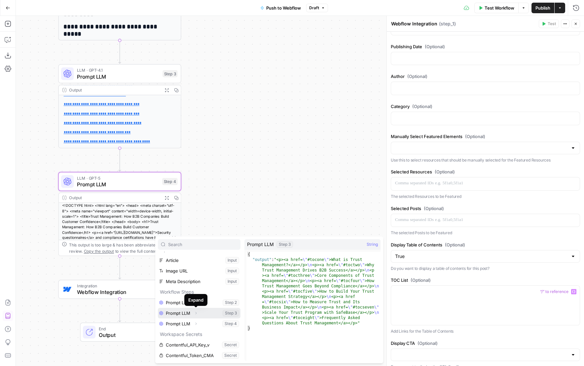
click at [196, 313] on icon "button" at bounding box center [196, 313] width 4 height 4
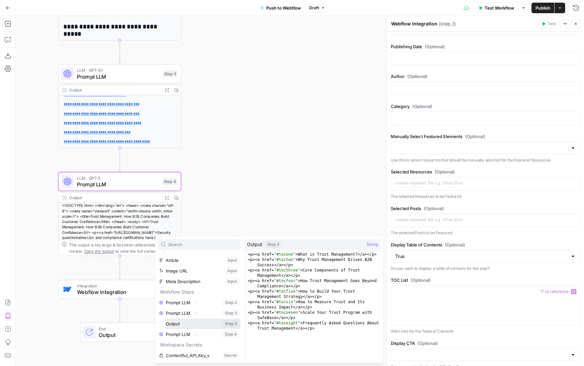
click at [185, 322] on button "Select variable Output" at bounding box center [203, 324] width 76 height 11
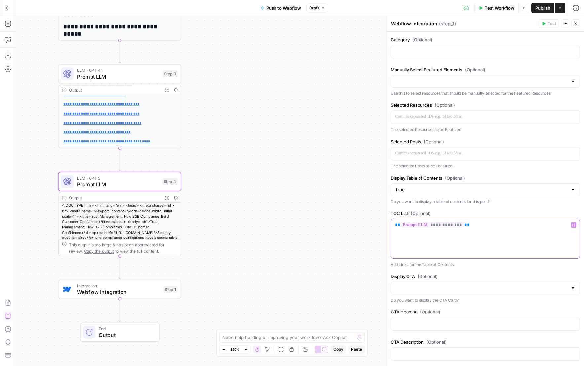
scroll to position [317, 0]
click at [471, 285] on input "Display CTA (Optional)" at bounding box center [481, 287] width 173 height 7
click at [449, 300] on button "True" at bounding box center [483, 303] width 178 height 9
type input "True"
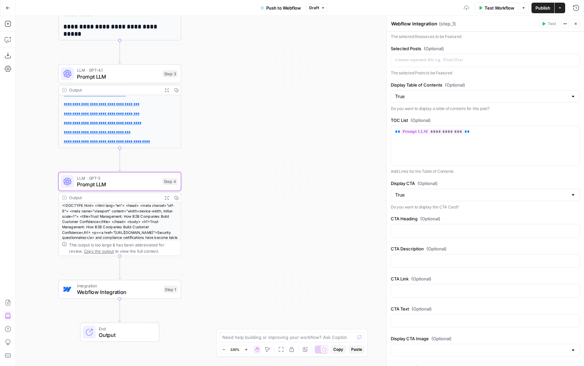
scroll to position [411, 0]
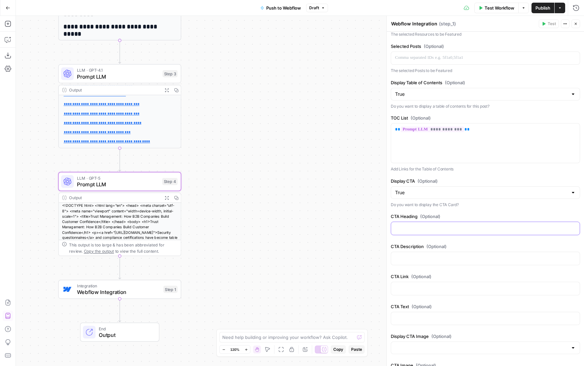
click at [461, 233] on div at bounding box center [485, 228] width 189 height 13
click at [469, 255] on p at bounding box center [485, 258] width 181 height 7
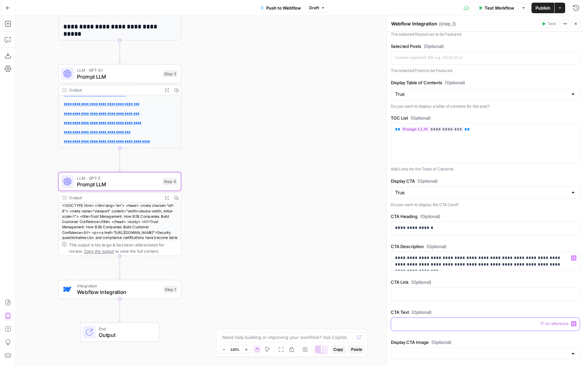
click at [415, 324] on p at bounding box center [485, 323] width 181 height 7
click at [472, 351] on input "Display CTA Image (Optional)" at bounding box center [481, 354] width 173 height 7
click at [489, 291] on p at bounding box center [485, 293] width 181 height 7
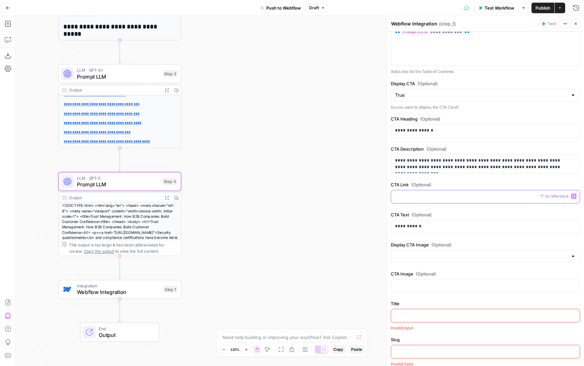
scroll to position [533, 0]
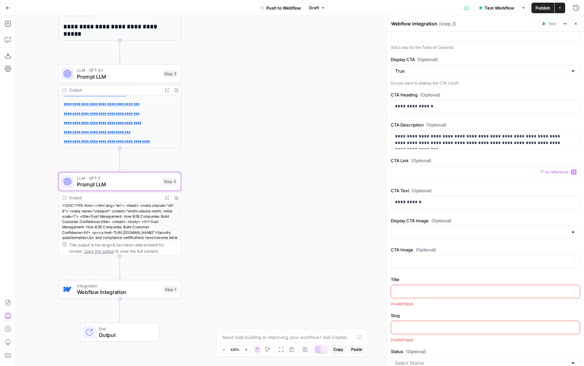
click at [463, 226] on div at bounding box center [485, 232] width 189 height 13
click at [443, 245] on button "True" at bounding box center [483, 248] width 178 height 9
type input "True"
click at [432, 257] on div at bounding box center [485, 261] width 189 height 13
click at [425, 165] on div "CTA Link (Optional) “/” to reference Variables Menu" at bounding box center [485, 169] width 189 height 25
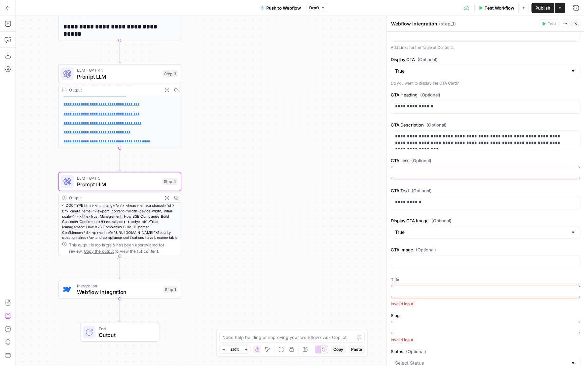
click at [425, 167] on div at bounding box center [485, 172] width 189 height 13
click at [440, 295] on div at bounding box center [485, 291] width 189 height 13
click at [432, 258] on p at bounding box center [485, 261] width 181 height 7
click at [427, 262] on p at bounding box center [485, 261] width 181 height 7
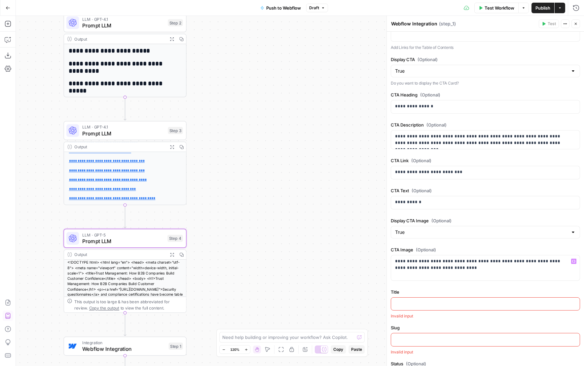
drag, startPoint x: 217, startPoint y: 99, endPoint x: 246, endPoint y: 274, distance: 177.6
click at [246, 274] on div "**********" at bounding box center [300, 191] width 568 height 350
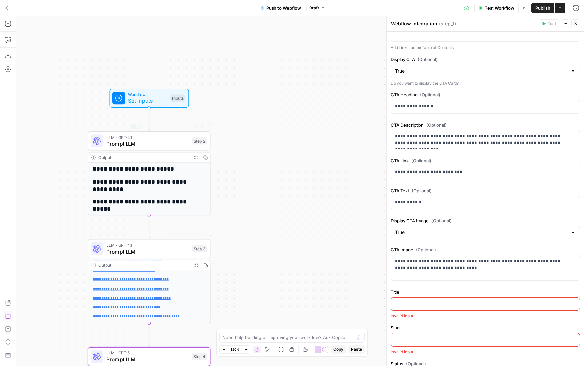
click at [159, 96] on span "Workflow" at bounding box center [147, 95] width 39 height 6
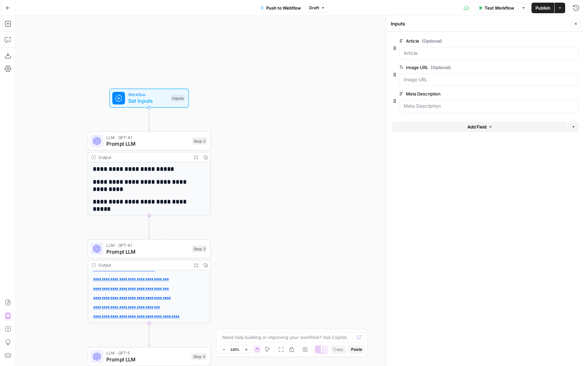
click at [442, 125] on button "Add Field" at bounding box center [479, 127] width 175 height 11
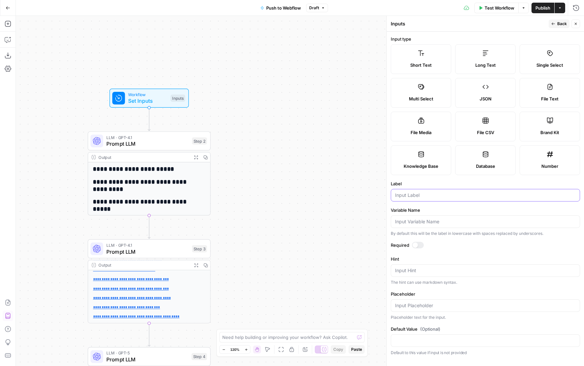
click at [449, 197] on input "Label" at bounding box center [485, 195] width 181 height 7
type input "Title"
click at [567, 18] on header "Inputs Back Close" at bounding box center [485, 24] width 197 height 16
click at [566, 19] on header "Inputs Back Close" at bounding box center [485, 24] width 197 height 16
click at [565, 22] on span "Back" at bounding box center [562, 24] width 10 height 6
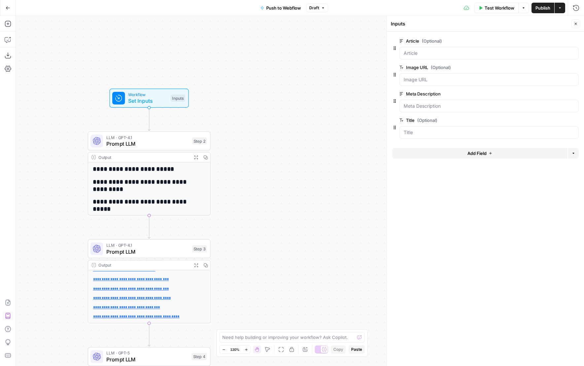
click at [574, 23] on icon "button" at bounding box center [576, 24] width 4 height 4
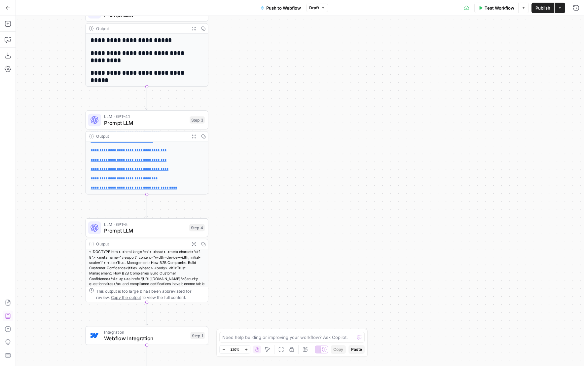
drag, startPoint x: 329, startPoint y: 230, endPoint x: 327, endPoint y: 101, distance: 128.9
click at [327, 101] on div "**********" at bounding box center [300, 191] width 568 height 350
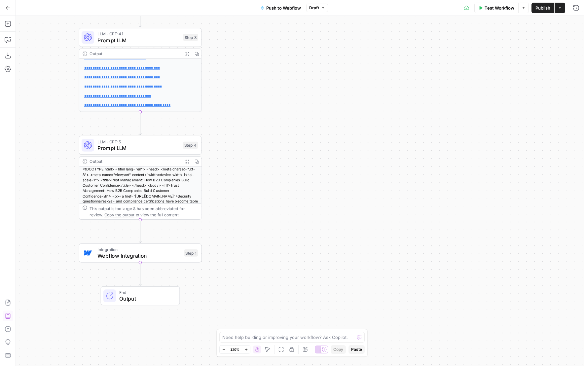
drag, startPoint x: 299, startPoint y: 180, endPoint x: 293, endPoint y: 148, distance: 32.4
click at [293, 149] on div "**********" at bounding box center [300, 191] width 568 height 350
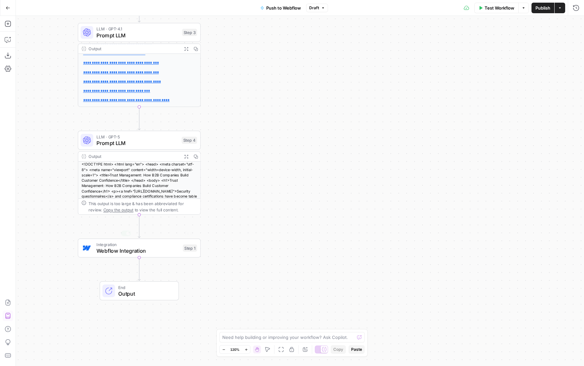
click at [169, 258] on div "**********" at bounding box center [300, 191] width 568 height 350
click at [172, 252] on span "Webflow Integration" at bounding box center [137, 251] width 83 height 8
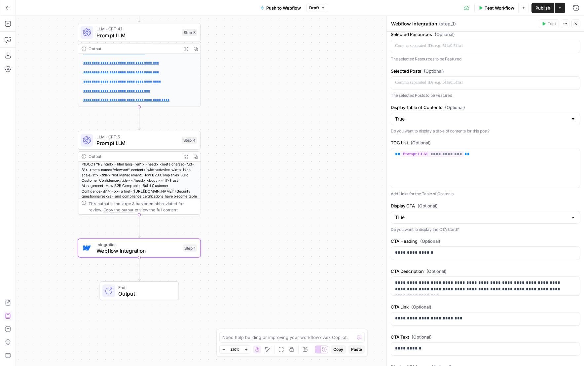
scroll to position [579, 0]
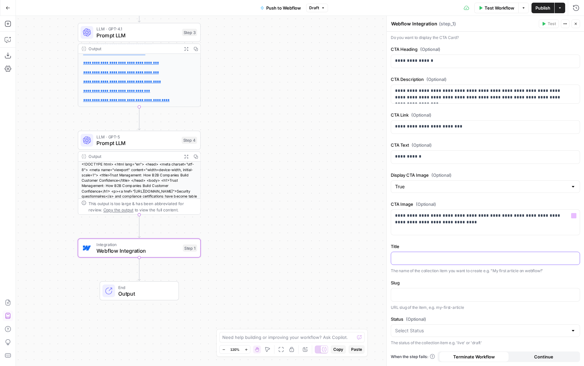
click at [422, 257] on p at bounding box center [485, 258] width 181 height 7
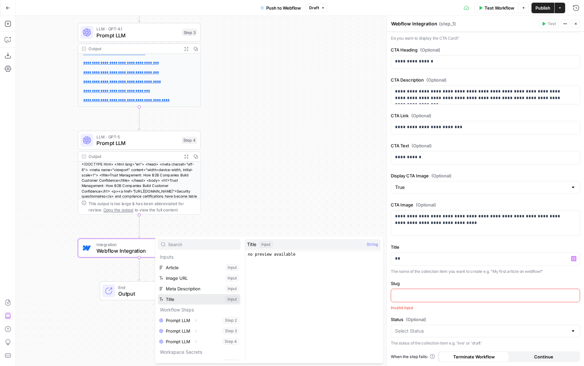
click at [188, 296] on button "Select variable Title" at bounding box center [199, 299] width 83 height 11
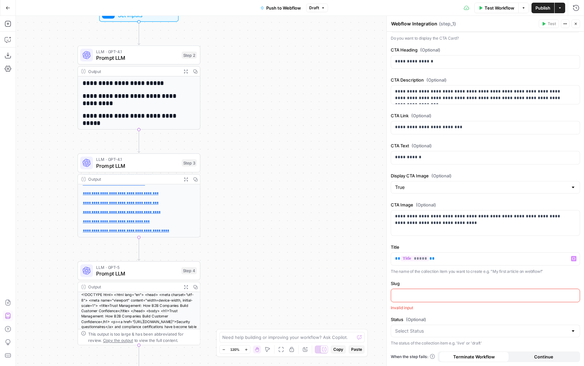
drag, startPoint x: 280, startPoint y: 179, endPoint x: 280, endPoint y: 294, distance: 114.3
click at [280, 294] on div "**********" at bounding box center [300, 191] width 568 height 350
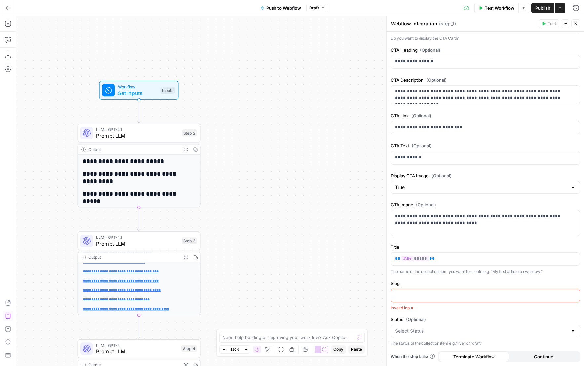
click at [255, 104] on div "**********" at bounding box center [300, 191] width 568 height 350
click at [132, 91] on span "Set Inputs" at bounding box center [137, 93] width 39 height 8
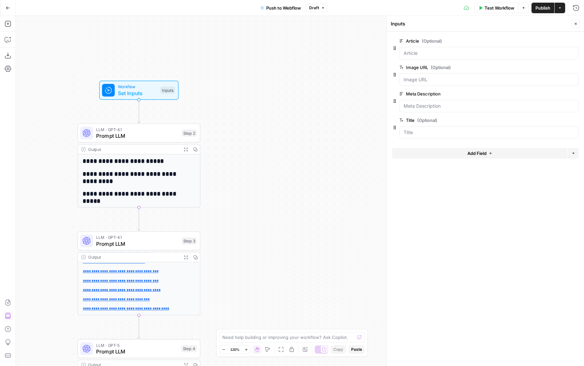
click at [447, 157] on button "Add Field" at bounding box center [479, 153] width 175 height 11
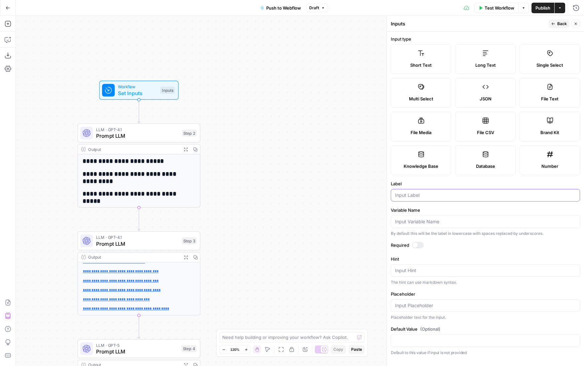
click at [435, 196] on input "Label" at bounding box center [485, 195] width 181 height 7
type input "Slug"
click at [577, 22] on icon "button" at bounding box center [576, 24] width 4 height 4
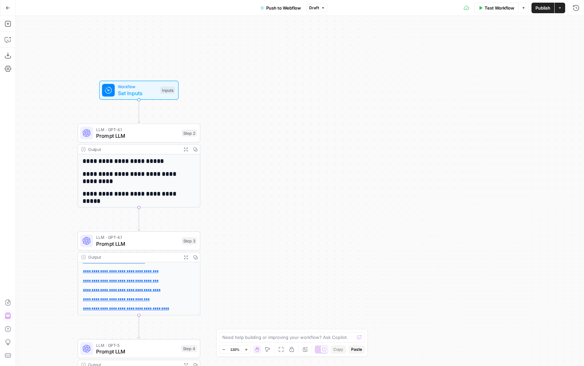
drag, startPoint x: 304, startPoint y: 187, endPoint x: 307, endPoint y: 148, distance: 39.5
click at [306, 149] on div "**********" at bounding box center [300, 191] width 568 height 350
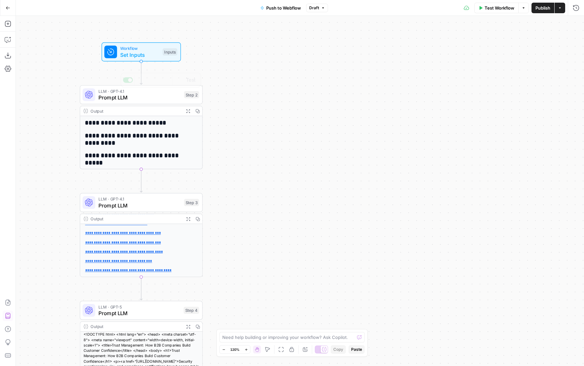
drag, startPoint x: 284, startPoint y: 165, endPoint x: 294, endPoint y: 58, distance: 107.2
click at [294, 59] on div "**********" at bounding box center [300, 191] width 568 height 350
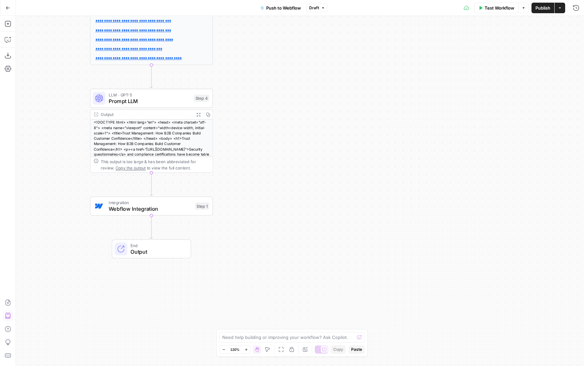
click at [186, 195] on div "**********" at bounding box center [300, 191] width 568 height 350
click at [185, 205] on span "Integration" at bounding box center [150, 203] width 83 height 6
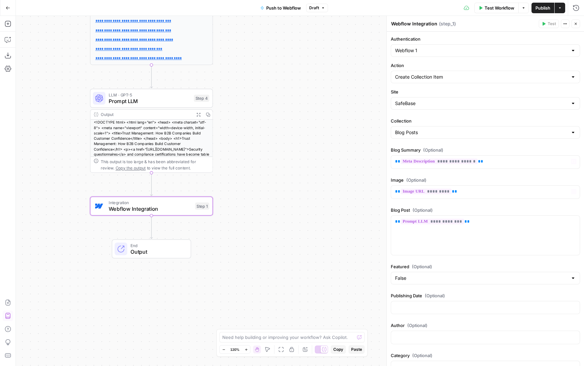
scroll to position [579, 0]
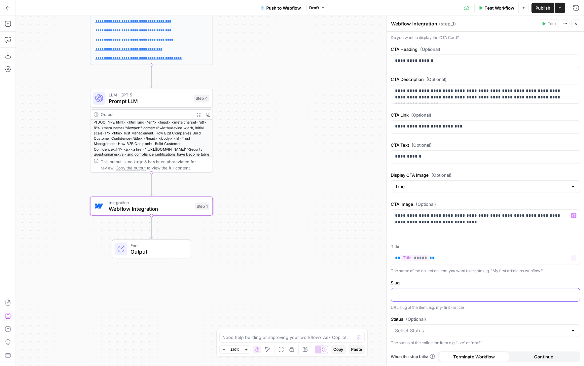
click at [418, 300] on div at bounding box center [485, 294] width 189 height 13
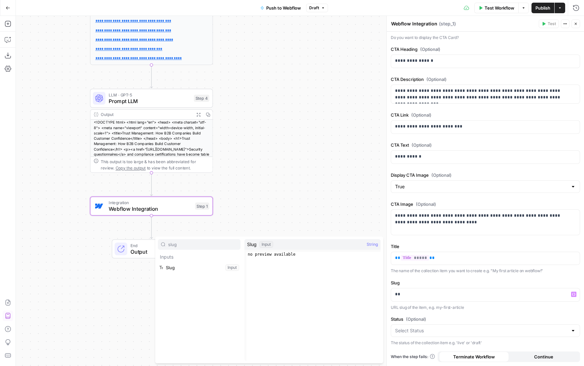
type input "slug"
click at [196, 270] on button "Select variable Slug" at bounding box center [199, 267] width 83 height 11
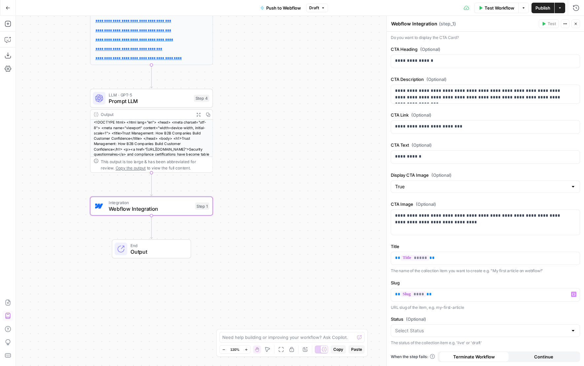
click at [445, 335] on div at bounding box center [485, 330] width 189 height 13
click at [419, 350] on span "Draft" at bounding box center [481, 347] width 170 height 7
type input "Draft"
click at [460, 332] on input "Status (Optional)" at bounding box center [481, 330] width 173 height 7
click at [500, 325] on div at bounding box center [485, 330] width 189 height 13
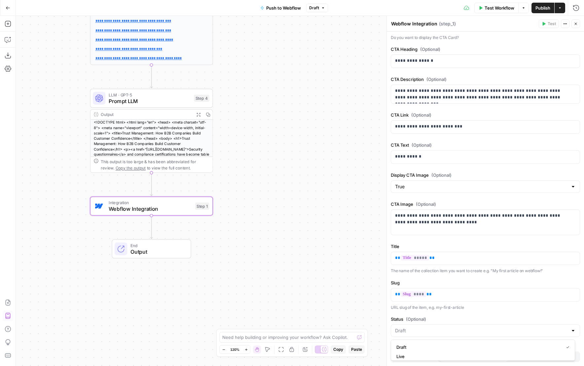
type input "Draft"
click at [465, 319] on label "Status (Optional)" at bounding box center [485, 319] width 189 height 7
click at [465, 327] on input "Draft" at bounding box center [481, 330] width 173 height 7
type input "Draft"
click at [460, 317] on label "Status (Optional)" at bounding box center [485, 319] width 189 height 7
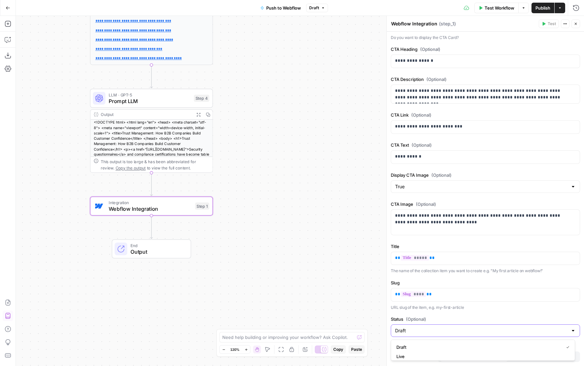
click at [460, 327] on input "Draft" at bounding box center [481, 330] width 173 height 7
type input "Draft"
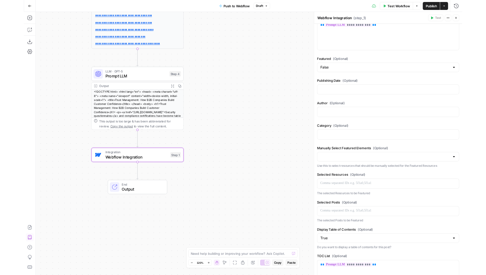
scroll to position [0, 0]
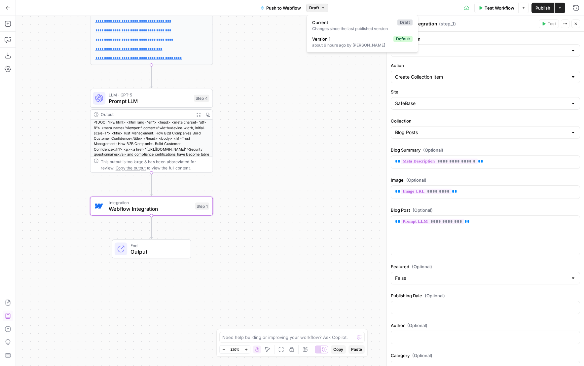
click at [319, 9] on span "Draft" at bounding box center [314, 8] width 10 height 6
click at [543, 11] on span "Publish" at bounding box center [543, 8] width 15 height 7
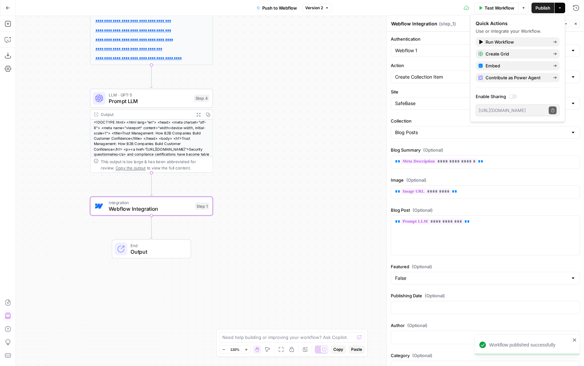
click at [7, 6] on icon "button" at bounding box center [8, 8] width 5 height 5
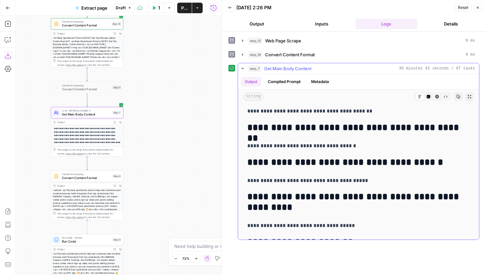
scroll to position [3562, 0]
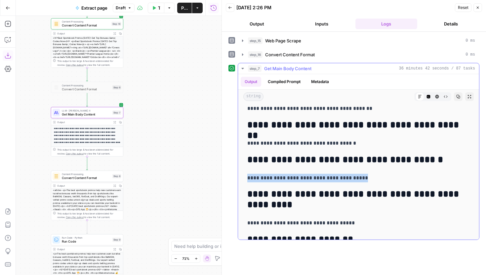
drag, startPoint x: 365, startPoint y: 178, endPoint x: 241, endPoint y: 178, distance: 124.2
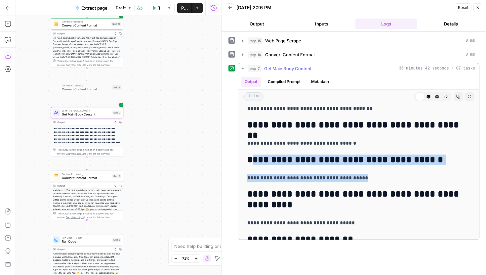
drag, startPoint x: 375, startPoint y: 180, endPoint x: 254, endPoint y: 159, distance: 123.0
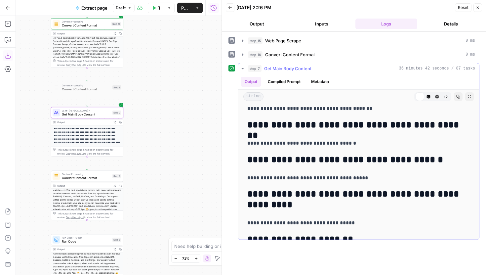
click at [343, 206] on h2 "**********" at bounding box center [358, 199] width 222 height 21
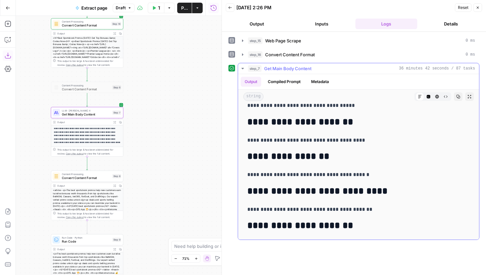
scroll to position [3728, 0]
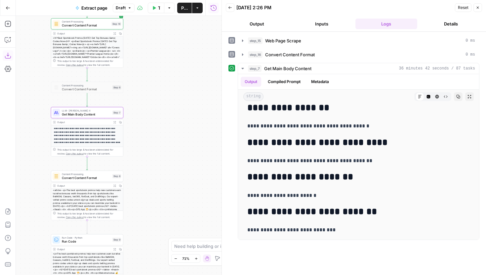
click at [80, 116] on span "Get Main Body Content" at bounding box center [86, 114] width 49 height 5
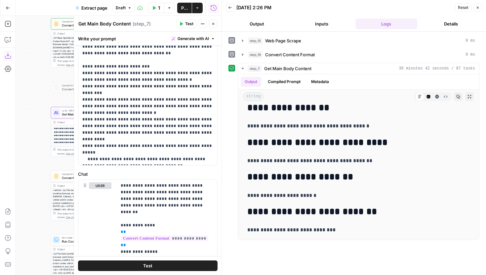
scroll to position [71, 0]
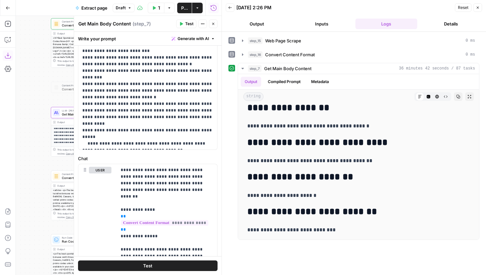
click at [213, 24] on icon "button" at bounding box center [213, 24] width 2 height 2
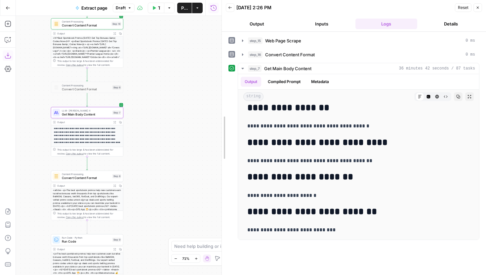
drag, startPoint x: 223, startPoint y: 82, endPoint x: 193, endPoint y: 82, distance: 30.1
click at [193, 82] on body "**********" at bounding box center [243, 137] width 486 height 275
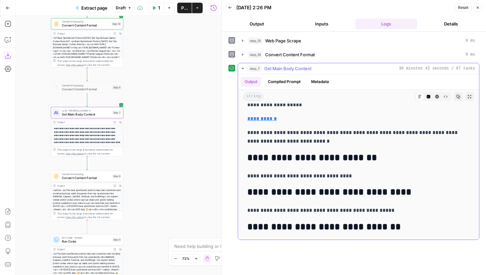
scroll to position [3220, 0]
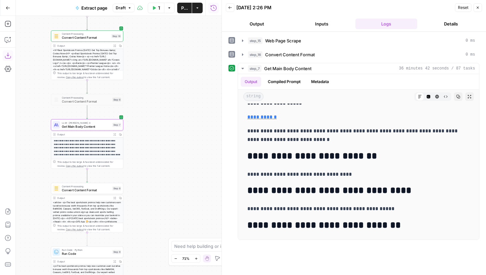
drag, startPoint x: 147, startPoint y: 107, endPoint x: 162, endPoint y: 179, distance: 73.4
click at [162, 179] on div "**********" at bounding box center [119, 145] width 206 height 259
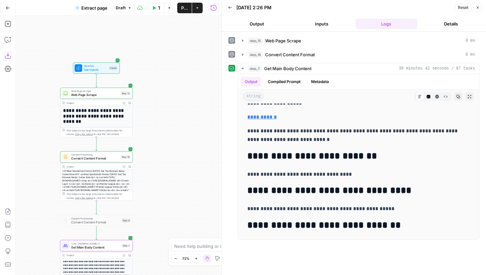
drag, startPoint x: 169, startPoint y: 72, endPoint x: 164, endPoint y: 132, distance: 61.0
click at [164, 132] on div "**********" at bounding box center [119, 145] width 206 height 259
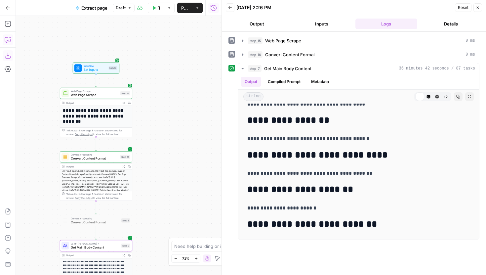
scroll to position [3728, 0]
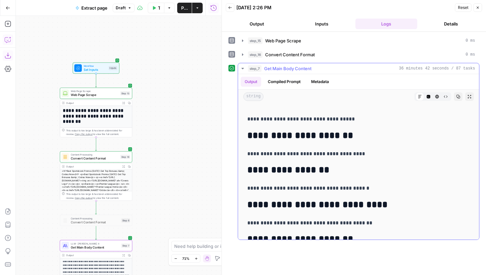
scroll to position [3658, 0]
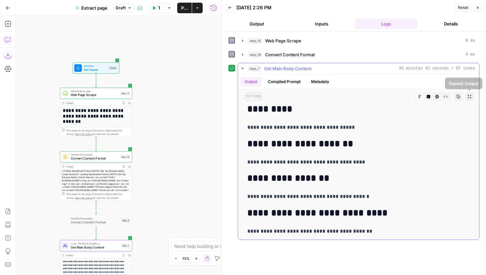
click at [468, 97] on icon "button" at bounding box center [469, 96] width 4 height 4
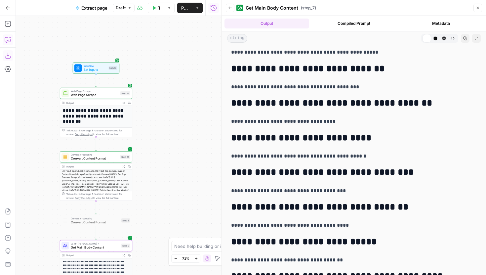
scroll to position [3367, 0]
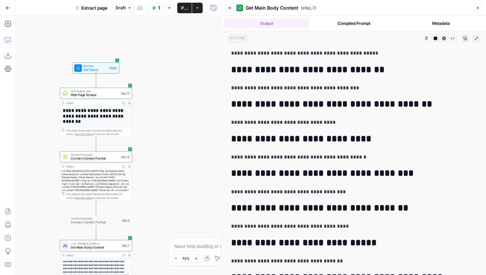
click at [318, 100] on h2 "**********" at bounding box center [353, 104] width 245 height 11
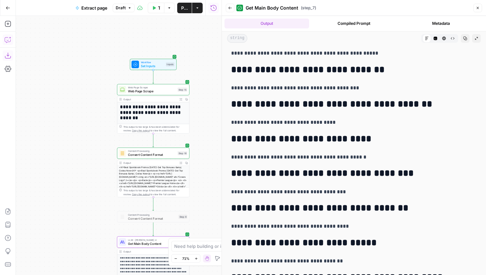
drag, startPoint x: 188, startPoint y: 157, endPoint x: 254, endPoint y: 156, distance: 65.4
click at [254, 155] on body "**********" at bounding box center [243, 137] width 486 height 275
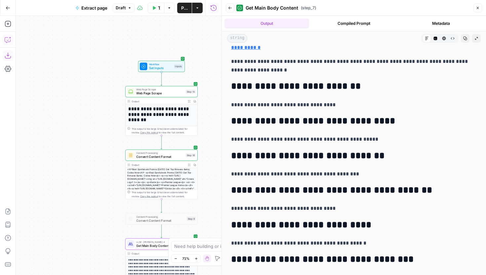
scroll to position [3285, 0]
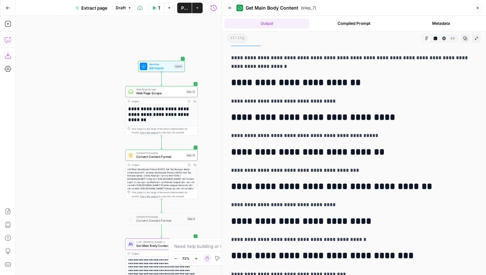
drag, startPoint x: 54, startPoint y: 154, endPoint x: 30, endPoint y: 131, distance: 33.6
click at [30, 131] on div "**********" at bounding box center [119, 145] width 206 height 259
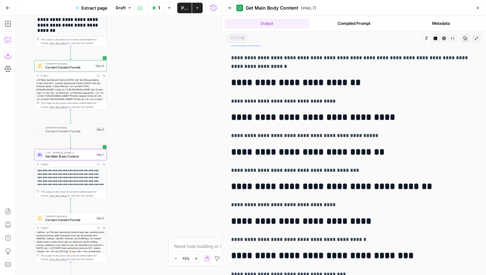
drag, startPoint x: 183, startPoint y: 171, endPoint x: 145, endPoint y: 132, distance: 54.7
click at [145, 131] on div "**********" at bounding box center [119, 145] width 206 height 259
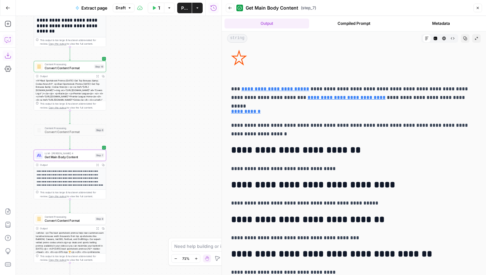
scroll to position [3216, 0]
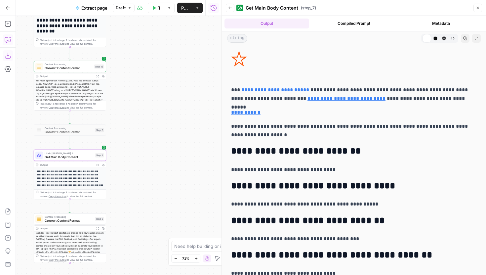
click at [82, 159] on span "Get Main Body Content" at bounding box center [69, 156] width 49 height 5
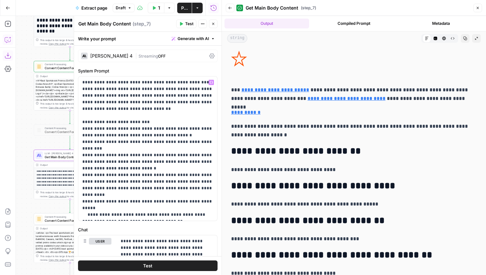
click at [158, 57] on span "OFF" at bounding box center [162, 56] width 8 height 5
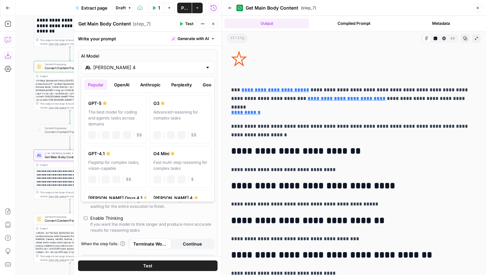
click at [214, 66] on div "Claude Sonnet 4" at bounding box center [147, 67] width 133 height 13
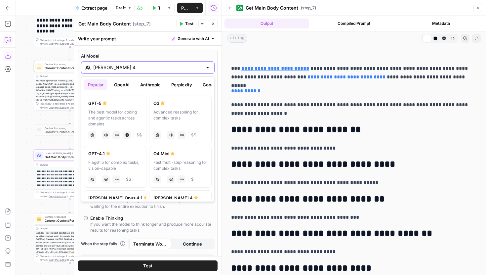
scroll to position [3245, 0]
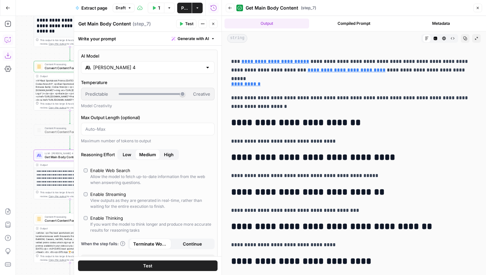
click at [334, 137] on p "**********" at bounding box center [353, 141] width 245 height 9
drag, startPoint x: 292, startPoint y: 104, endPoint x: 228, endPoint y: 100, distance: 64.6
copy p "**********"
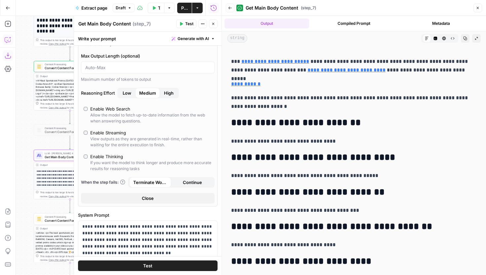
scroll to position [62, 0]
click at [154, 198] on button "Close" at bounding box center [147, 197] width 133 height 11
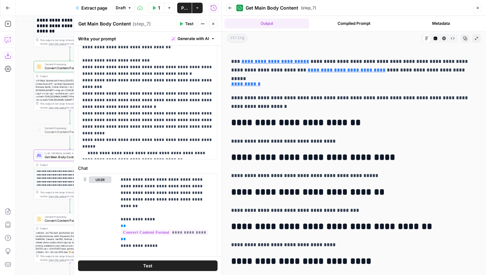
scroll to position [119, 0]
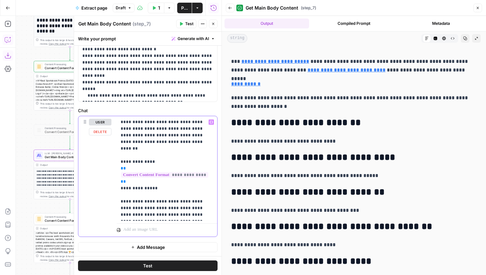
click at [150, 214] on p "**********" at bounding box center [167, 168] width 93 height 99
click at [158, 229] on p "**********" at bounding box center [167, 178] width 93 height 119
drag, startPoint x: 156, startPoint y: 235, endPoint x: 174, endPoint y: 230, distance: 19.1
click at [174, 230] on p "**********" at bounding box center [167, 178] width 93 height 119
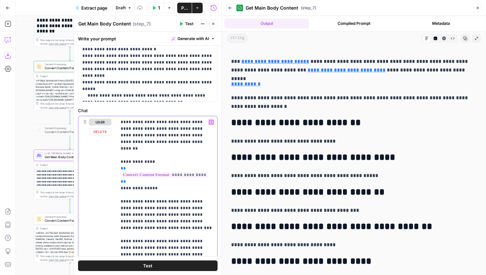
scroll to position [138, 0]
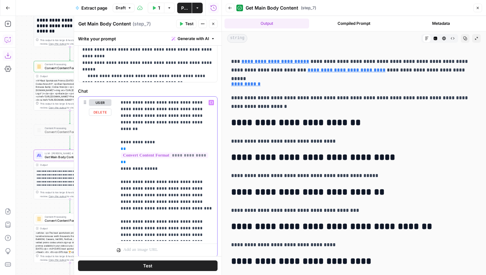
click at [175, 235] on p "**********" at bounding box center [167, 168] width 93 height 139
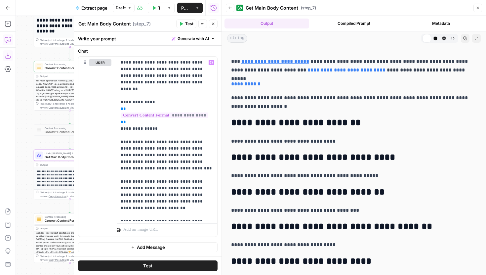
click at [165, 263] on button "Test" at bounding box center [147, 265] width 139 height 11
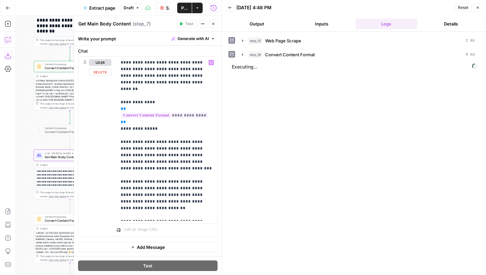
click at [213, 27] on button "Close" at bounding box center [213, 23] width 9 height 9
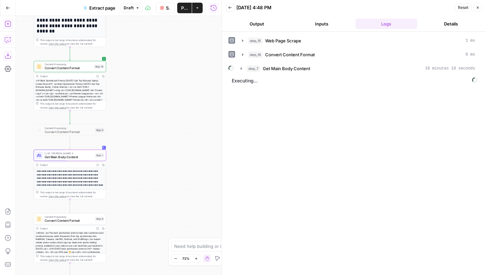
click at [251, 22] on button "Output" at bounding box center [257, 24] width 62 height 11
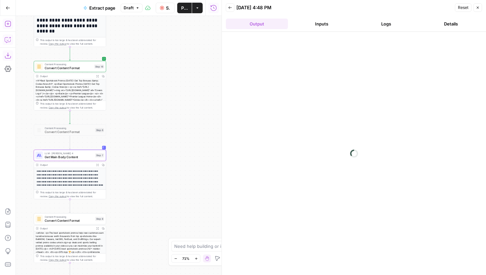
click at [375, 25] on button "Logs" at bounding box center [386, 24] width 62 height 11
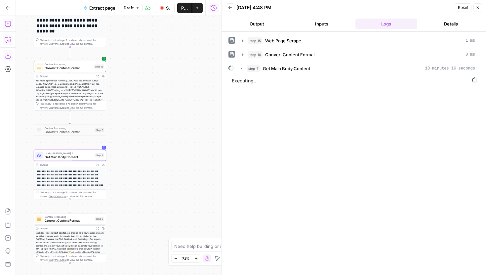
click at [71, 154] on span "Get Main Body Content" at bounding box center [69, 156] width 49 height 5
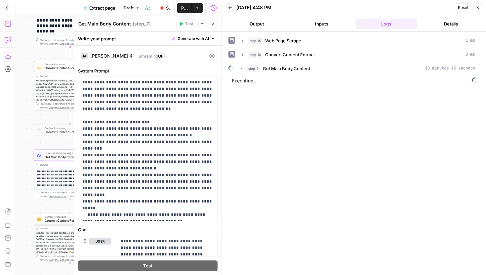
click at [162, 55] on div "| Streaming OFF" at bounding box center [170, 56] width 71 height 6
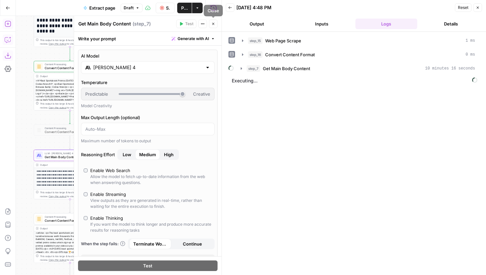
click at [212, 22] on icon "button" at bounding box center [213, 24] width 4 height 4
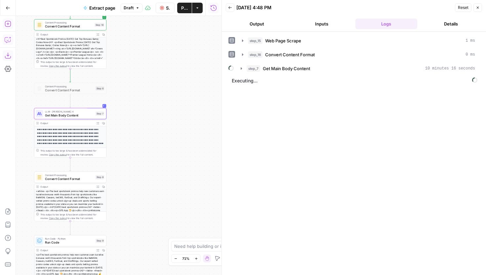
drag, startPoint x: 132, startPoint y: 206, endPoint x: 132, endPoint y: 140, distance: 65.7
click at [132, 139] on div "**********" at bounding box center [119, 145] width 206 height 259
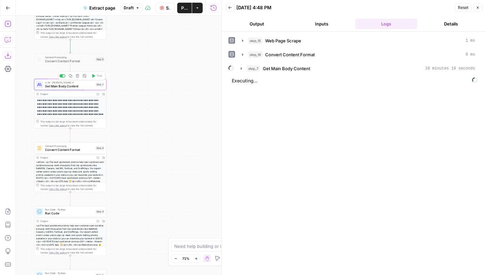
click at [80, 85] on span "Get Main Body Content" at bounding box center [69, 86] width 49 height 5
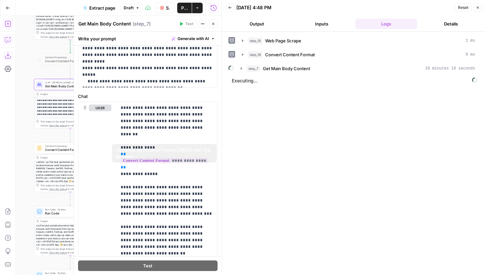
scroll to position [178, 0]
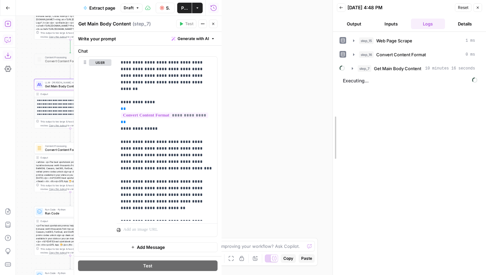
drag, startPoint x: 223, startPoint y: 21, endPoint x: 334, endPoint y: 30, distance: 111.1
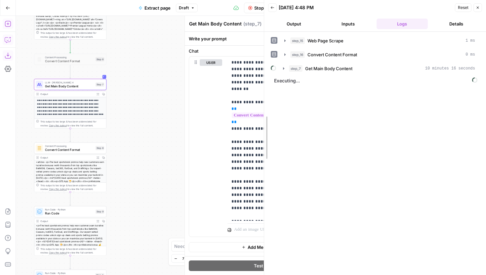
drag, startPoint x: 332, startPoint y: 28, endPoint x: 258, endPoint y: 34, distance: 73.9
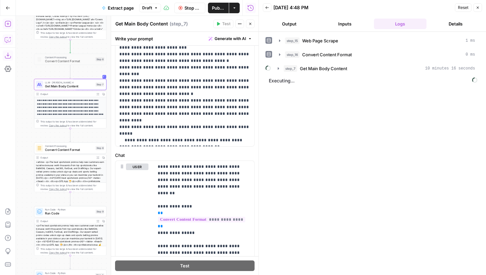
scroll to position [0, 0]
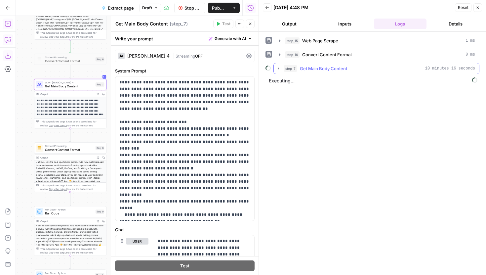
click at [280, 69] on icon "button" at bounding box center [278, 68] width 5 height 5
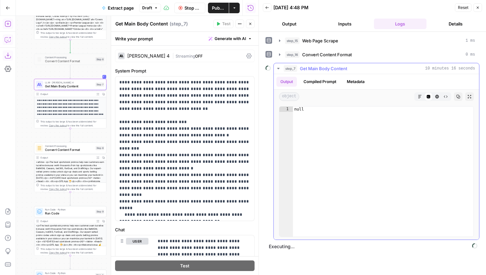
click at [278, 68] on icon "button" at bounding box center [278, 68] width 2 height 1
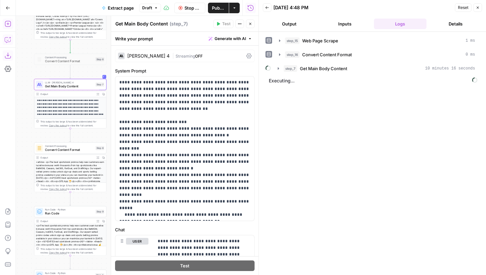
click at [251, 23] on icon "button" at bounding box center [250, 24] width 4 height 4
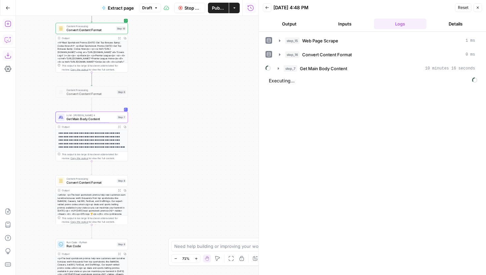
drag, startPoint x: 197, startPoint y: 87, endPoint x: 219, endPoint y: 120, distance: 39.3
click at [219, 120] on div "**********" at bounding box center [137, 145] width 243 height 259
click at [267, 11] on button "Back" at bounding box center [267, 7] width 9 height 9
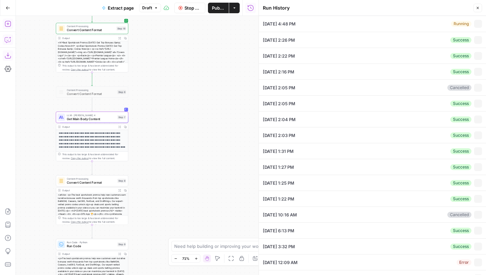
type input "https://www.covers.com/betting/bonuses"
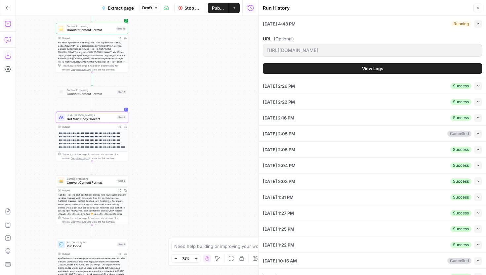
click at [357, 70] on button "View Logs" at bounding box center [372, 68] width 219 height 11
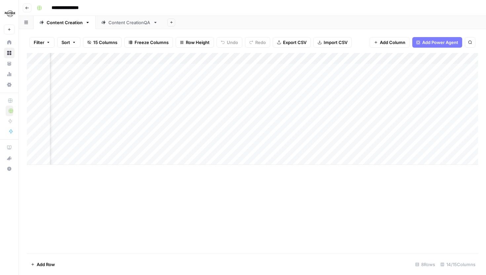
scroll to position [0, 34]
click at [328, 114] on div "Add Column" at bounding box center [252, 109] width 451 height 112
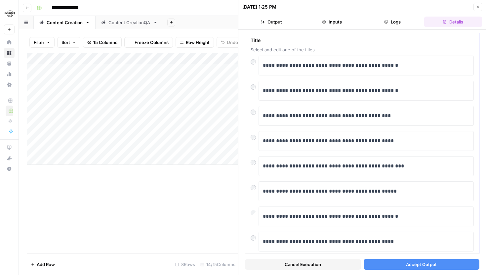
scroll to position [24, 0]
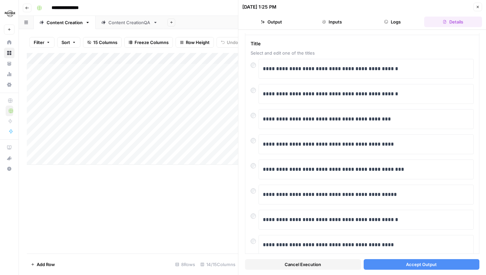
click at [411, 263] on span "Accept Output" at bounding box center [421, 264] width 31 height 7
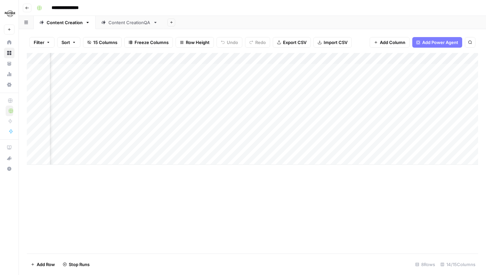
click at [176, 102] on div "Add Column" at bounding box center [252, 109] width 451 height 112
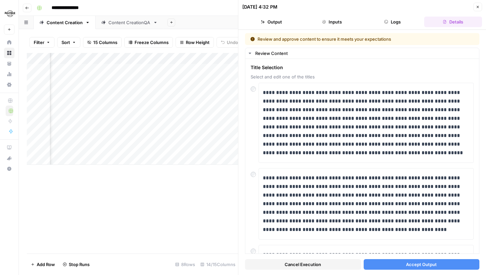
click at [177, 92] on div "Add Column" at bounding box center [132, 109] width 211 height 112
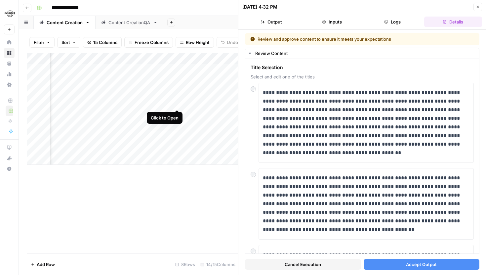
click at [177, 100] on div "Add Column" at bounding box center [132, 109] width 211 height 112
click at [178, 79] on div "Add Column" at bounding box center [132, 109] width 211 height 112
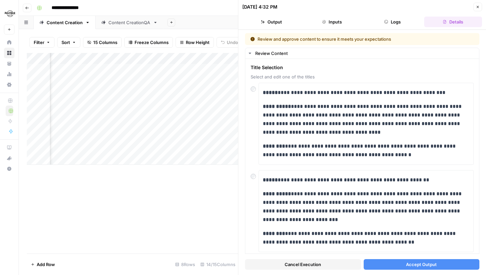
click at [176, 69] on div "Add Column" at bounding box center [132, 109] width 211 height 112
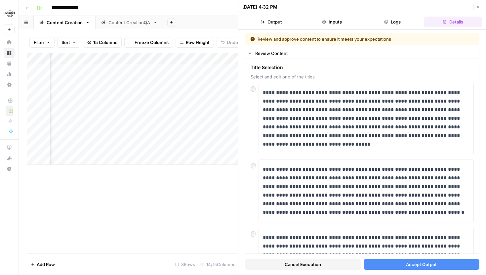
click at [118, 56] on div "Add Column" at bounding box center [132, 109] width 211 height 112
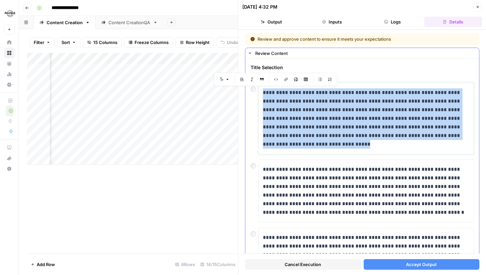
drag, startPoint x: 325, startPoint y: 148, endPoint x: 259, endPoint y: 89, distance: 88.2
click at [259, 89] on div "**********" at bounding box center [365, 118] width 215 height 71
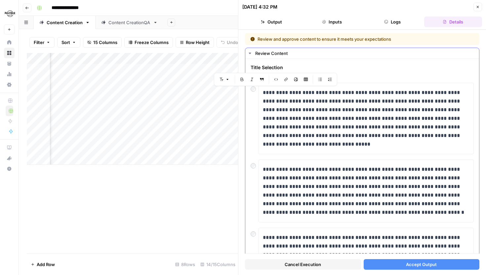
click at [364, 75] on span "Select and edit one of the titles" at bounding box center [361, 76] width 223 height 7
click at [147, 102] on div "Add Column" at bounding box center [132, 109] width 211 height 112
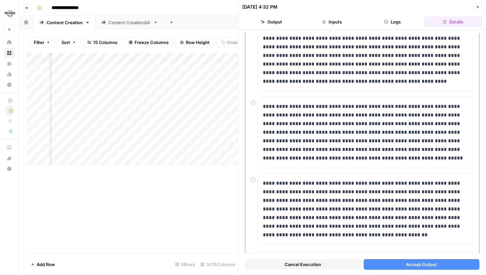
scroll to position [146, 0]
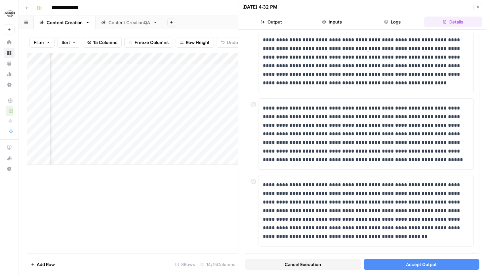
click at [397, 266] on button "Accept Output" at bounding box center [421, 264] width 116 height 11
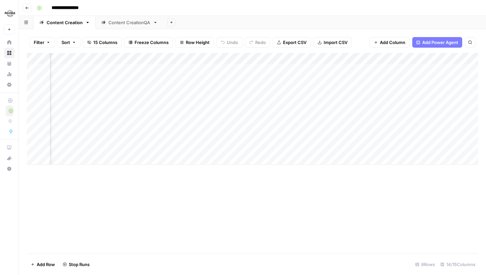
click at [148, 92] on div "Add Column" at bounding box center [252, 109] width 451 height 112
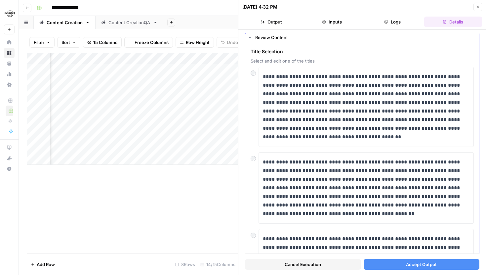
scroll to position [2, 0]
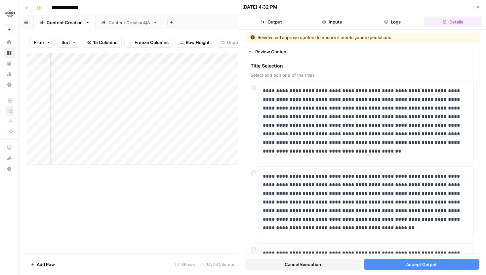
click at [393, 264] on button "Accept Output" at bounding box center [421, 264] width 116 height 11
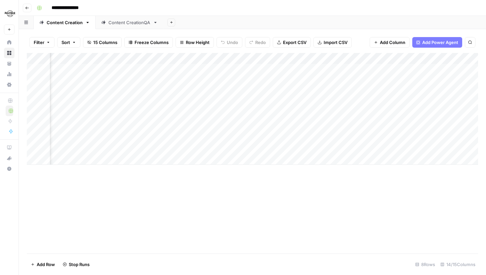
click at [149, 80] on div "Add Column" at bounding box center [252, 109] width 451 height 112
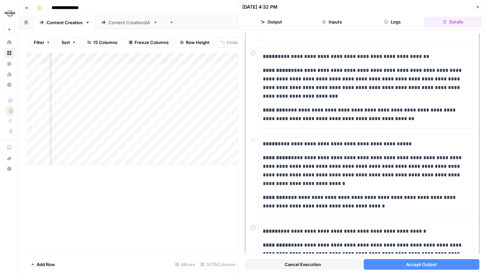
scroll to position [118, 0]
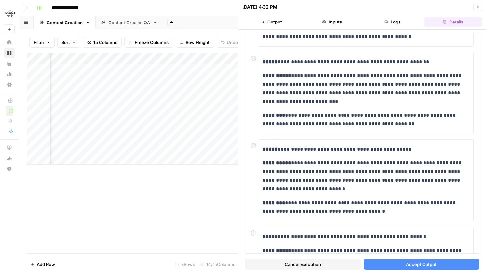
click at [410, 264] on span "Accept Output" at bounding box center [421, 264] width 31 height 7
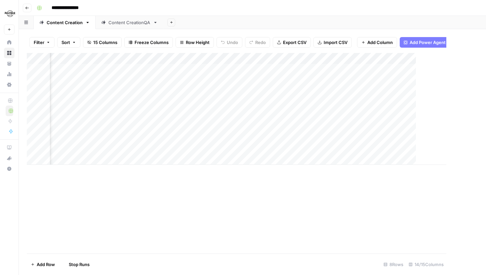
click at [147, 69] on div "Add Column" at bounding box center [236, 109] width 419 height 112
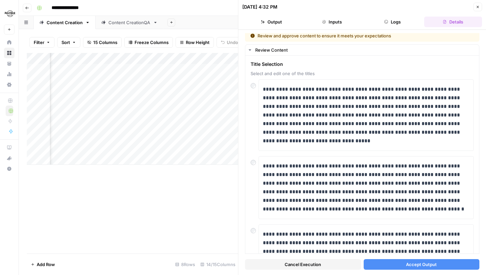
scroll to position [0, 86]
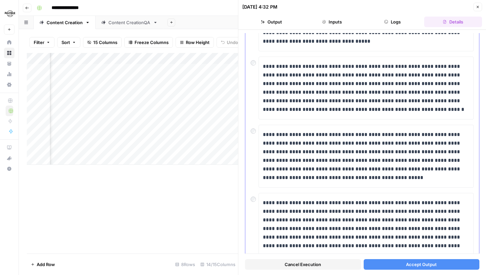
scroll to position [104, 0]
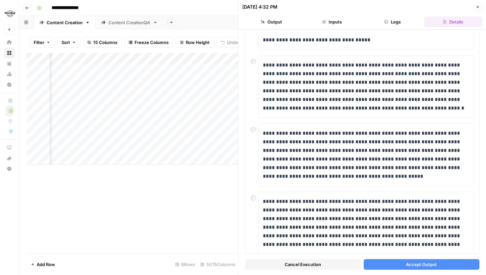
click at [397, 263] on button "Accept Output" at bounding box center [421, 264] width 116 height 11
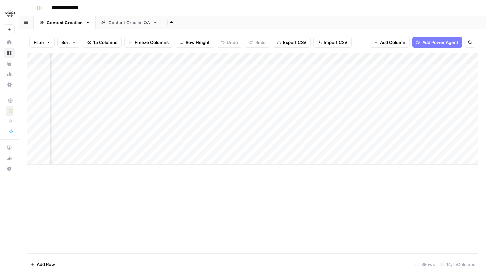
scroll to position [0, 191]
click at [141, 58] on div "Add Column" at bounding box center [252, 109] width 451 height 112
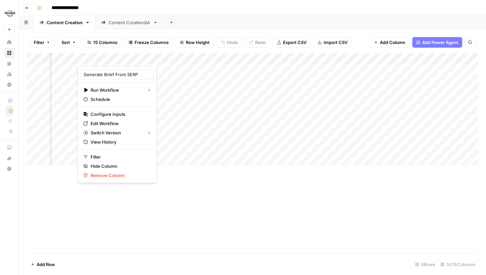
click at [290, 184] on div "Add Column" at bounding box center [252, 153] width 451 height 200
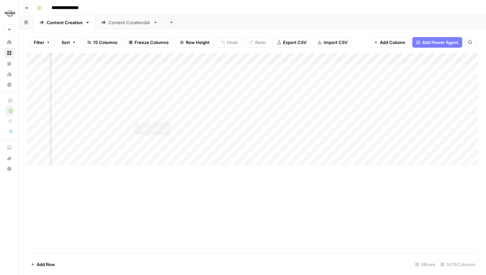
click at [166, 114] on div "Add Column" at bounding box center [252, 109] width 451 height 112
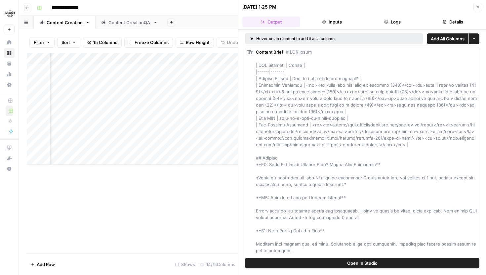
scroll to position [0, 225]
click at [131, 114] on div "Add Column" at bounding box center [132, 109] width 211 height 112
click at [101, 55] on div "Add Column" at bounding box center [132, 109] width 211 height 112
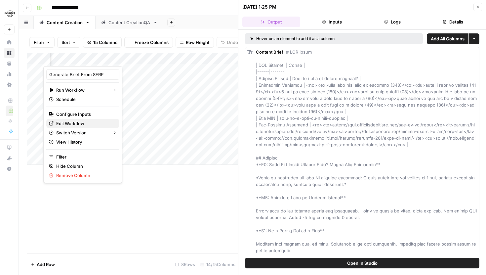
click at [78, 124] on span "Edit Workflow" at bounding box center [85, 123] width 58 height 7
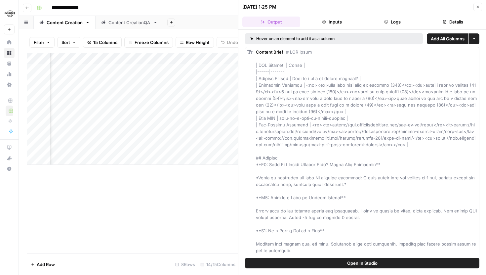
scroll to position [0, 295]
click at [128, 114] on div "Add Column" at bounding box center [132, 109] width 211 height 112
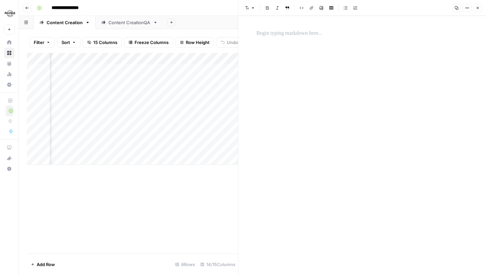
scroll to position [0, 539]
click at [160, 114] on div "Add Column" at bounding box center [132, 109] width 211 height 112
click at [477, 10] on button "Close" at bounding box center [477, 8] width 9 height 9
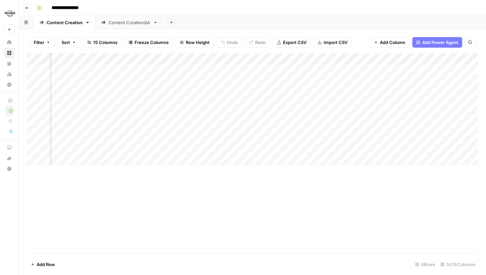
scroll to position [0, 176]
click at [172, 58] on div "Add Column" at bounding box center [252, 109] width 451 height 112
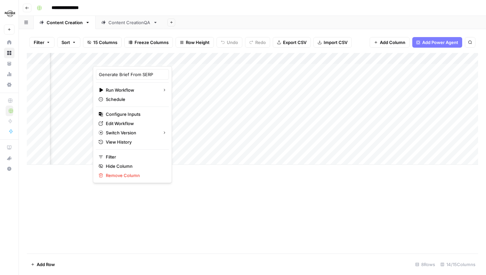
click at [289, 188] on div "Add Column" at bounding box center [252, 153] width 451 height 200
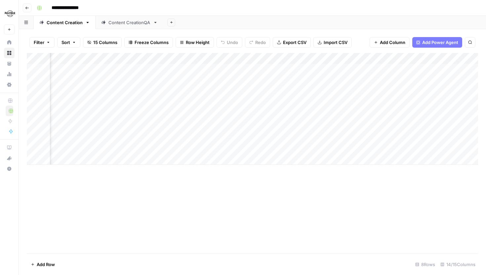
scroll to position [0, 147]
click at [217, 113] on div "Add Column" at bounding box center [252, 109] width 451 height 112
click at [130, 114] on div "Add Column" at bounding box center [252, 109] width 451 height 112
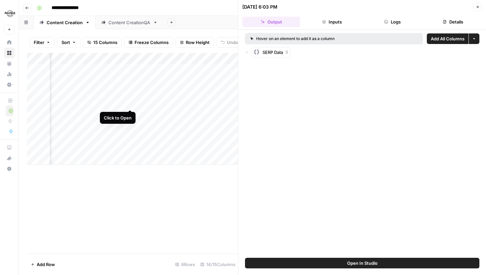
click at [131, 103] on div "Add Column" at bounding box center [132, 109] width 211 height 112
click at [131, 113] on div "Add Column" at bounding box center [132, 109] width 211 height 112
click at [474, 7] on button "Close" at bounding box center [477, 7] width 9 height 9
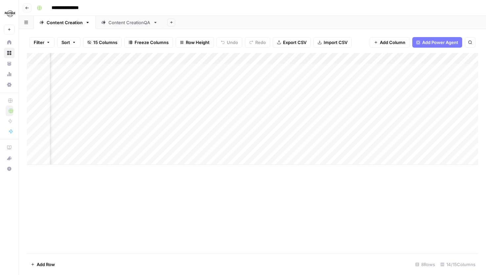
scroll to position [0, 444]
click at [391, 102] on div "Add Column" at bounding box center [252, 109] width 451 height 112
click at [391, 92] on div "Add Column" at bounding box center [252, 109] width 451 height 112
click at [391, 83] on div "Add Column" at bounding box center [252, 109] width 451 height 112
click at [391, 70] on div "Add Column" at bounding box center [252, 109] width 451 height 112
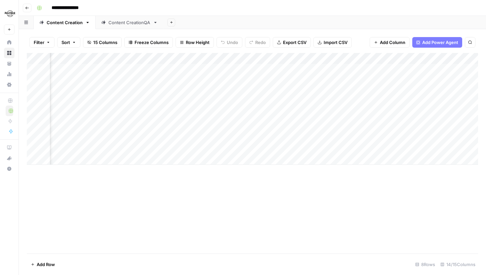
scroll to position [0, 155]
click at [209, 114] on div "Add Column" at bounding box center [252, 109] width 451 height 112
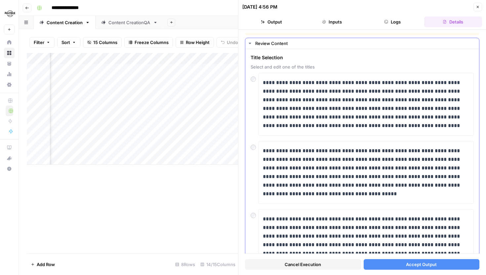
scroll to position [11, 0]
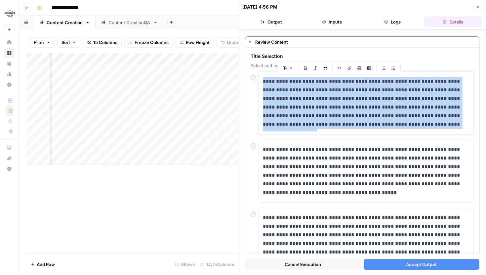
drag, startPoint x: 424, startPoint y: 123, endPoint x: 260, endPoint y: 82, distance: 169.2
click at [260, 82] on div "**********" at bounding box center [365, 102] width 215 height 63
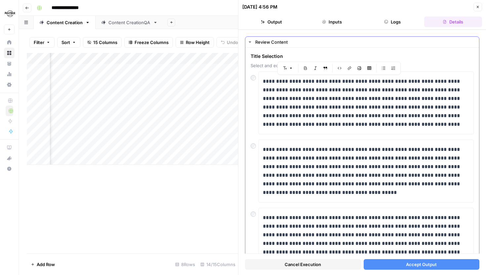
click at [422, 65] on span "Select and edit one of the titles" at bounding box center [361, 65] width 223 height 7
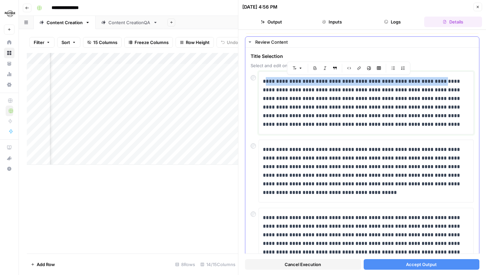
drag, startPoint x: 266, startPoint y: 81, endPoint x: 431, endPoint y: 82, distance: 165.5
click at [431, 82] on p "**********" at bounding box center [366, 103] width 207 height 52
click at [444, 54] on span "Title Selection" at bounding box center [361, 56] width 223 height 7
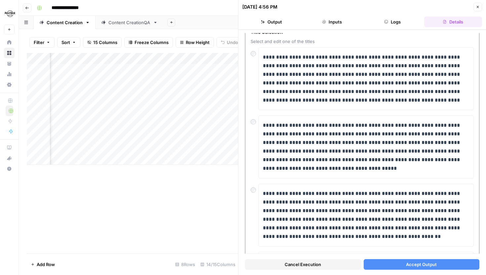
scroll to position [0, 0]
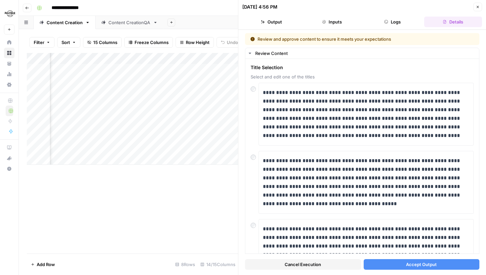
click at [417, 266] on span "Accept Output" at bounding box center [421, 264] width 31 height 7
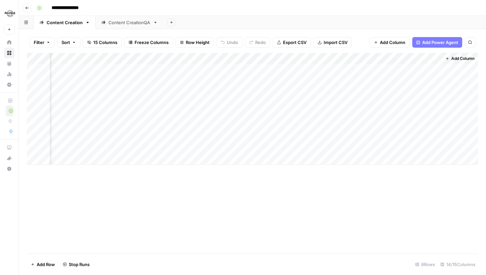
scroll to position [0, 578]
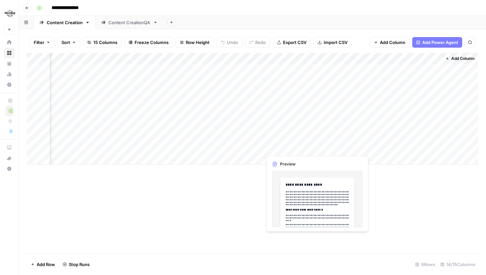
click at [317, 148] on div "Add Column" at bounding box center [252, 109] width 451 height 112
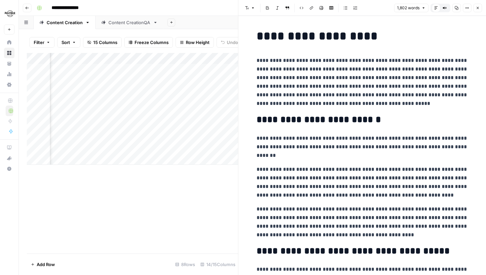
scroll to position [0, 349]
click at [118, 150] on div "Add Column" at bounding box center [132, 109] width 211 height 112
click at [160, 132] on div "Add Column" at bounding box center [132, 109] width 211 height 112
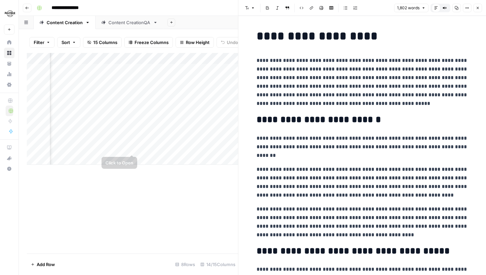
click at [133, 148] on div "Add Column" at bounding box center [132, 109] width 211 height 112
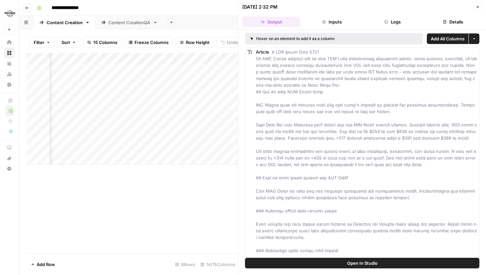
click at [389, 20] on button "Logs" at bounding box center [392, 22] width 58 height 11
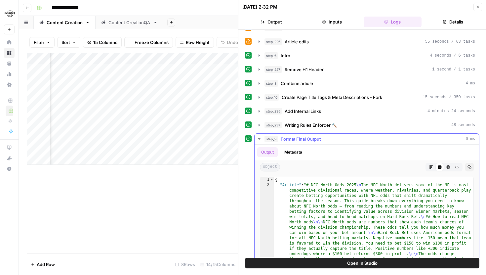
scroll to position [12, 0]
click at [258, 55] on icon "button" at bounding box center [258, 54] width 5 height 5
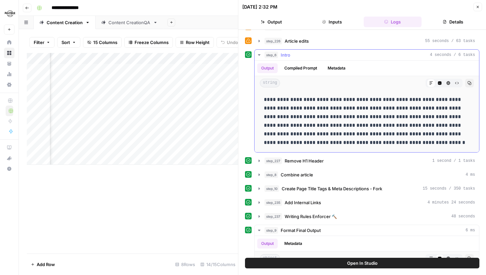
click at [258, 55] on icon "button" at bounding box center [259, 54] width 2 height 1
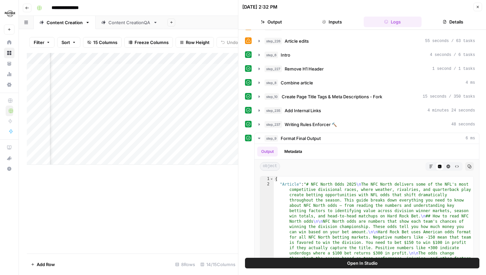
click at [341, 19] on button "Inputs" at bounding box center [332, 22] width 58 height 11
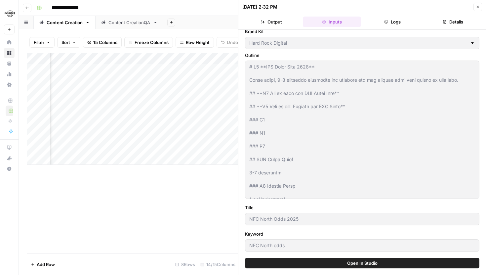
scroll to position [0, 315]
click at [480, 8] on button "Close" at bounding box center [477, 7] width 9 height 9
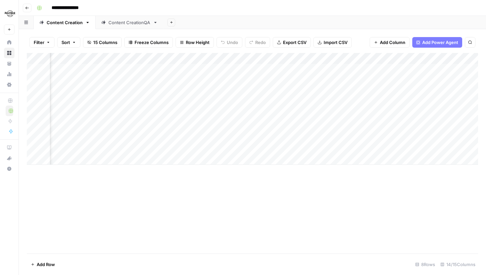
scroll to position [0, 578]
click at [317, 148] on div "Add Column" at bounding box center [252, 109] width 451 height 112
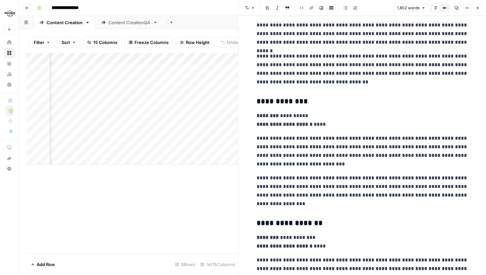
scroll to position [545, 0]
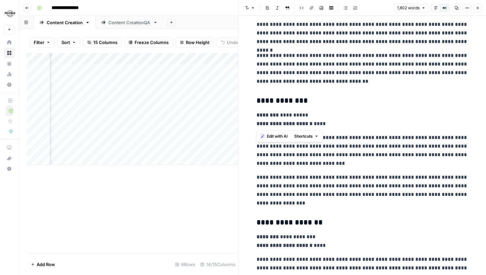
drag, startPoint x: 331, startPoint y: 125, endPoint x: 256, endPoint y: 124, distance: 74.3
click at [256, 124] on p "**********" at bounding box center [361, 119] width 211 height 17
click at [318, 122] on p "**********" at bounding box center [361, 119] width 211 height 17
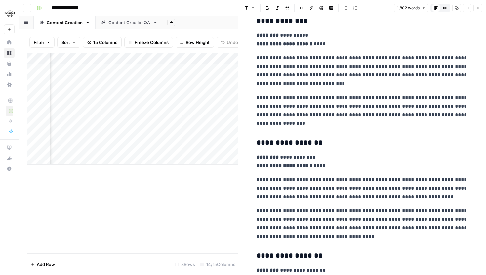
scroll to position [618, 0]
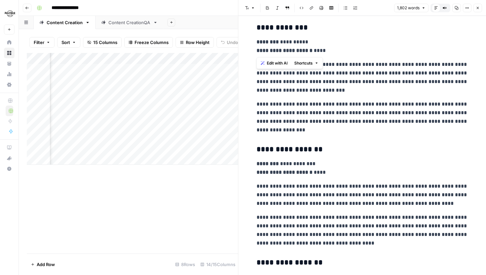
drag, startPoint x: 335, startPoint y: 50, endPoint x: 256, endPoint y: 50, distance: 79.0
click at [256, 50] on p "**********" at bounding box center [361, 46] width 211 height 17
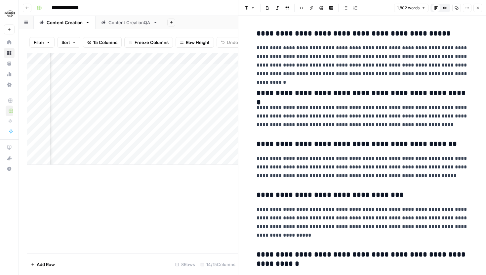
scroll to position [2008, 0]
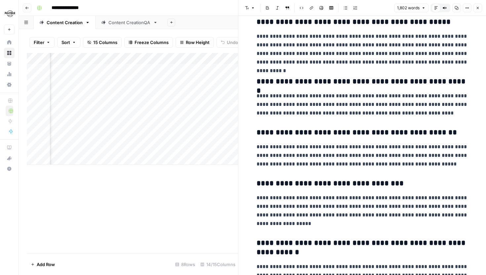
click at [93, 56] on div "Add Column" at bounding box center [132, 109] width 211 height 112
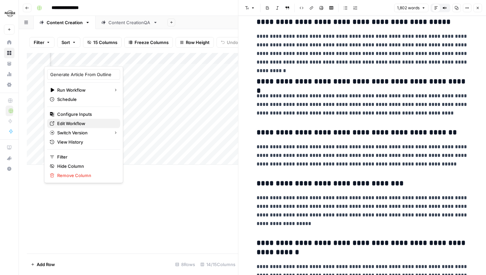
click at [76, 122] on span "Edit Workflow" at bounding box center [86, 123] width 58 height 7
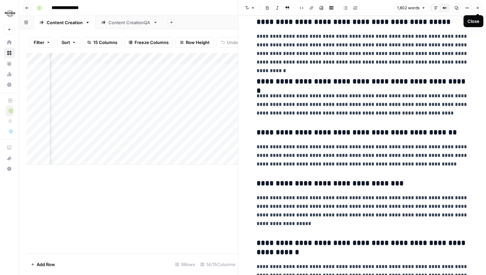
click at [477, 11] on button "Close" at bounding box center [477, 8] width 9 height 9
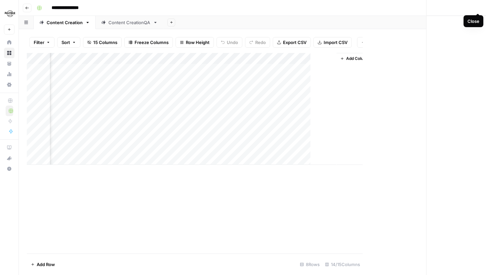
scroll to position [0, 570]
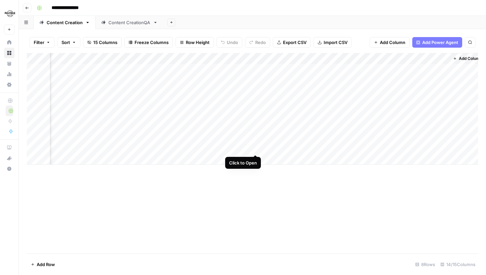
click at [254, 147] on div "Add Column" at bounding box center [252, 109] width 451 height 112
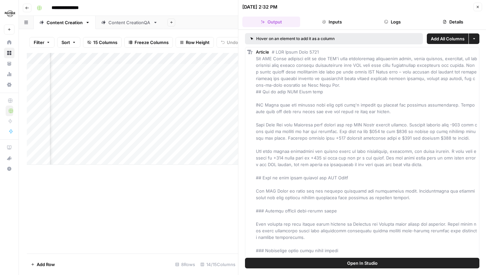
click at [434, 21] on button "Details" at bounding box center [453, 22] width 58 height 11
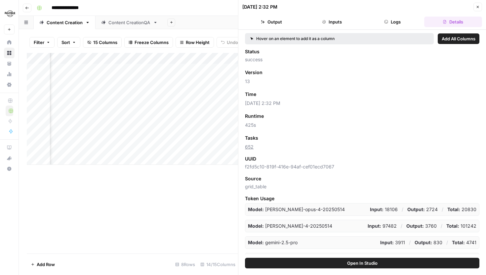
click at [479, 5] on button "Close" at bounding box center [477, 7] width 9 height 9
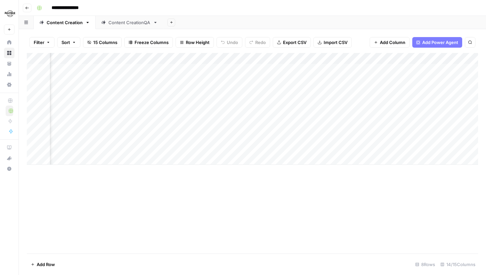
scroll to position [0, 478]
click at [245, 57] on div "Add Column" at bounding box center [252, 109] width 451 height 112
click at [215, 114] on span "Hide Column" at bounding box center [232, 114] width 58 height 7
click at [320, 68] on div "Add Column" at bounding box center [252, 109] width 451 height 112
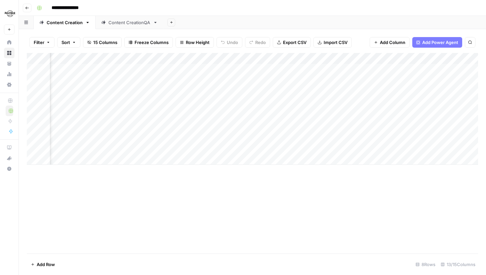
click at [323, 78] on div "Add Column" at bounding box center [252, 109] width 451 height 112
click at [322, 91] on div "Add Column" at bounding box center [252, 109] width 451 height 112
click at [322, 104] on div "Add Column" at bounding box center [252, 109] width 451 height 112
click at [260, 57] on div "Add Column" at bounding box center [252, 109] width 451 height 112
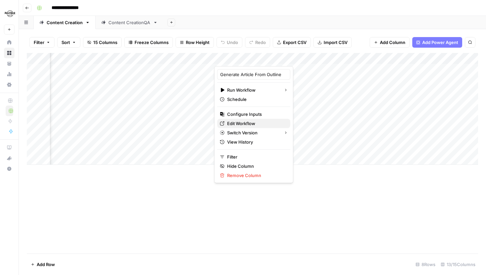
click at [249, 123] on span "Edit Workflow" at bounding box center [256, 123] width 58 height 7
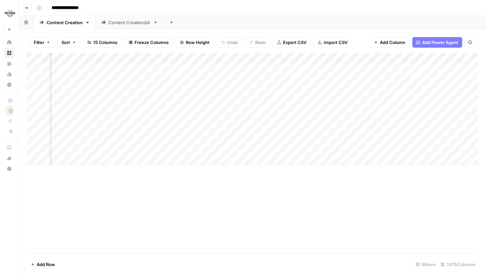
click at [272, 57] on div "Add Column" at bounding box center [252, 109] width 451 height 112
click at [212, 225] on div "Add Column" at bounding box center [252, 153] width 451 height 200
click at [322, 67] on div "Add Column" at bounding box center [252, 109] width 451 height 112
click at [321, 79] on div "Add Column" at bounding box center [252, 109] width 451 height 112
click at [321, 91] on div "Add Column" at bounding box center [252, 109] width 451 height 112
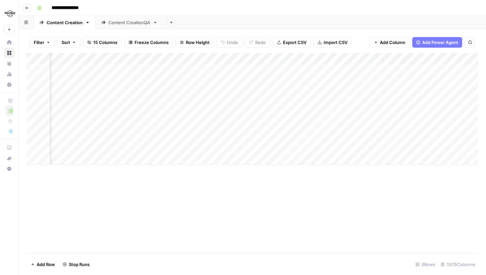
click at [322, 102] on div "Add Column" at bounding box center [252, 109] width 451 height 112
click at [320, 113] on div "Add Column" at bounding box center [252, 109] width 451 height 112
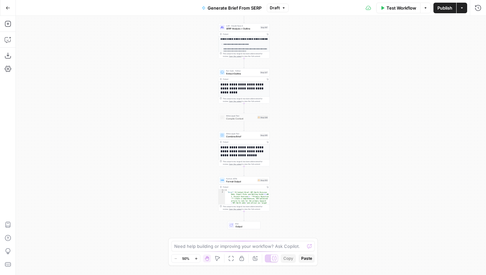
drag, startPoint x: 187, startPoint y: 211, endPoint x: 180, endPoint y: 48, distance: 163.0
click at [180, 48] on div "Workflow Set Inputs Inputs Run Code · JavaScript Structure Competitor Keywords …" at bounding box center [251, 145] width 470 height 259
click at [279, 7] on span "Draft" at bounding box center [275, 8] width 10 height 6
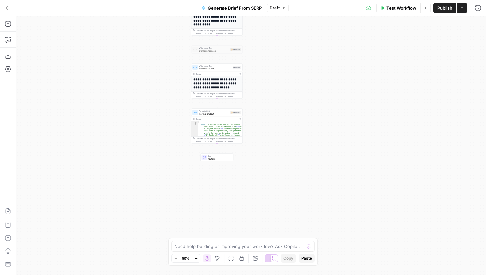
drag, startPoint x: 194, startPoint y: 154, endPoint x: 167, endPoint y: 86, distance: 73.0
click at [167, 86] on div "Workflow Set Inputs Inputs Run Code · JavaScript Structure Competitor Keywords …" at bounding box center [251, 145] width 470 height 259
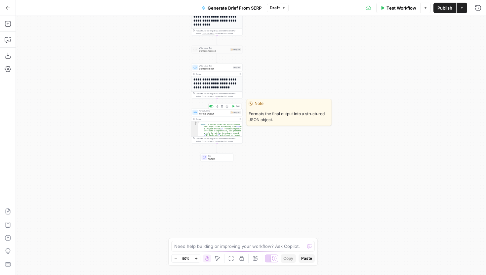
click at [205, 113] on span "Format Output" at bounding box center [214, 113] width 30 height 3
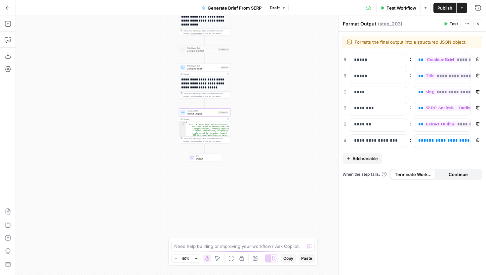
drag, startPoint x: 171, startPoint y: 125, endPoint x: 142, endPoint y: 125, distance: 28.7
click at [142, 125] on div "Workflow Set Inputs Inputs Run Code · JavaScript Structure Competitor Keywords …" at bounding box center [251, 145] width 470 height 259
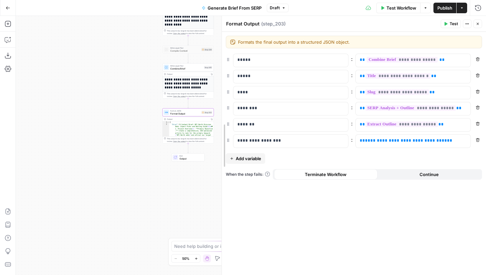
drag, startPoint x: 340, startPoint y: 133, endPoint x: 222, endPoint y: 127, distance: 117.5
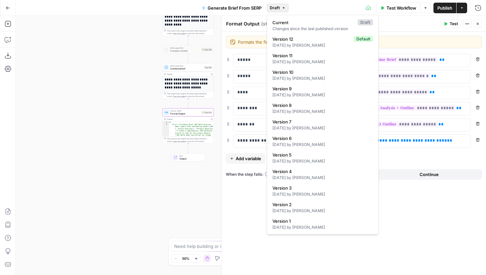
click at [277, 9] on span "Draft" at bounding box center [275, 8] width 10 height 6
click at [291, 40] on span "Version 12" at bounding box center [311, 39] width 79 height 7
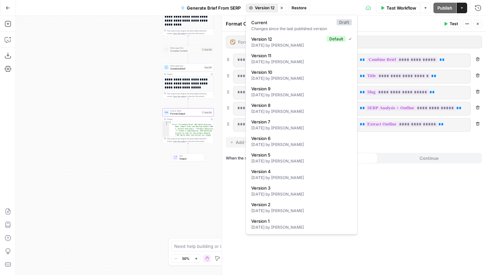
click at [256, 8] on span "Version 12" at bounding box center [264, 8] width 19 height 6
click at [298, 190] on span "Version 3" at bounding box center [300, 187] width 98 height 7
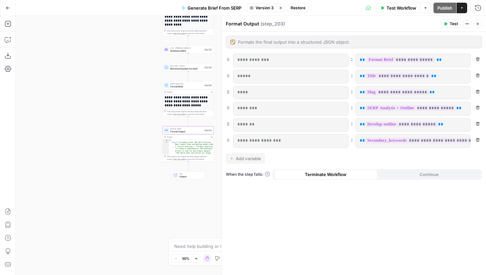
click at [258, 8] on span "Version 3" at bounding box center [264, 8] width 18 height 6
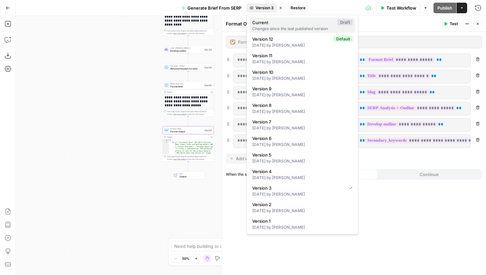
click at [268, 25] on span "Current" at bounding box center [293, 22] width 83 height 7
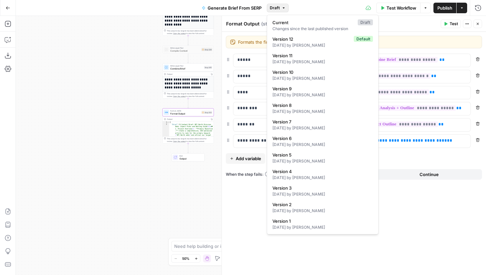
click at [272, 9] on span "Draft" at bounding box center [275, 8] width 10 height 6
click at [288, 38] on span "Version 12" at bounding box center [311, 39] width 79 height 7
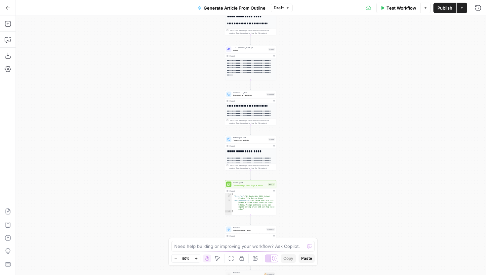
drag, startPoint x: 156, startPoint y: 70, endPoint x: 156, endPoint y: 133, distance: 63.8
click at [140, 220] on div "**********" at bounding box center [251, 145] width 470 height 259
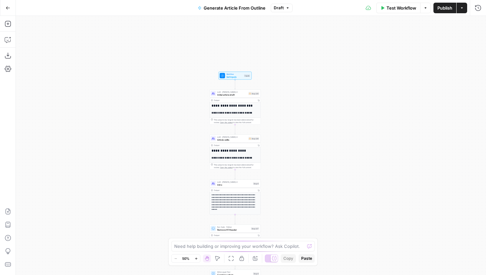
click at [197, 258] on icon "button" at bounding box center [196, 258] width 4 height 4
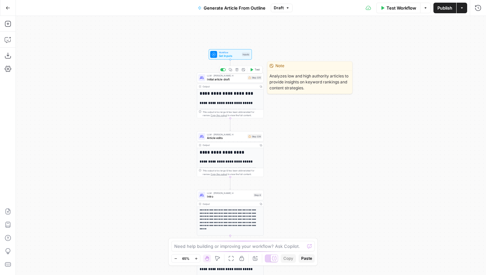
click at [237, 78] on span "Initial article draft" at bounding box center [226, 79] width 39 height 4
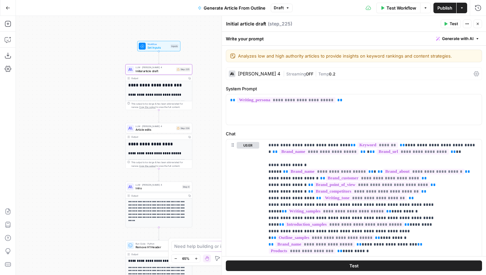
drag, startPoint x: 172, startPoint y: 104, endPoint x: 100, endPoint y: 95, distance: 72.9
click at [100, 95] on div "**********" at bounding box center [251, 145] width 470 height 259
click at [287, 76] on div "| Streaming OFF | Temp 0.2" at bounding box center [377, 74] width 188 height 6
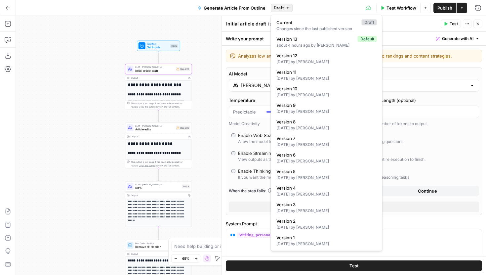
click at [274, 6] on span "Draft" at bounding box center [279, 8] width 10 height 6
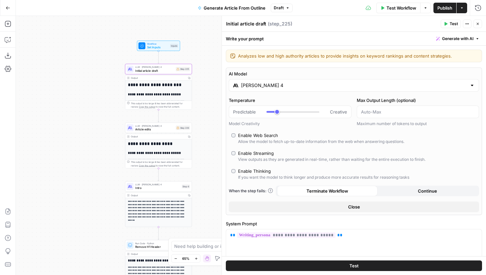
click at [276, 6] on span "Draft" at bounding box center [279, 8] width 10 height 6
click at [280, 12] on button "Draft" at bounding box center [282, 8] width 22 height 9
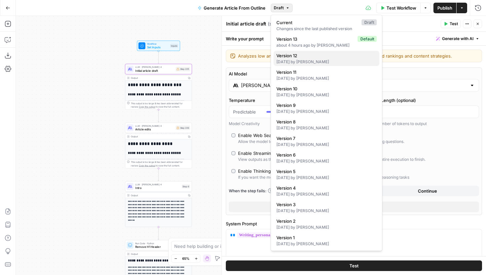
click at [315, 54] on span "Version 12" at bounding box center [325, 55] width 98 height 7
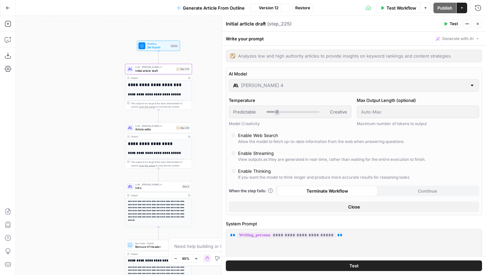
type input "Gemini 2.5 Pro"
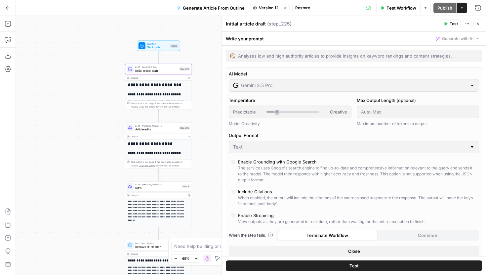
click at [170, 131] on span "Article edits" at bounding box center [156, 129] width 42 height 4
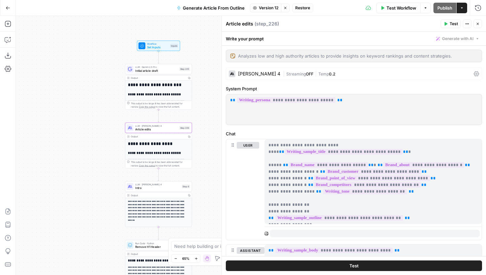
click at [306, 73] on span "OFF" at bounding box center [310, 73] width 8 height 5
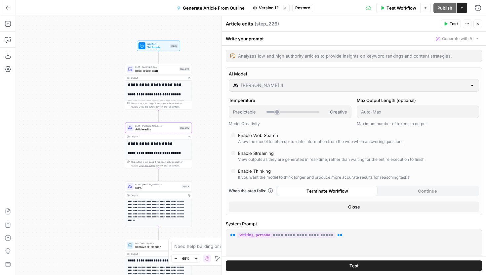
click at [159, 72] on span "Initial article draft" at bounding box center [156, 70] width 42 height 4
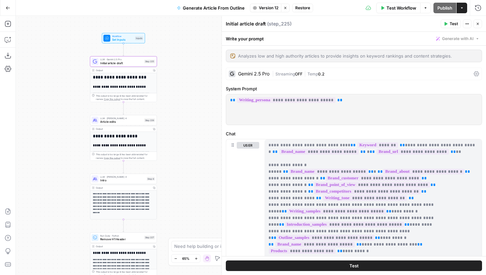
drag, startPoint x: 117, startPoint y: 94, endPoint x: 78, endPoint y: 85, distance: 39.9
click at [78, 85] on div "**********" at bounding box center [251, 145] width 470 height 259
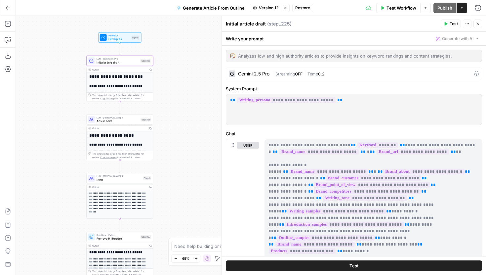
click at [351, 78] on div "Gemini 2.5 Pro | Streaming OFF | Temp 0.2" at bounding box center [354, 73] width 256 height 13
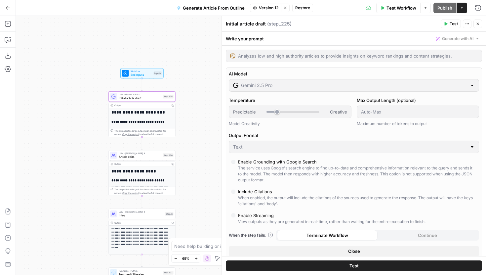
drag, startPoint x: 183, startPoint y: 67, endPoint x: 204, endPoint y: 103, distance: 41.9
click at [204, 103] on div "**********" at bounding box center [251, 145] width 470 height 259
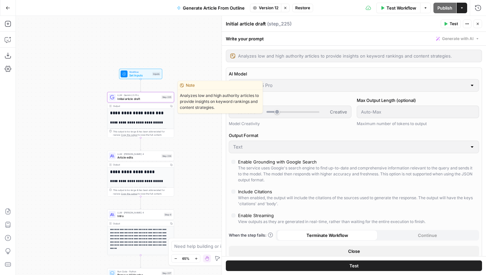
click at [156, 97] on span "Initial article draft" at bounding box center [138, 98] width 42 height 4
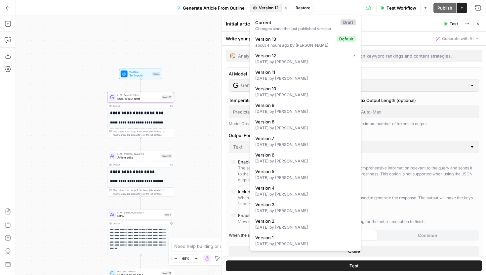
click at [261, 10] on span "Version 12" at bounding box center [268, 8] width 19 height 6
click at [269, 26] on div "Changes since the last published version" at bounding box center [305, 29] width 100 height 6
type input "Claude Sonnet 4"
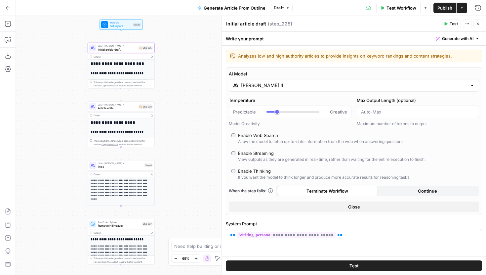
drag, startPoint x: 203, startPoint y: 130, endPoint x: 183, endPoint y: 80, distance: 52.9
click at [183, 80] on div "**********" at bounding box center [251, 145] width 470 height 259
click at [236, 135] on label "Enable Web Search Allow the model to fetch up-to-date information from the web …" at bounding box center [353, 138] width 245 height 13
click at [443, 11] on button "Publish" at bounding box center [444, 8] width 23 height 11
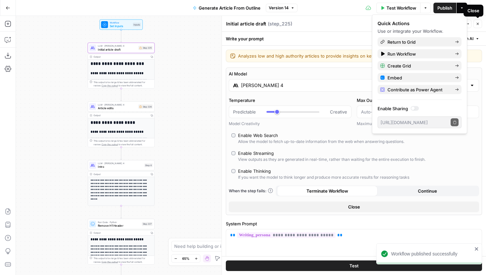
click at [478, 26] on button "Close" at bounding box center [477, 23] width 9 height 9
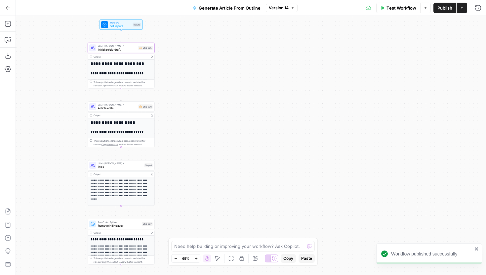
click at [285, 6] on span "Version 14" at bounding box center [279, 8] width 20 height 6
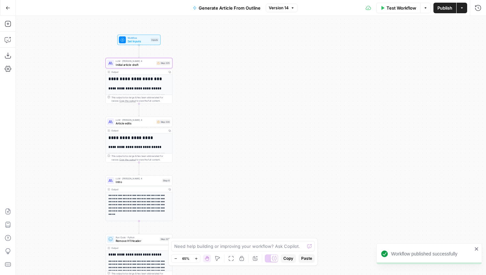
drag, startPoint x: 228, startPoint y: 44, endPoint x: 245, endPoint y: 58, distance: 22.5
click at [245, 58] on div "**********" at bounding box center [251, 145] width 470 height 259
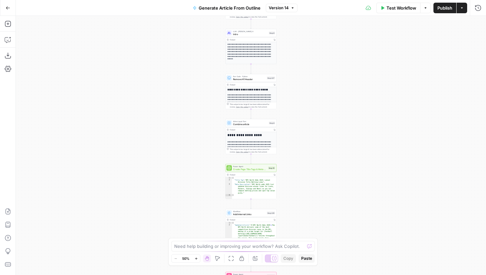
click at [277, 11] on span "Version 14" at bounding box center [279, 8] width 20 height 6
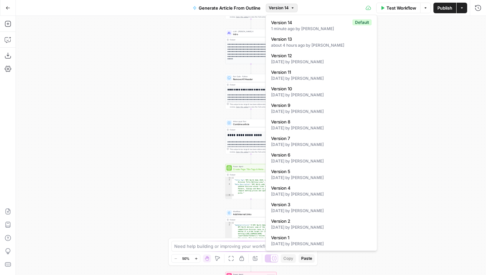
click at [278, 7] on span "Version 14" at bounding box center [279, 8] width 20 height 6
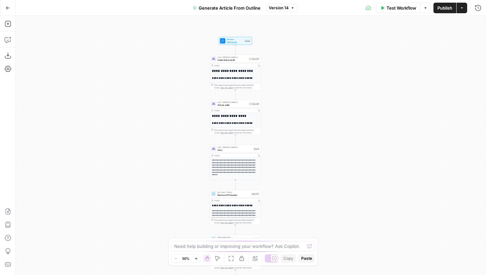
drag, startPoint x: 294, startPoint y: 91, endPoint x: 283, endPoint y: 210, distance: 119.7
click at [283, 214] on div "**********" at bounding box center [251, 145] width 470 height 259
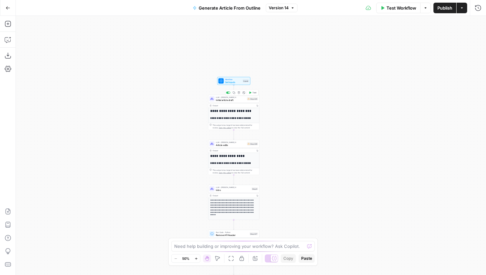
click at [247, 99] on icon at bounding box center [248, 99] width 2 height 2
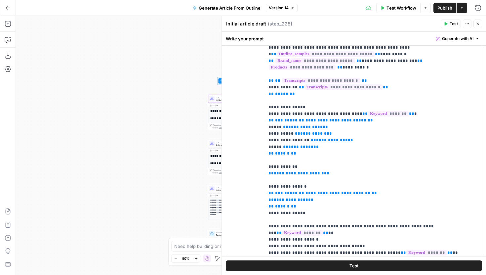
scroll to position [96, 0]
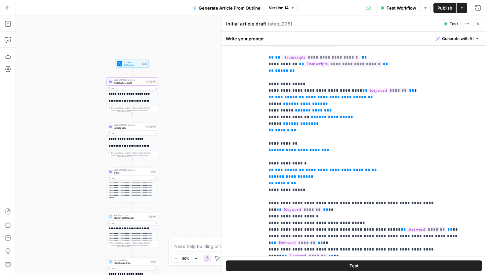
drag, startPoint x: 179, startPoint y: 143, endPoint x: 78, endPoint y: 126, distance: 102.9
click at [78, 126] on div "**********" at bounding box center [251, 145] width 470 height 259
click at [483, 5] on div "Test Workflow Options Publish Actions Run History" at bounding box center [391, 8] width 189 height 16
click at [481, 7] on icon "button" at bounding box center [477, 8] width 7 height 7
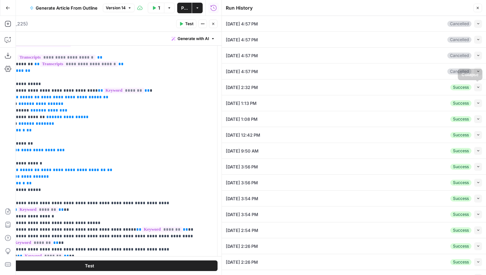
click at [478, 87] on icon "button" at bounding box center [478, 87] width 4 height 4
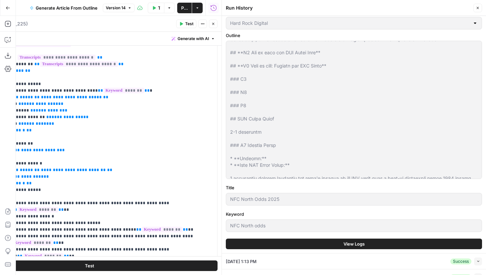
scroll to position [248, 0]
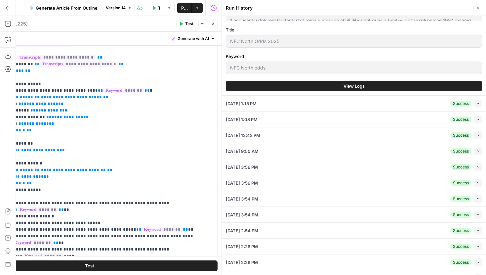
click at [369, 85] on button "View Logs" at bounding box center [354, 86] width 256 height 11
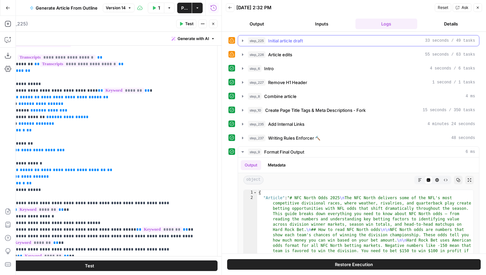
click at [243, 39] on icon "button" at bounding box center [242, 40] width 5 height 5
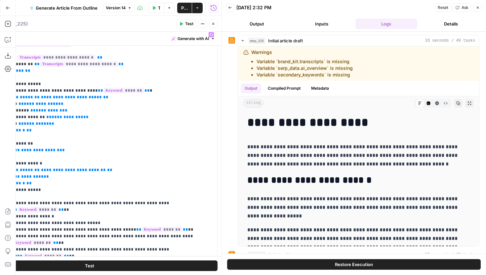
scroll to position [116, 0]
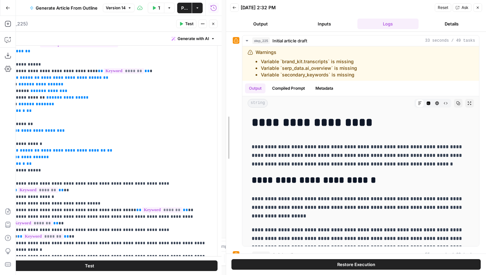
drag, startPoint x: 221, startPoint y: 47, endPoint x: 302, endPoint y: 51, distance: 81.0
click at [229, 51] on div at bounding box center [226, 137] width 7 height 275
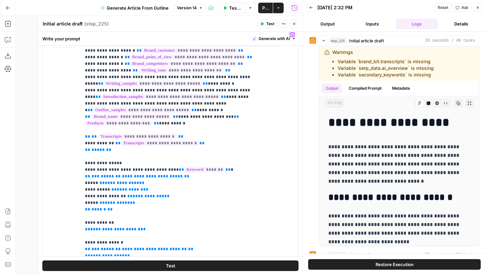
scroll to position [17, 0]
drag, startPoint x: 129, startPoint y: 148, endPoint x: 74, endPoint y: 137, distance: 56.0
click at [74, 137] on div "**********" at bounding box center [170, 176] width 255 height 295
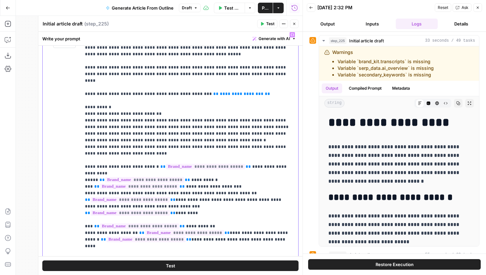
scroll to position [873, 0]
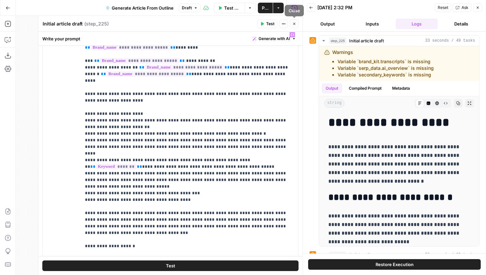
click at [294, 25] on icon "button" at bounding box center [294, 24] width 4 height 4
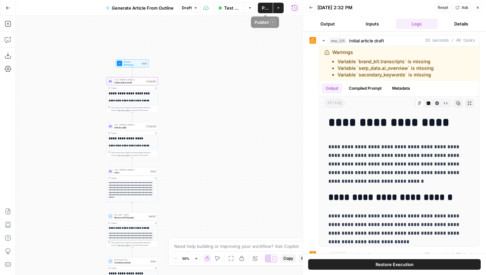
click at [262, 8] on span "Publish" at bounding box center [265, 8] width 7 height 7
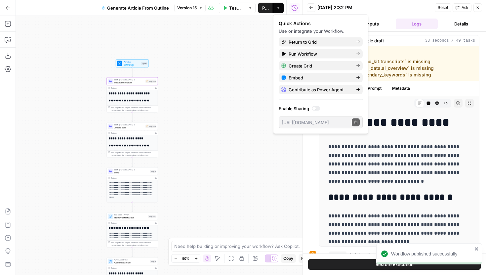
click at [476, 5] on button "Close" at bounding box center [477, 7] width 9 height 9
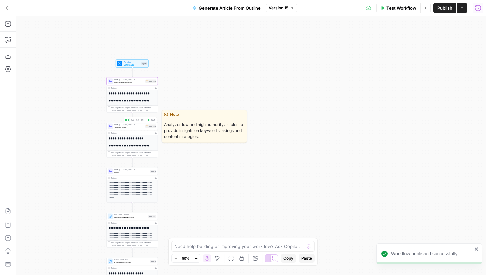
click at [142, 128] on span "Article edits" at bounding box center [129, 127] width 30 height 3
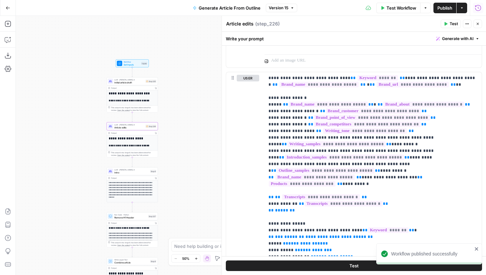
scroll to position [54, 0]
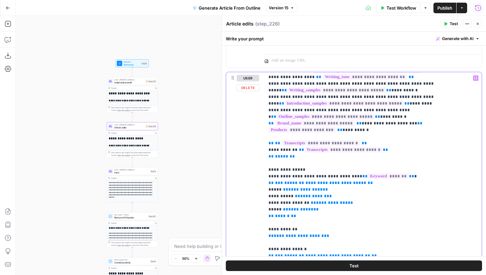
drag, startPoint x: 311, startPoint y: 156, endPoint x: 257, endPoint y: 133, distance: 58.7
click at [257, 133] on div "**********" at bounding box center [353, 219] width 255 height 295
drag, startPoint x: 301, startPoint y: 157, endPoint x: 267, endPoint y: 139, distance: 37.8
click at [267, 139] on div "**********" at bounding box center [372, 206] width 217 height 269
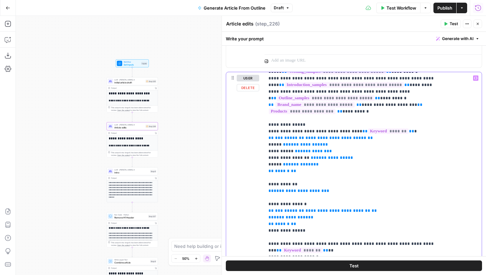
scroll to position [72, 0]
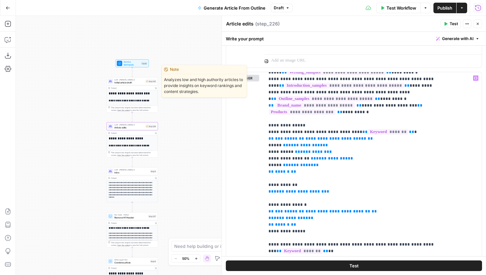
click at [131, 82] on span "Initial article draft" at bounding box center [129, 82] width 30 height 3
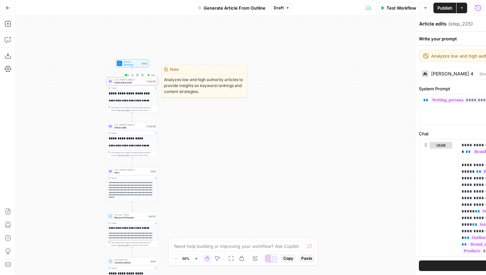
type textarea "Initial article draft"
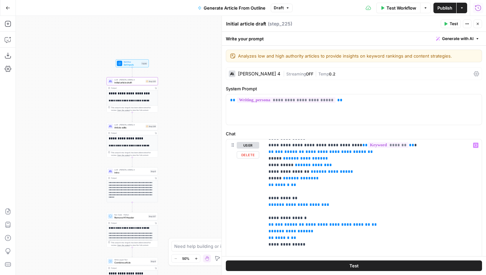
scroll to position [126, 0]
click at [289, 10] on button "Draft" at bounding box center [282, 8] width 22 height 9
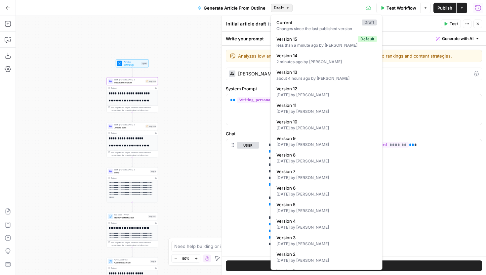
click at [286, 9] on icon "button" at bounding box center [287, 8] width 4 height 4
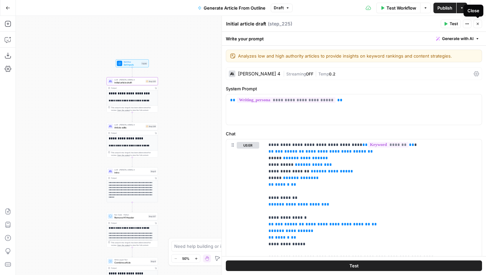
click at [479, 24] on button "Close" at bounding box center [477, 23] width 9 height 9
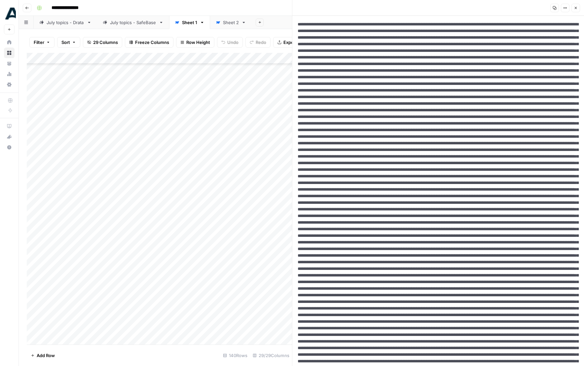
click at [576, 8] on icon "button" at bounding box center [576, 8] width 4 height 4
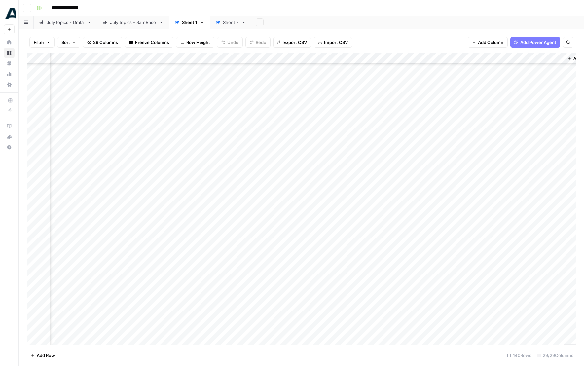
scroll to position [46, 1235]
click at [137, 25] on div "July topics - SafeBase" at bounding box center [133, 22] width 46 height 7
click at [137, 24] on div "July topics - SafeBase" at bounding box center [133, 22] width 46 height 7
click at [532, 79] on div "Add Column" at bounding box center [301, 109] width 549 height 112
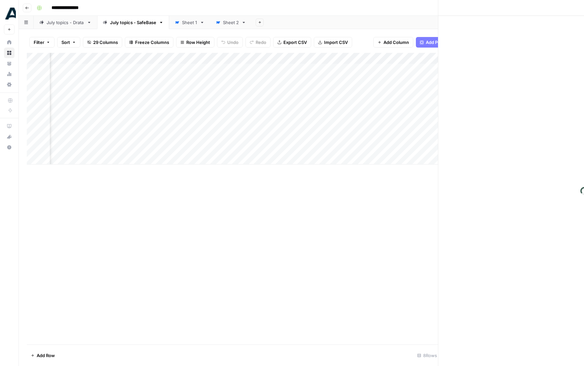
scroll to position [0, 1334]
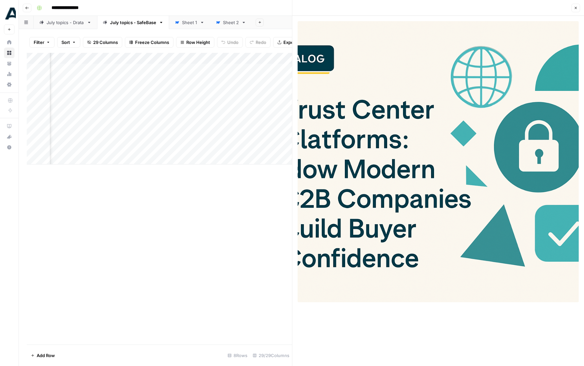
click at [576, 10] on button "Close" at bounding box center [576, 8] width 9 height 9
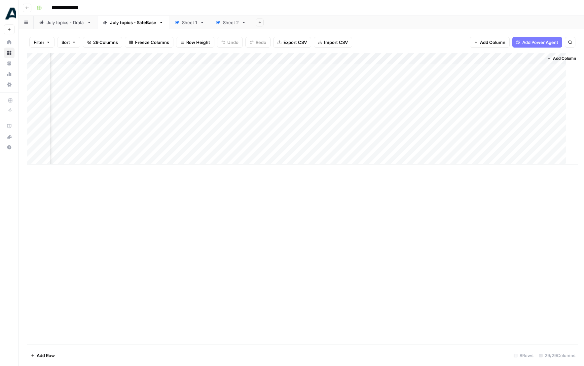
scroll to position [0, 1330]
click at [542, 68] on div "Add Column" at bounding box center [301, 109] width 549 height 112
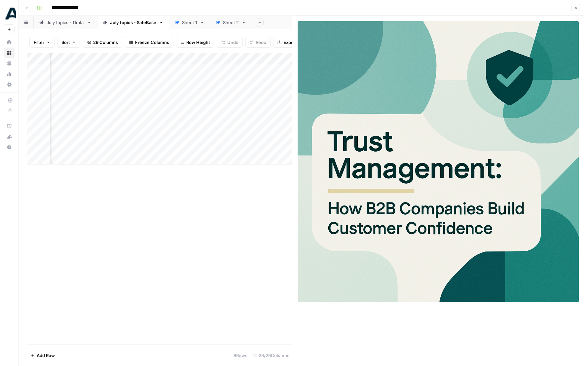
click at [572, 8] on button "Close" at bounding box center [576, 8] width 9 height 9
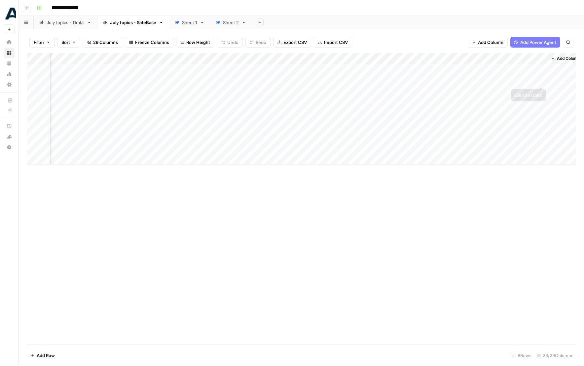
click at [541, 81] on div "Add Column" at bounding box center [301, 109] width 549 height 112
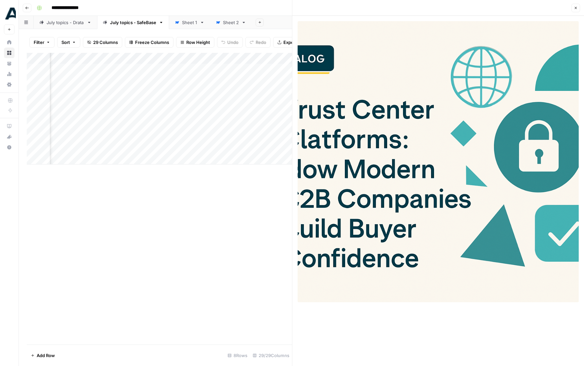
click at [578, 8] on button "Close" at bounding box center [576, 8] width 9 height 9
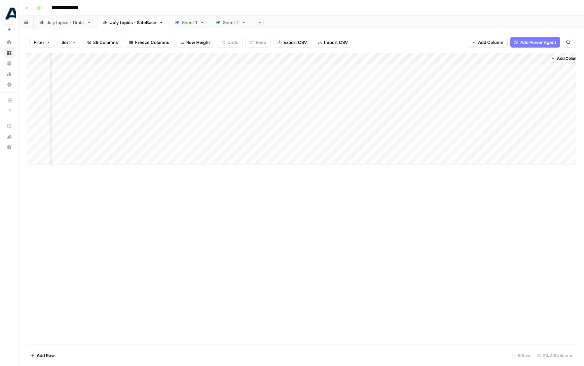
click at [542, 79] on div "Add Column" at bounding box center [301, 109] width 549 height 112
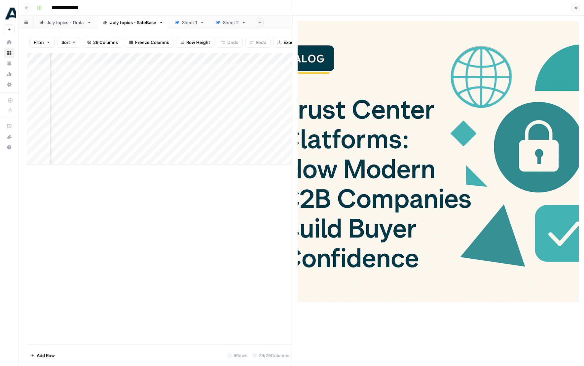
click at [560, 65] on img at bounding box center [438, 161] width 281 height 281
click at [575, 11] on button "Close" at bounding box center [576, 8] width 9 height 9
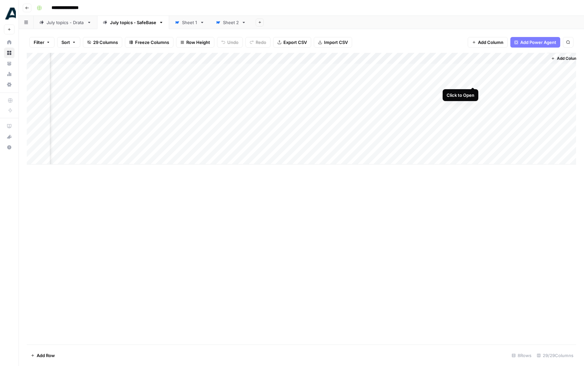
click at [473, 80] on div "Add Column" at bounding box center [301, 109] width 549 height 112
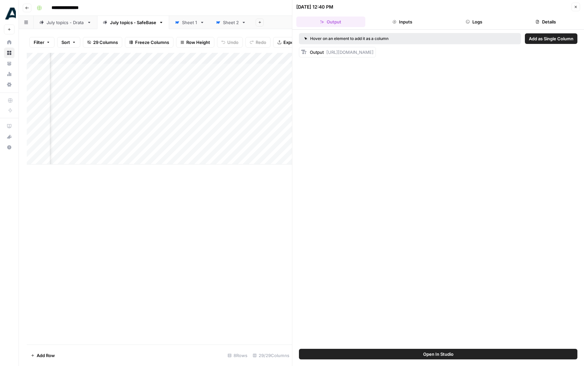
click at [469, 22] on icon "button" at bounding box center [468, 22] width 4 height 4
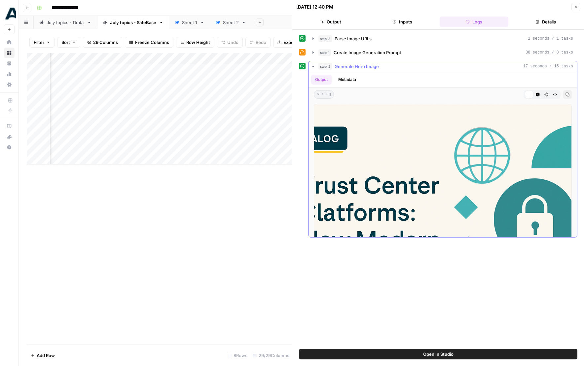
scroll to position [128, 0]
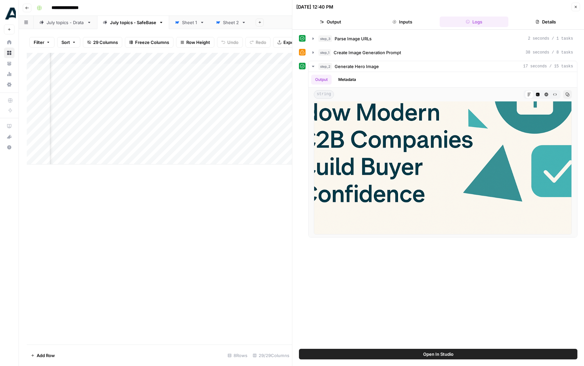
click at [377, 355] on button "Open In Studio" at bounding box center [438, 354] width 279 height 11
click at [189, 80] on div "Add Column" at bounding box center [159, 109] width 265 height 112
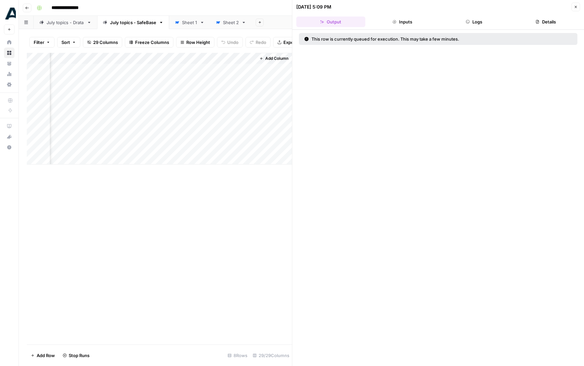
click at [573, 6] on button "Close" at bounding box center [576, 7] width 9 height 9
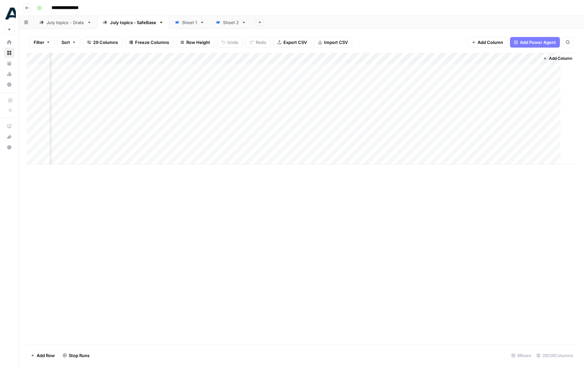
scroll to position [0, 1330]
click at [541, 69] on div "Add Column" at bounding box center [301, 109] width 549 height 112
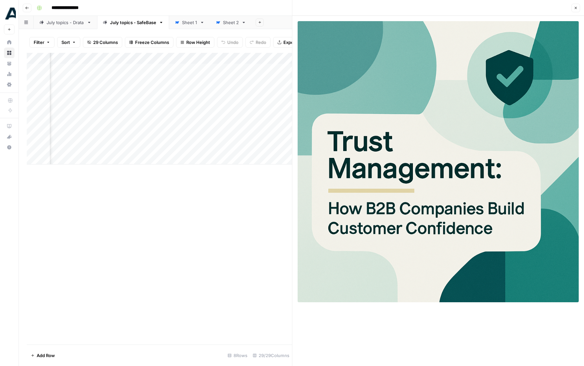
click at [575, 10] on button "Close" at bounding box center [576, 8] width 9 height 9
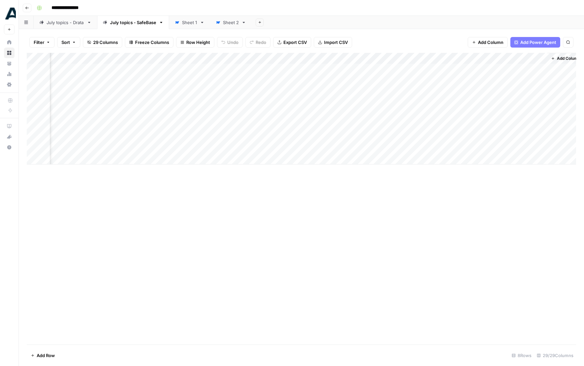
click at [518, 68] on div "Add Column" at bounding box center [301, 109] width 549 height 112
click at [518, 71] on input "**********" at bounding box center [525, 71] width 106 height 8
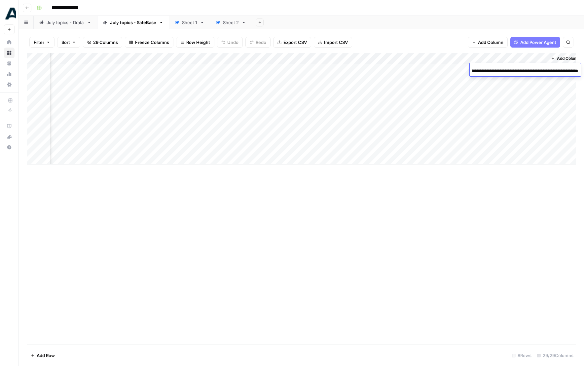
scroll to position [0, 0]
click at [546, 73] on input "**********" at bounding box center [525, 71] width 106 height 8
click at [532, 74] on div "**********" at bounding box center [525, 70] width 111 height 11
drag, startPoint x: 531, startPoint y: 70, endPoint x: 634, endPoint y: 69, distance: 103.4
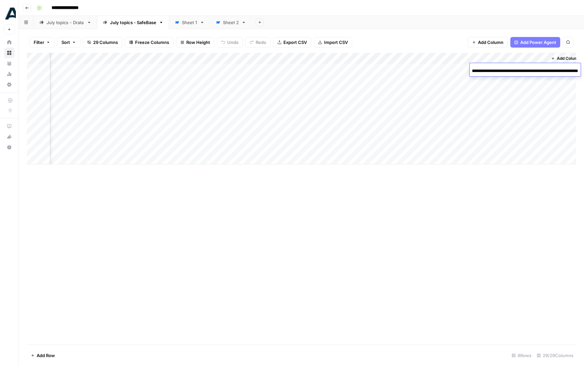
click at [584, 69] on html "**********" at bounding box center [292, 183] width 584 height 366
click at [558, 68] on input "**********" at bounding box center [525, 71] width 106 height 8
click at [452, 27] on div "Add Sheet" at bounding box center [418, 22] width 332 height 13
click at [187, 19] on div "Sheet 1" at bounding box center [189, 22] width 15 height 7
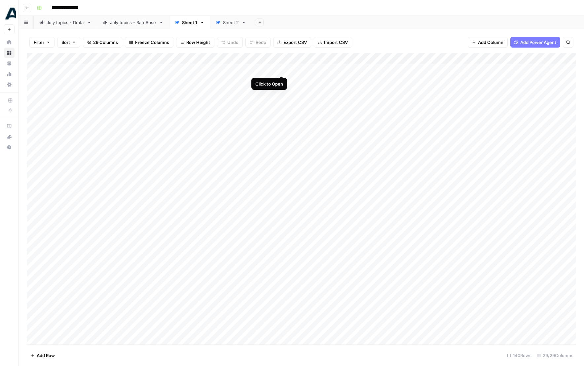
click at [282, 69] on div "Add Column" at bounding box center [301, 199] width 549 height 292
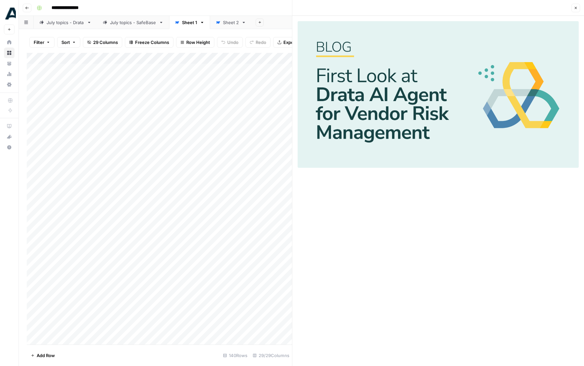
click at [577, 12] on button "Close" at bounding box center [576, 8] width 9 height 9
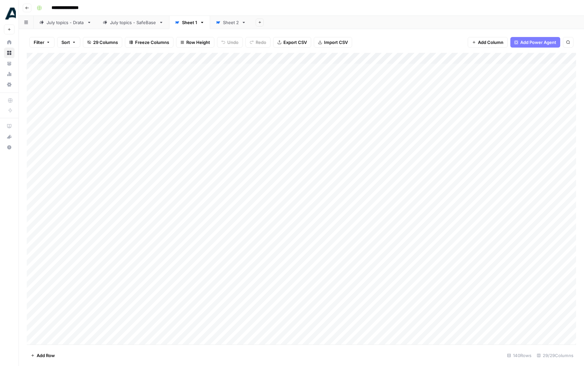
click at [281, 125] on div "Add Column" at bounding box center [301, 199] width 549 height 292
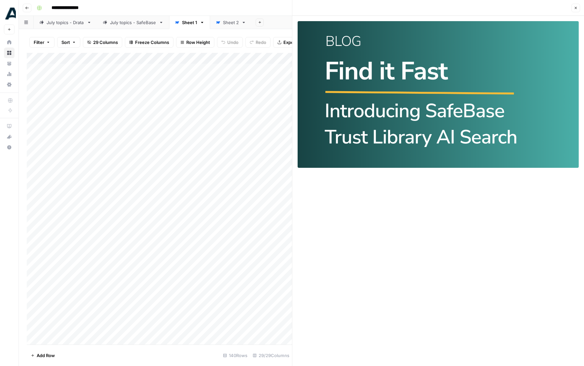
click at [574, 8] on icon "button" at bounding box center [576, 8] width 4 height 4
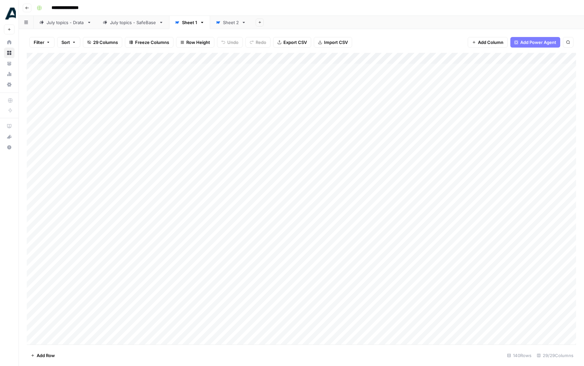
click at [223, 67] on div "Add Column" at bounding box center [301, 199] width 549 height 292
click at [214, 70] on div "Add Column" at bounding box center [301, 199] width 549 height 292
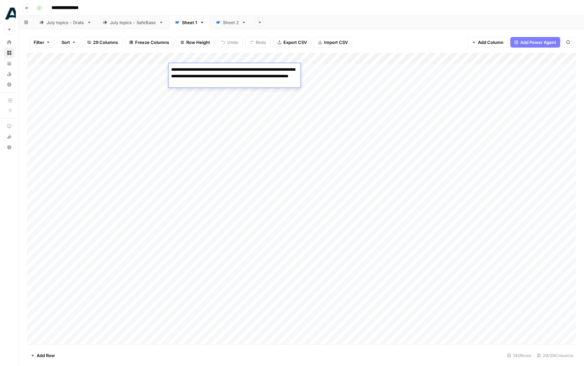
drag, startPoint x: 276, startPoint y: 82, endPoint x: 170, endPoint y: 70, distance: 106.0
click at [170, 70] on textarea "**********" at bounding box center [235, 76] width 132 height 22
click at [188, 98] on div "Add Column" at bounding box center [301, 199] width 549 height 292
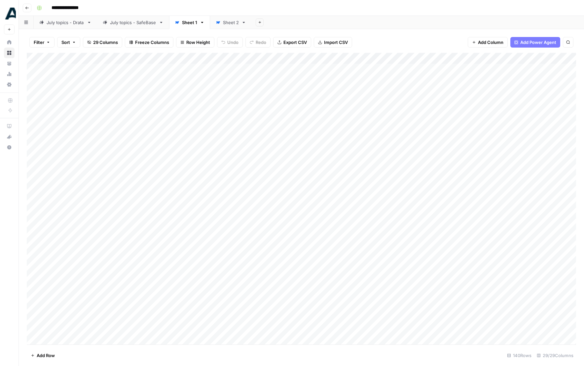
click at [188, 98] on div "Add Column" at bounding box center [301, 199] width 549 height 292
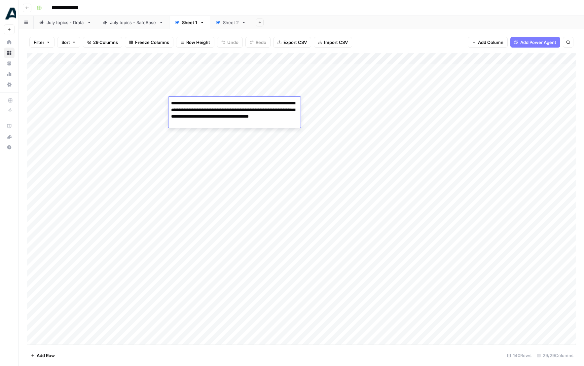
drag, startPoint x: 228, startPoint y: 123, endPoint x: 171, endPoint y: 105, distance: 59.7
click at [171, 105] on textarea "**********" at bounding box center [235, 113] width 132 height 29
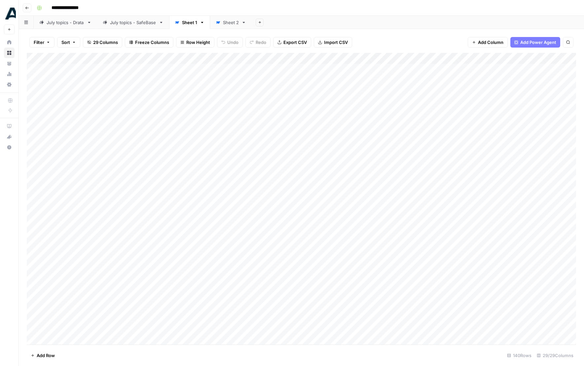
click at [196, 86] on div "Add Column" at bounding box center [301, 199] width 549 height 292
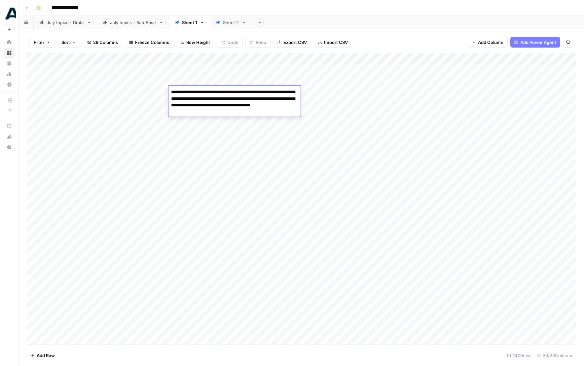
drag, startPoint x: 228, startPoint y: 111, endPoint x: 169, endPoint y: 94, distance: 61.5
click at [169, 94] on textarea "**********" at bounding box center [235, 102] width 132 height 29
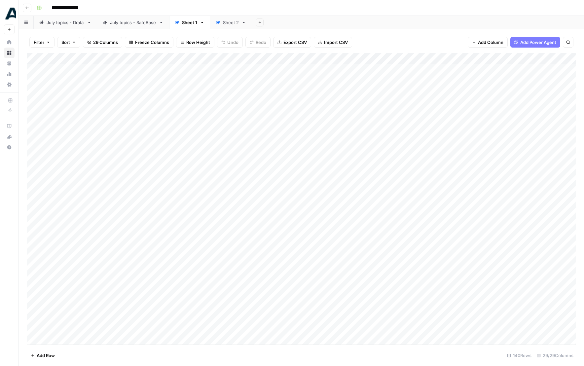
click at [203, 137] on div "Add Column" at bounding box center [301, 199] width 549 height 292
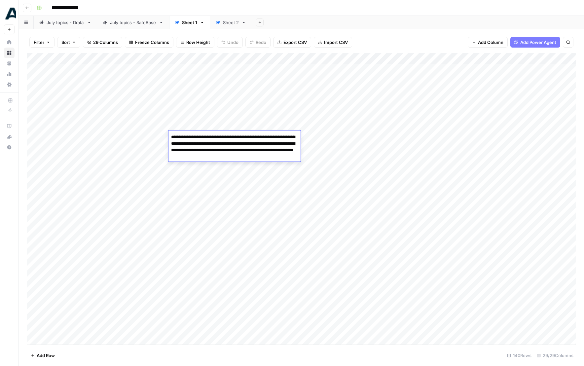
drag, startPoint x: 292, startPoint y: 158, endPoint x: 166, endPoint y: 138, distance: 127.8
click at [166, 138] on body "**********" at bounding box center [292, 183] width 584 height 366
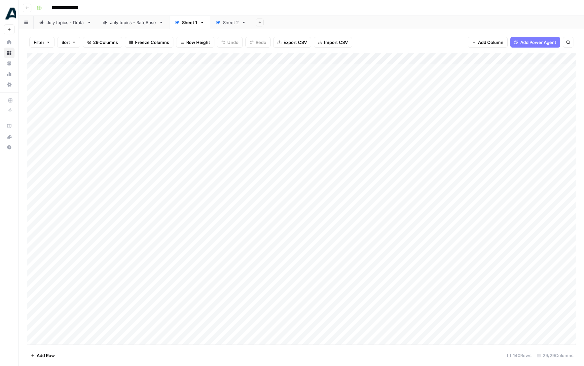
click at [203, 180] on div "Add Column" at bounding box center [301, 199] width 549 height 292
click at [142, 25] on div "July topics - SafeBase" at bounding box center [133, 22] width 46 height 7
click at [243, 71] on div "Add Column" at bounding box center [301, 109] width 549 height 112
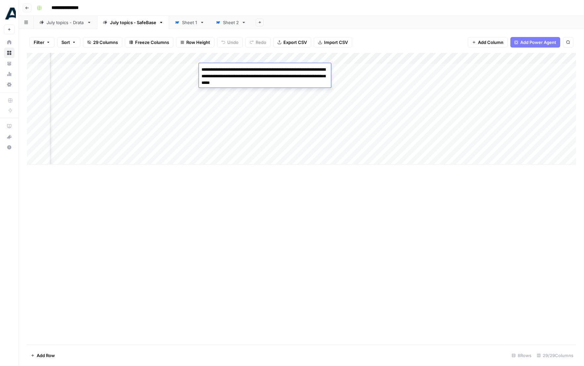
click at [230, 25] on link "Sheet 2" at bounding box center [231, 22] width 42 height 13
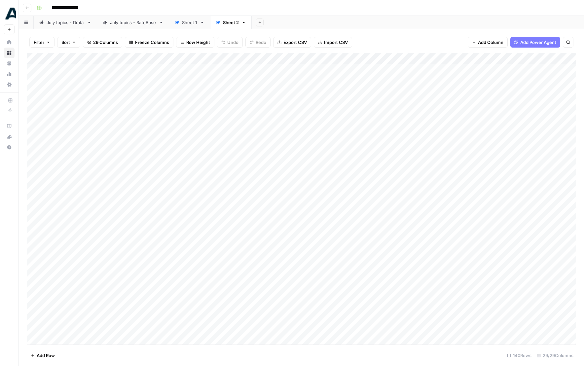
click at [141, 22] on div "July topics - SafeBase" at bounding box center [133, 22] width 46 height 7
click at [187, 20] on div "Sheet 1" at bounding box center [189, 22] width 15 height 7
click at [332, 68] on div "Add Column" at bounding box center [301, 199] width 549 height 292
click at [343, 68] on div "Add Column" at bounding box center [301, 199] width 549 height 292
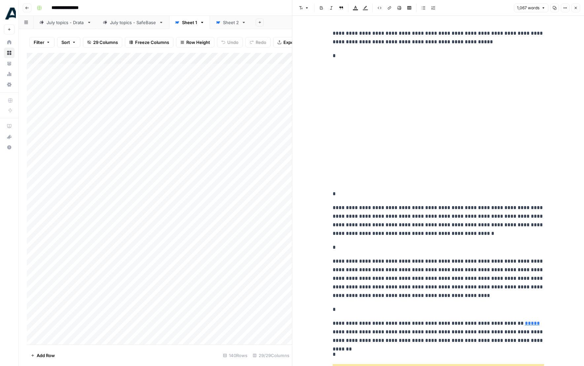
scroll to position [53, 0]
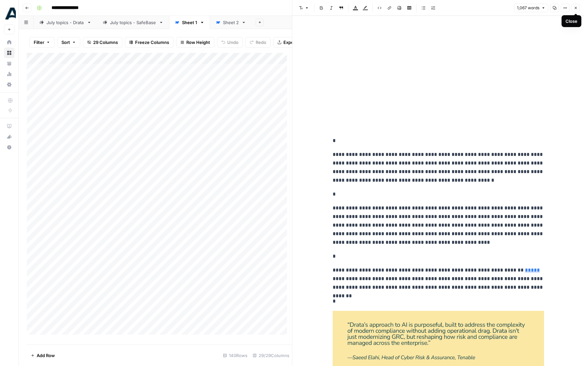
click at [575, 7] on icon "button" at bounding box center [576, 8] width 4 height 4
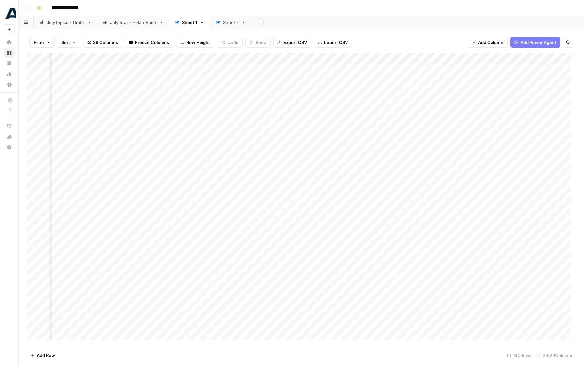
scroll to position [0, 643]
click at [470, 138] on div "Add Column" at bounding box center [301, 199] width 549 height 292
click at [482, 137] on div "Add Column" at bounding box center [301, 199] width 549 height 292
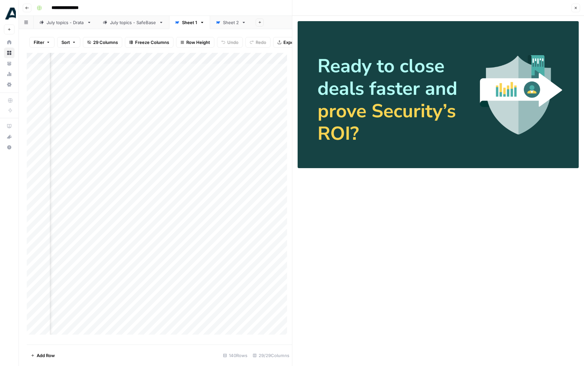
click at [224, 111] on div "Add Column" at bounding box center [159, 196] width 265 height 287
click at [577, 6] on icon "button" at bounding box center [576, 8] width 4 height 4
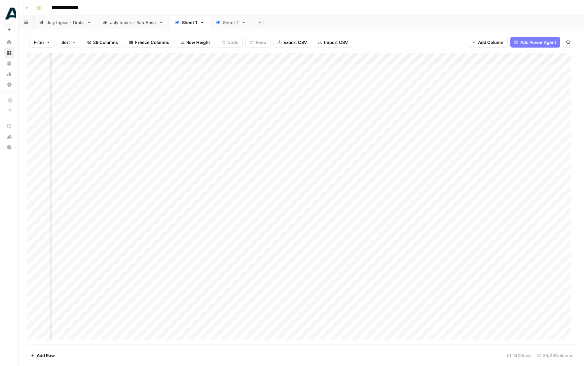
click at [454, 134] on div "Add Column" at bounding box center [301, 199] width 549 height 292
click at [461, 136] on input "**********" at bounding box center [485, 138] width 106 height 8
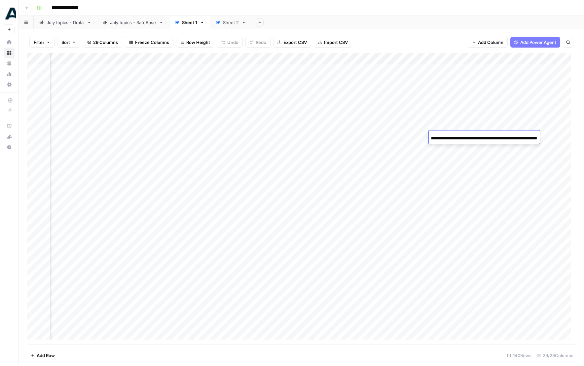
click at [461, 136] on input "**********" at bounding box center [485, 138] width 106 height 8
click at [452, 44] on div "Filter Sort 29 Columns Freeze Columns Row Height Undo Redo Export CSV Import CS…" at bounding box center [301, 42] width 549 height 21
click at [216, 262] on div "Add Column" at bounding box center [301, 199] width 549 height 292
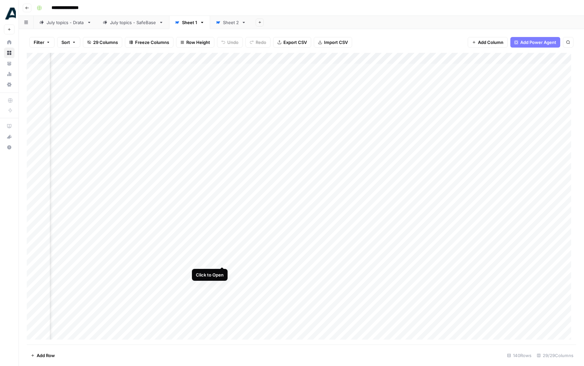
click at [222, 260] on div "Add Column" at bounding box center [301, 199] width 549 height 292
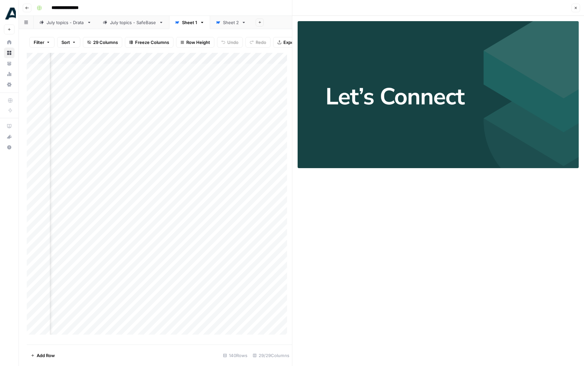
click at [574, 12] on button "Close" at bounding box center [576, 8] width 9 height 9
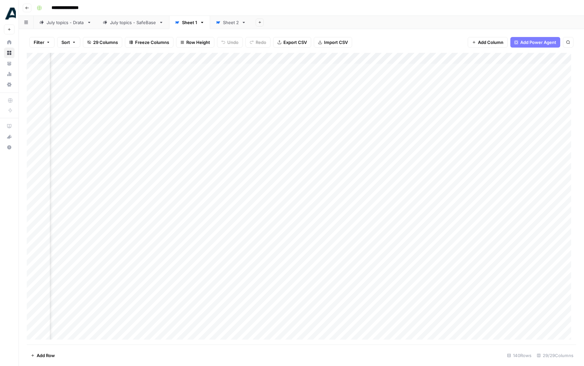
scroll to position [0, 696]
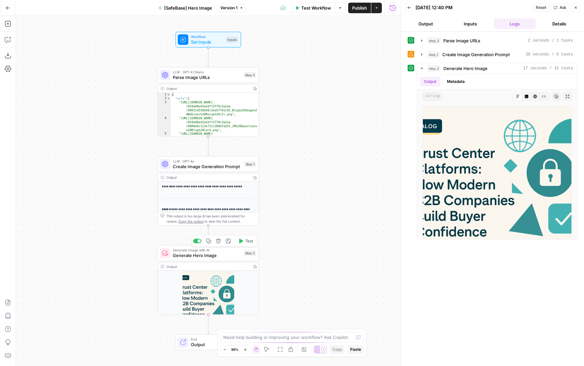
click at [237, 252] on span "Generate Hero Image" at bounding box center [207, 255] width 68 height 7
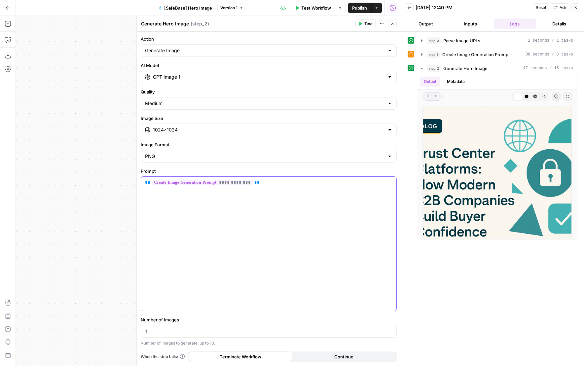
click at [276, 190] on div "**********" at bounding box center [268, 244] width 255 height 134
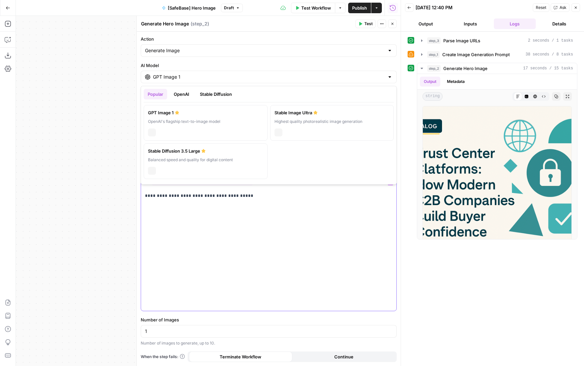
click at [234, 76] on input "GPT Image 1" at bounding box center [269, 77] width 232 height 7
click at [234, 79] on input "GPT Image 1" at bounding box center [269, 77] width 232 height 7
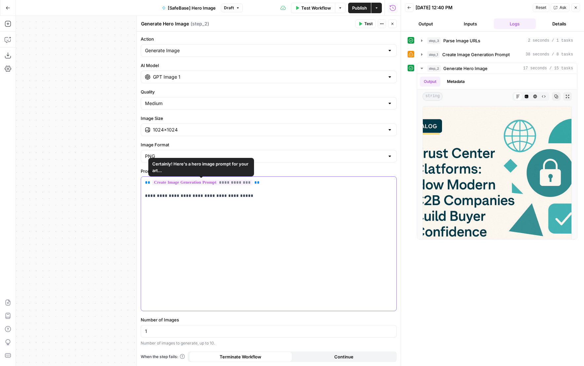
click at [257, 190] on p "**********" at bounding box center [268, 189] width 247 height 20
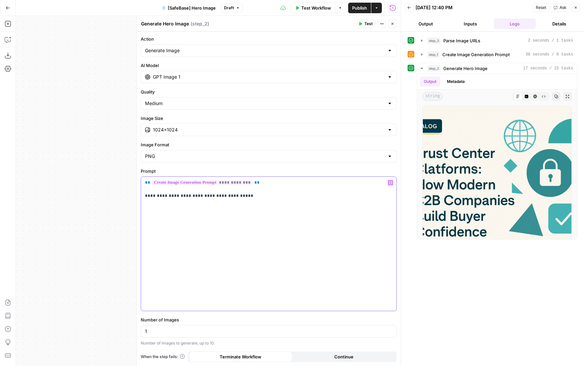
click at [257, 196] on p "**********" at bounding box center [268, 189] width 247 height 20
click at [393, 23] on icon "button" at bounding box center [393, 24] width 2 height 2
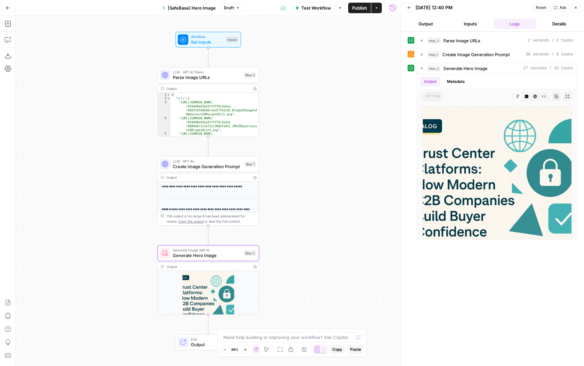
click at [358, 11] on span "Publish" at bounding box center [359, 8] width 15 height 7
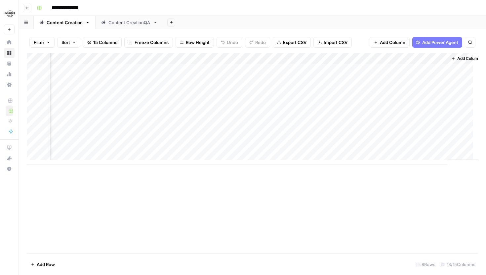
scroll to position [0, 515]
click at [322, 103] on div "Add Column" at bounding box center [252, 109] width 451 height 112
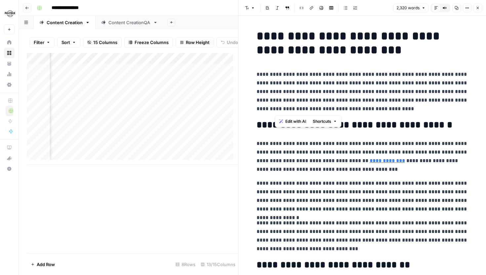
drag, startPoint x: 273, startPoint y: 92, endPoint x: 380, endPoint y: 105, distance: 108.3
click at [380, 105] on p "**********" at bounding box center [361, 91] width 211 height 43
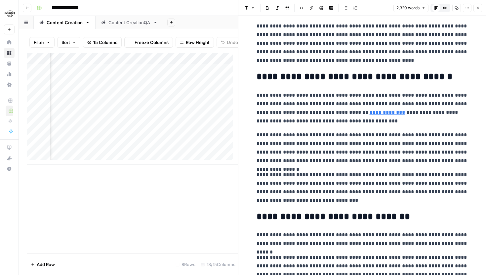
scroll to position [48, 0]
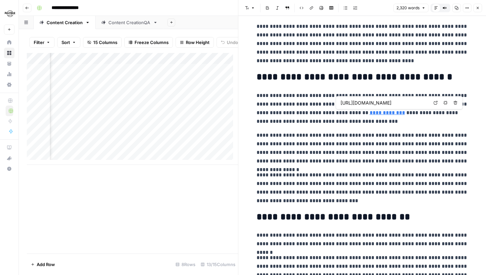
click at [375, 123] on p "**********" at bounding box center [361, 108] width 211 height 34
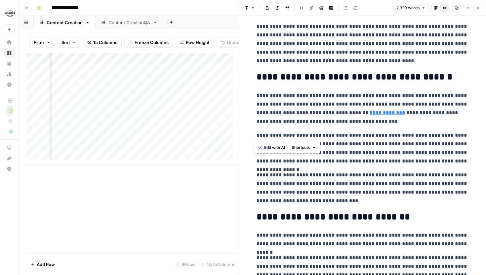
drag, startPoint x: 254, startPoint y: 134, endPoint x: 405, endPoint y: 140, distance: 150.8
click at [405, 140] on p "**********" at bounding box center [361, 148] width 211 height 34
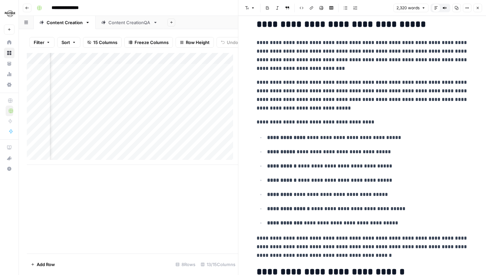
scroll to position [666, 0]
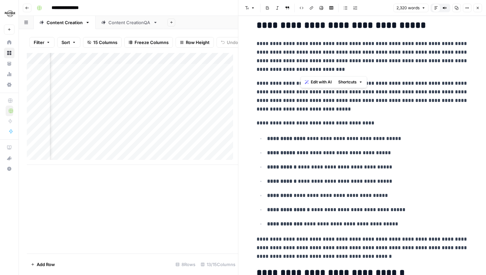
drag, startPoint x: 422, startPoint y: 52, endPoint x: 356, endPoint y: 68, distance: 68.7
click at [356, 68] on p "**********" at bounding box center [361, 56] width 211 height 34
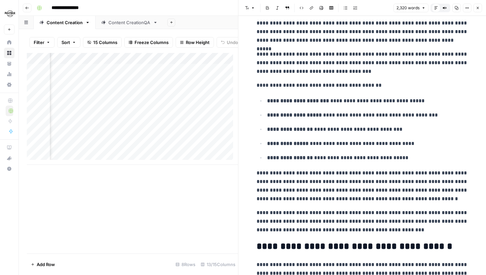
scroll to position [932, 0]
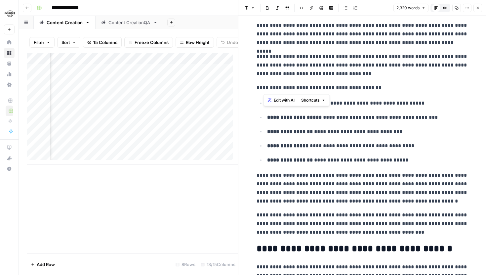
drag, startPoint x: 262, startPoint y: 88, endPoint x: 389, endPoint y: 88, distance: 126.5
click at [387, 88] on p "**********" at bounding box center [361, 87] width 211 height 9
click at [342, 117] on p "**********" at bounding box center [367, 117] width 201 height 9
drag, startPoint x: 269, startPoint y: 122, endPoint x: 418, endPoint y: 122, distance: 149.0
click at [417, 122] on ul "**********" at bounding box center [361, 131] width 211 height 66
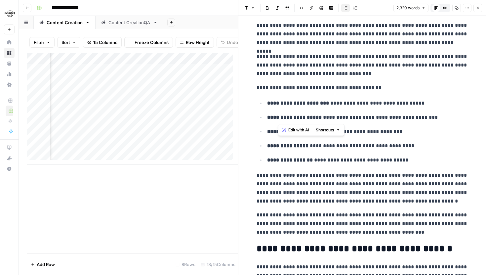
drag, startPoint x: 427, startPoint y: 117, endPoint x: 278, endPoint y: 116, distance: 149.0
click at [278, 116] on p "**********" at bounding box center [367, 117] width 201 height 9
click at [409, 127] on li "**********" at bounding box center [366, 131] width 203 height 9
drag, startPoint x: 313, startPoint y: 133, endPoint x: 432, endPoint y: 133, distance: 119.3
click at [430, 133] on p "**********" at bounding box center [367, 131] width 201 height 9
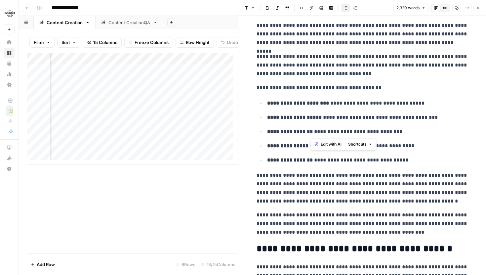
click at [429, 142] on p "**********" at bounding box center [367, 145] width 201 height 9
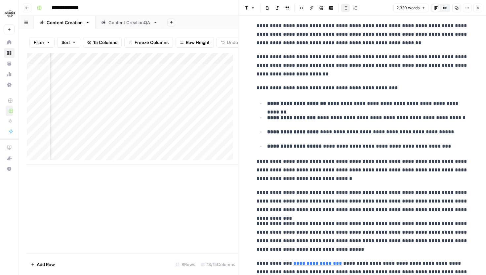
scroll to position [1176, 0]
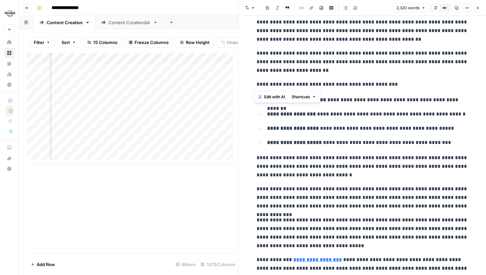
drag, startPoint x: 253, startPoint y: 85, endPoint x: 400, endPoint y: 85, distance: 147.7
click at [400, 85] on div "**********" at bounding box center [361, 204] width 219 height 2708
click at [400, 85] on p "**********" at bounding box center [361, 84] width 211 height 9
drag, startPoint x: 261, startPoint y: 99, endPoint x: 459, endPoint y: 99, distance: 197.3
click at [459, 99] on ul "**********" at bounding box center [361, 121] width 211 height 52
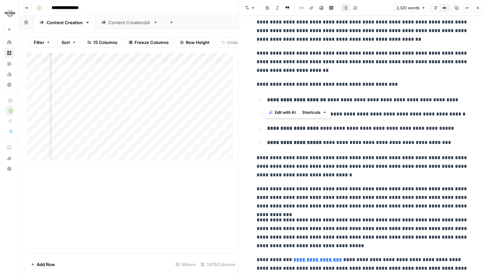
click at [459, 99] on p "**********" at bounding box center [367, 99] width 201 height 9
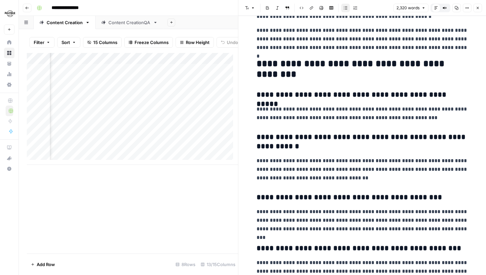
scroll to position [2338, 0]
drag, startPoint x: 414, startPoint y: 117, endPoint x: 247, endPoint y: 91, distance: 168.9
click at [288, 75] on h2 "**********" at bounding box center [361, 68] width 211 height 21
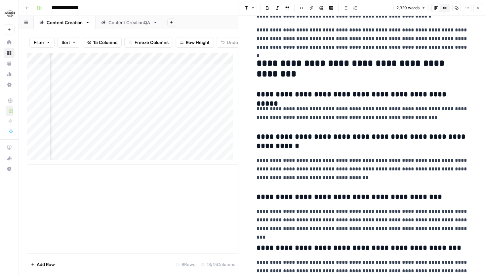
click at [368, 119] on p "**********" at bounding box center [361, 112] width 211 height 17
drag, startPoint x: 426, startPoint y: 120, endPoint x: 254, endPoint y: 95, distance: 173.0
copy div "**********"
click at [303, 162] on p "**********" at bounding box center [361, 169] width 211 height 26
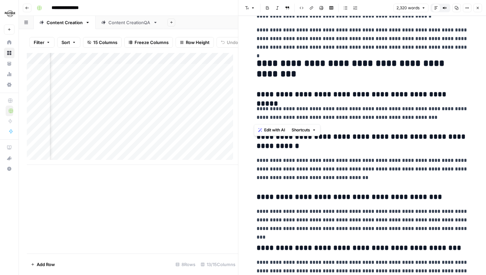
drag, startPoint x: 414, startPoint y: 120, endPoint x: 248, endPoint y: 93, distance: 168.4
click at [476, 9] on icon "button" at bounding box center [477, 8] width 4 height 4
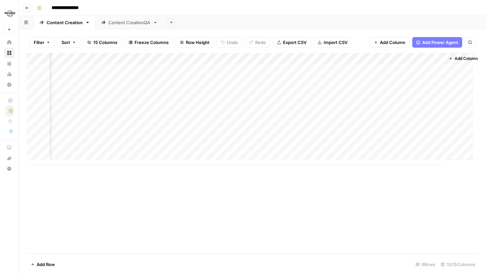
click at [260, 103] on div "Add Column" at bounding box center [252, 109] width 451 height 112
click at [321, 69] on div "Add Column" at bounding box center [252, 109] width 451 height 112
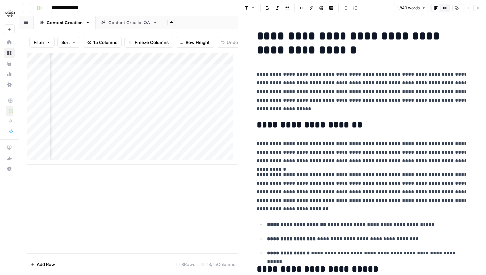
click at [479, 10] on button "Close" at bounding box center [477, 8] width 9 height 9
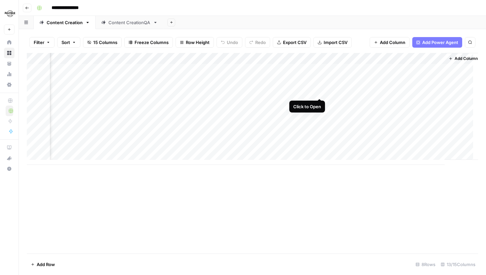
click at [319, 92] on div "Add Column" at bounding box center [252, 109] width 451 height 112
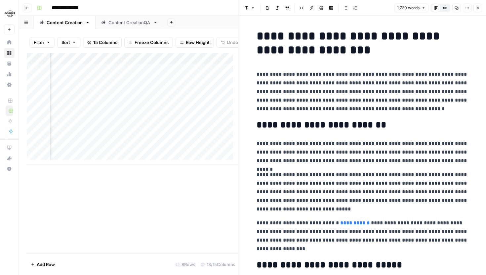
click at [478, 13] on header "Font style Bold Italic Block quote Code block Link Image Insert Table Bulleted …" at bounding box center [361, 8] width 247 height 16
click at [478, 7] on icon "button" at bounding box center [477, 8] width 2 height 2
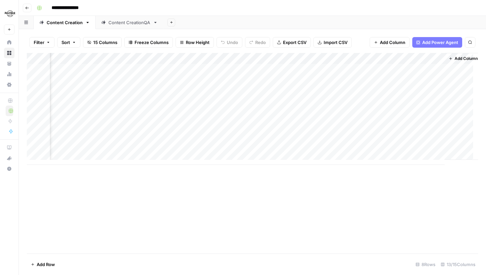
click at [319, 69] on div "Add Column" at bounding box center [252, 109] width 451 height 112
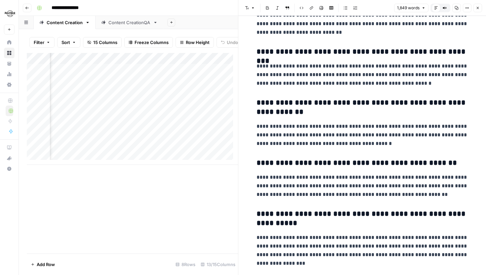
scroll to position [1985, 0]
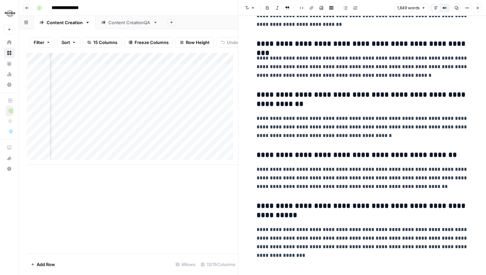
click at [478, 9] on icon "button" at bounding box center [477, 8] width 4 height 4
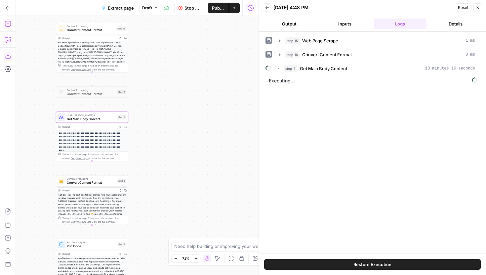
click at [187, 9] on span "Stop Run" at bounding box center [192, 8] width 17 height 7
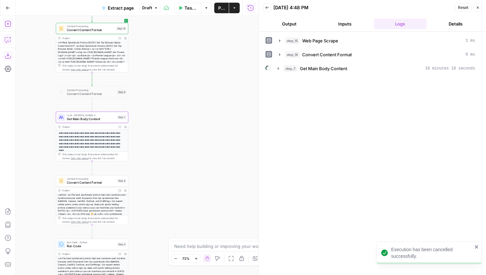
click at [474, 5] on button "Close" at bounding box center [477, 7] width 9 height 9
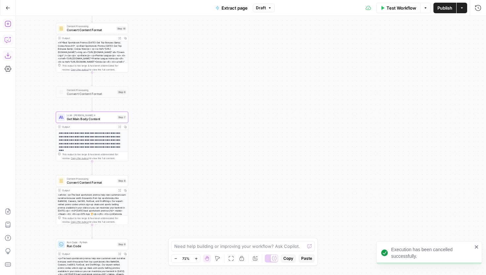
click at [92, 119] on span "Get Main Body Content" at bounding box center [91, 118] width 49 height 5
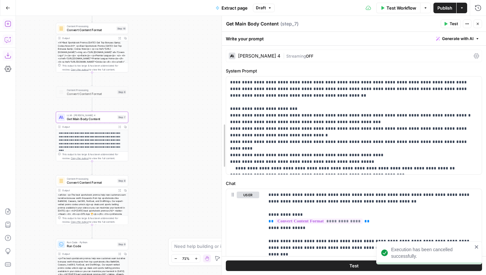
drag, startPoint x: 338, startPoint y: 161, endPoint x: 179, endPoint y: 161, distance: 159.6
click at [179, 161] on body "**********" at bounding box center [243, 137] width 486 height 275
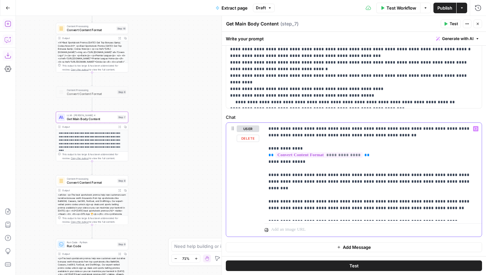
drag, startPoint x: 432, startPoint y: 213, endPoint x: 346, endPoint y: 215, distance: 86.6
click at [346, 215] on p "**********" at bounding box center [370, 171] width 204 height 93
click at [410, 219] on div "**********" at bounding box center [372, 172] width 217 height 98
drag, startPoint x: 431, startPoint y: 213, endPoint x: 376, endPoint y: 213, distance: 54.5
click at [376, 213] on p "**********" at bounding box center [370, 171] width 204 height 93
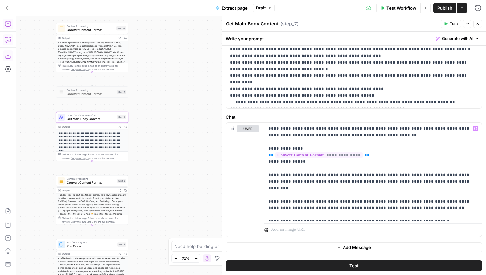
click at [369, 266] on button "Test" at bounding box center [354, 265] width 256 height 11
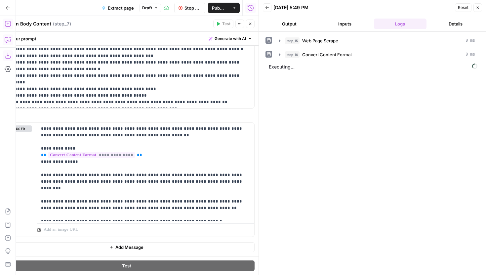
click at [249, 27] on button "Close" at bounding box center [250, 23] width 9 height 9
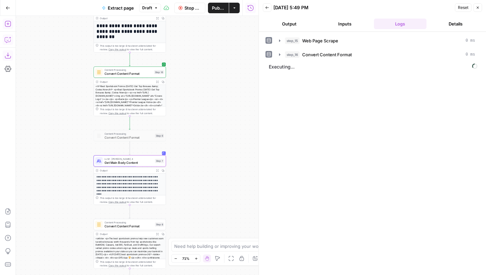
drag, startPoint x: 206, startPoint y: 127, endPoint x: 227, endPoint y: 156, distance: 36.3
click at [227, 156] on div "**********" at bounding box center [137, 145] width 243 height 259
click at [279, 53] on icon "button" at bounding box center [279, 54] width 5 height 5
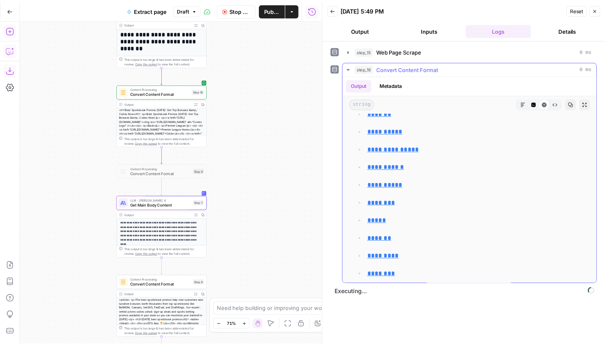
scroll to position [2199, 0]
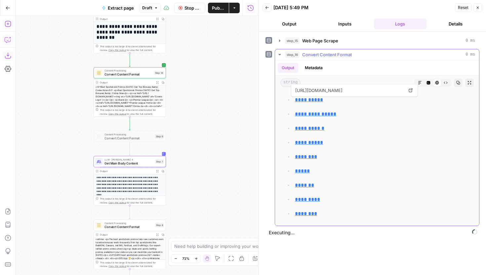
click at [280, 56] on icon "button" at bounding box center [279, 54] width 5 height 5
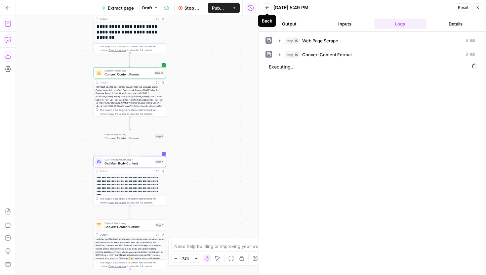
click at [270, 9] on button "Back" at bounding box center [267, 7] width 9 height 9
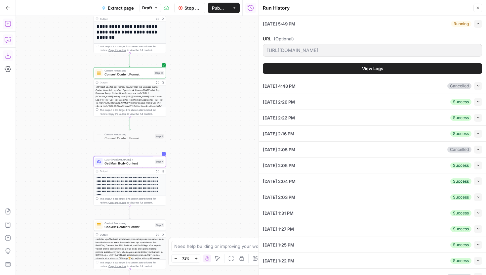
click at [481, 7] on button "Close" at bounding box center [477, 8] width 9 height 9
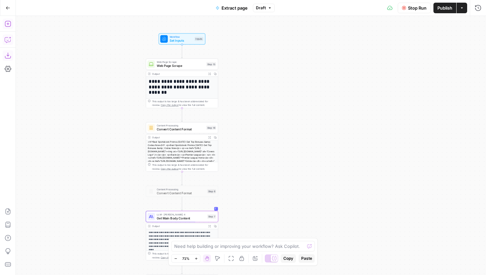
drag, startPoint x: 245, startPoint y: 118, endPoint x: 298, endPoint y: 173, distance: 75.7
click at [298, 173] on div "**********" at bounding box center [251, 145] width 470 height 259
click at [473, 6] on button "Run History" at bounding box center [477, 8] width 11 height 11
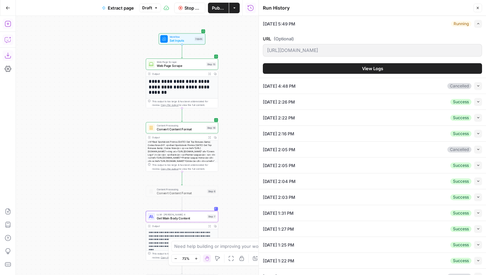
click at [448, 72] on button "View Logs" at bounding box center [372, 68] width 219 height 11
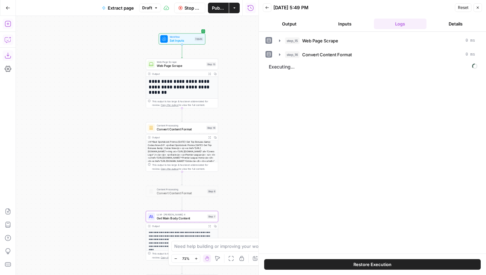
click at [192, 10] on span "Stop Run" at bounding box center [192, 8] width 17 height 7
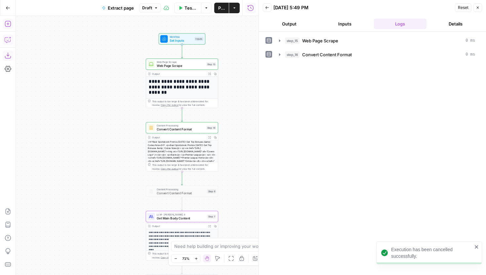
click at [190, 219] on span "Get Main Body Content" at bounding box center [181, 217] width 49 height 5
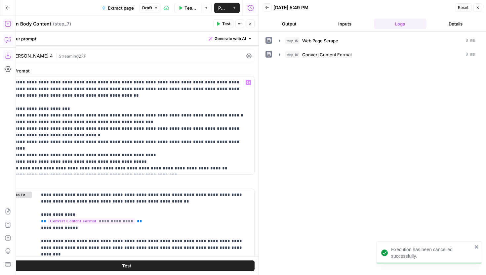
click at [78, 58] on span "OFF" at bounding box center [82, 56] width 8 height 5
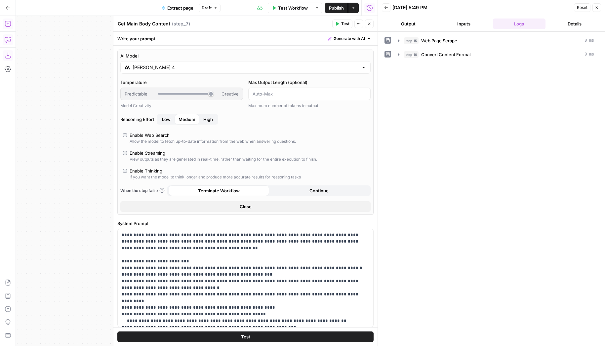
click at [371, 24] on button "Close" at bounding box center [369, 23] width 9 height 9
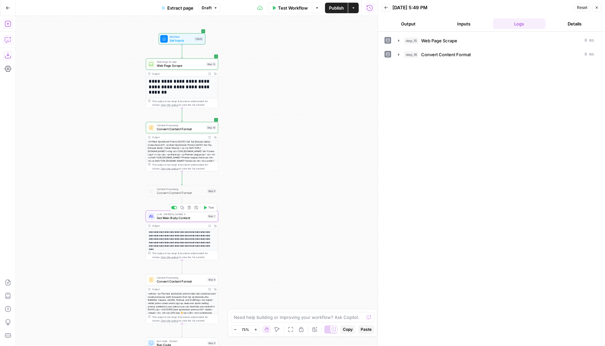
click at [207, 207] on button "Test" at bounding box center [208, 208] width 15 height 6
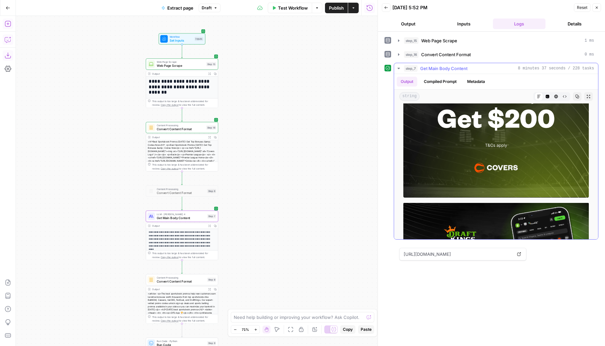
click at [485, 94] on button "Raw Output" at bounding box center [564, 96] width 9 height 9
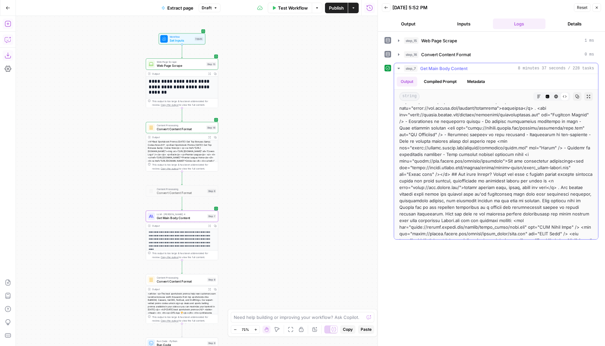
scroll to position [7133, 0]
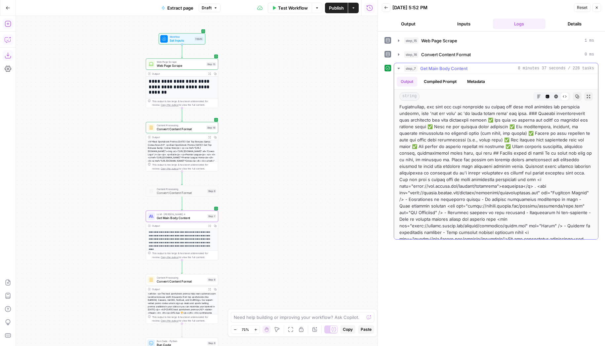
click at [485, 98] on icon "button" at bounding box center [538, 96] width 3 height 3
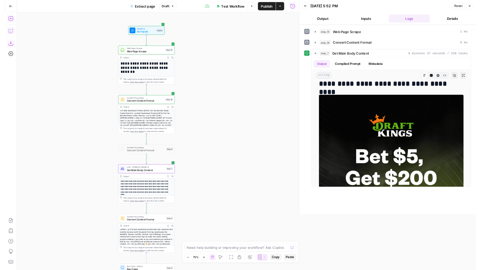
scroll to position [12803, 0]
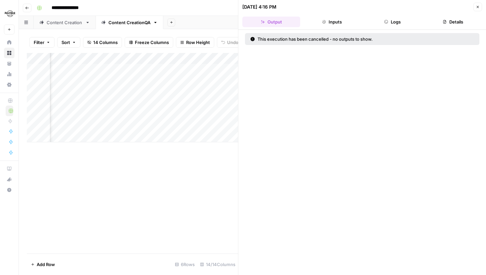
click at [10, 58] on link "Your Data" at bounding box center [9, 63] width 11 height 11
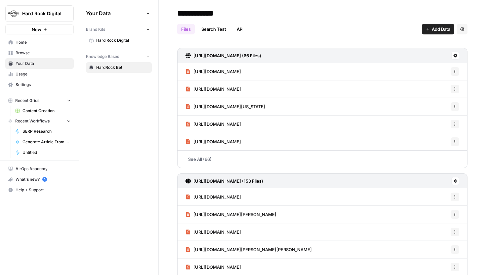
click at [120, 43] on span "Hard Rock Digital" at bounding box center [122, 40] width 53 height 6
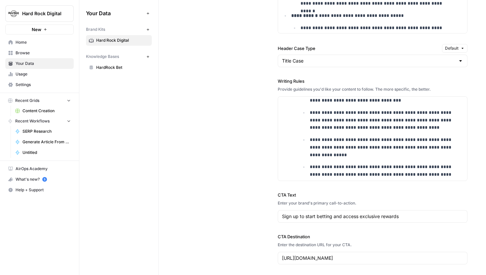
scroll to position [521, 0]
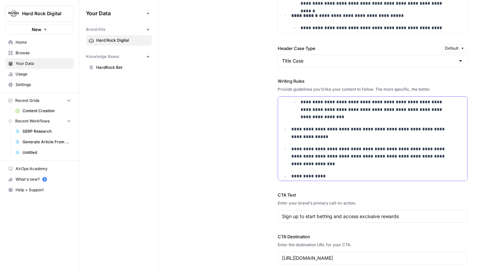
scroll to position [549, 0]
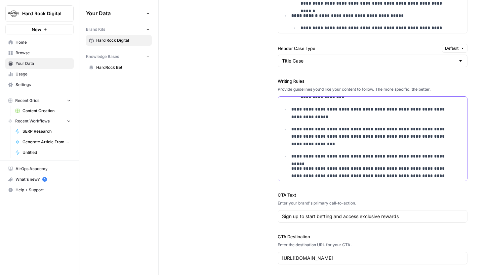
click at [289, 168] on li "**********" at bounding box center [376, 165] width 174 height 27
click at [324, 157] on p "**********" at bounding box center [372, 156] width 163 height 8
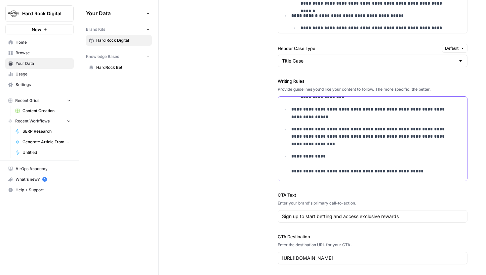
scroll to position [568, 0]
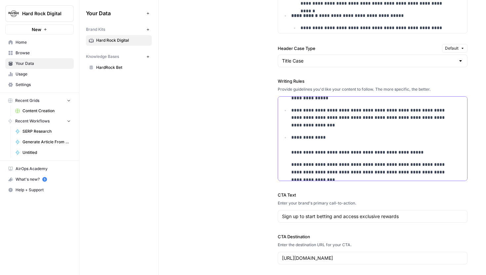
click at [333, 137] on p "**********" at bounding box center [372, 144] width 163 height 22
drag, startPoint x: 451, startPoint y: 174, endPoint x: 284, endPoint y: 138, distance: 170.6
click at [289, 138] on li "**********" at bounding box center [376, 154] width 174 height 42
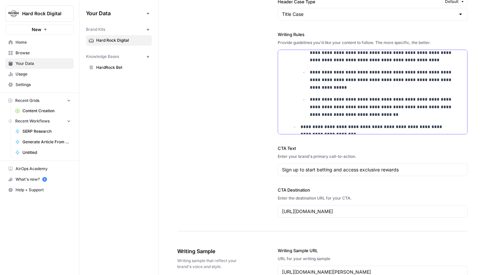
scroll to position [309, 0]
click at [366, 114] on p "**********" at bounding box center [382, 106] width 145 height 22
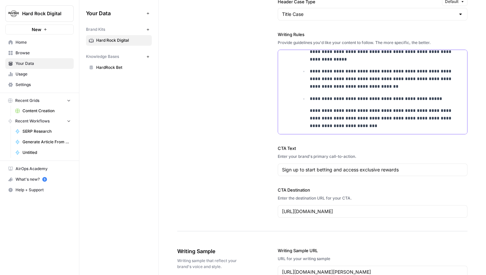
scroll to position [336, 0]
drag, startPoint x: 307, startPoint y: 110, endPoint x: 307, endPoint y: 99, distance: 10.2
click at [308, 99] on li "**********" at bounding box center [385, 112] width 155 height 35
click at [336, 124] on p "**********" at bounding box center [382, 118] width 145 height 22
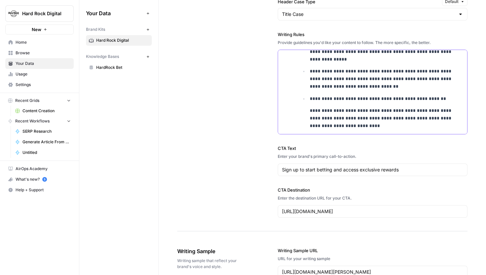
click at [311, 98] on p "**********" at bounding box center [382, 99] width 145 height 8
click at [357, 123] on p "**********" at bounding box center [382, 118] width 145 height 22
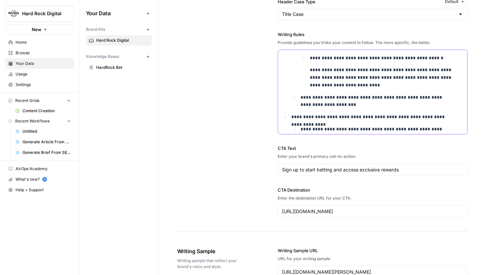
scroll to position [379, 0]
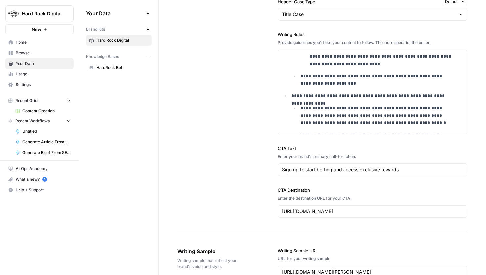
scroll to position [398, 0]
